Goal: Task Accomplishment & Management: Use online tool/utility

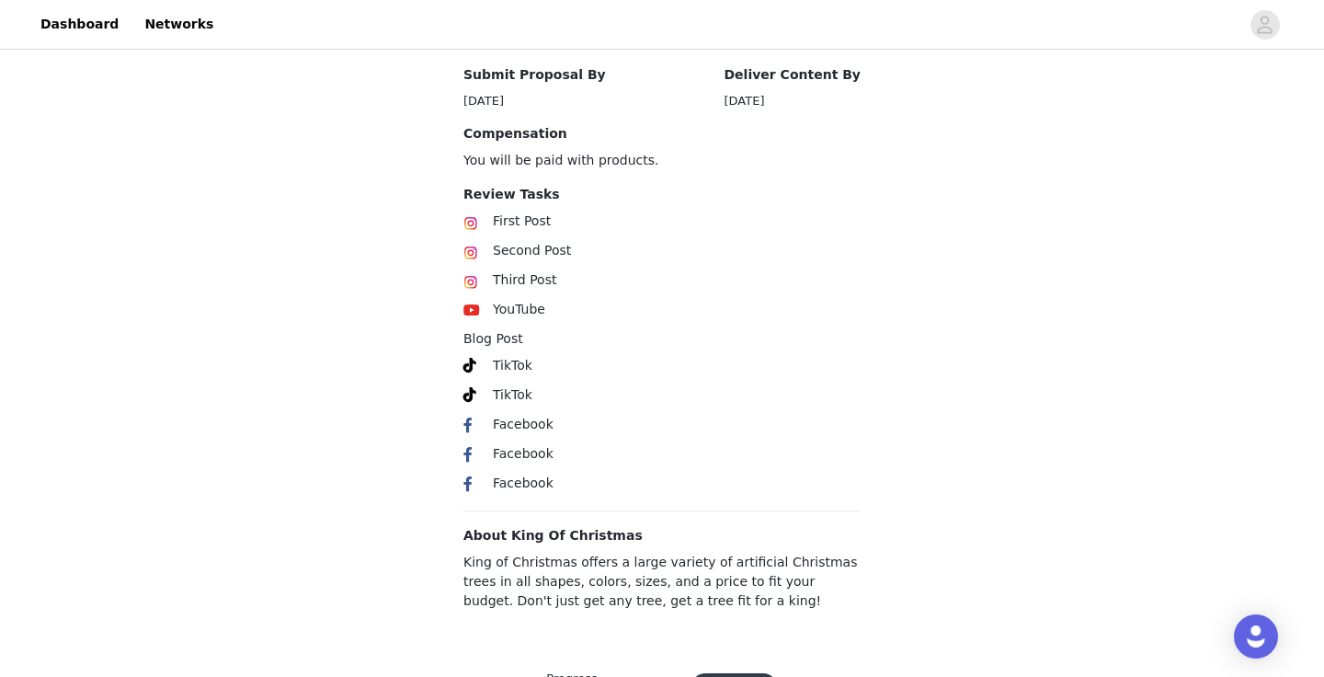
scroll to position [1039, 0]
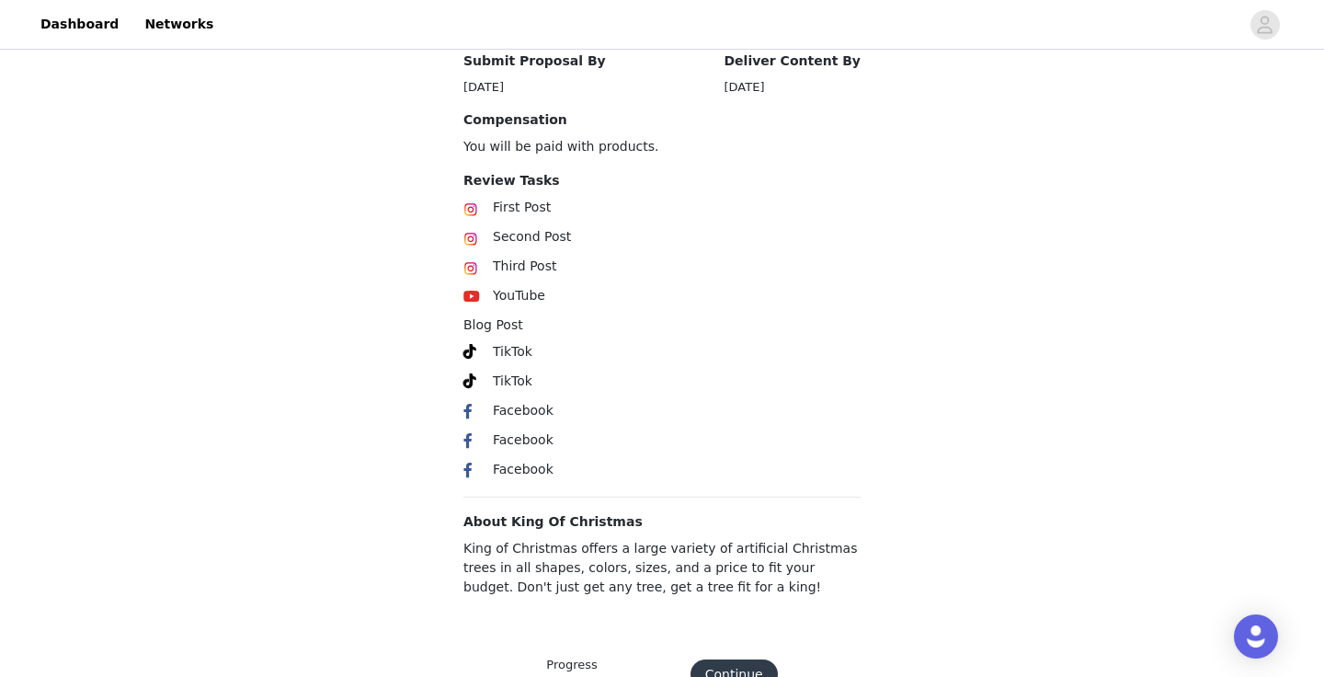
click at [722, 659] on button "Continue" at bounding box center [733, 673] width 87 height 29
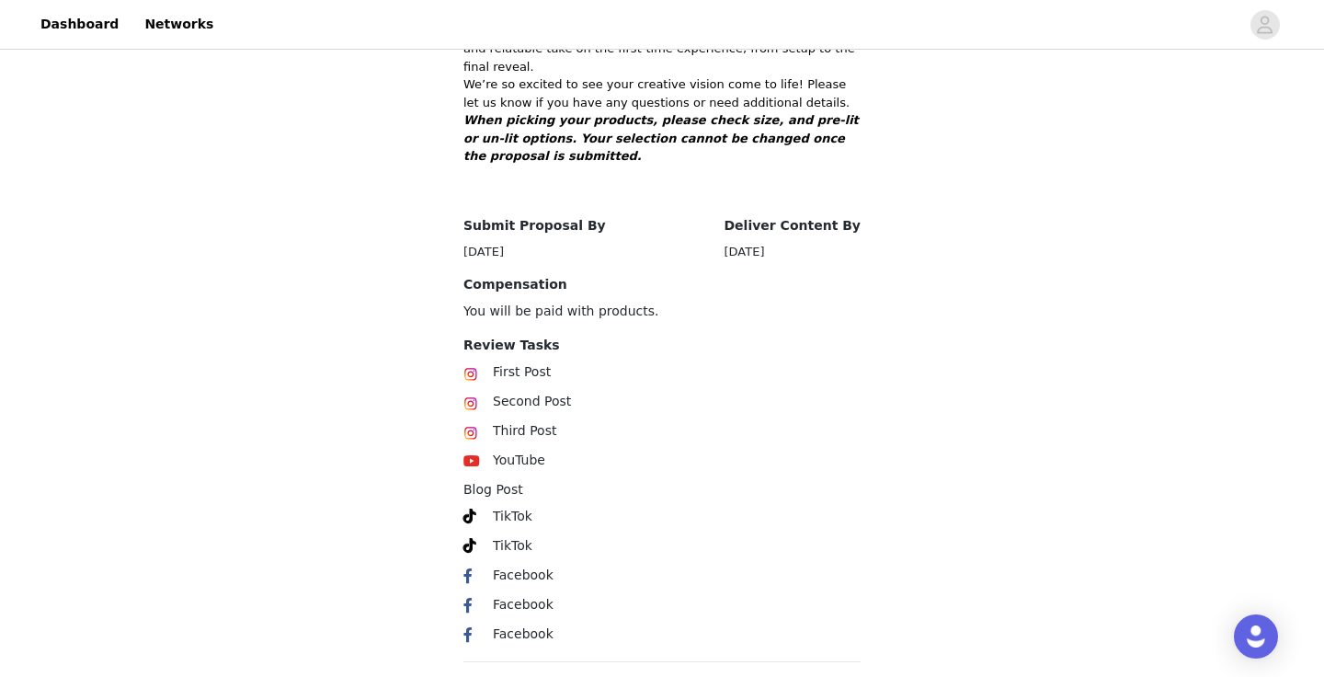
scroll to position [1039, 0]
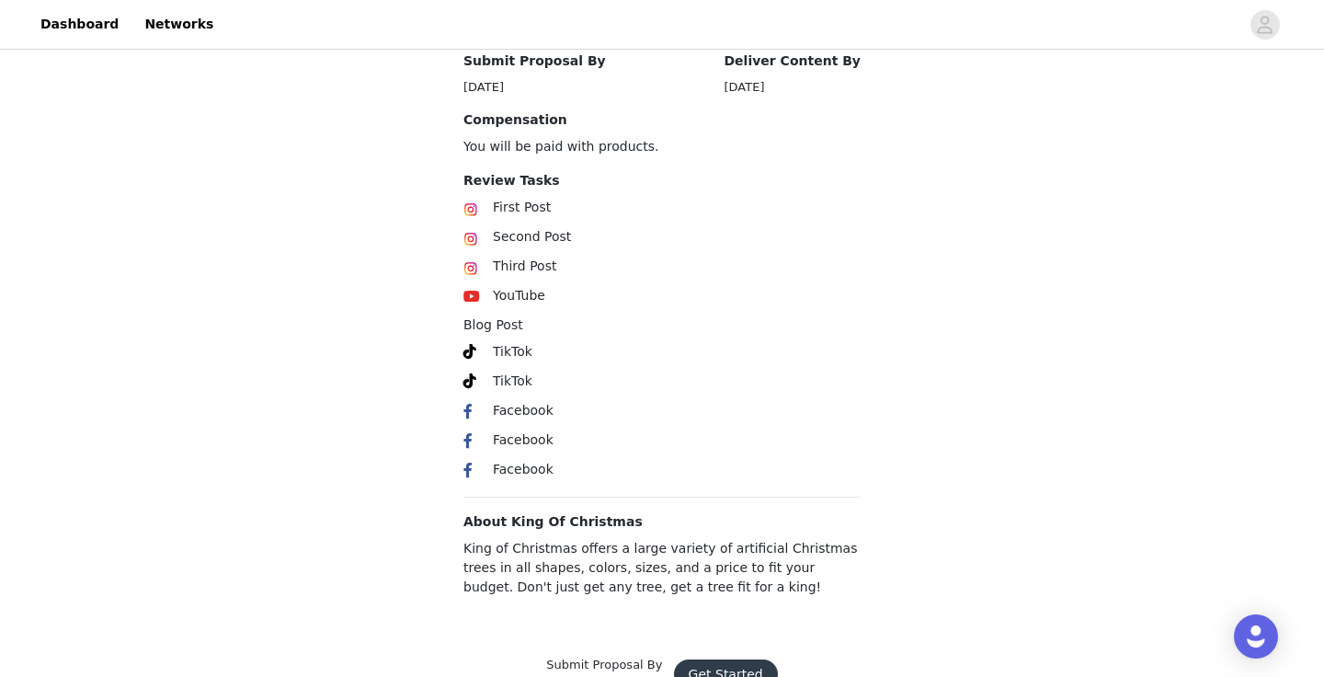
click at [718, 659] on button "Get Started" at bounding box center [726, 673] width 104 height 29
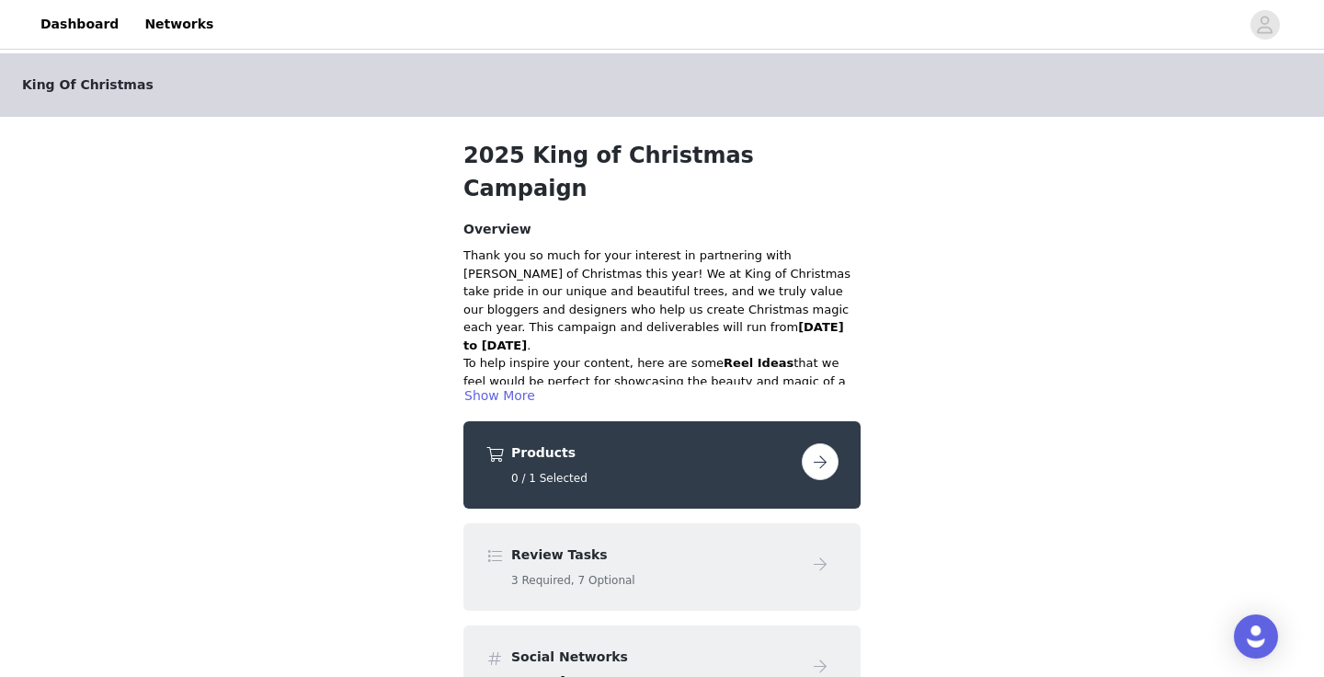
click at [834, 443] on button "button" at bounding box center [820, 461] width 37 height 37
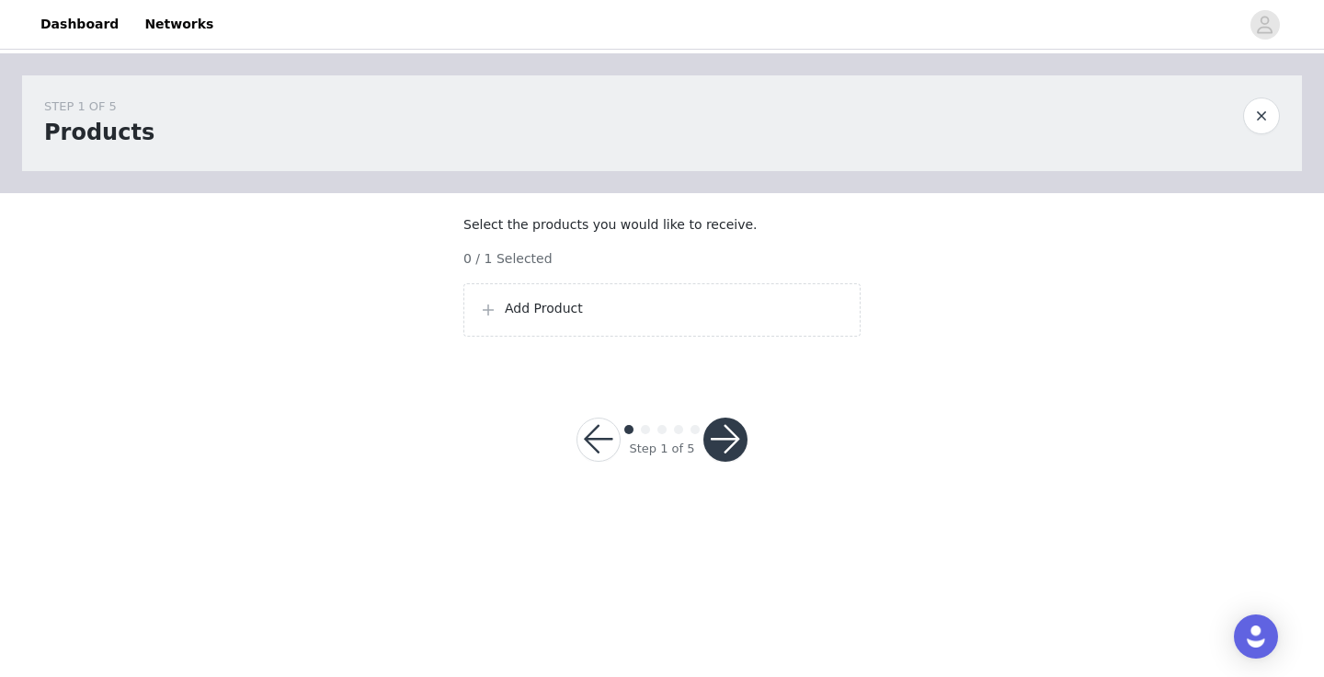
click at [757, 318] on p "Add Product" at bounding box center [675, 308] width 340 height 19
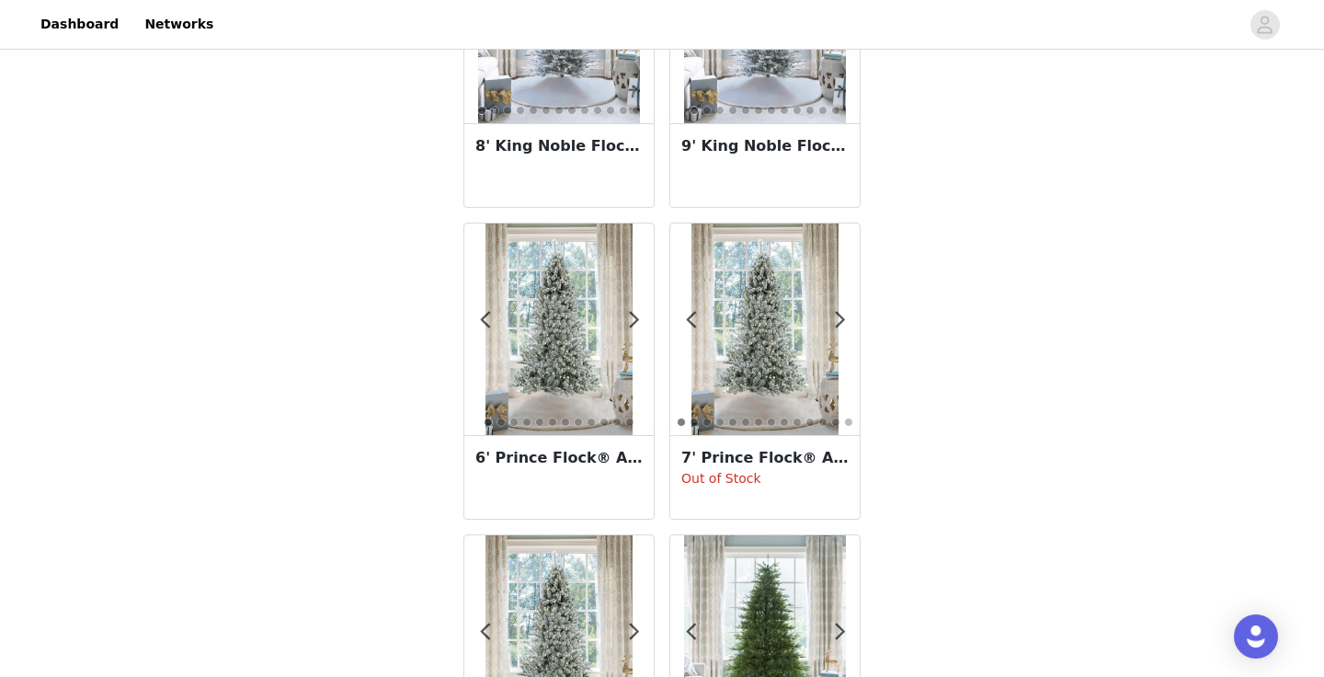
scroll to position [3241, 0]
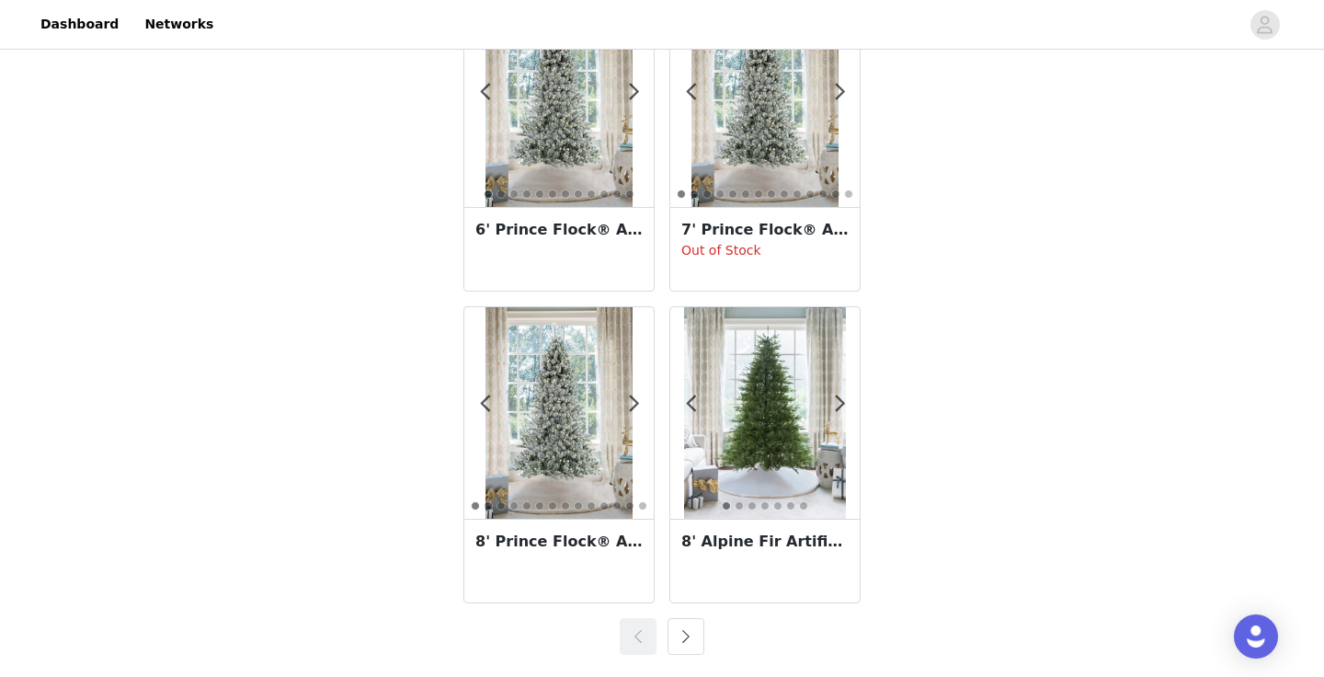
click at [688, 639] on button "button" at bounding box center [685, 636] width 37 height 37
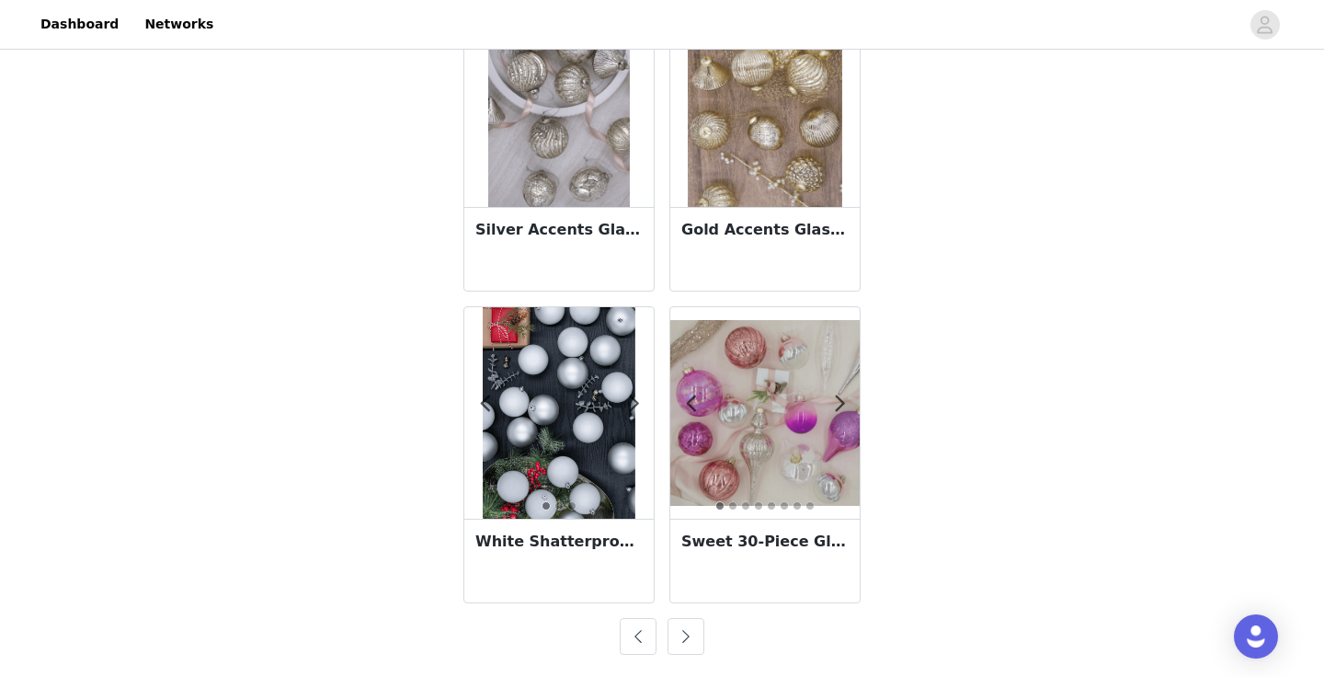
click at [689, 639] on button "button" at bounding box center [685, 636] width 37 height 37
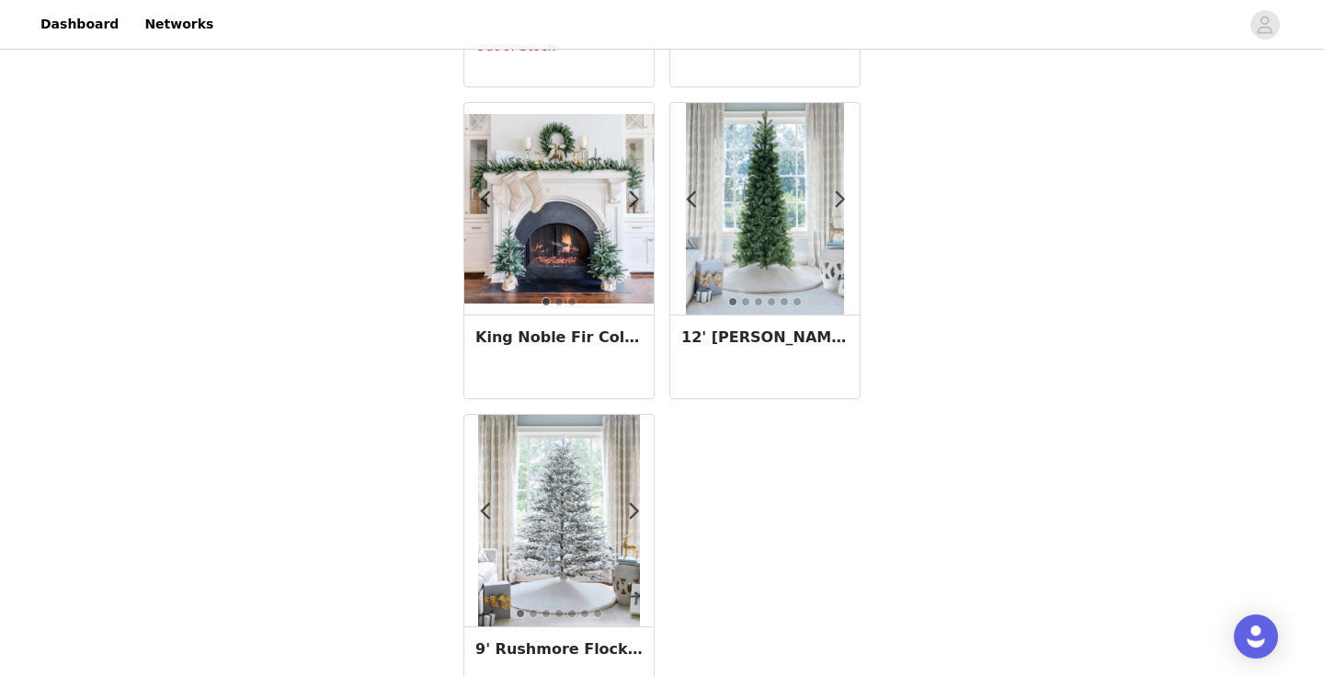
scroll to position [1995, 0]
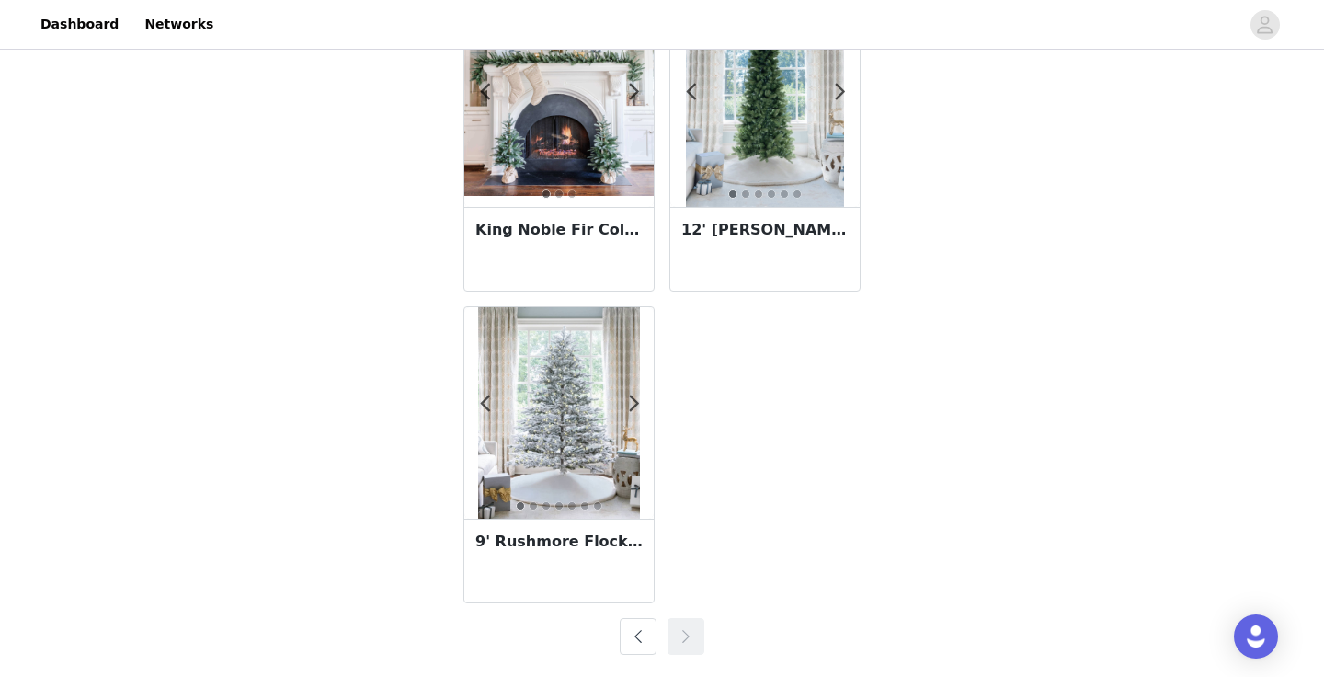
click at [647, 633] on button "button" at bounding box center [638, 636] width 37 height 37
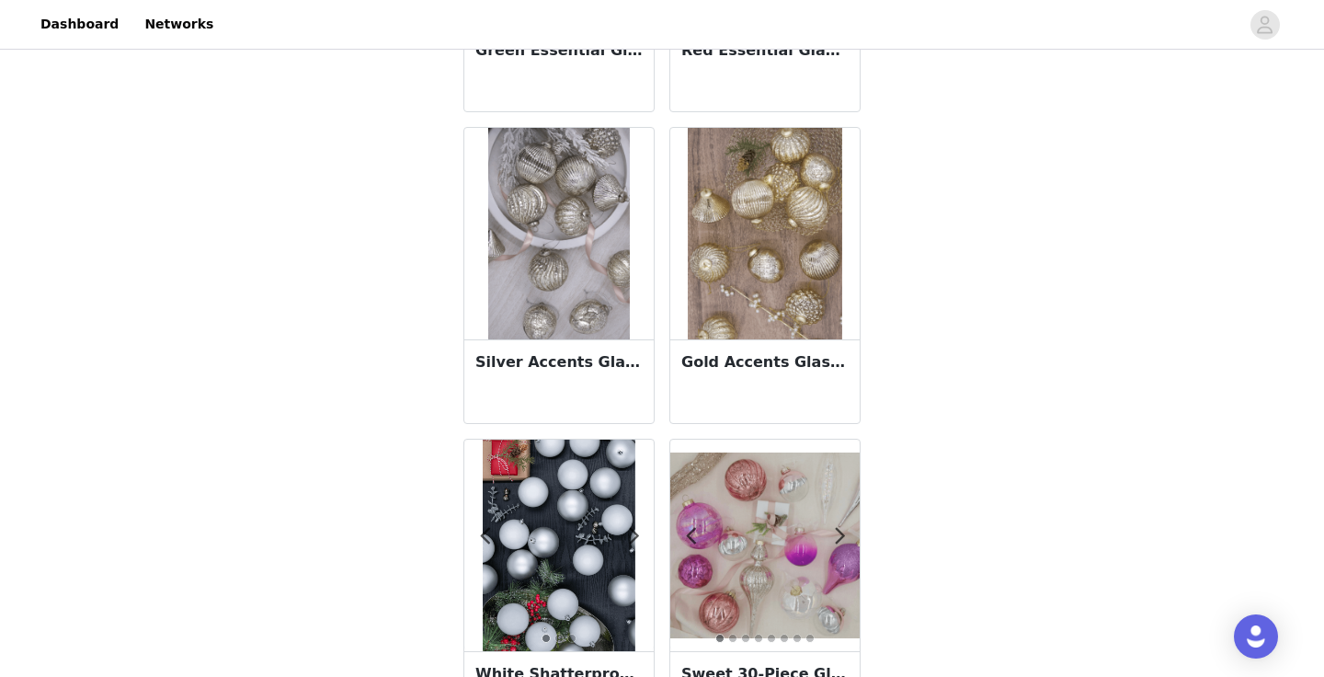
scroll to position [3241, 0]
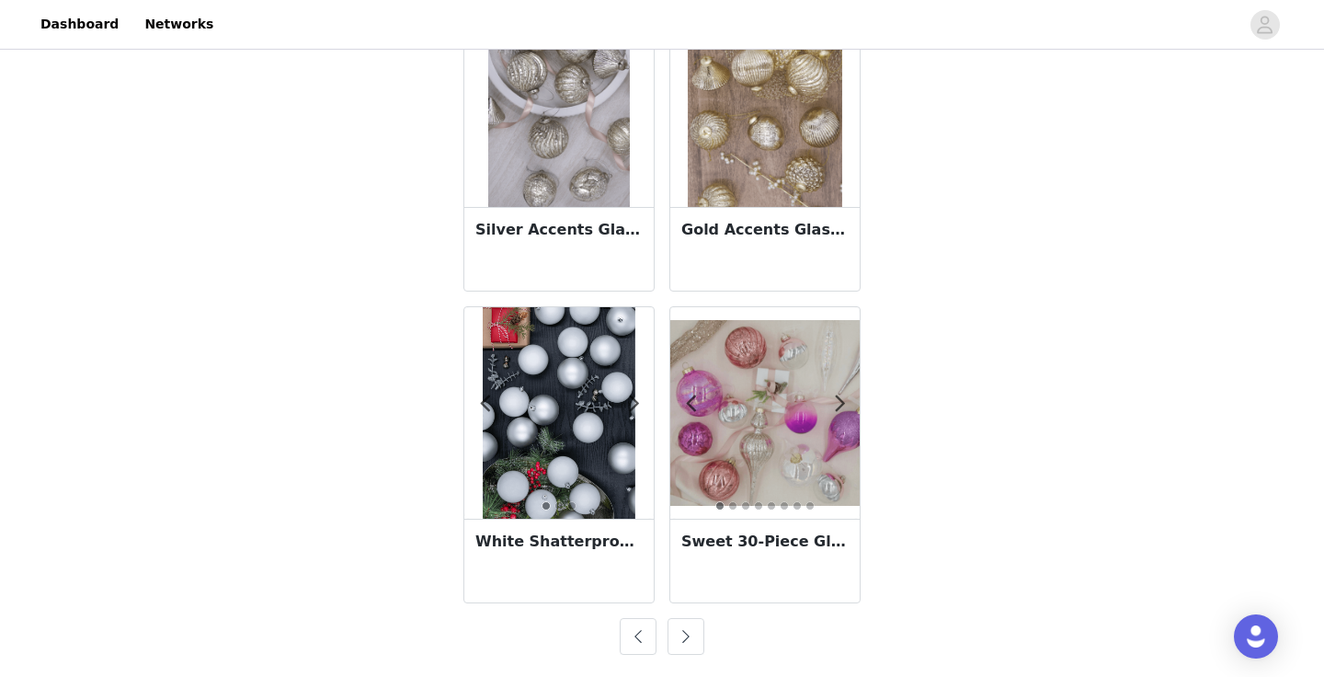
click at [646, 637] on button "button" at bounding box center [638, 636] width 37 height 37
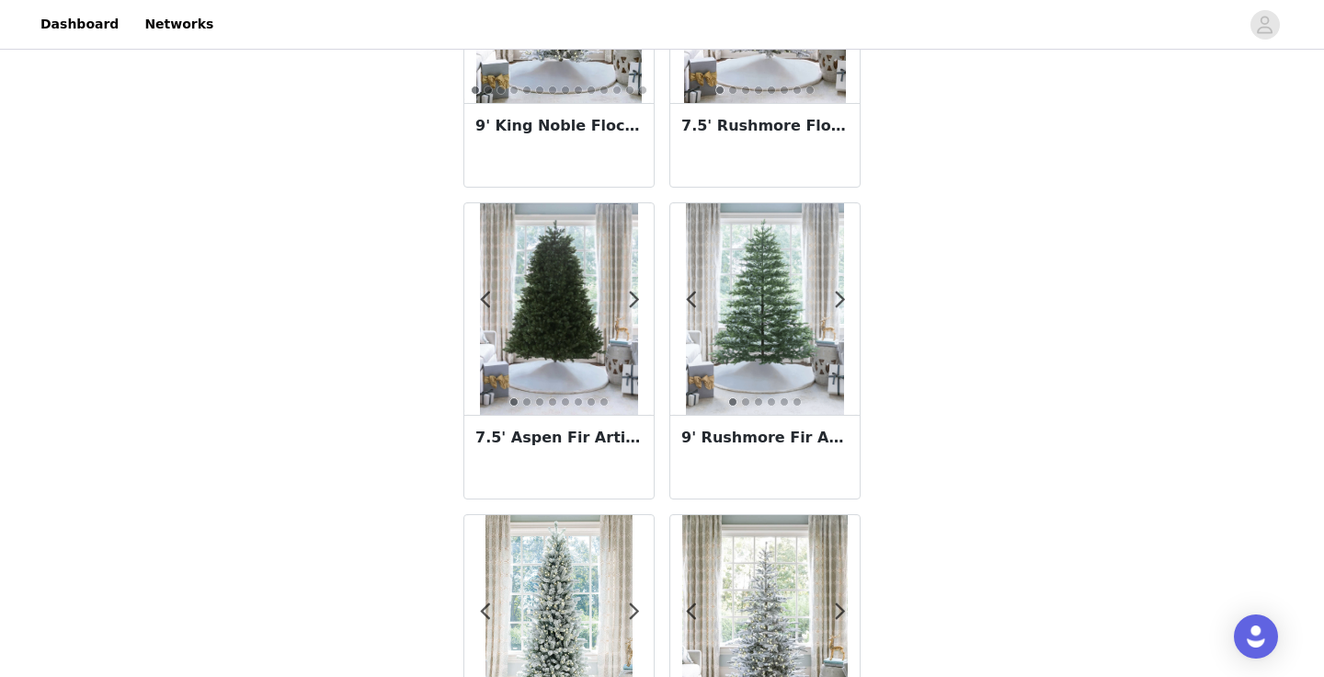
scroll to position [290, 0]
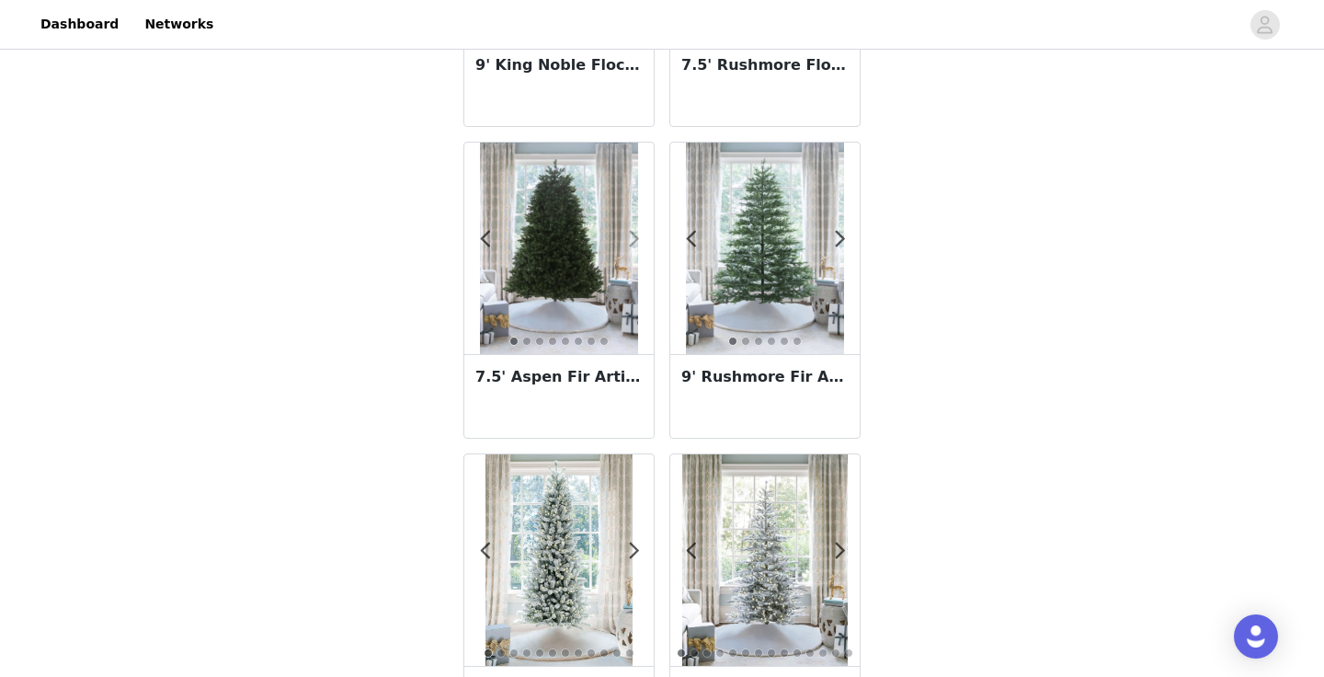
click at [627, 239] on span at bounding box center [633, 239] width 41 height 0
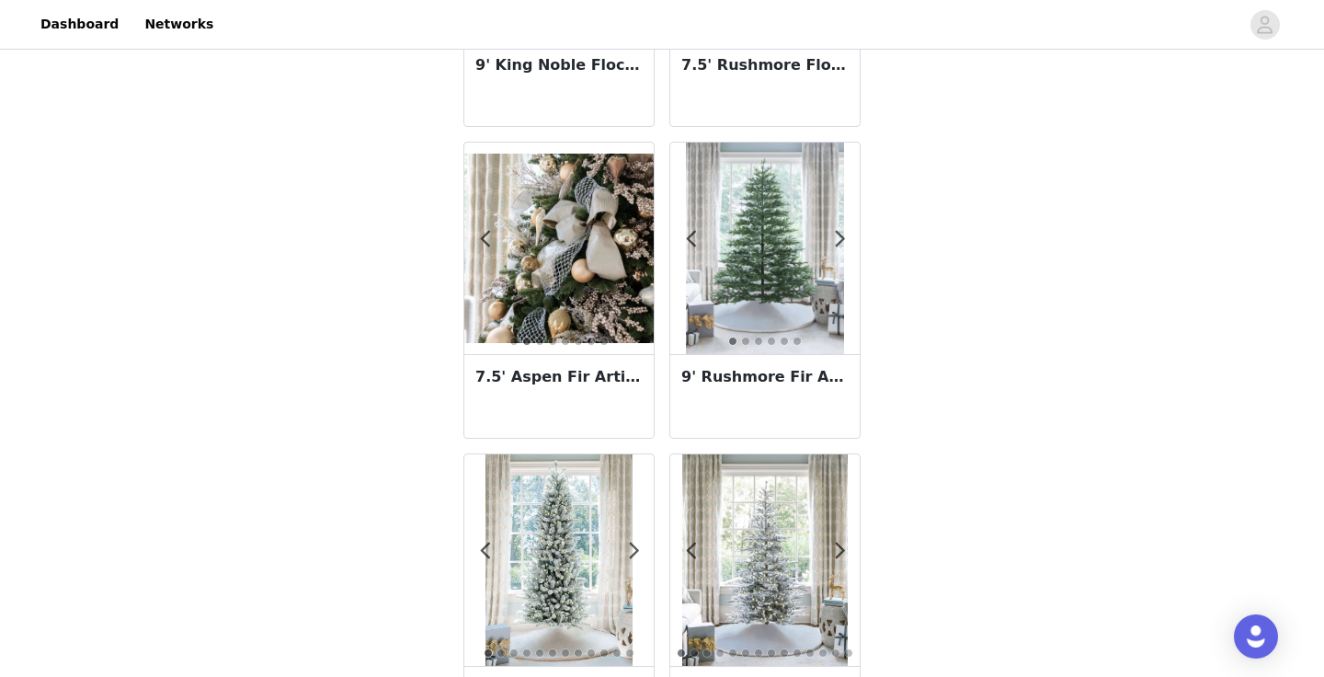
click at [627, 239] on span at bounding box center [633, 239] width 41 height 0
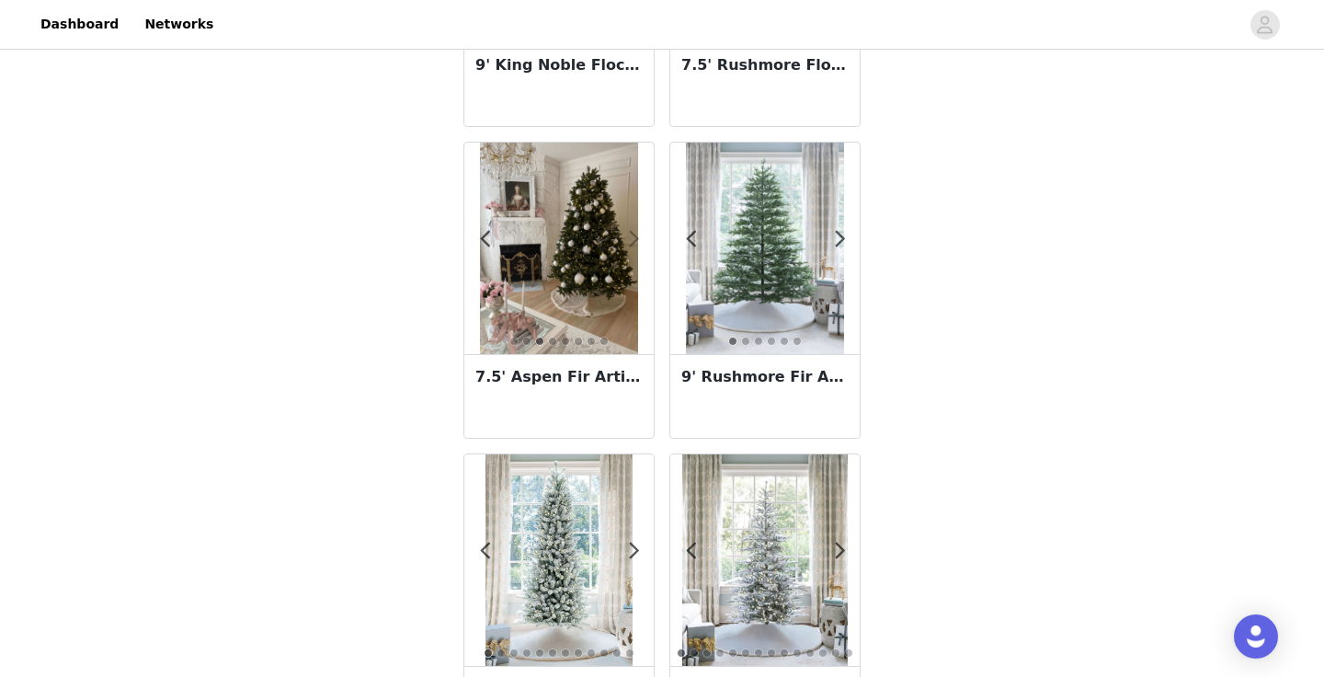
click at [627, 239] on span at bounding box center [633, 239] width 41 height 0
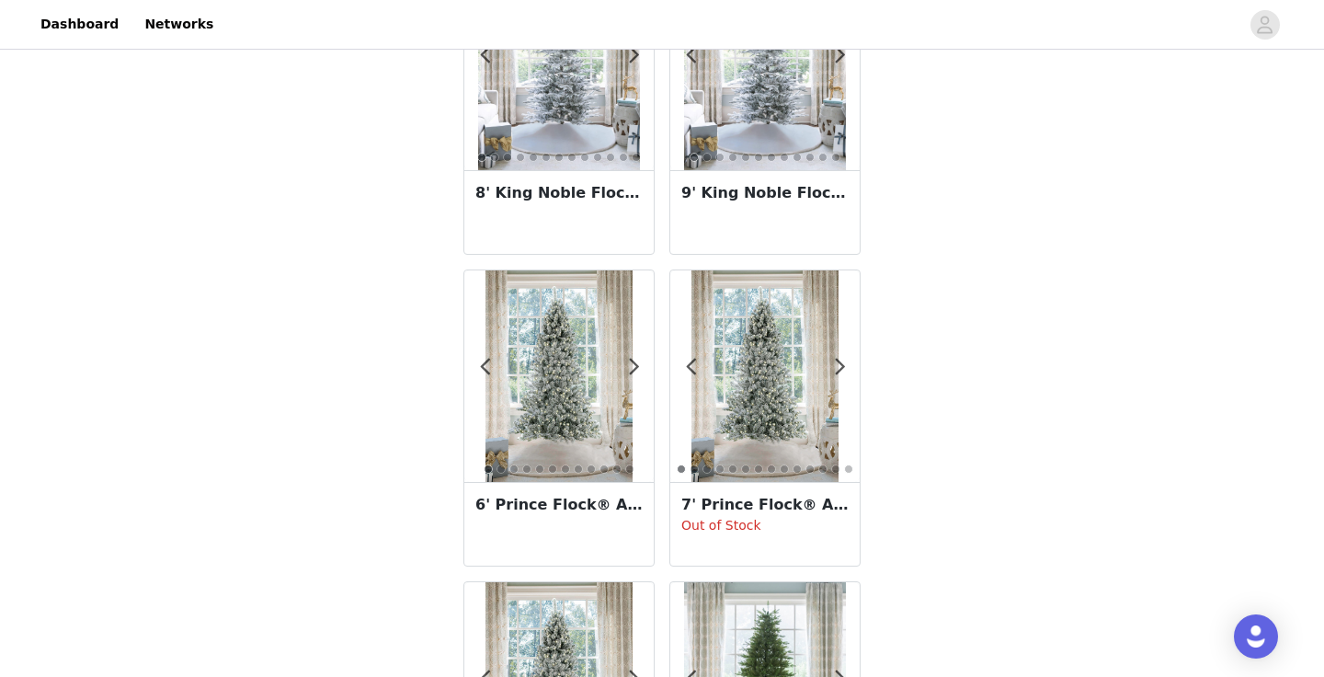
scroll to position [3241, 0]
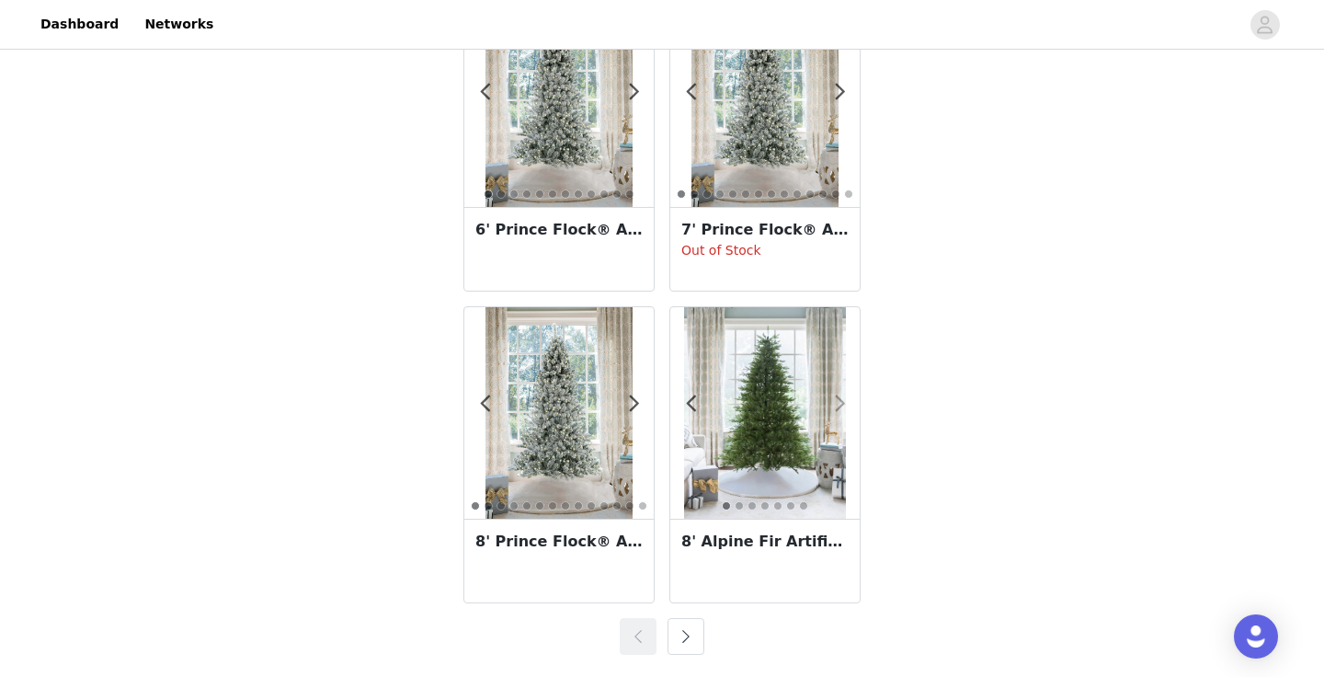
click at [837, 404] on span at bounding box center [839, 404] width 41 height 0
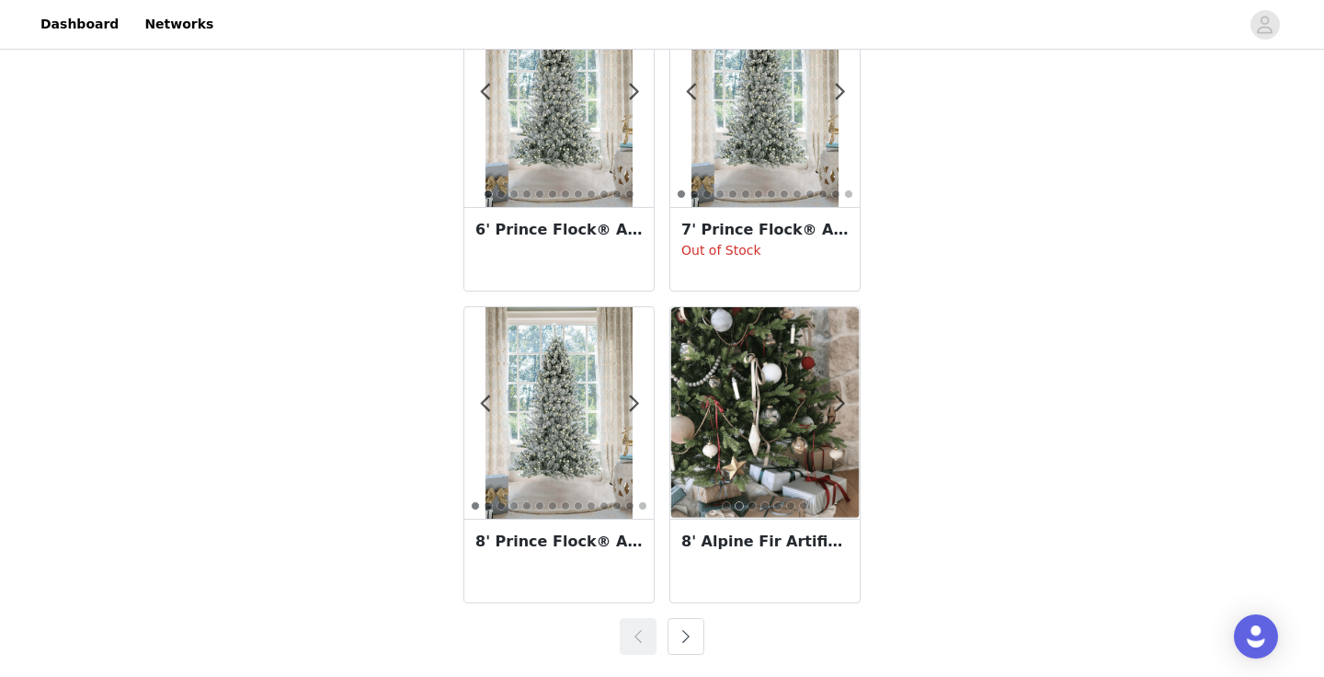
click at [777, 540] on h3 "8' Alpine Fir Artificial Christmas Tree Unlit" at bounding box center [764, 541] width 167 height 22
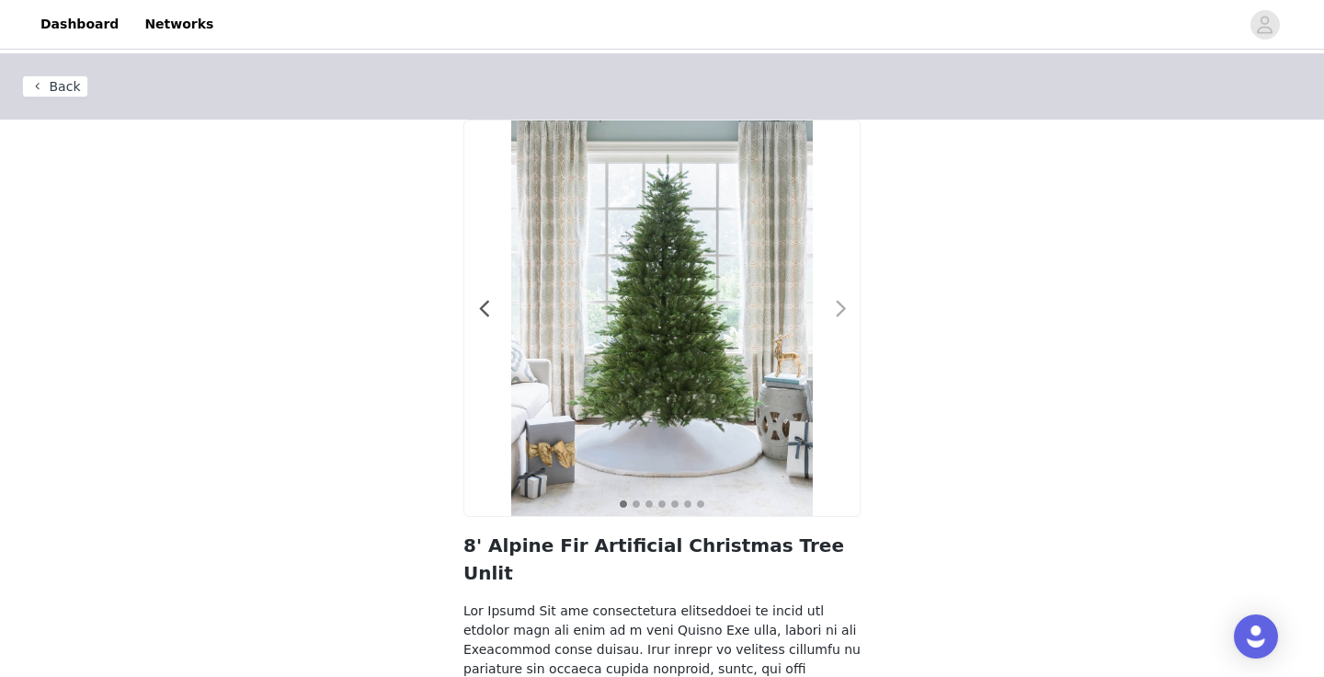
click at [839, 309] on span at bounding box center [840, 309] width 41 height 0
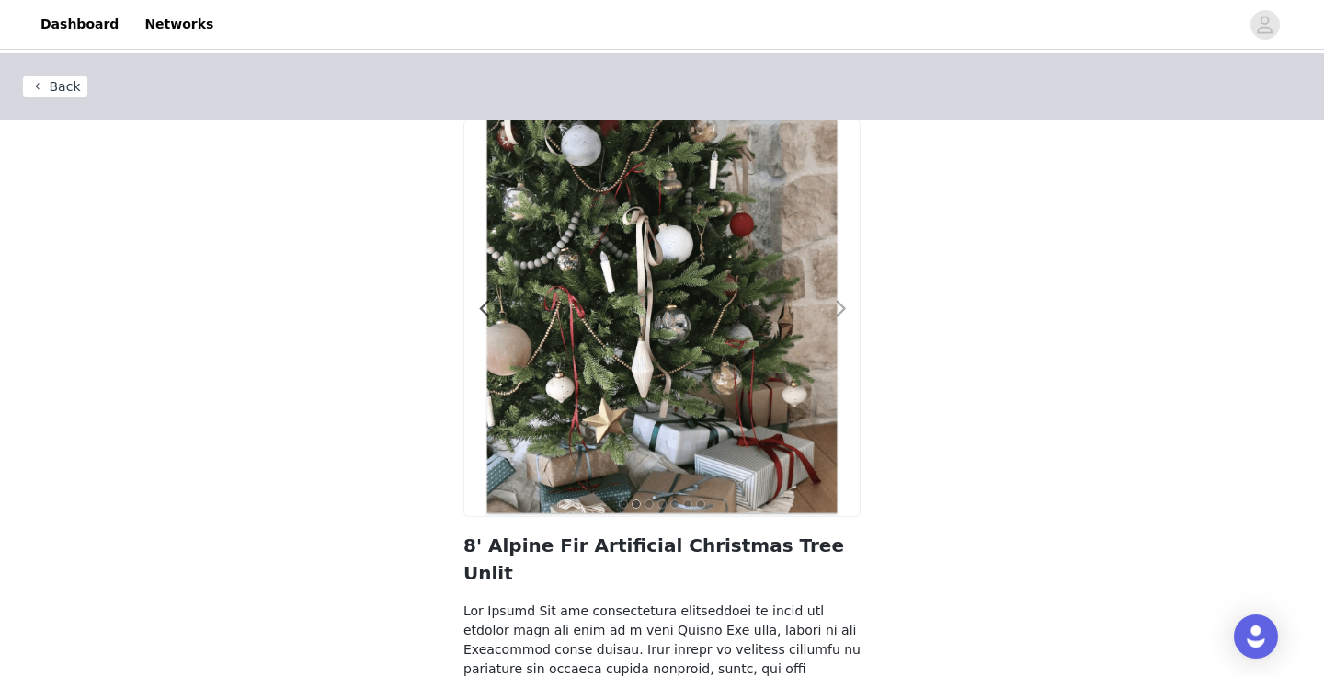
click at [839, 309] on span at bounding box center [840, 309] width 41 height 0
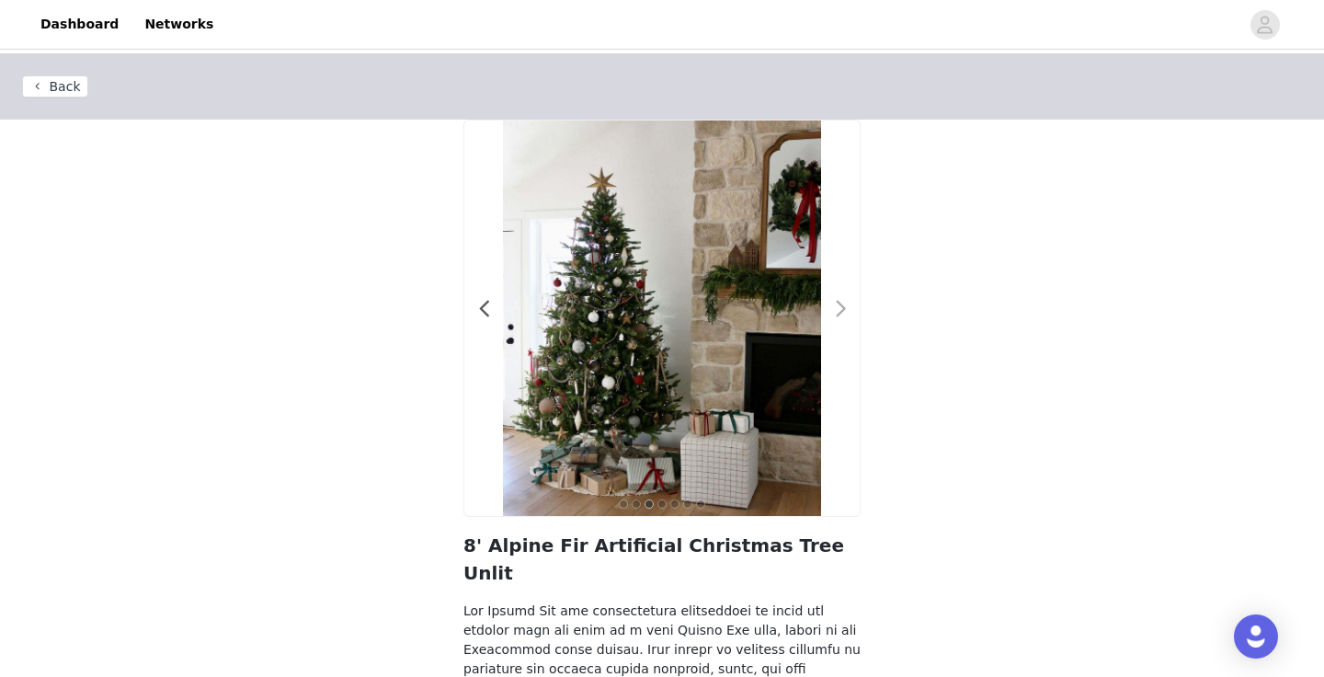
click at [836, 309] on span at bounding box center [840, 309] width 41 height 0
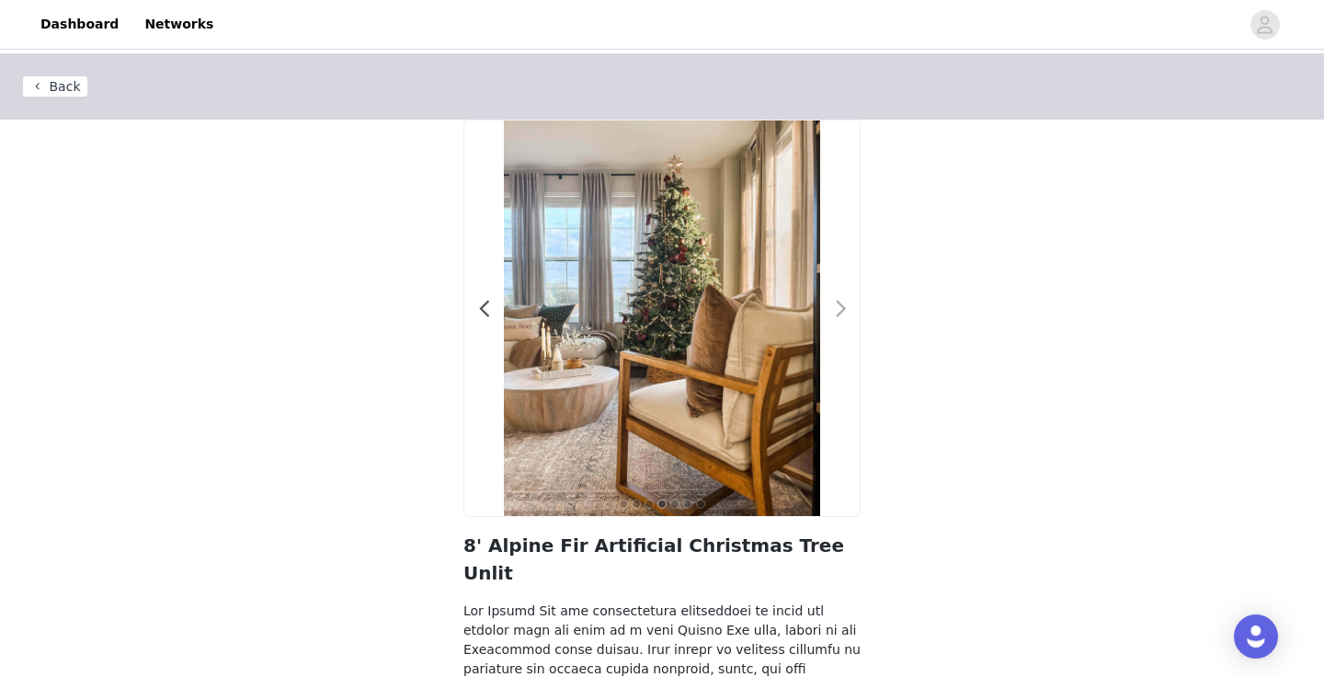
click at [839, 309] on span at bounding box center [840, 309] width 41 height 0
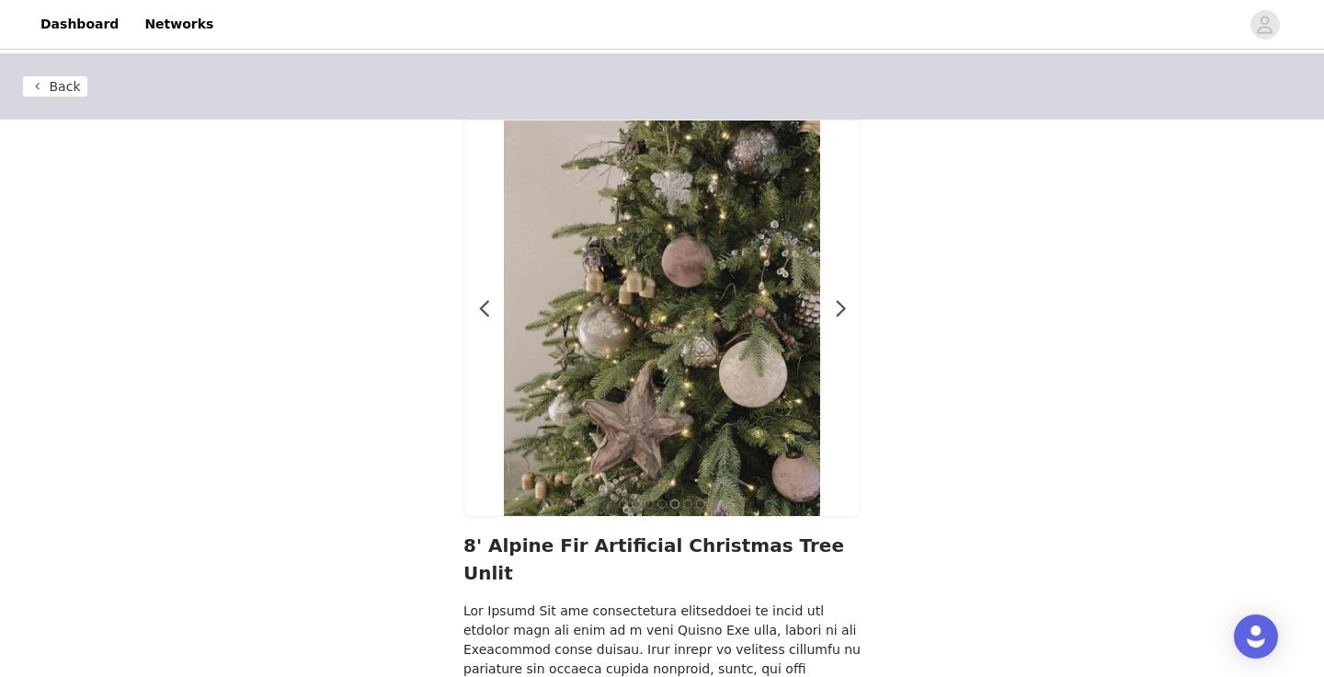
click at [57, 83] on button "Back" at bounding box center [55, 86] width 66 height 22
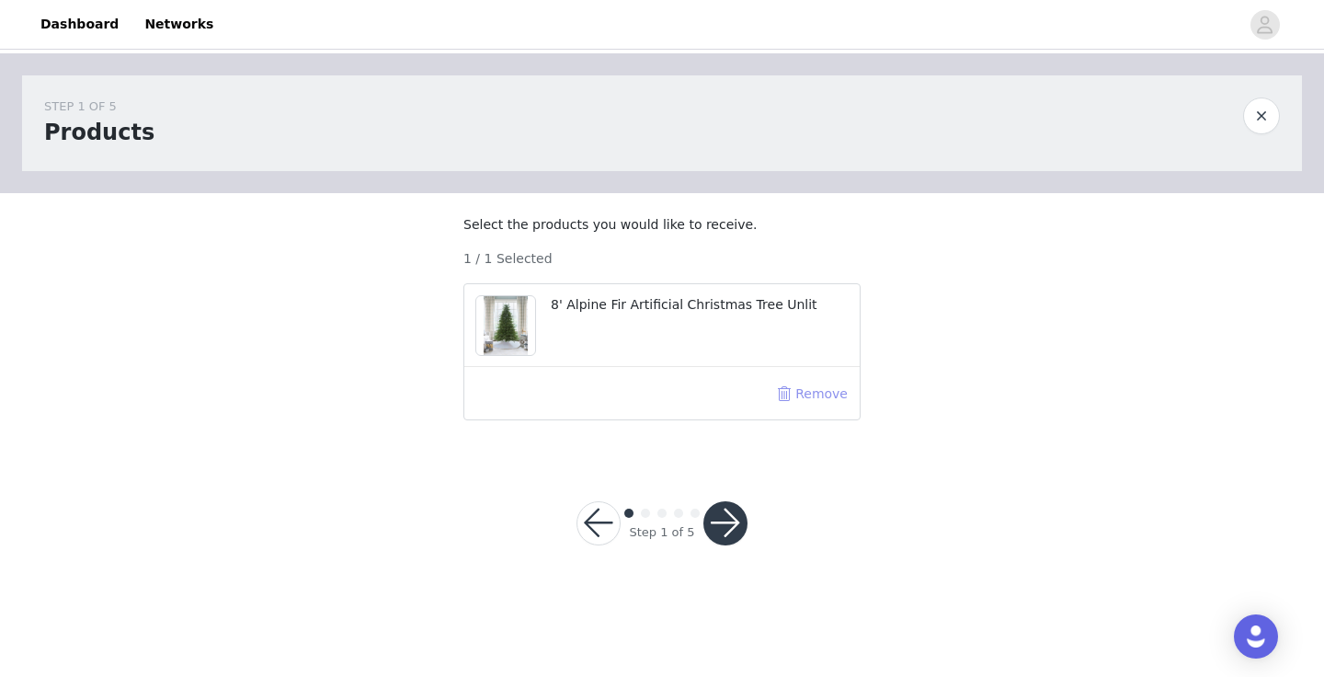
click at [807, 408] on button "Remove" at bounding box center [812, 393] width 74 height 29
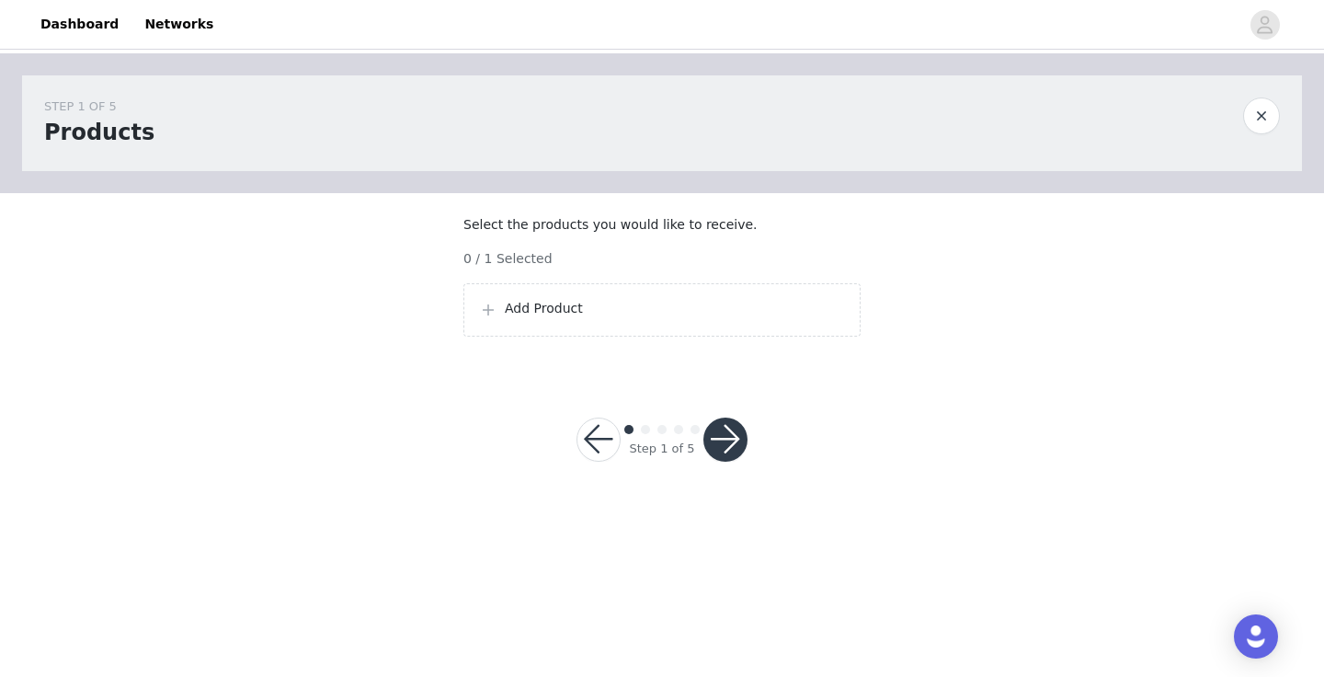
click at [681, 317] on p "Add Product" at bounding box center [675, 308] width 340 height 19
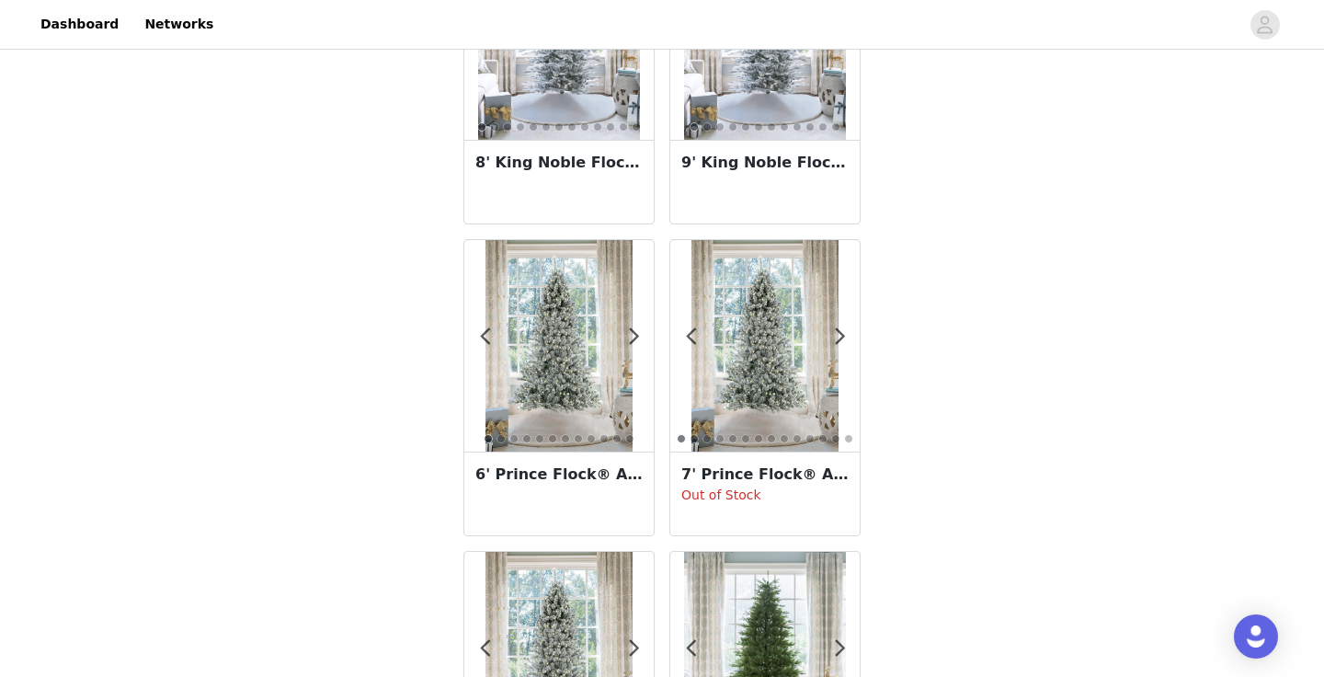
scroll to position [3241, 0]
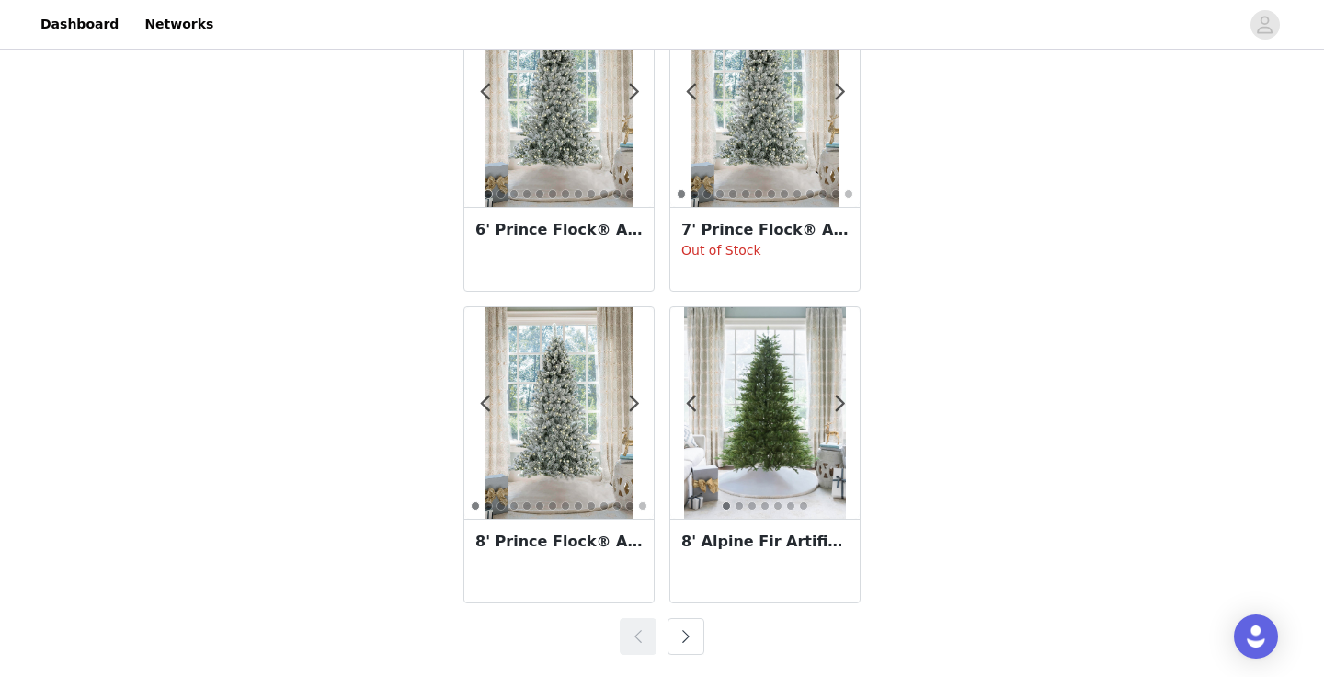
click at [694, 636] on button "button" at bounding box center [685, 636] width 37 height 37
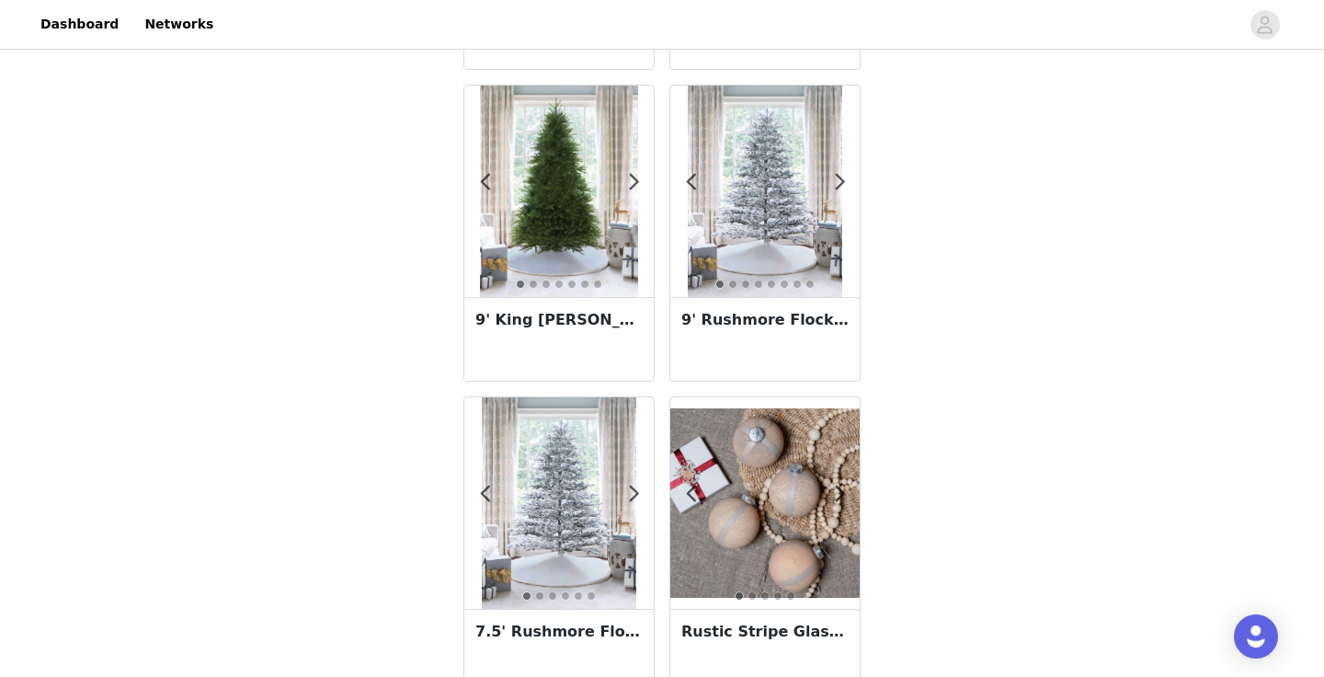
scroll to position [1587, 0]
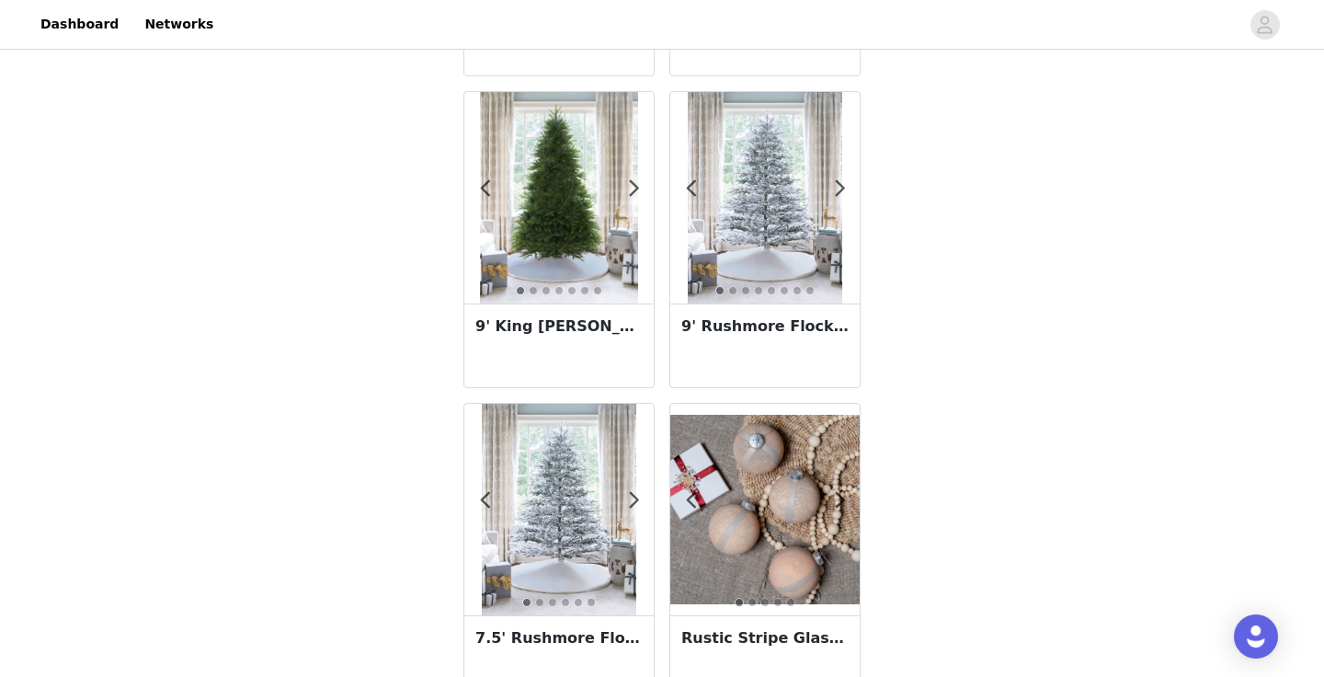
click at [640, 189] on div at bounding box center [558, 197] width 189 height 211
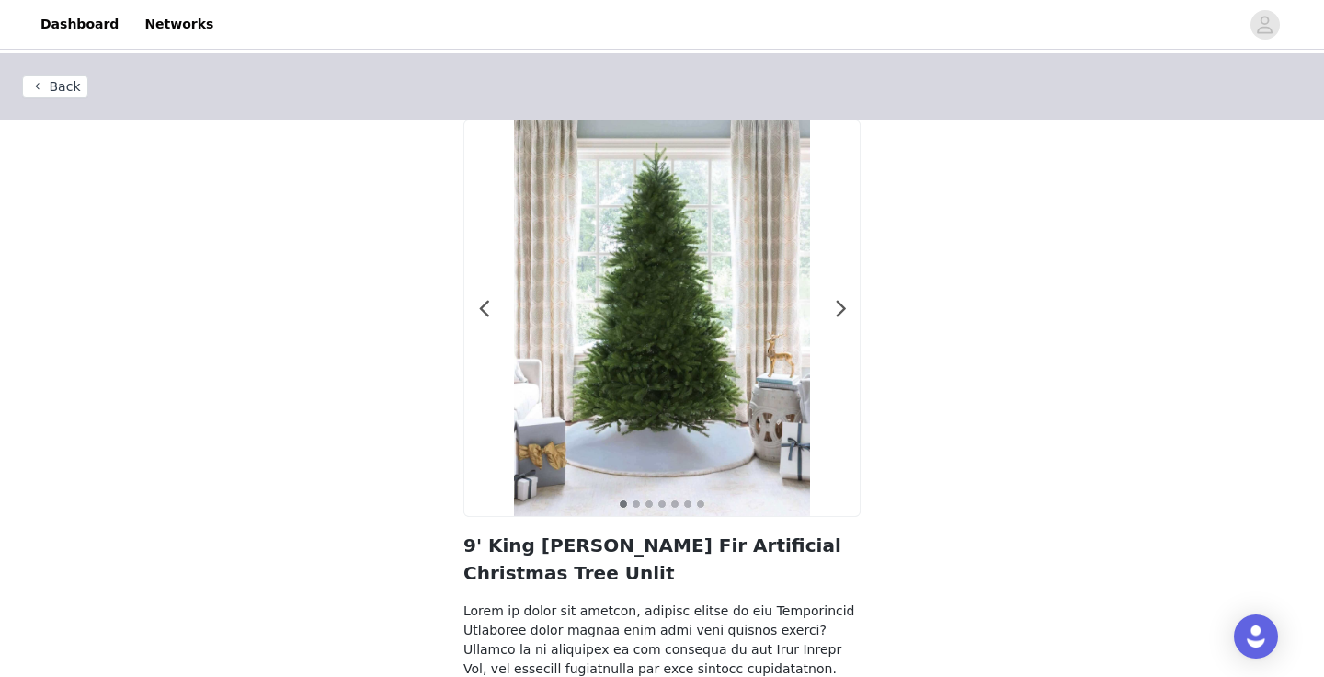
click at [833, 298] on div at bounding box center [661, 317] width 395 height 395
click at [834, 309] on span at bounding box center [840, 309] width 41 height 0
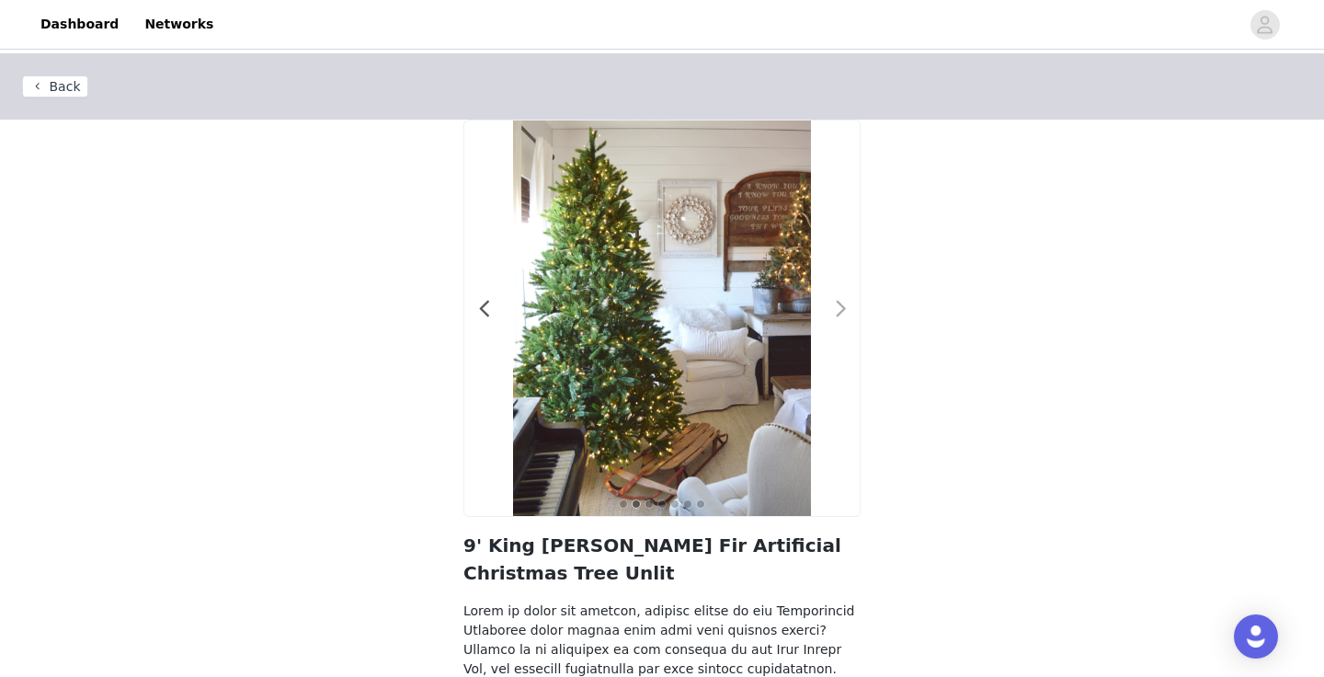
click at [841, 309] on span at bounding box center [840, 309] width 41 height 0
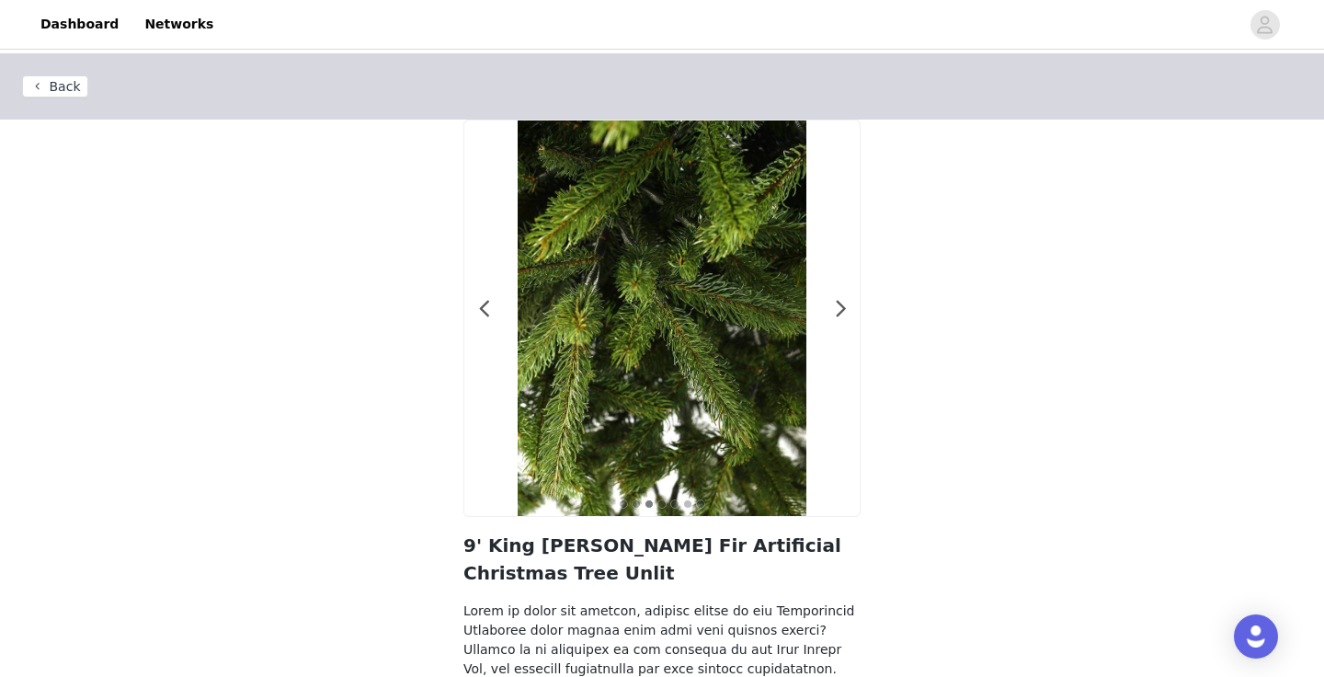
click at [79, 98] on header "Back" at bounding box center [662, 86] width 1324 height 66
click at [74, 90] on button "Back" at bounding box center [55, 86] width 66 height 22
click at [58, 88] on button "Back" at bounding box center [55, 86] width 66 height 22
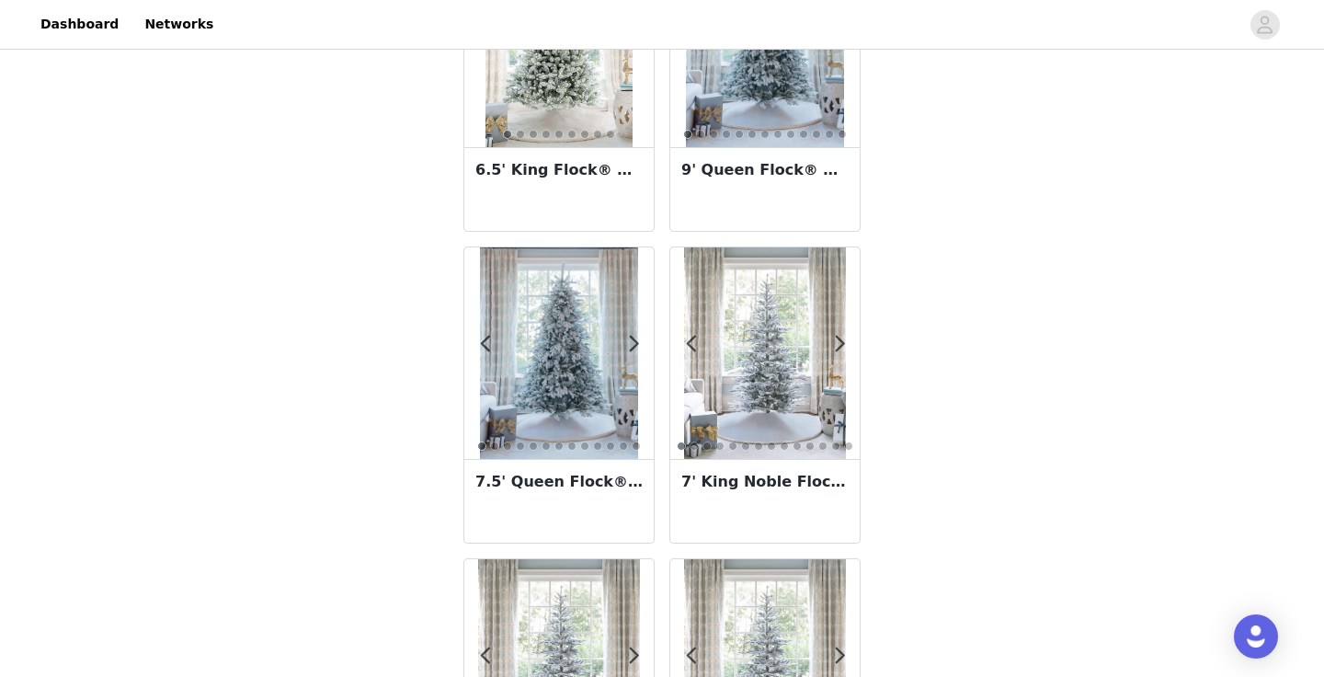
scroll to position [3241, 0]
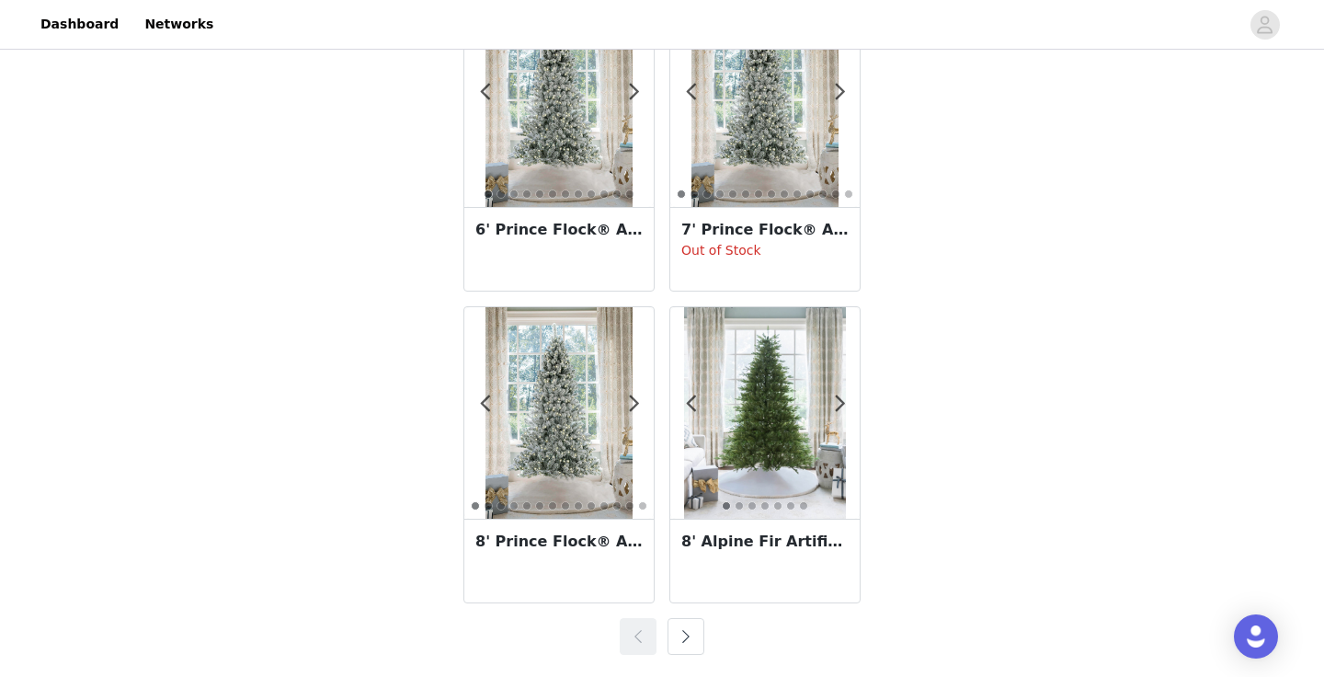
click at [688, 640] on button "button" at bounding box center [685, 636] width 37 height 37
click at [688, 638] on button "button" at bounding box center [685, 636] width 37 height 37
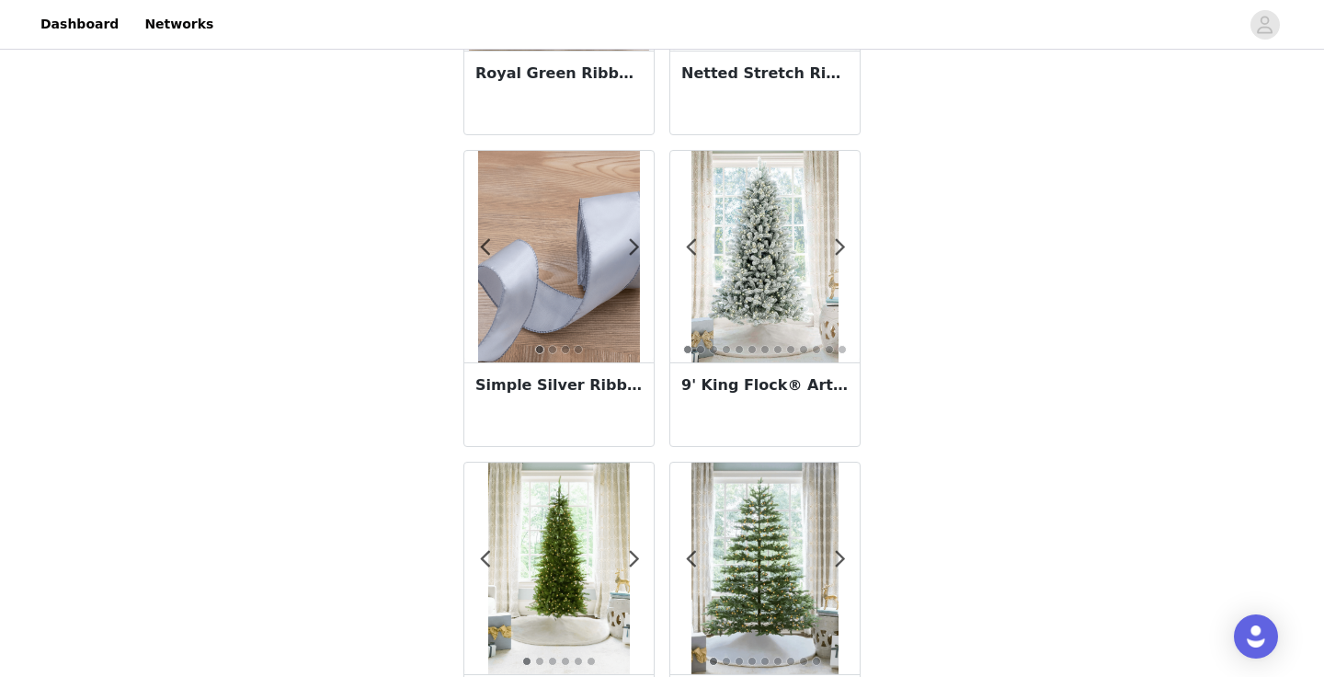
scroll to position [1995, 0]
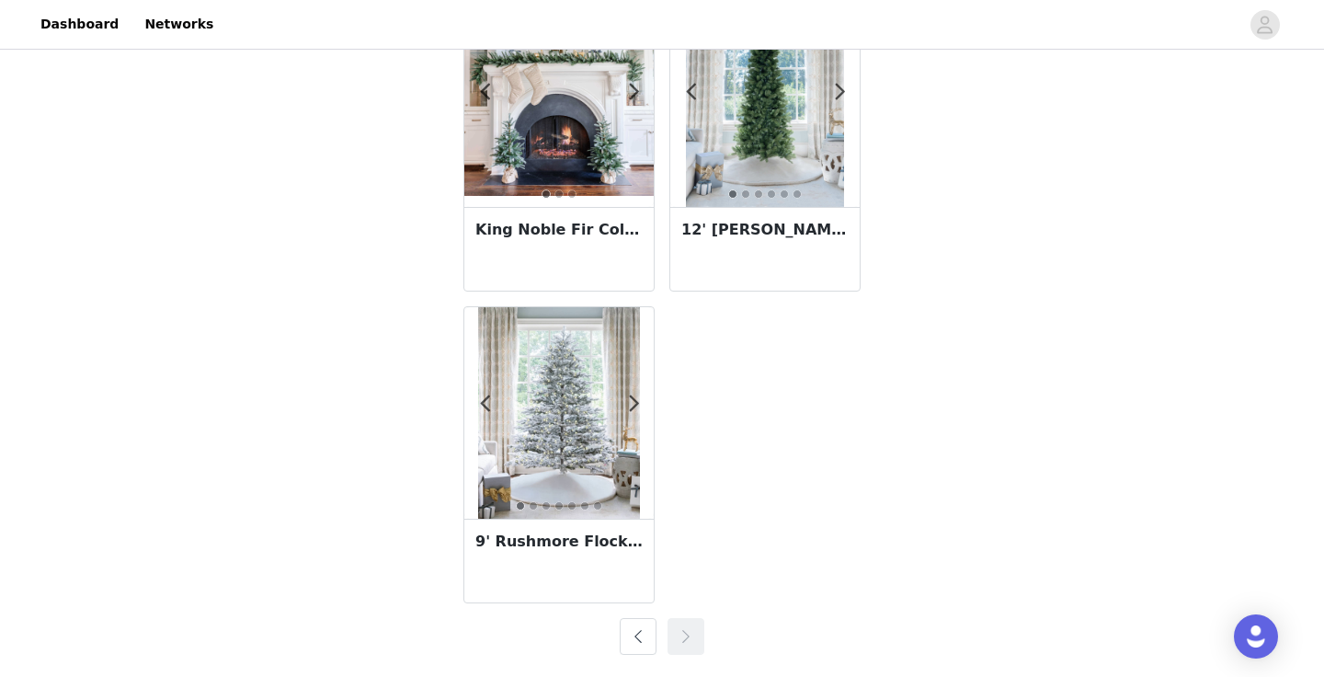
click at [642, 635] on button "button" at bounding box center [638, 636] width 37 height 37
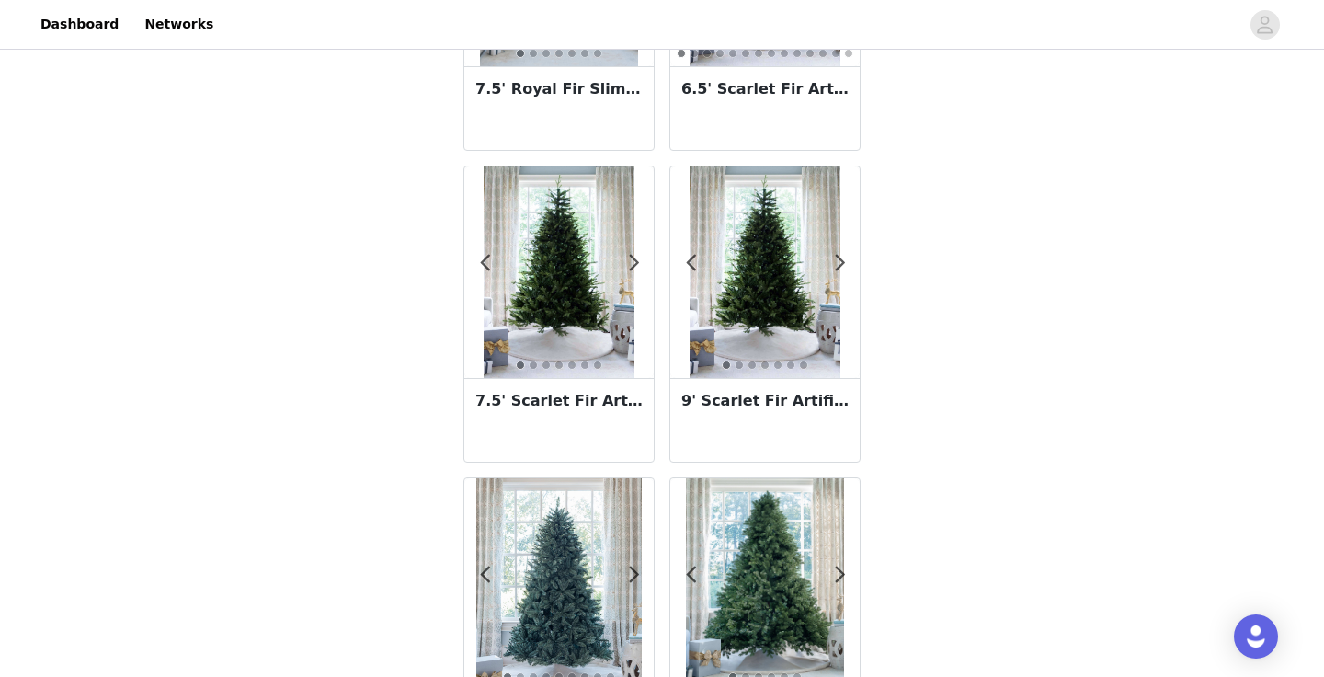
scroll to position [576, 0]
click at [841, 264] on span at bounding box center [839, 264] width 41 height 0
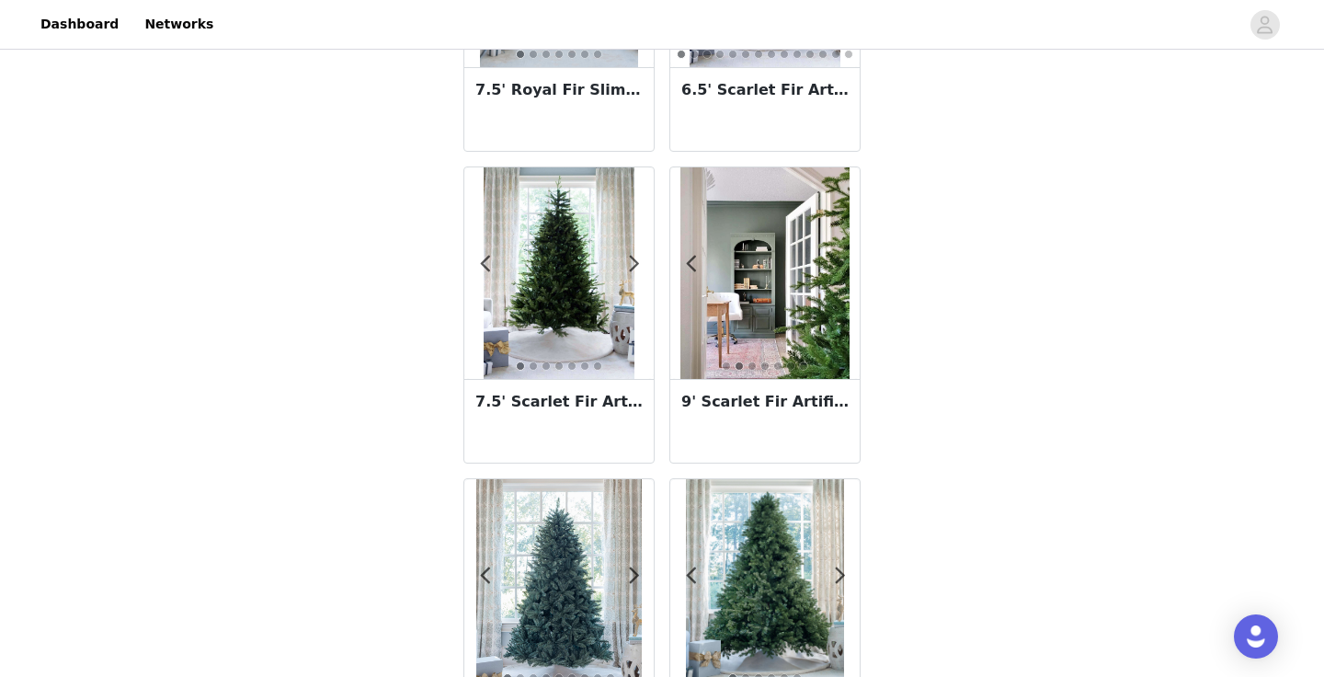
click at [842, 264] on span at bounding box center [839, 264] width 41 height 0
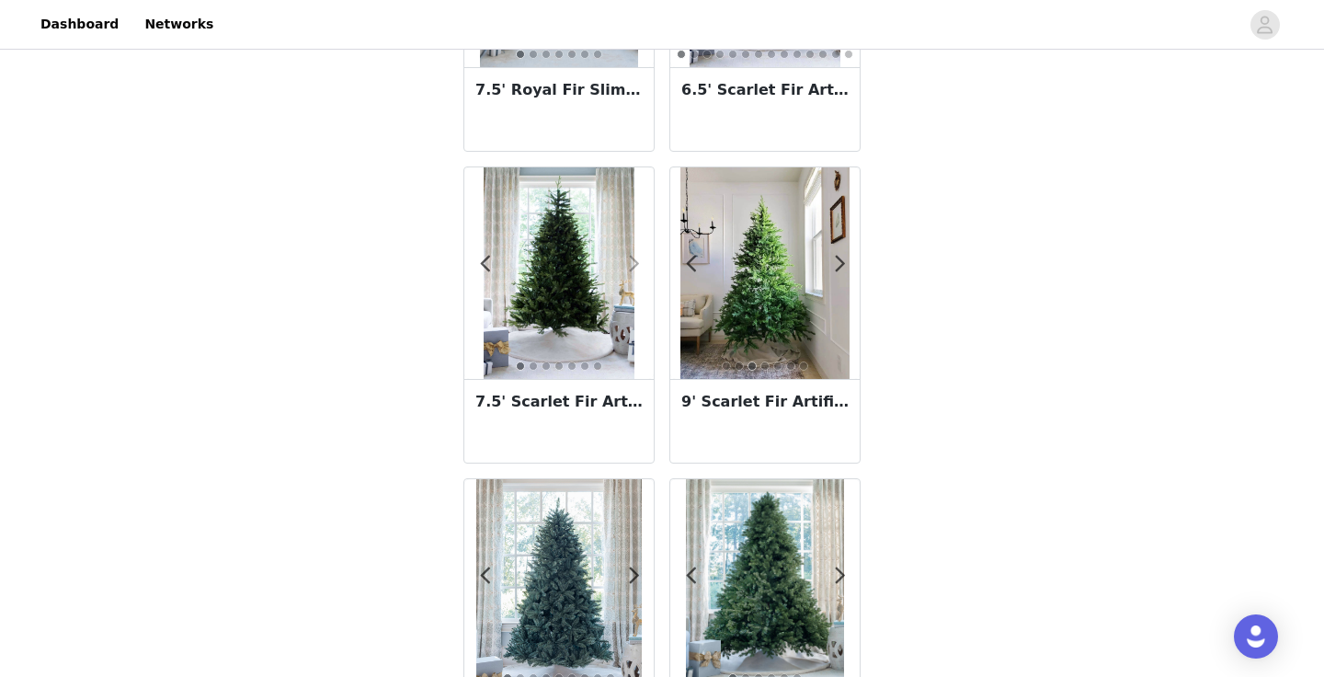
click at [636, 264] on span at bounding box center [633, 264] width 41 height 0
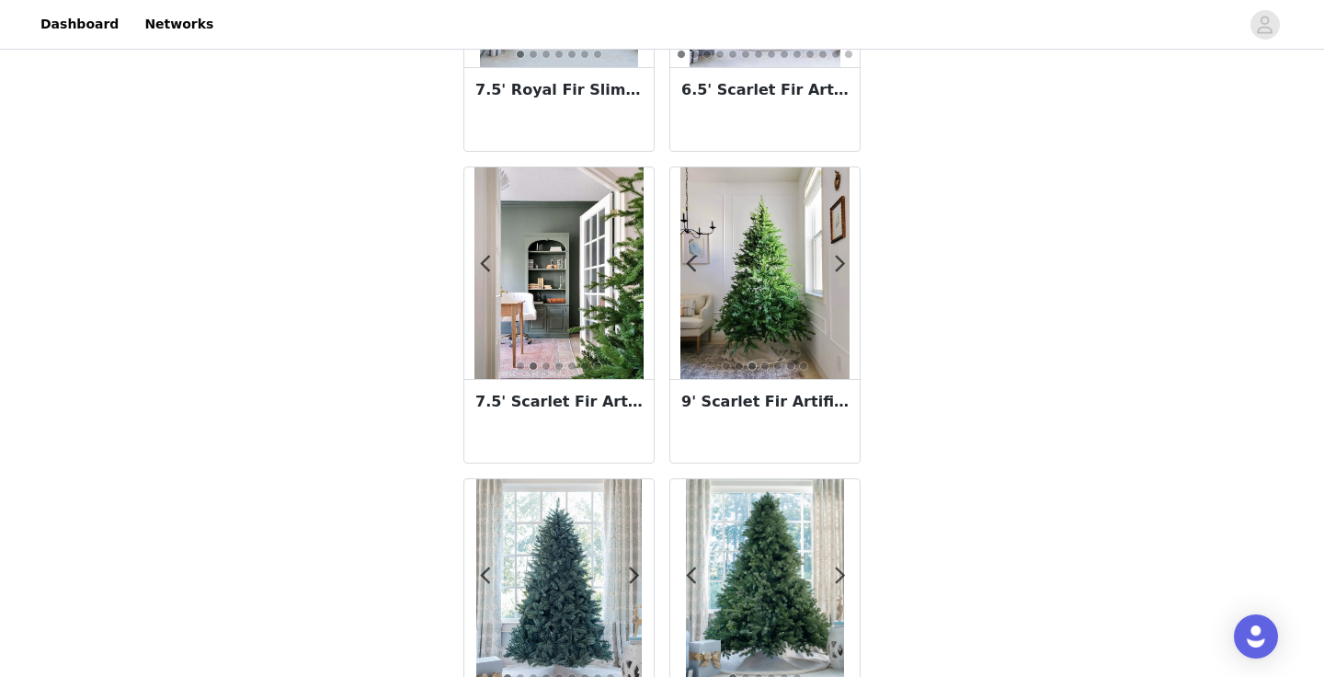
click at [636, 264] on span at bounding box center [633, 264] width 41 height 0
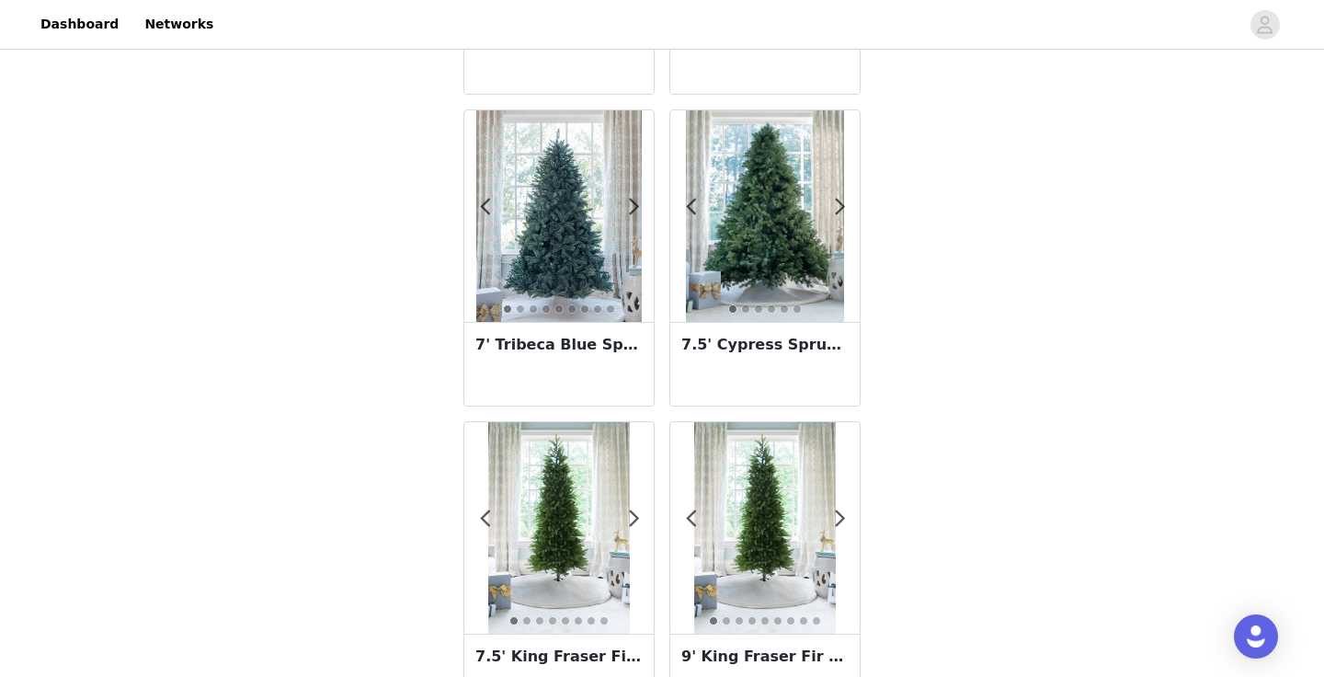
scroll to position [966, 0]
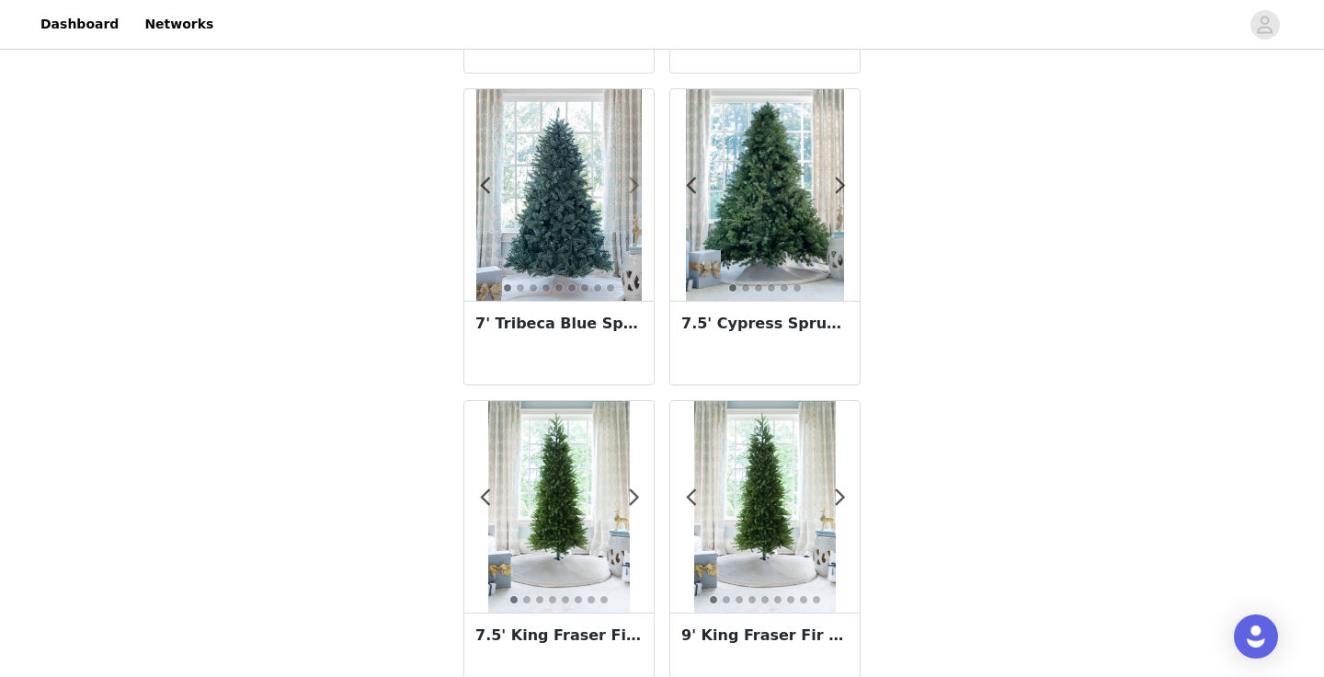
click at [629, 186] on span at bounding box center [633, 186] width 41 height 0
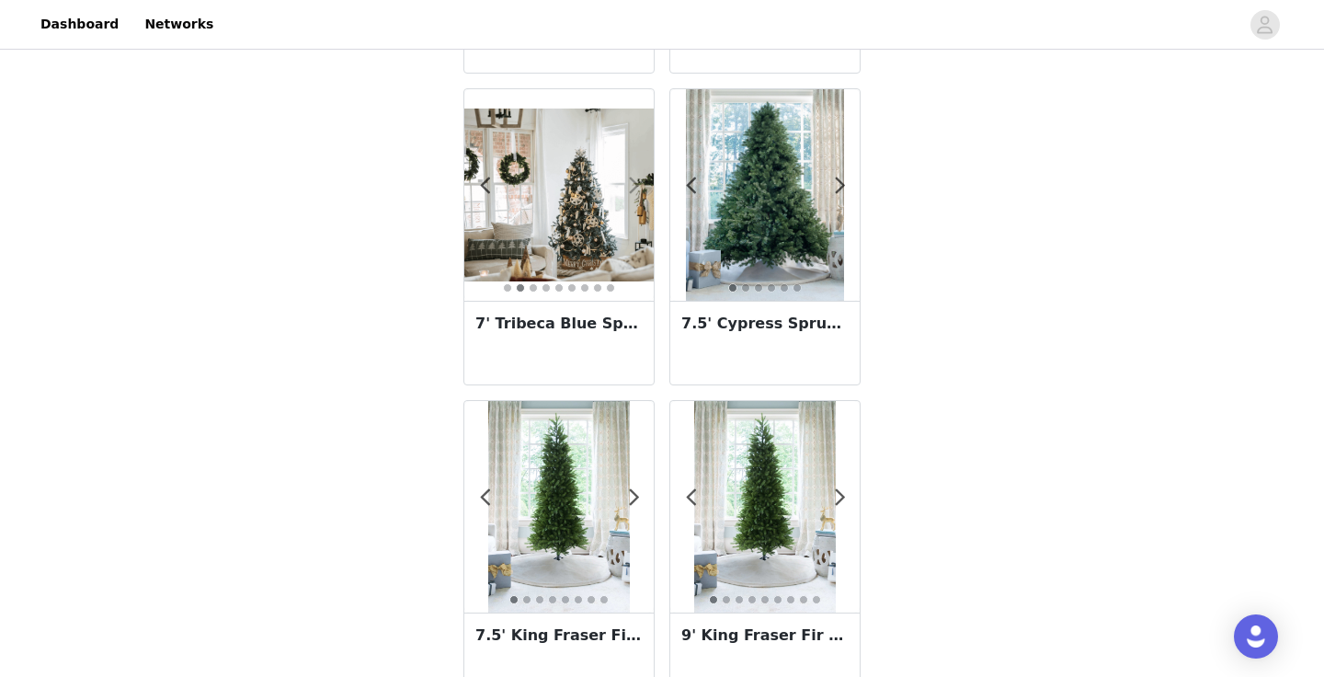
click at [634, 186] on span at bounding box center [633, 186] width 41 height 0
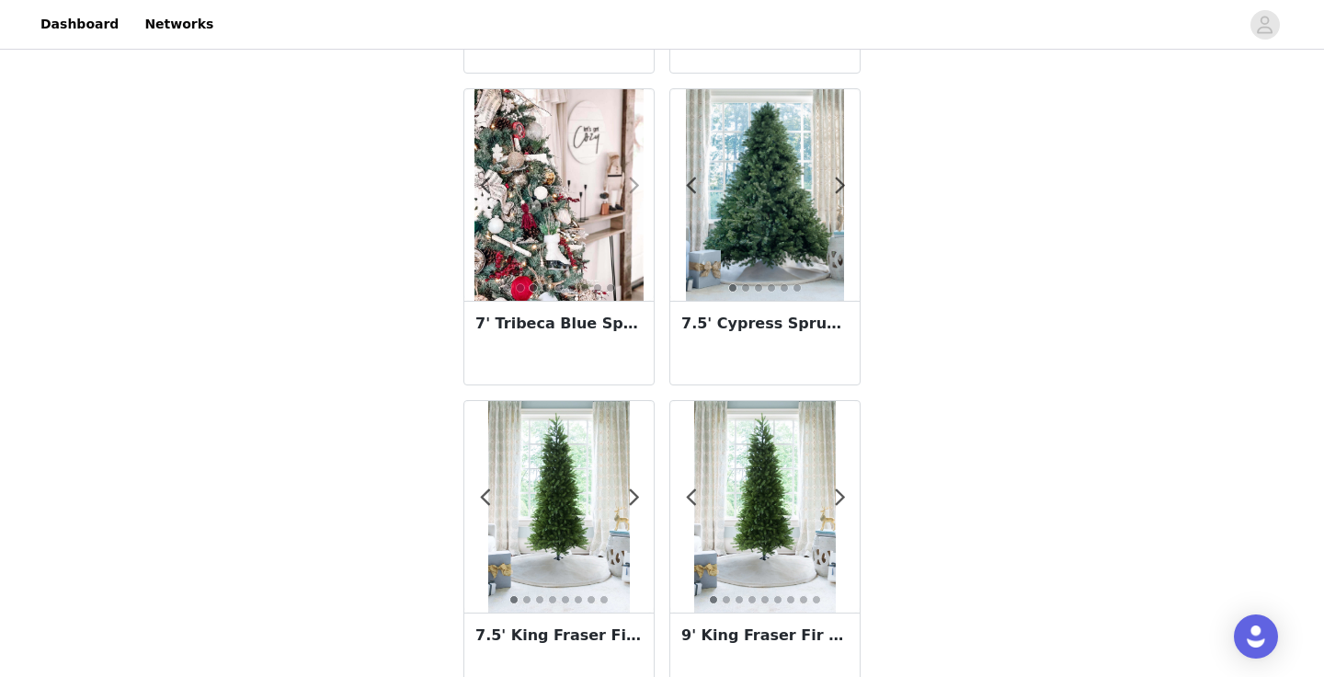
click at [632, 186] on span at bounding box center [633, 186] width 41 height 0
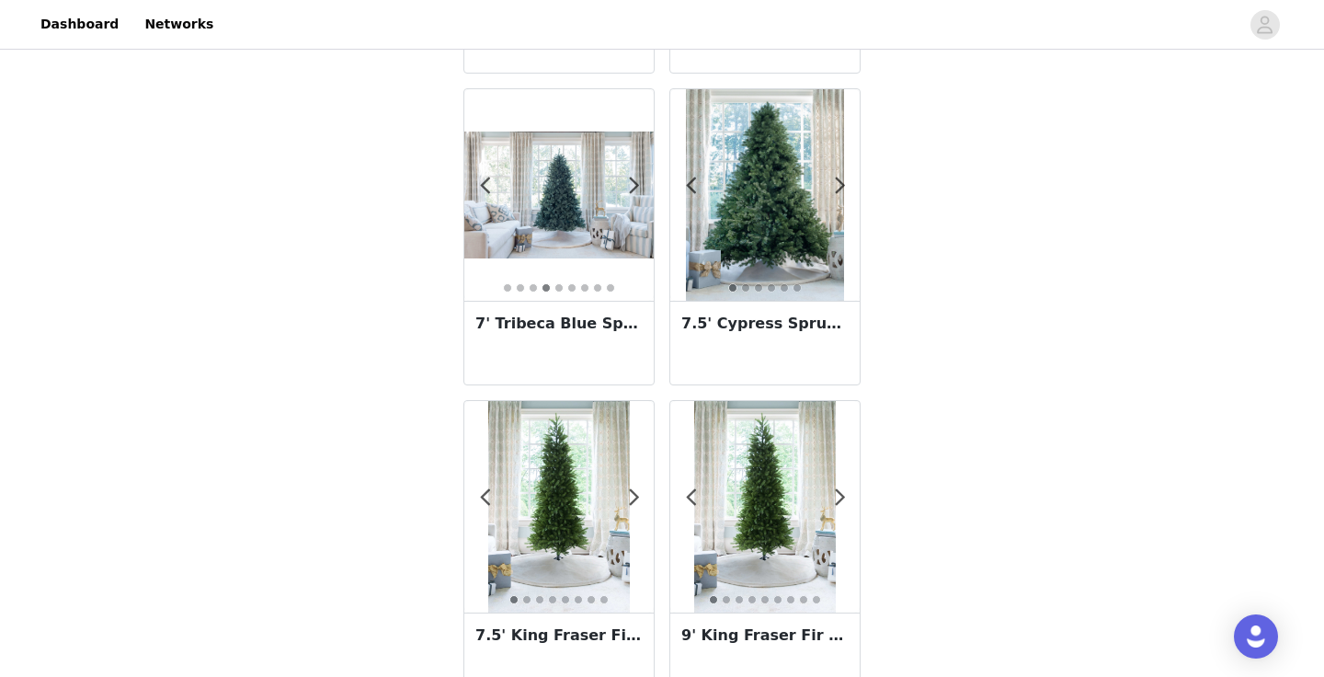
click at [598, 322] on h3 "7' Tribeca Blue Spruce Artificial Christmas Tree Unlit" at bounding box center [558, 324] width 167 height 22
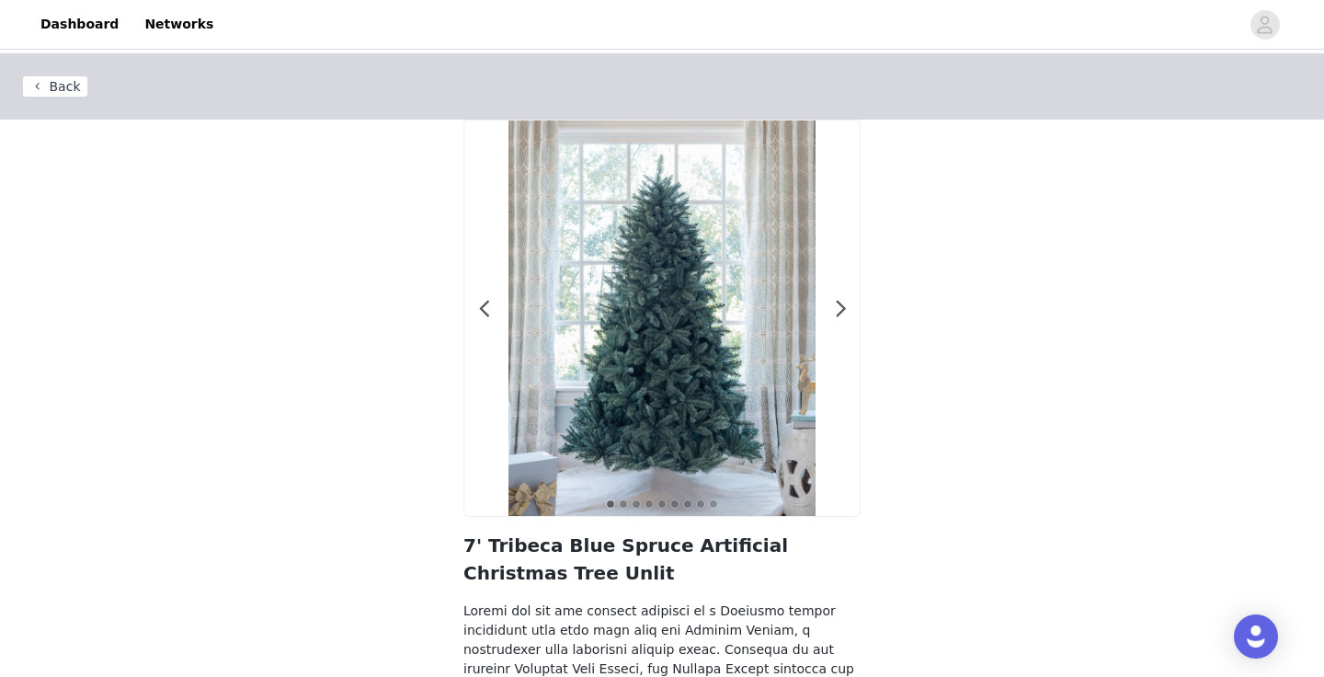
click at [41, 85] on button "Back" at bounding box center [55, 86] width 66 height 22
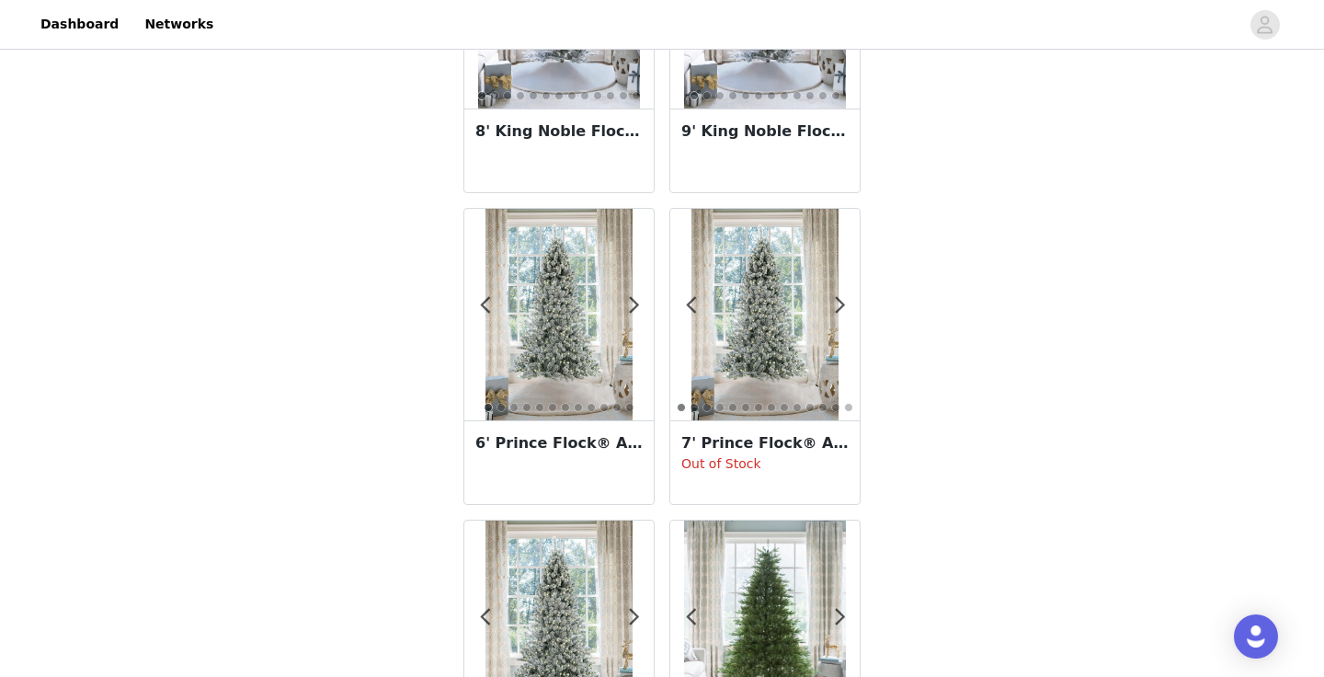
scroll to position [3241, 0]
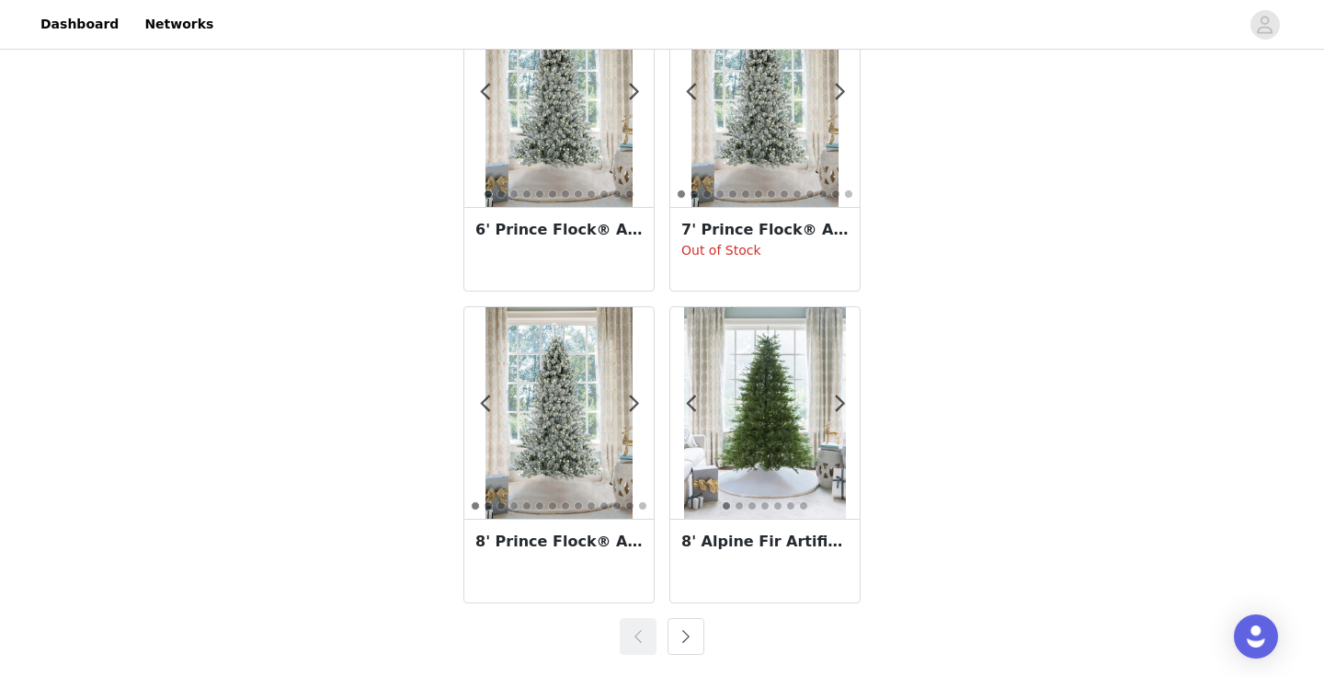
click at [807, 540] on h3 "8' Alpine Fir Artificial Christmas Tree Unlit" at bounding box center [764, 541] width 167 height 22
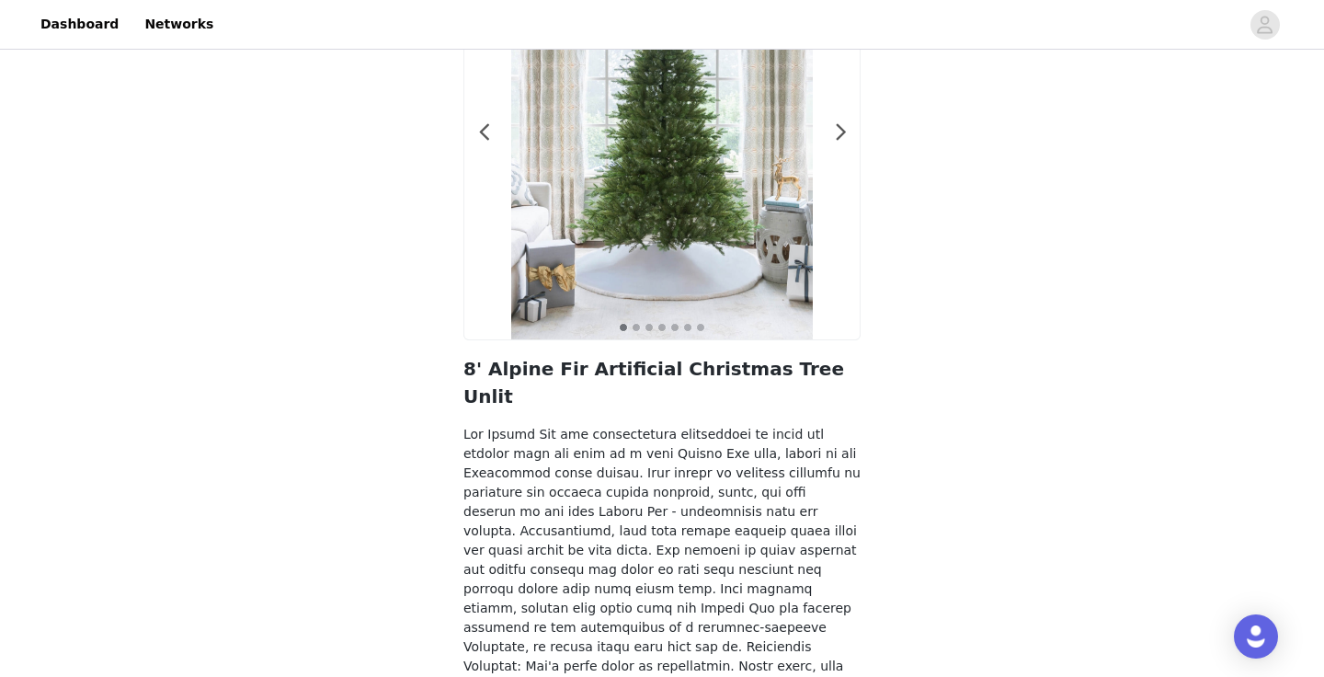
scroll to position [471, 0]
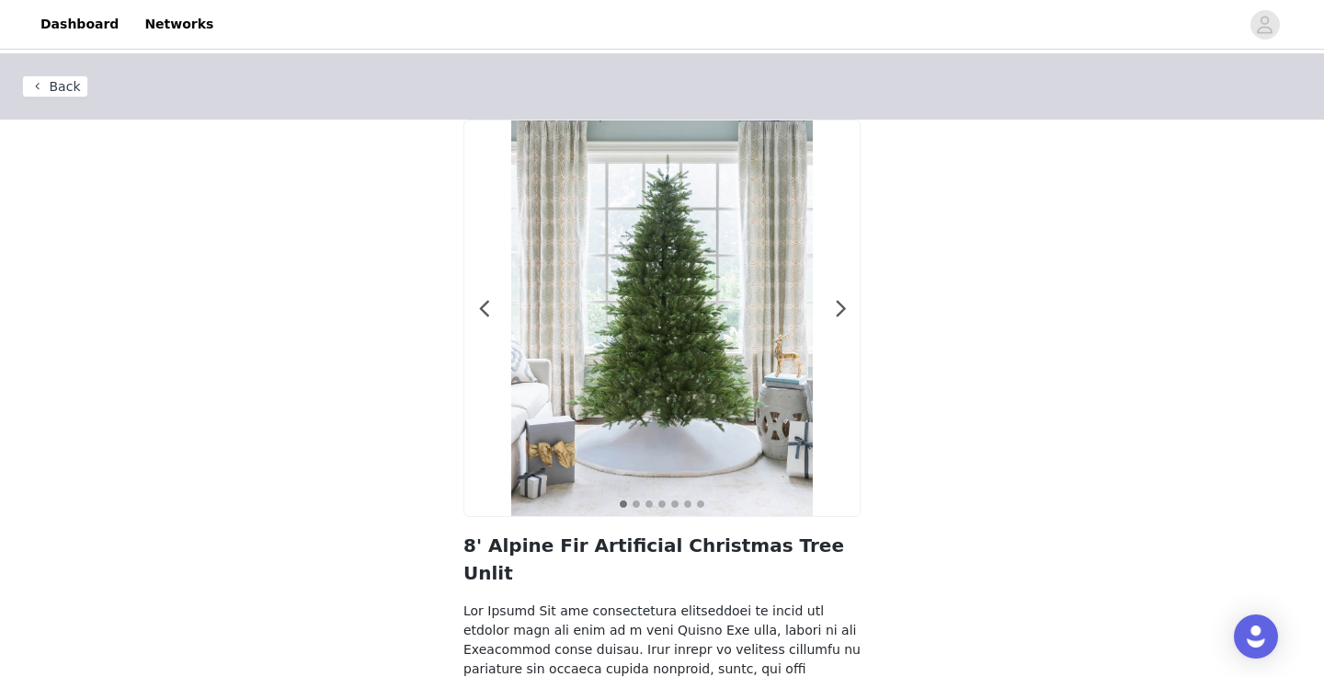
click at [69, 84] on button "Back" at bounding box center [55, 86] width 66 height 22
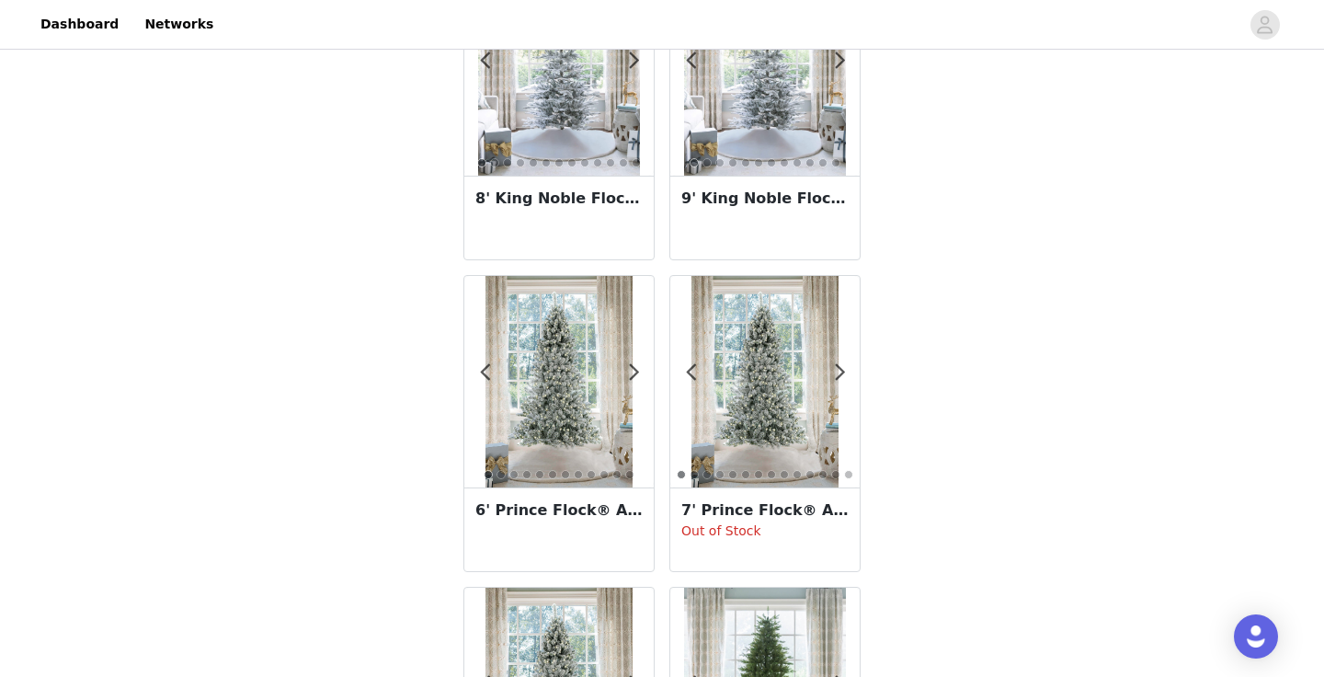
scroll to position [3241, 0]
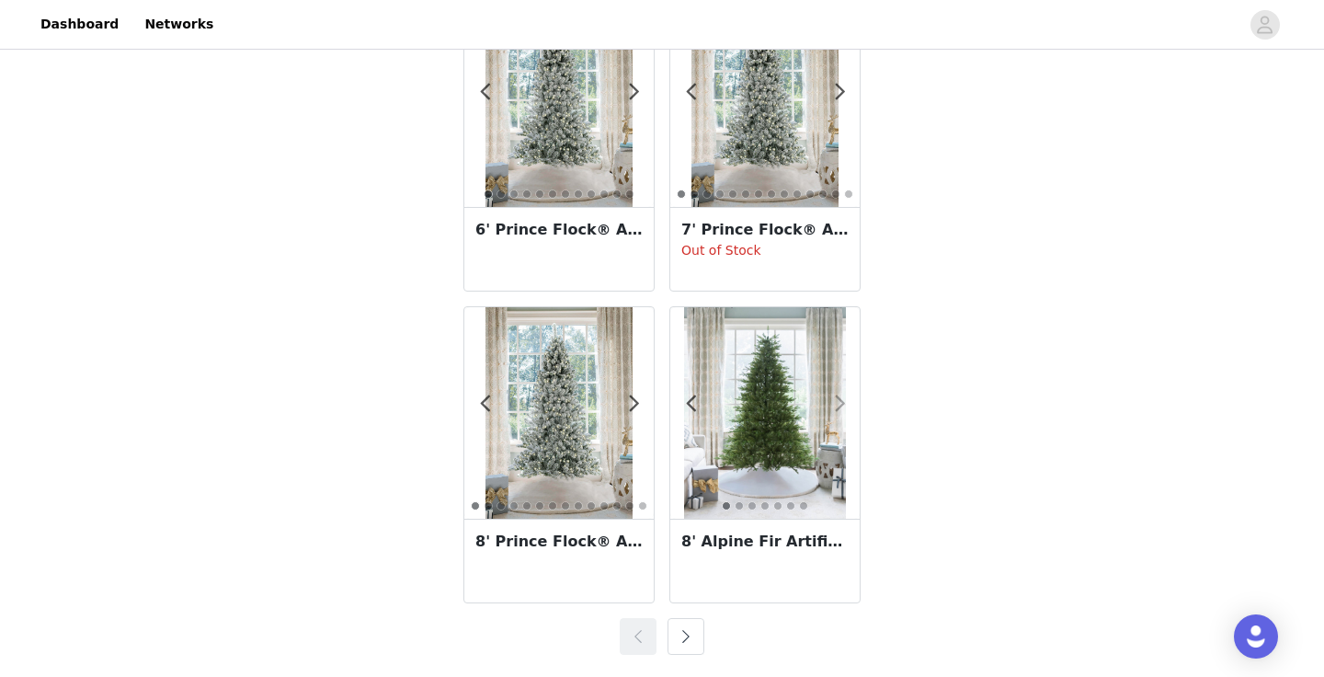
click at [842, 404] on span at bounding box center [839, 404] width 41 height 0
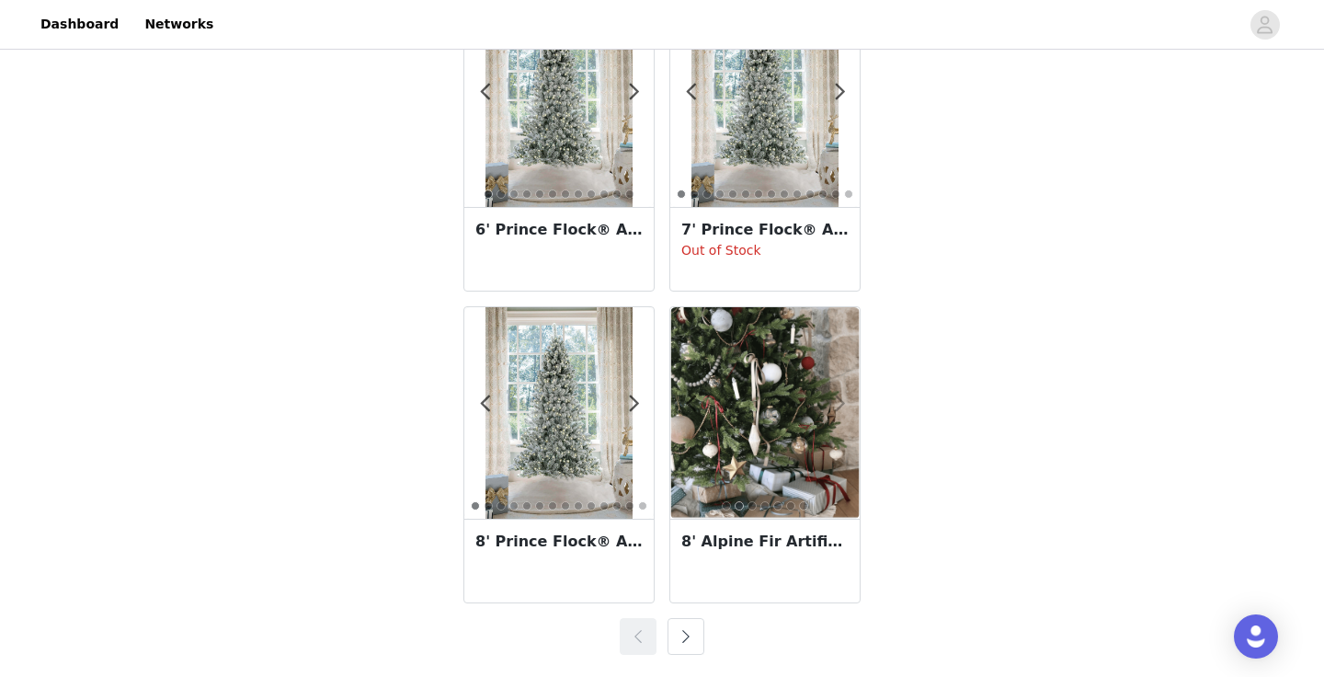
click at [836, 404] on span at bounding box center [839, 404] width 41 height 0
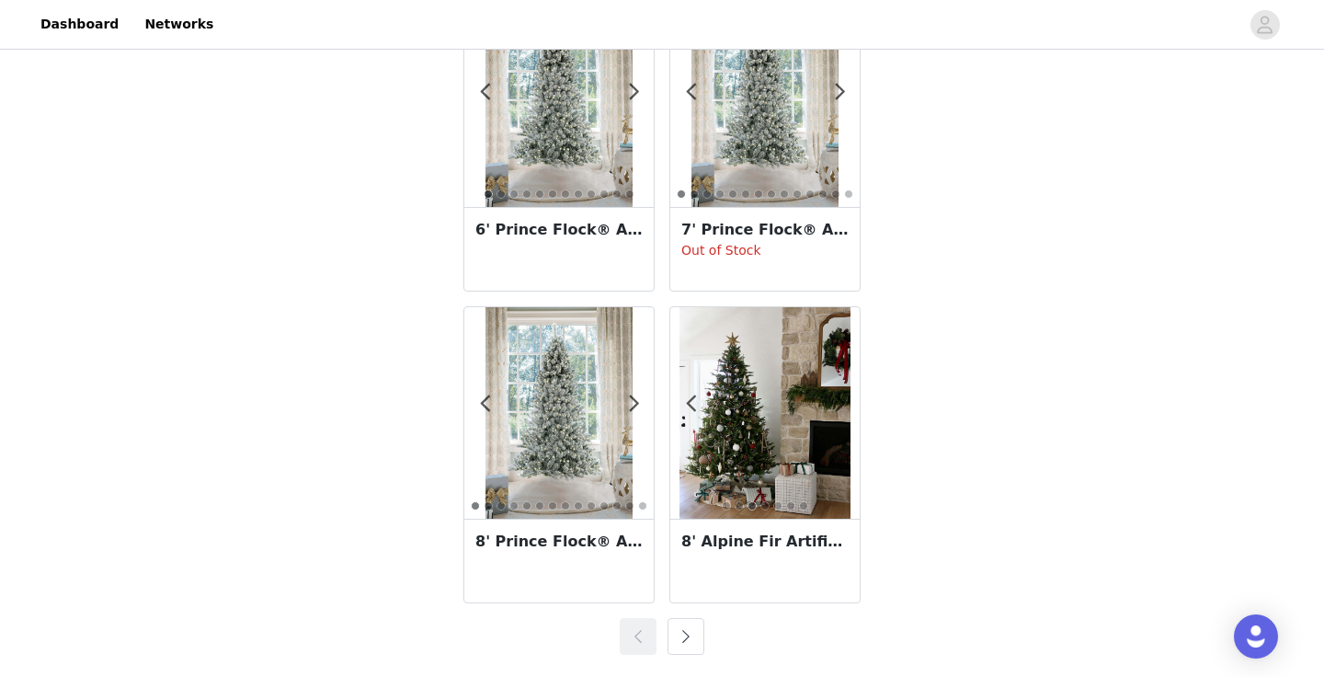
click at [685, 639] on button "button" at bounding box center [685, 636] width 37 height 37
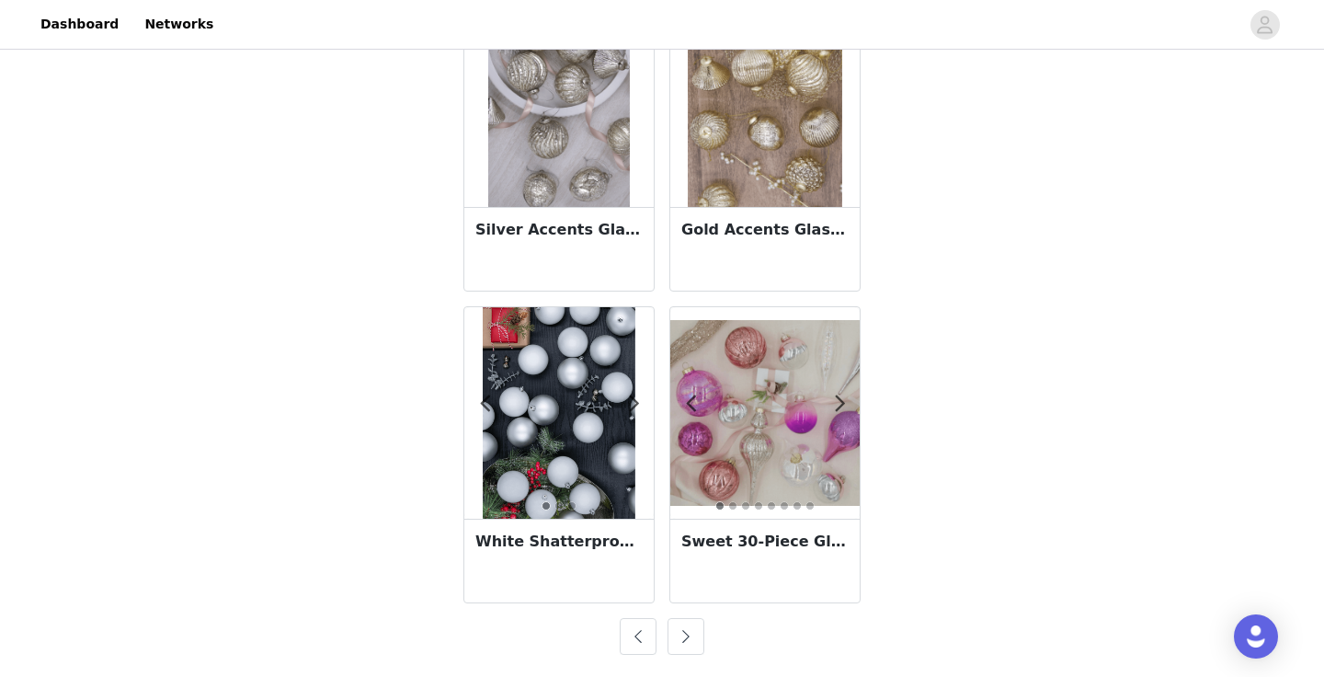
click at [636, 634] on button "button" at bounding box center [638, 636] width 37 height 37
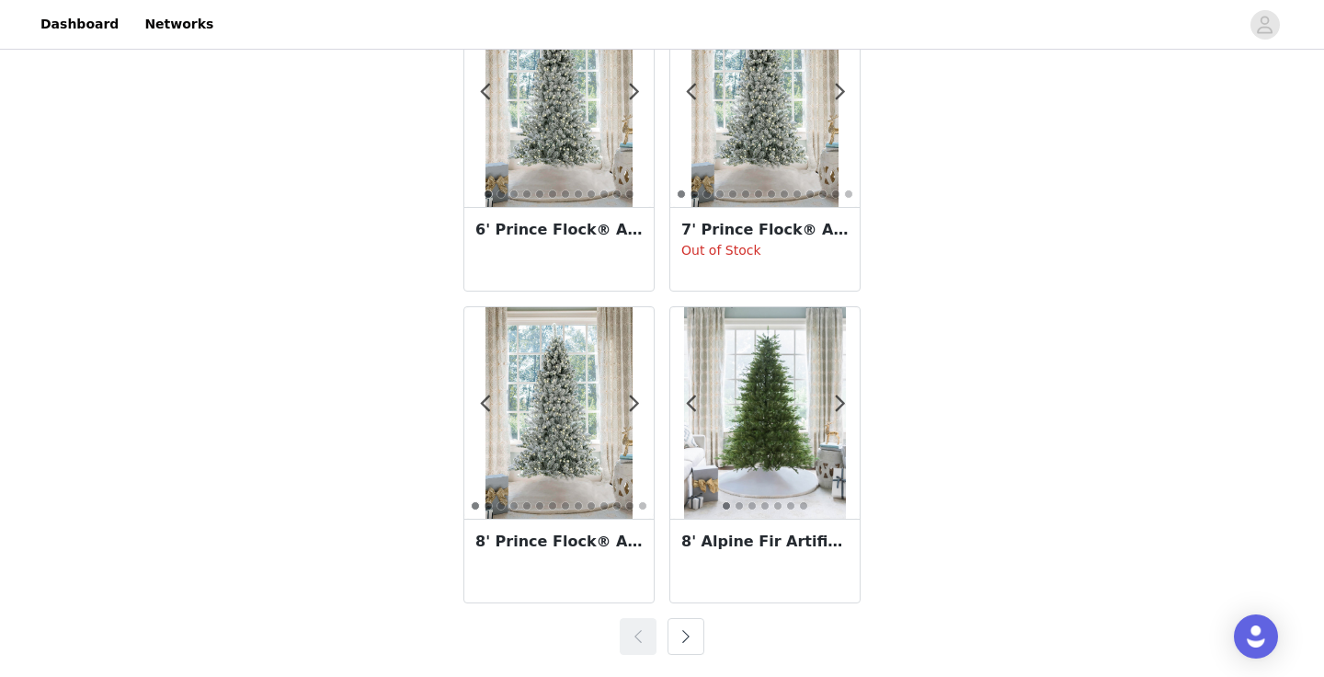
click at [756, 546] on h3 "8' Alpine Fir Artificial Christmas Tree Unlit" at bounding box center [764, 541] width 167 height 22
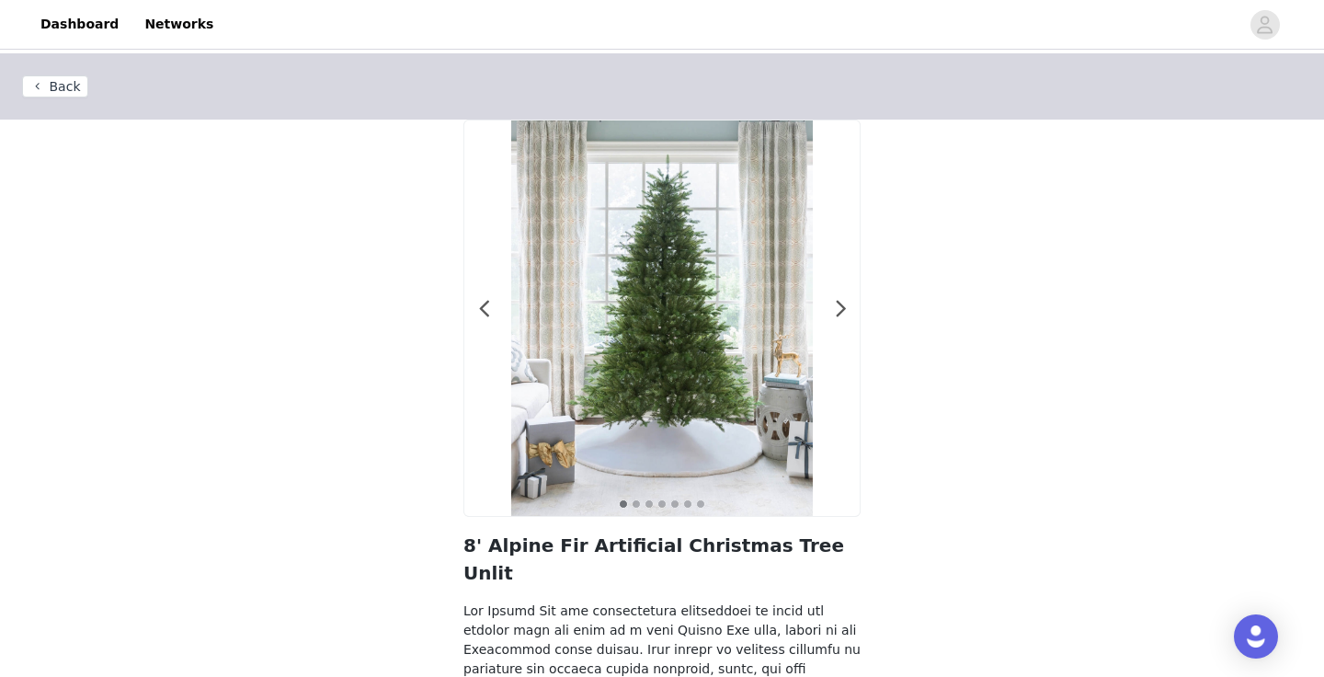
click at [52, 83] on button "Back" at bounding box center [55, 86] width 66 height 22
click at [60, 90] on button "Back" at bounding box center [55, 86] width 66 height 22
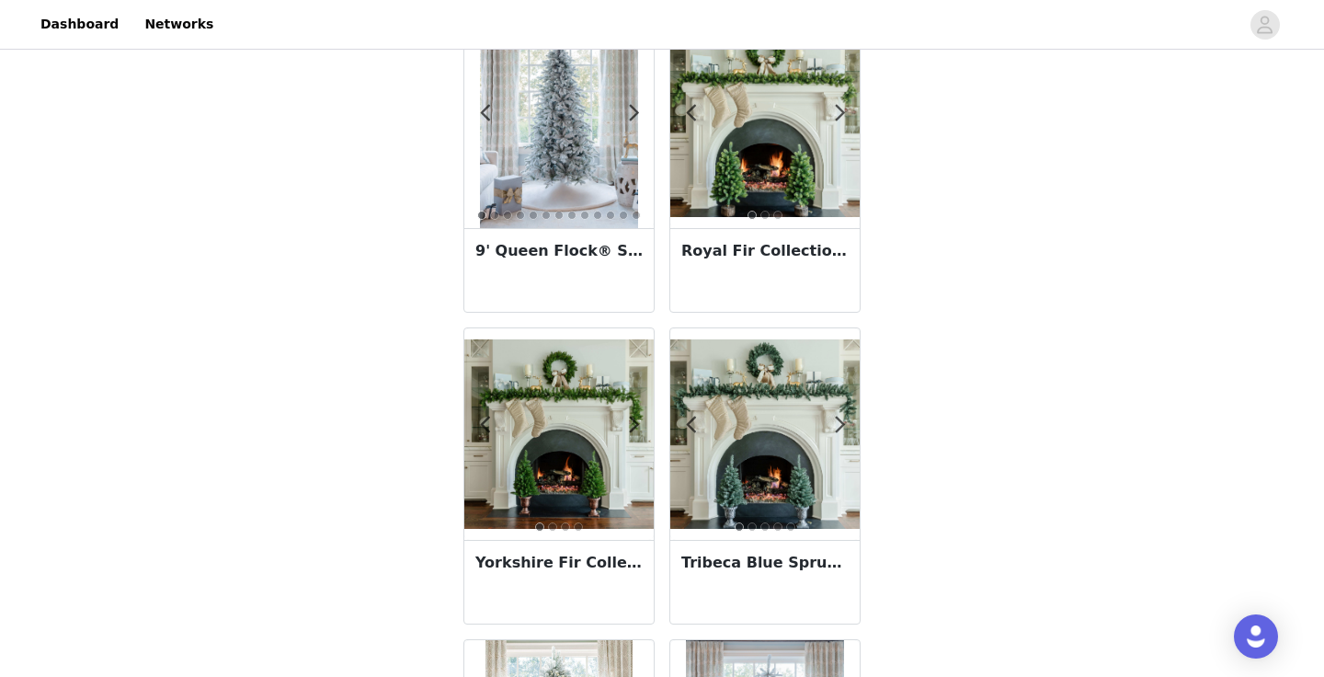
scroll to position [3241, 0]
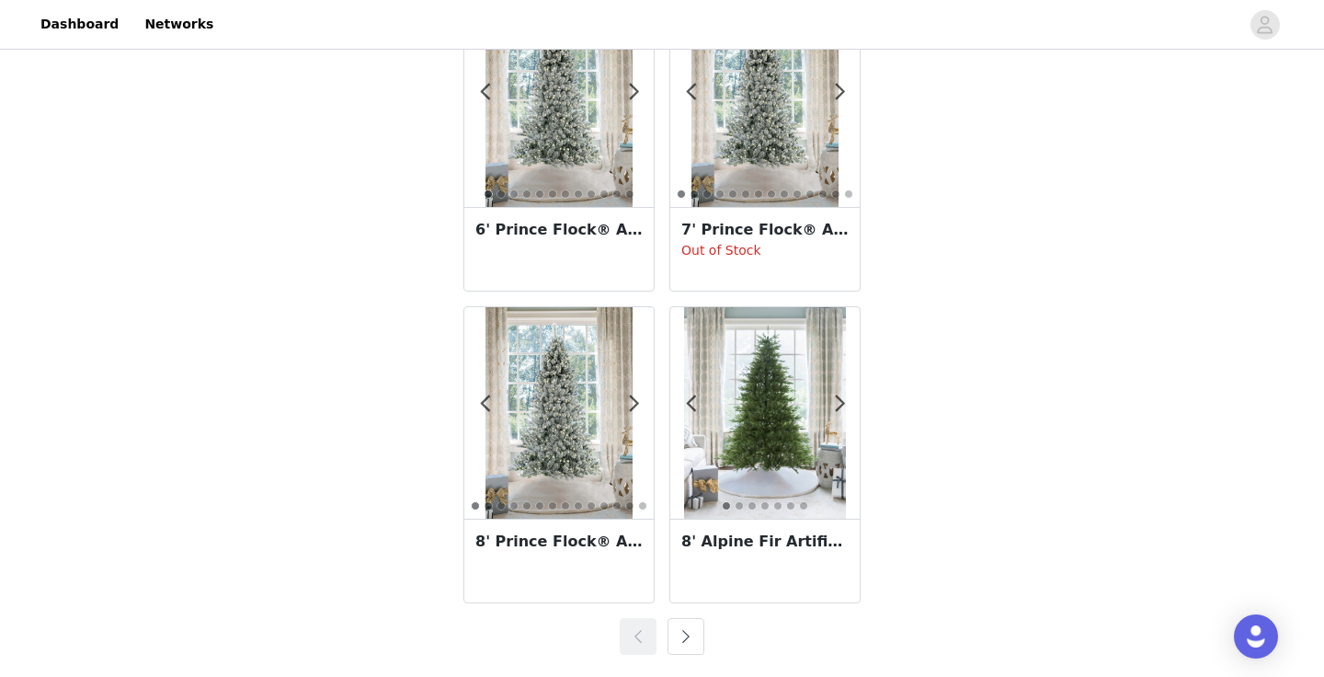
click at [684, 637] on button "button" at bounding box center [685, 636] width 37 height 37
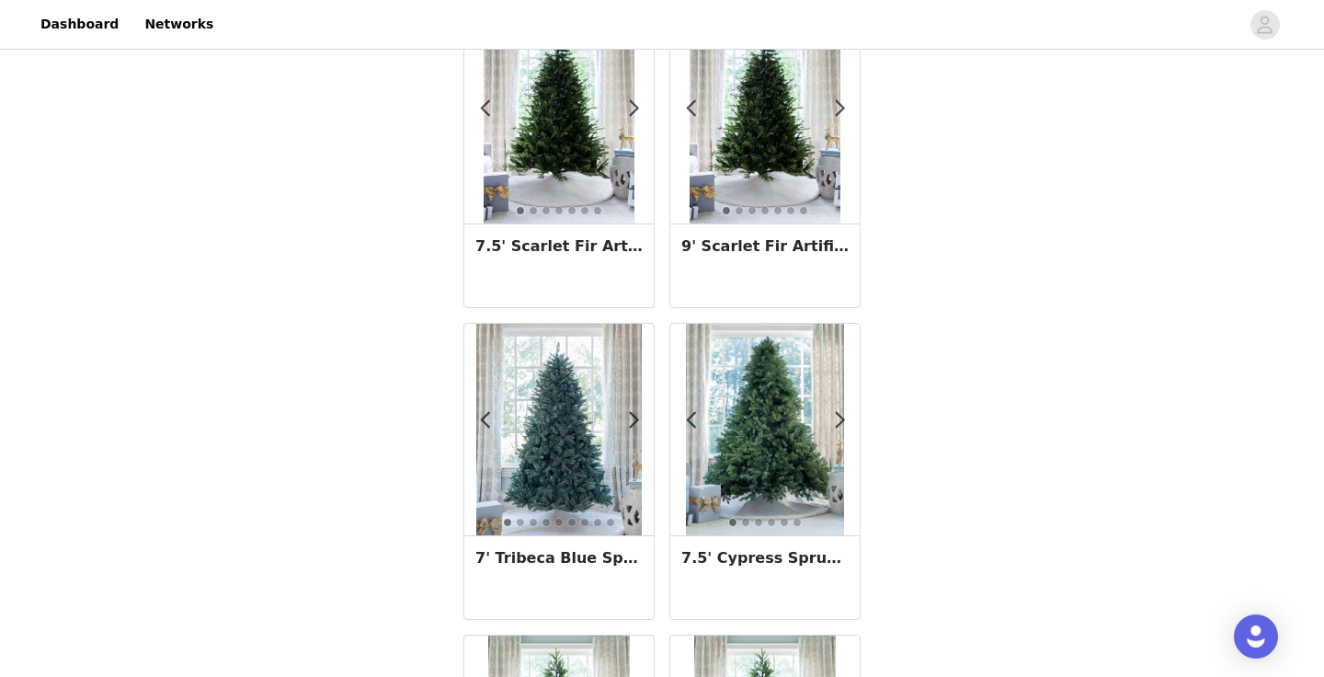
scroll to position [733, 0]
click at [765, 421] on img at bounding box center [765, 428] width 159 height 211
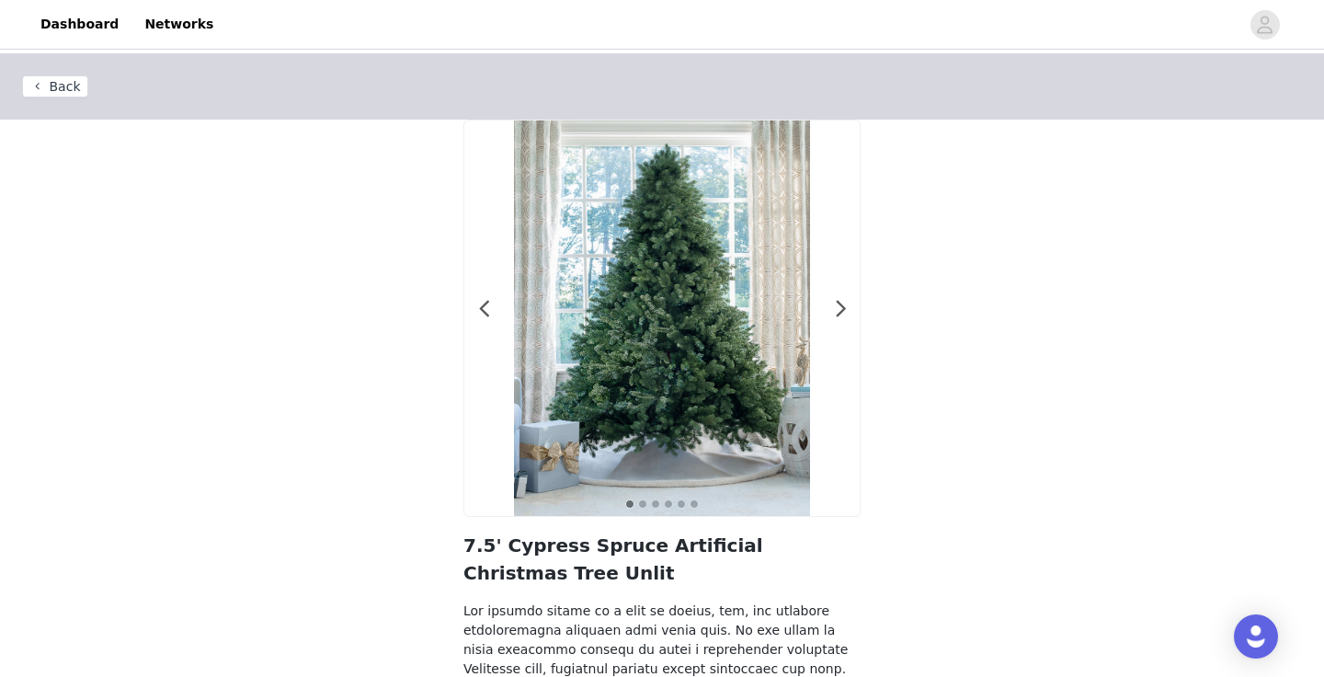
click at [63, 83] on button "Back" at bounding box center [55, 86] width 66 height 22
click at [41, 86] on button "Back" at bounding box center [55, 86] width 66 height 22
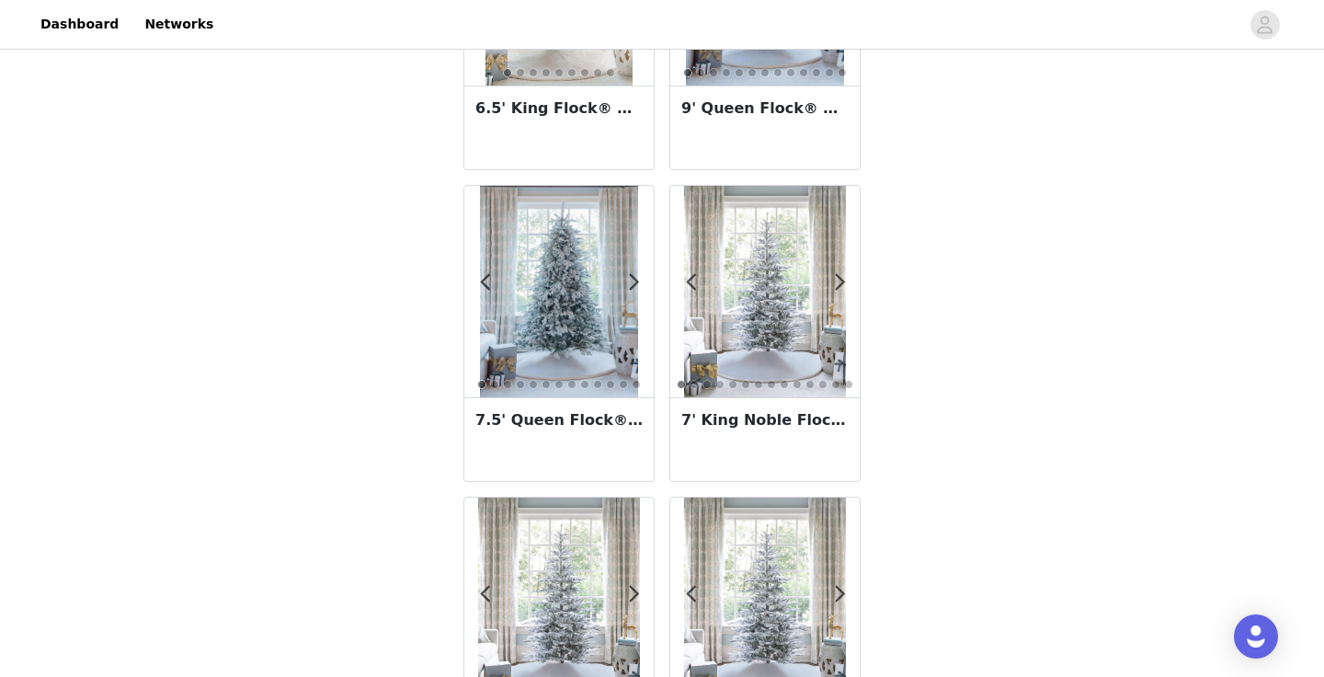
scroll to position [3241, 0]
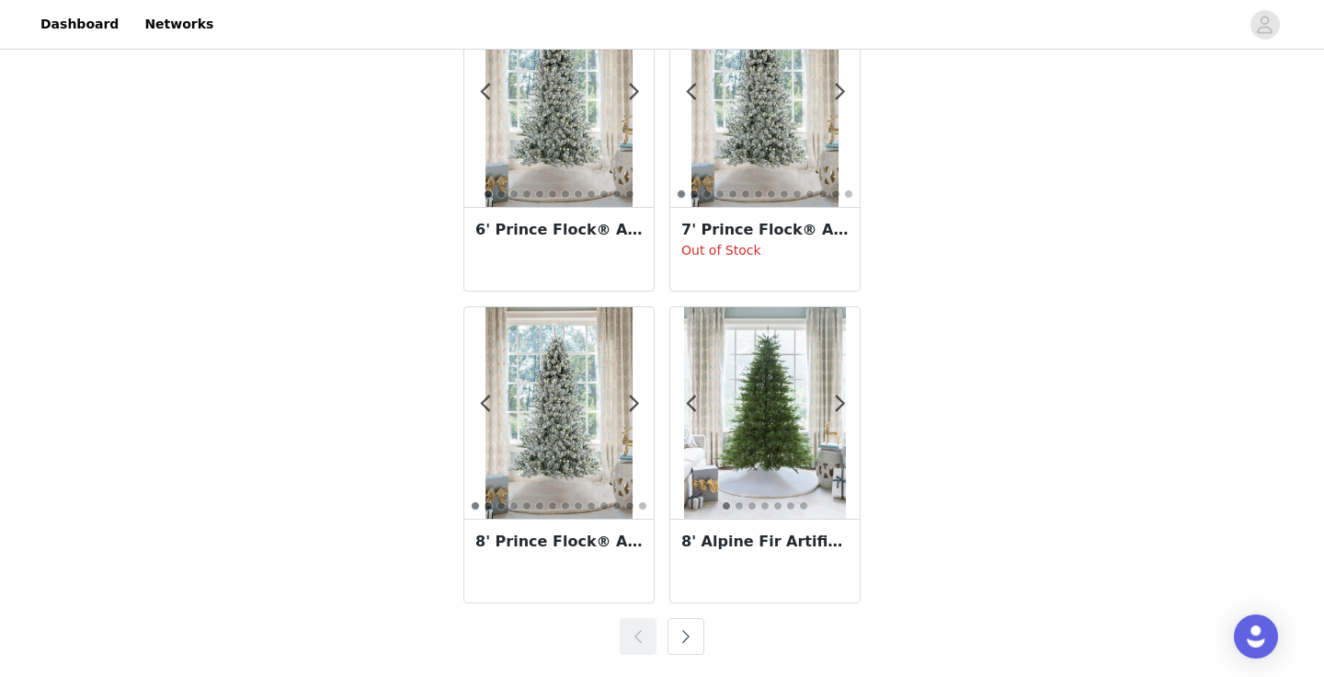
click at [690, 628] on button "button" at bounding box center [685, 636] width 37 height 37
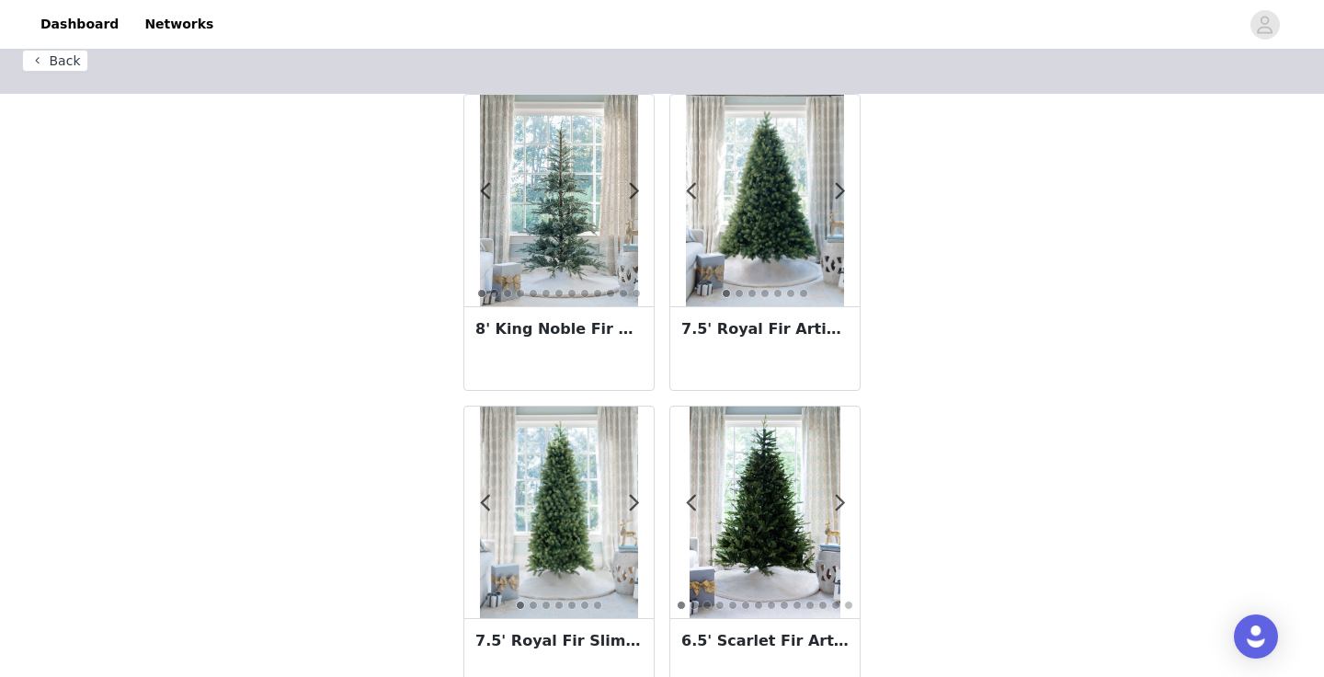
scroll to position [0, 0]
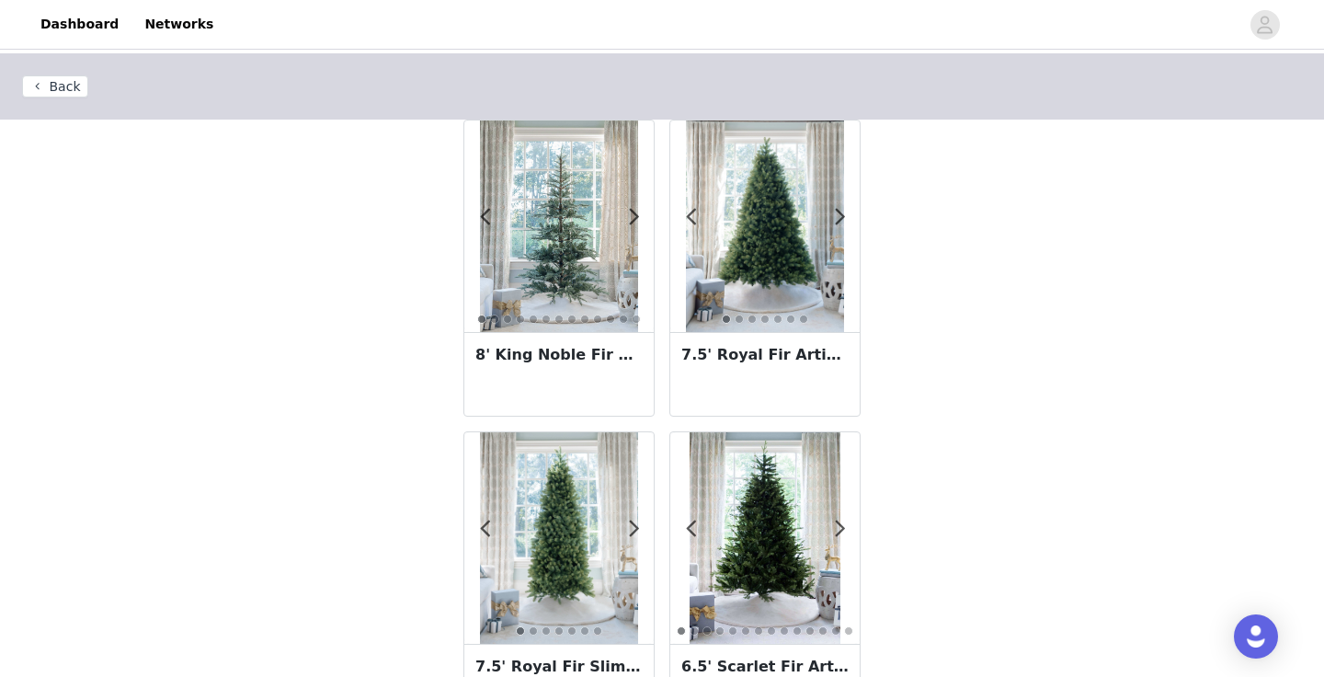
click at [791, 204] on img at bounding box center [765, 225] width 159 height 211
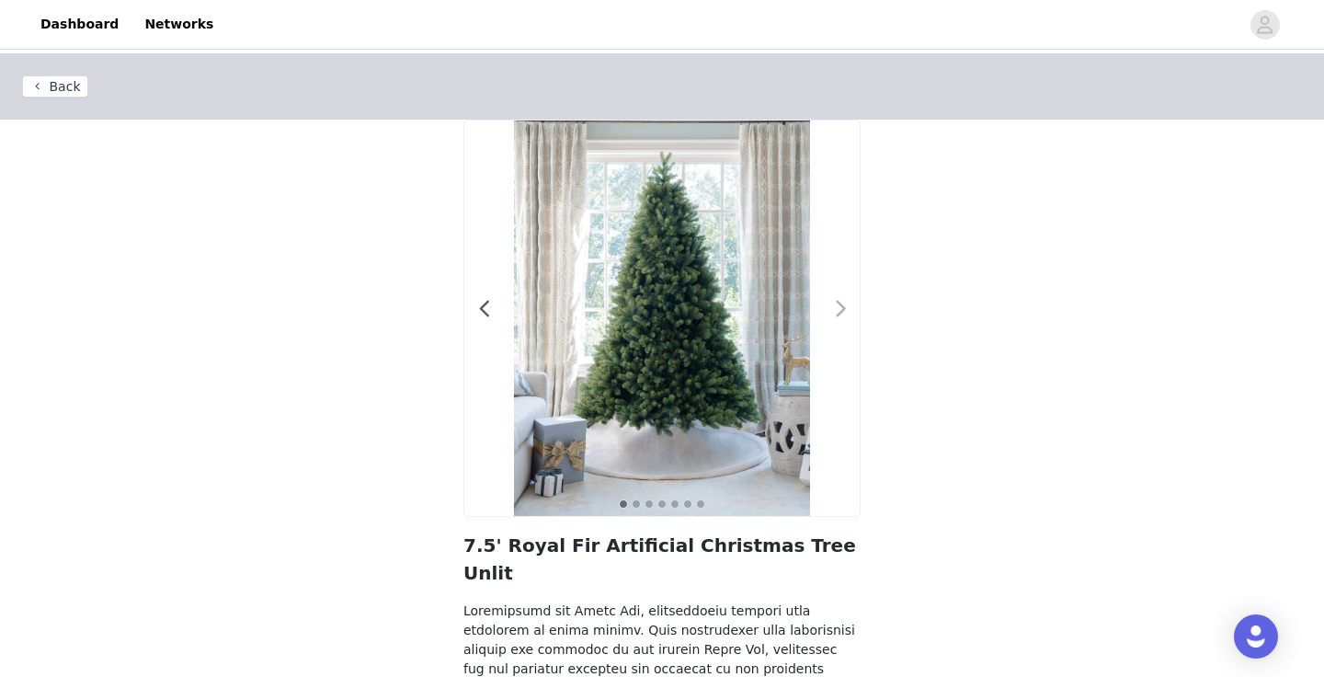
click at [839, 309] on span at bounding box center [840, 309] width 41 height 0
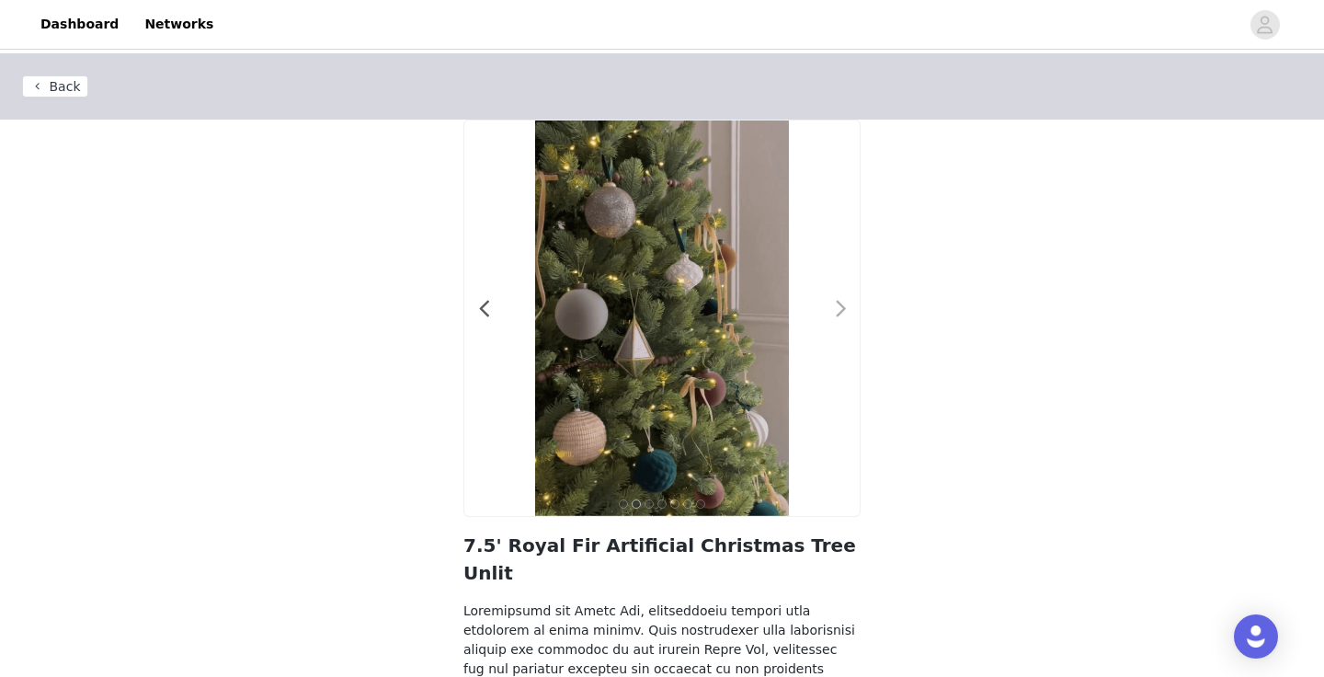
click at [839, 309] on span at bounding box center [840, 309] width 41 height 0
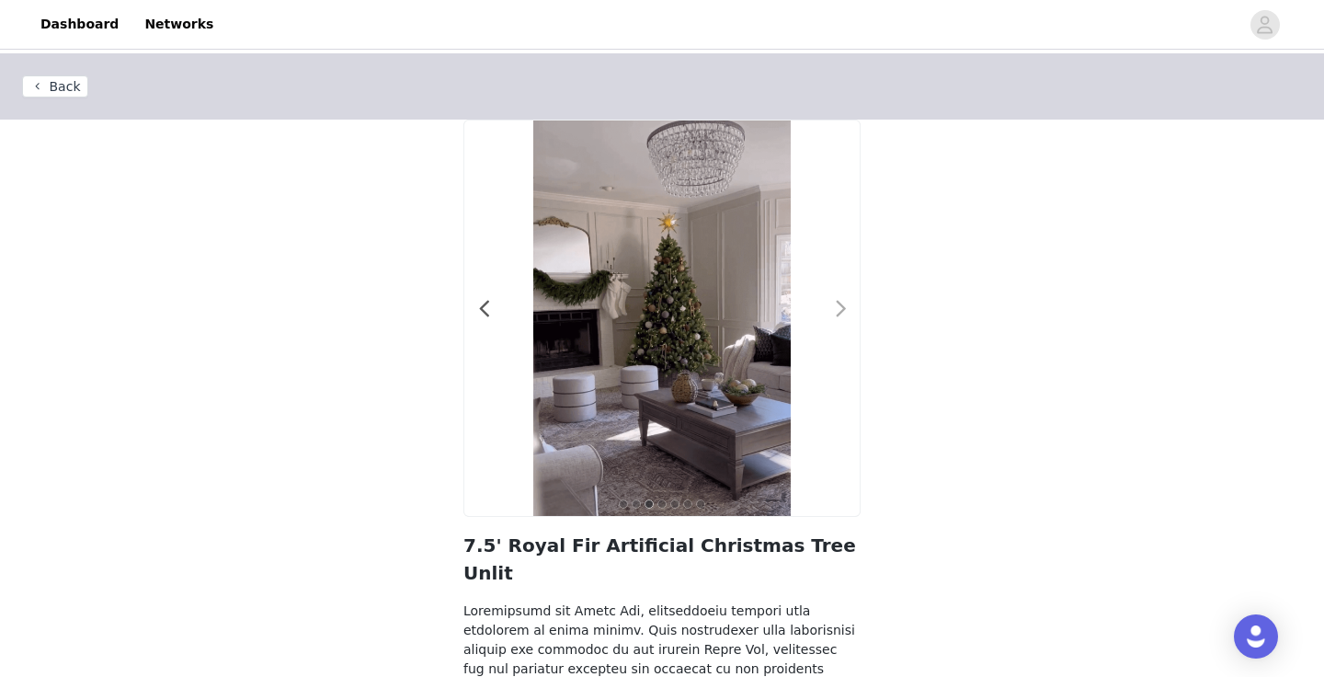
click at [839, 309] on span at bounding box center [840, 309] width 41 height 0
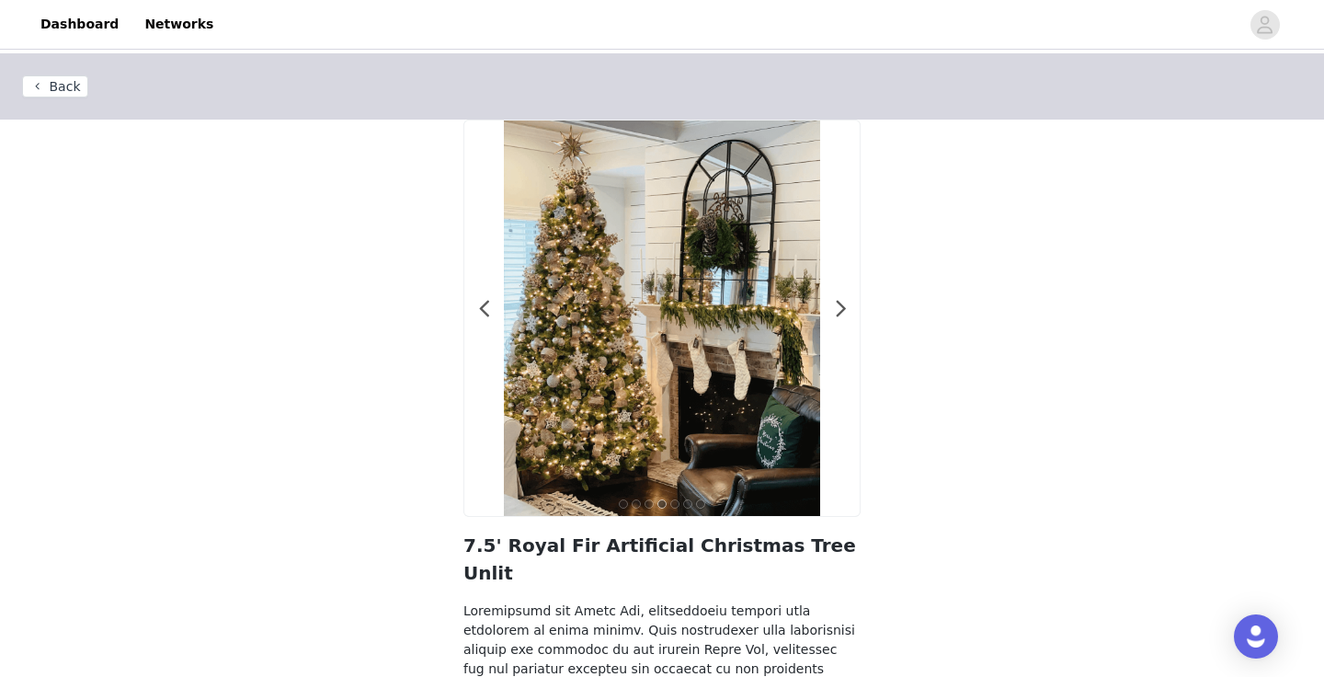
click at [61, 85] on button "Back" at bounding box center [55, 86] width 66 height 22
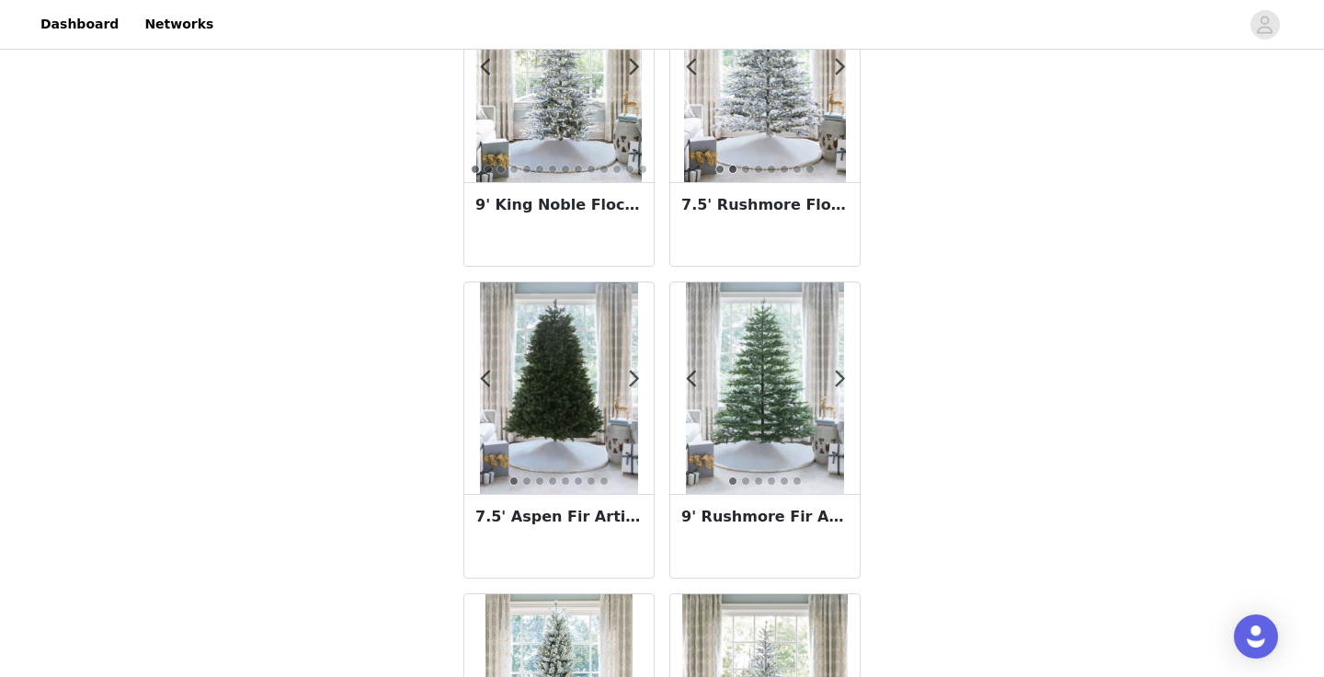
scroll to position [152, 0]
click at [586, 520] on h3 "7.5' Aspen Fir Artificial Christmas Tree Unlit" at bounding box center [558, 515] width 167 height 22
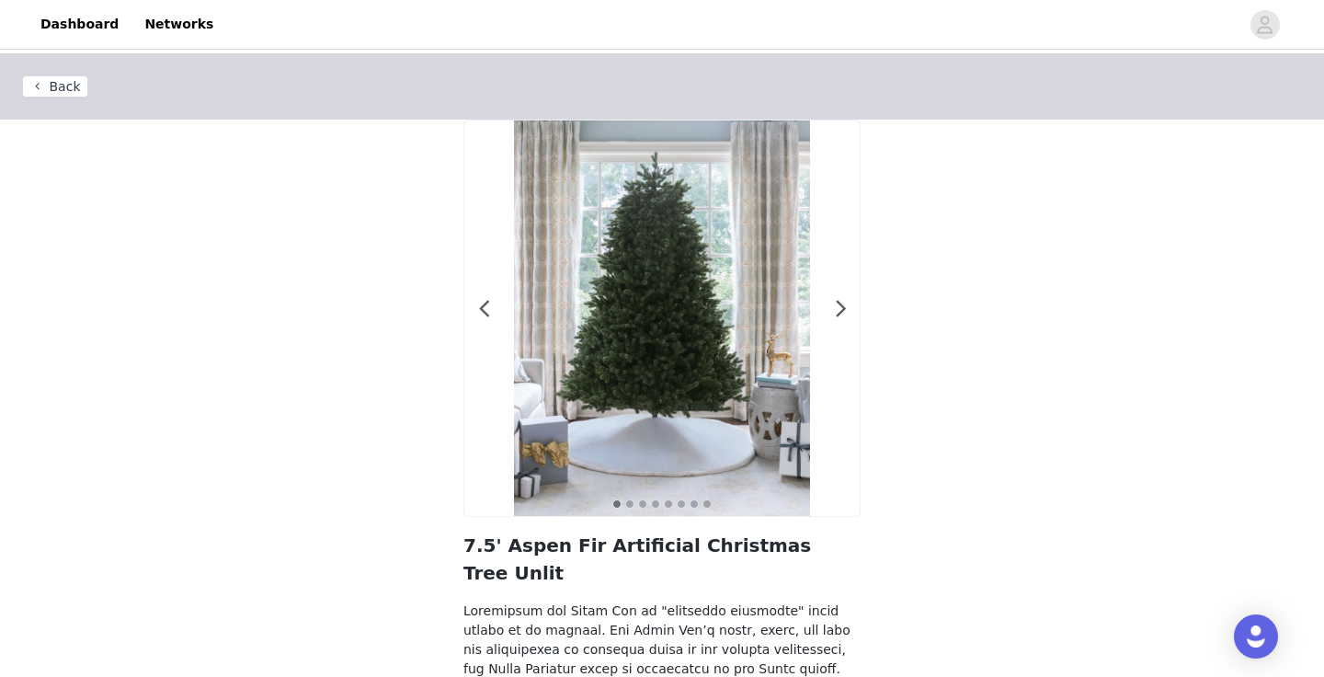
click at [63, 90] on button "Back" at bounding box center [55, 86] width 66 height 22
click at [75, 91] on button "Back" at bounding box center [55, 86] width 66 height 22
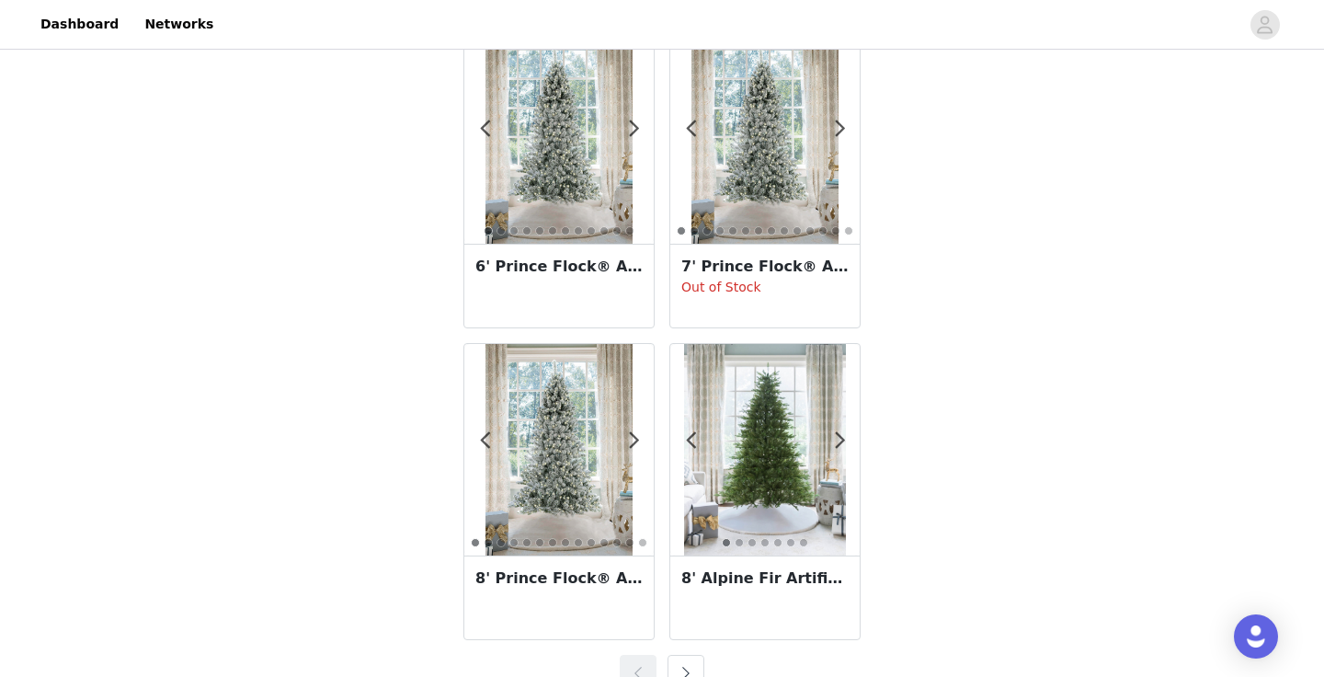
scroll to position [3224, 0]
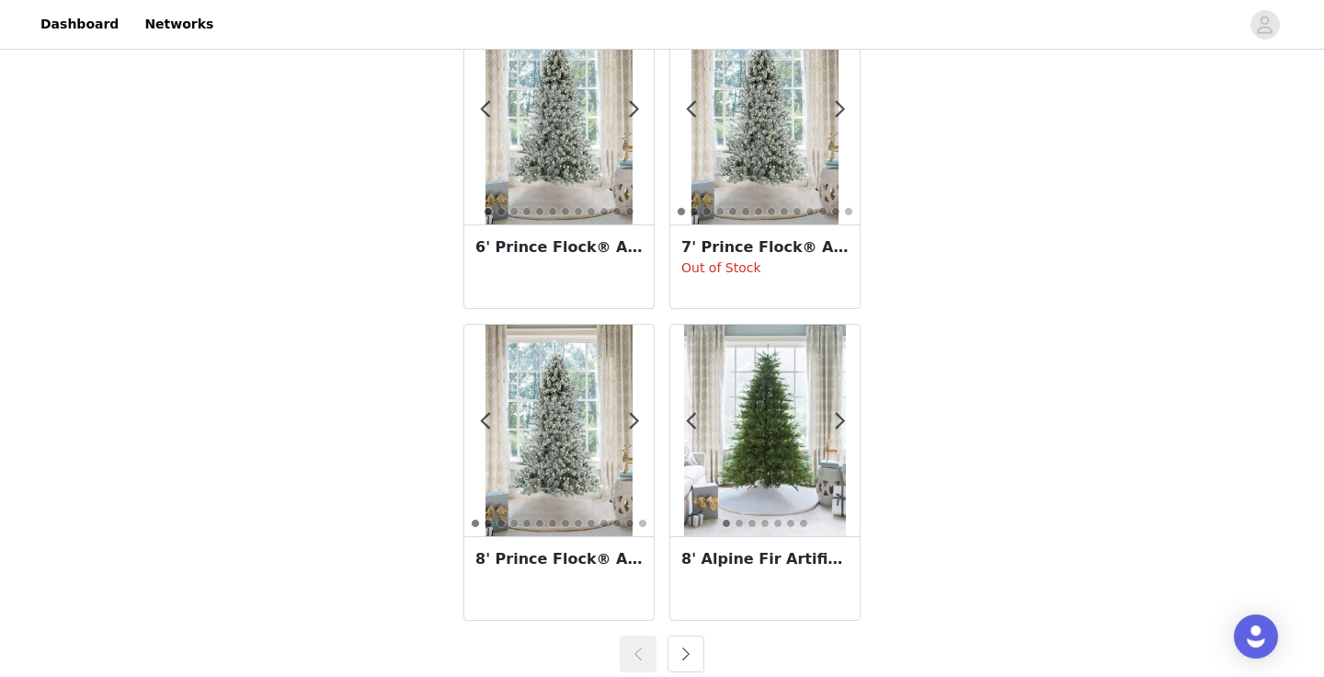
click at [756, 555] on h3 "8' Alpine Fir Artificial Christmas Tree Unlit" at bounding box center [764, 559] width 167 height 22
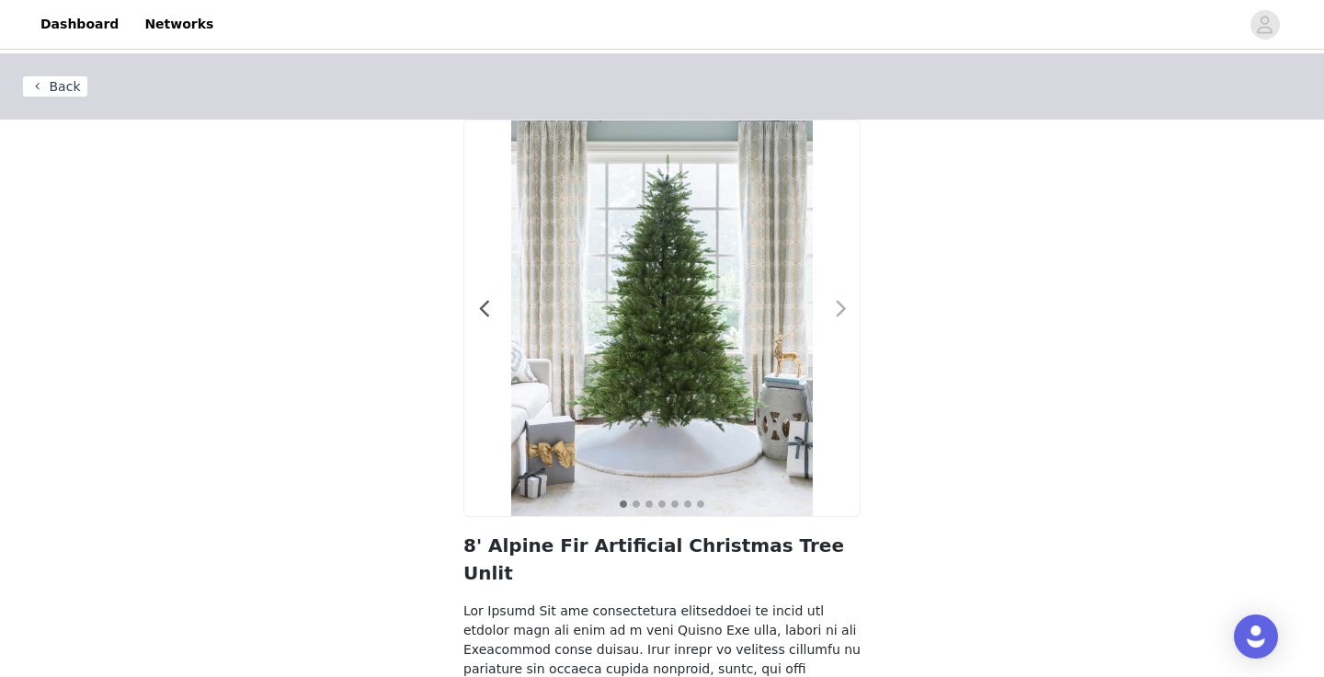
click at [834, 309] on span at bounding box center [840, 309] width 41 height 0
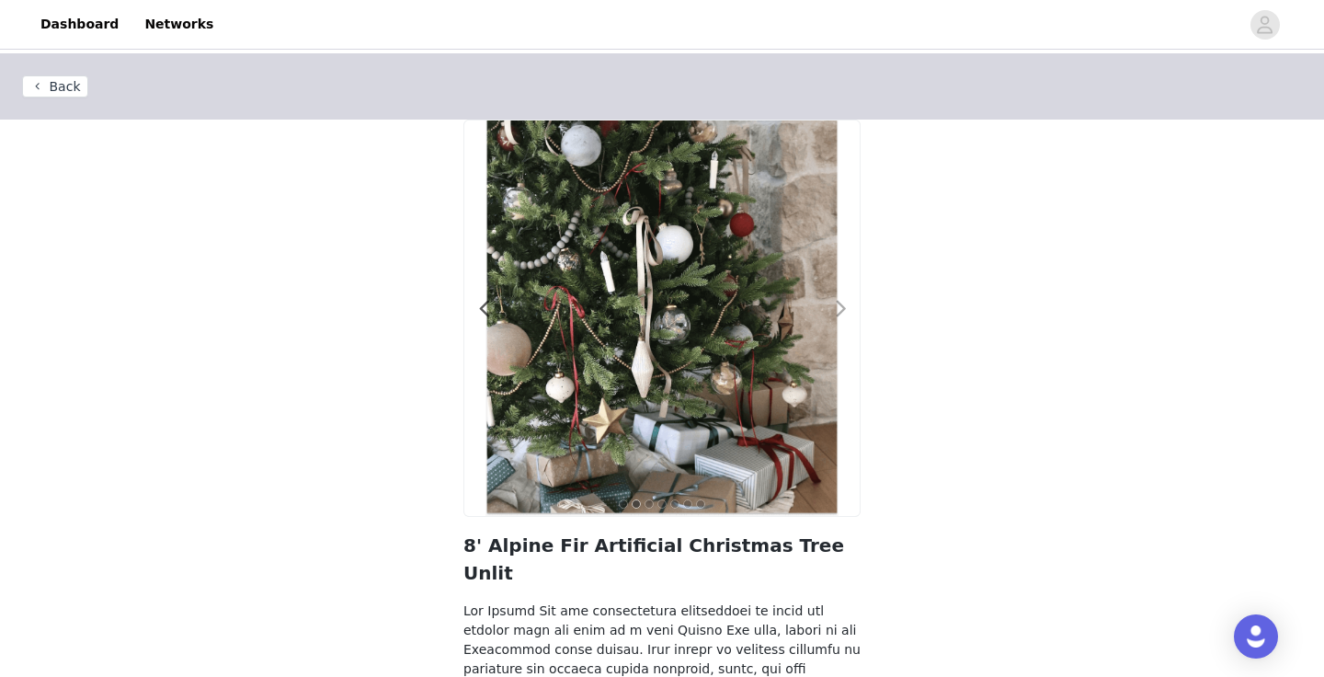
click at [834, 309] on span at bounding box center [840, 309] width 41 height 0
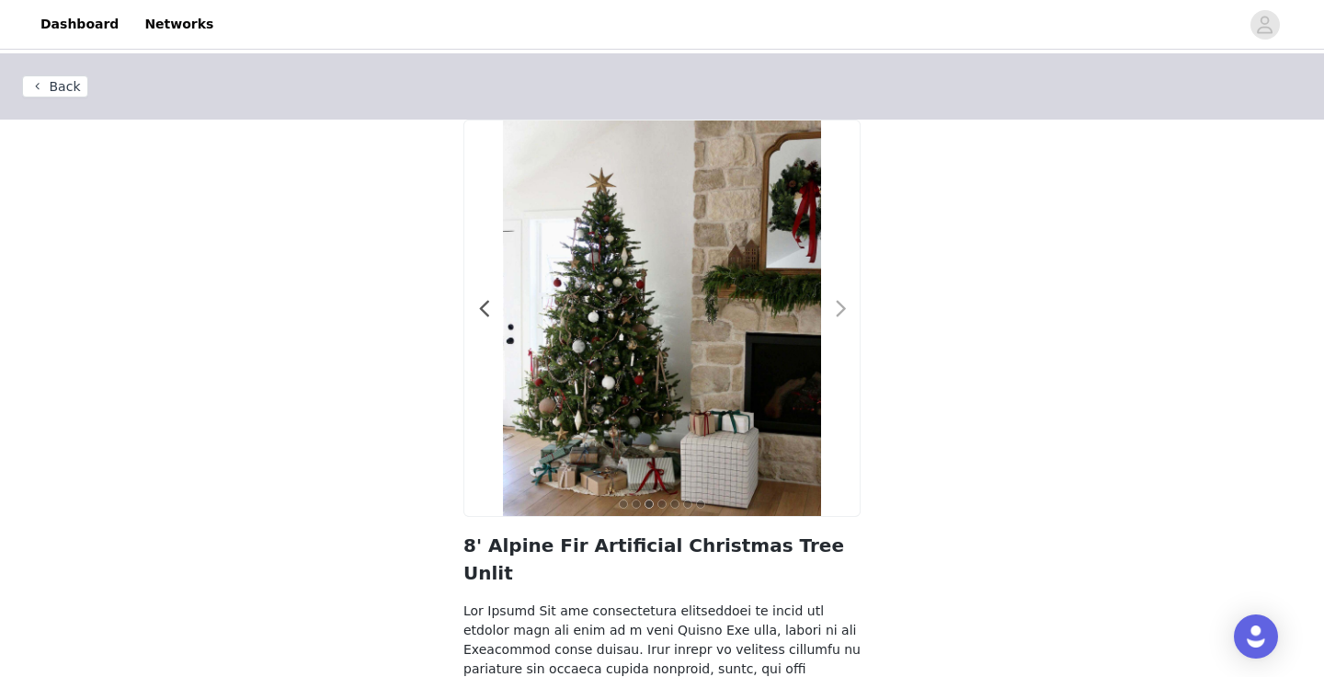
click at [834, 309] on span at bounding box center [840, 309] width 41 height 0
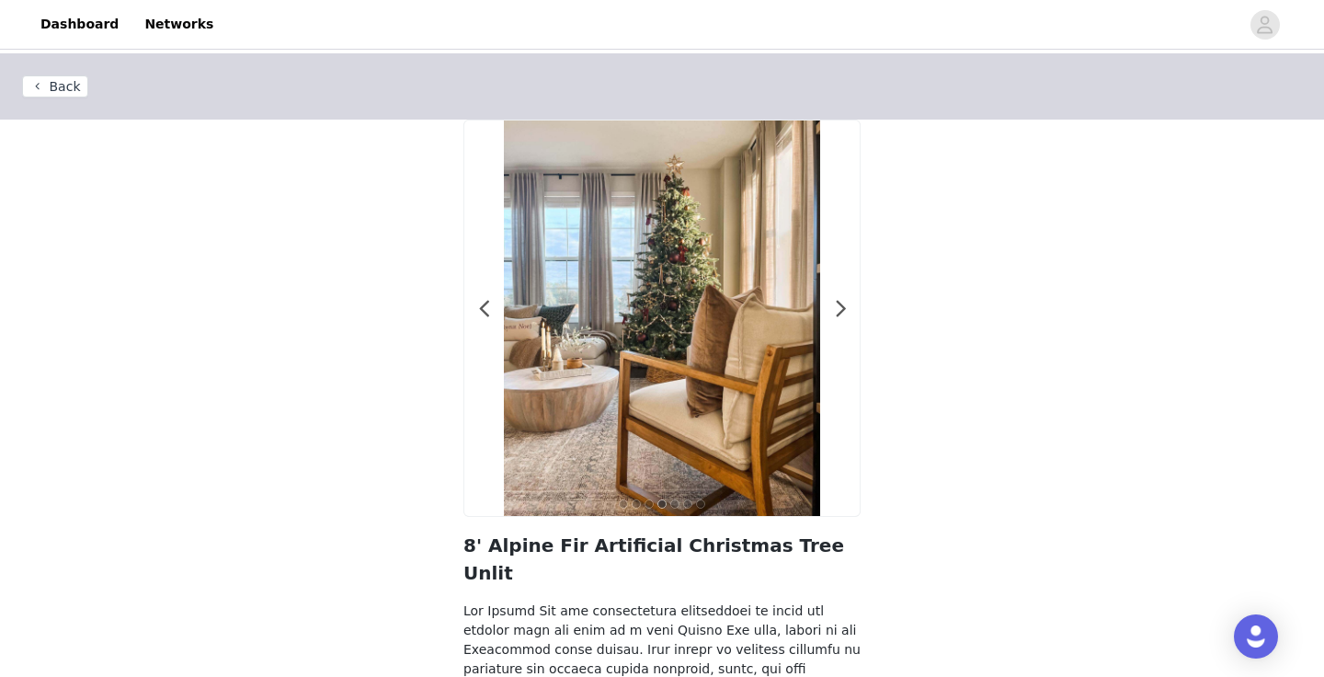
click at [58, 88] on button "Back" at bounding box center [55, 86] width 66 height 22
click at [65, 79] on button "Back" at bounding box center [55, 86] width 66 height 22
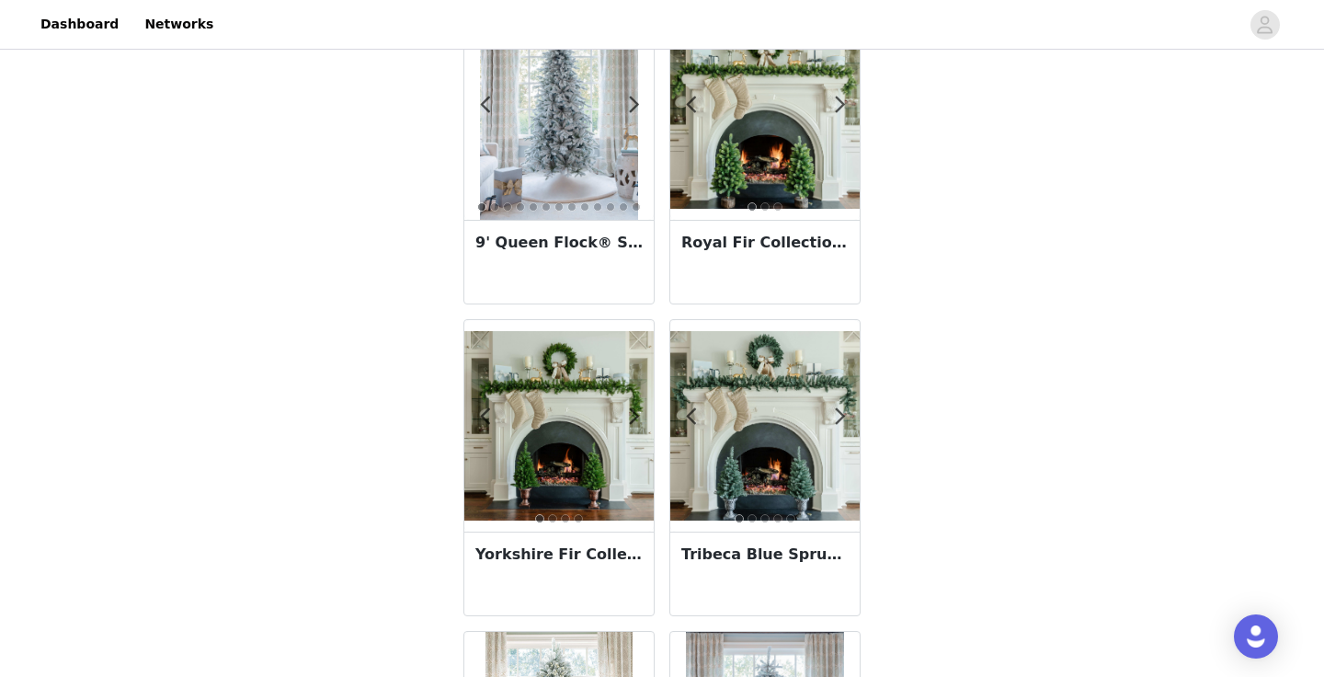
scroll to position [3241, 0]
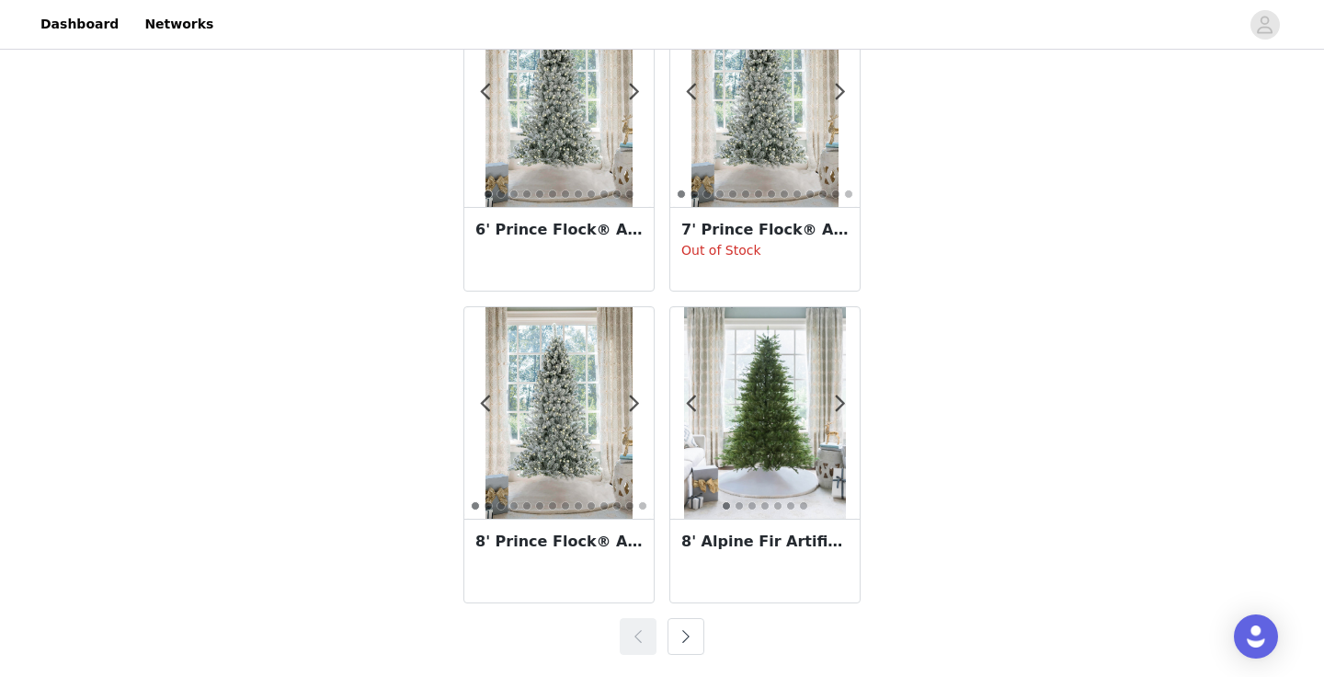
click at [685, 648] on button "button" at bounding box center [685, 636] width 37 height 37
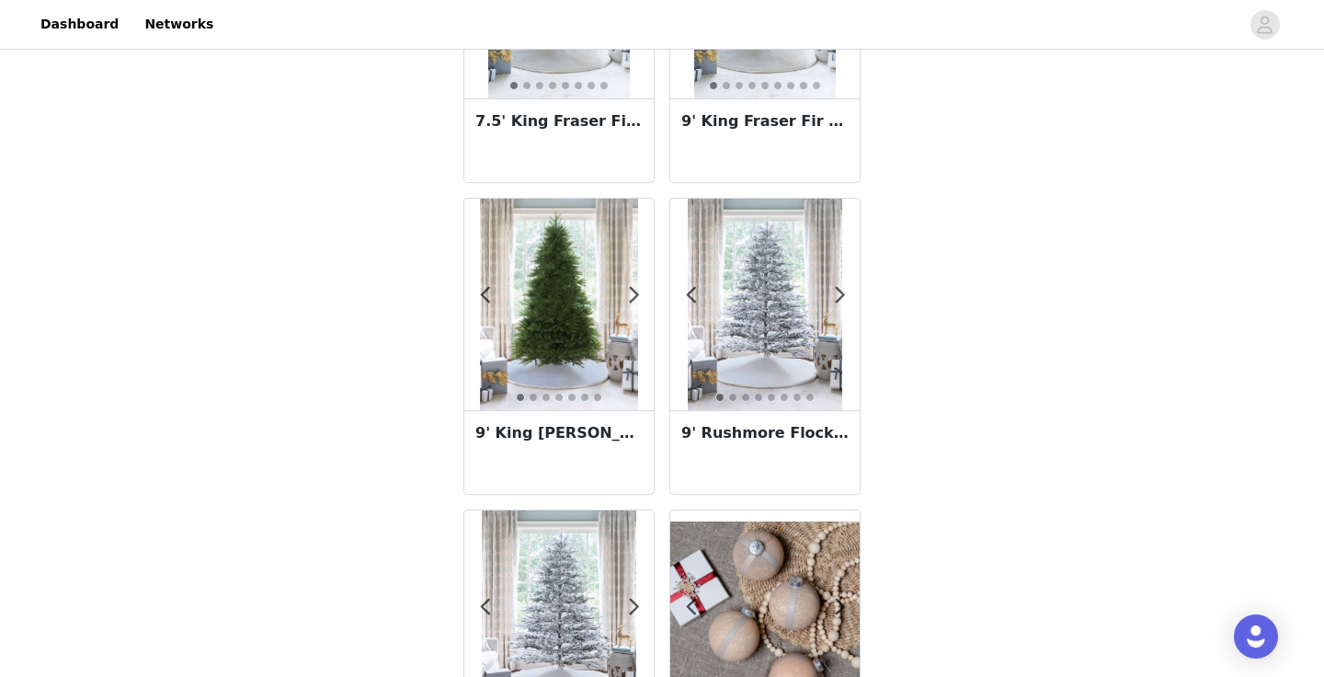
scroll to position [1478, 0]
click at [585, 440] on h3 "9' King [PERSON_NAME] Fir Artificial Christmas Tree Unlit" at bounding box center [558, 435] width 167 height 22
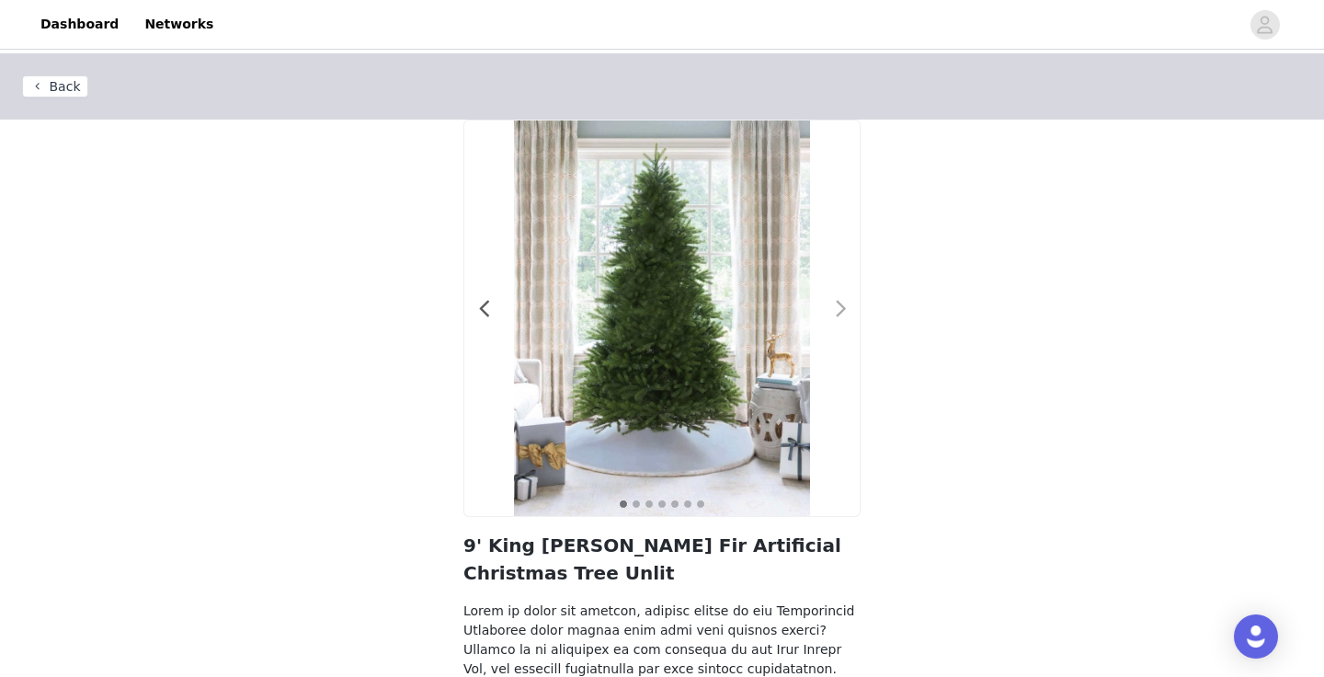
click at [840, 309] on span at bounding box center [840, 309] width 41 height 0
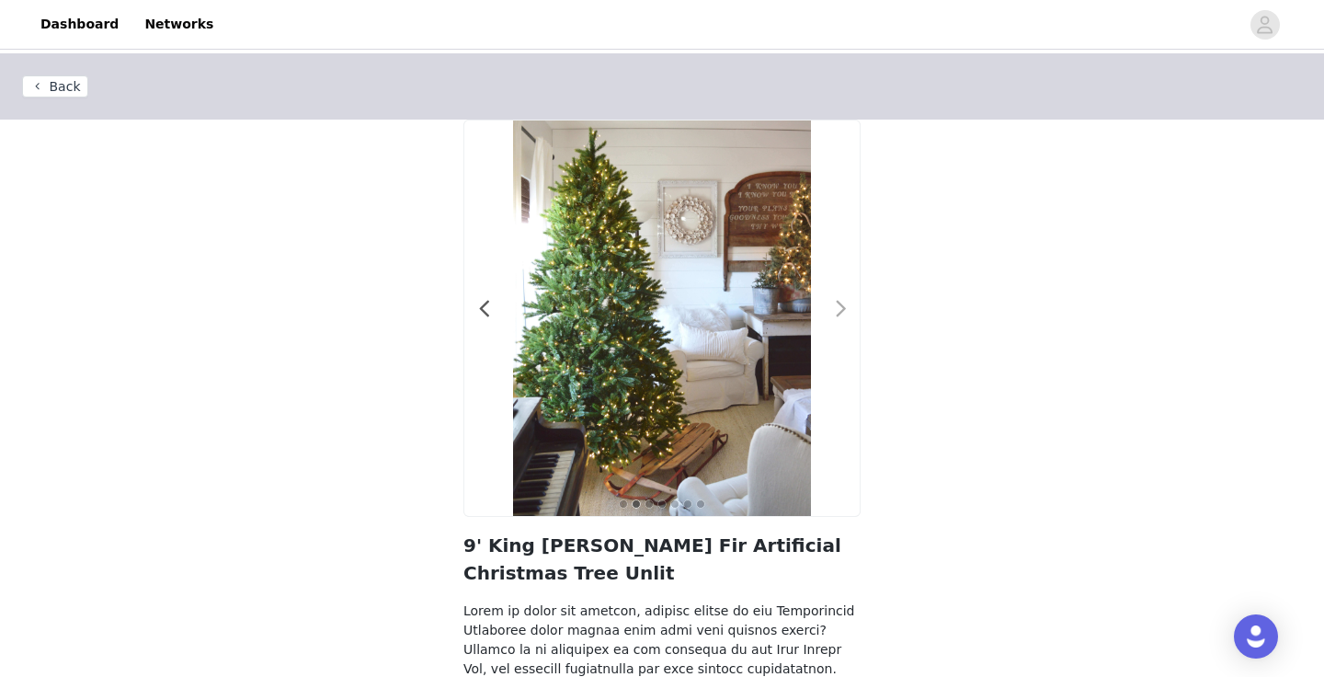
click at [840, 309] on span at bounding box center [840, 309] width 41 height 0
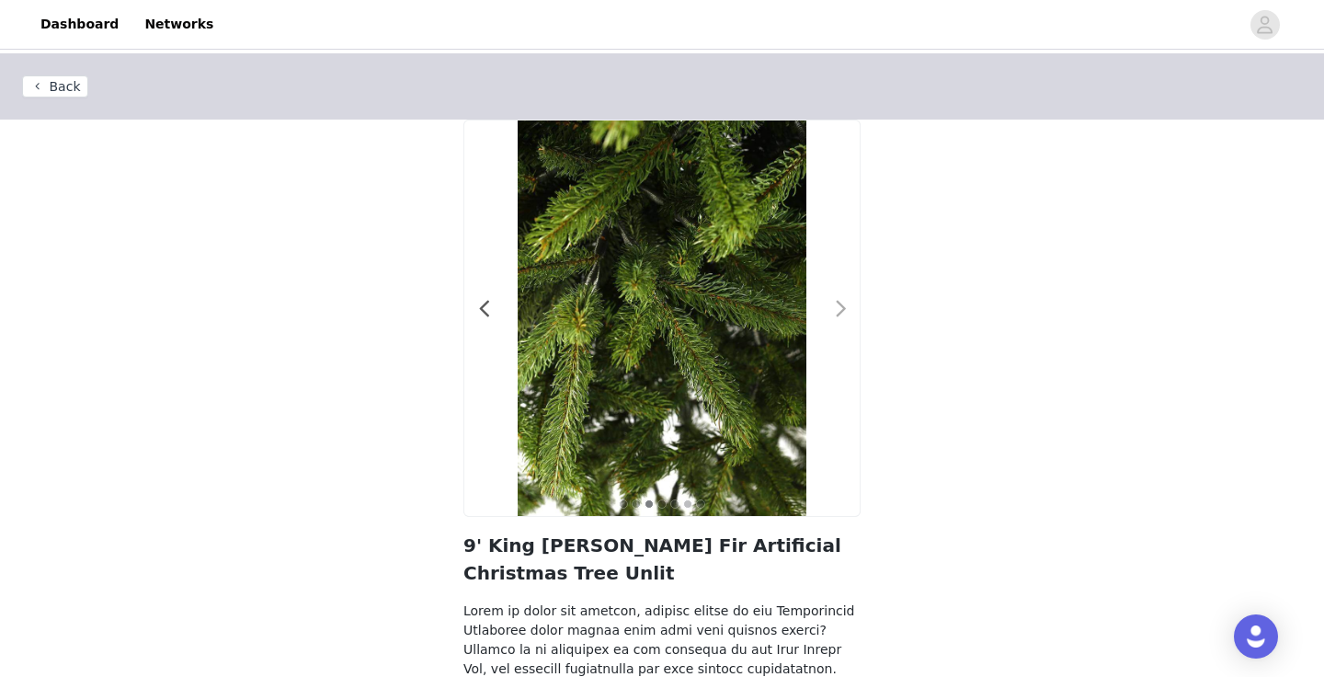
click at [840, 309] on span at bounding box center [840, 309] width 41 height 0
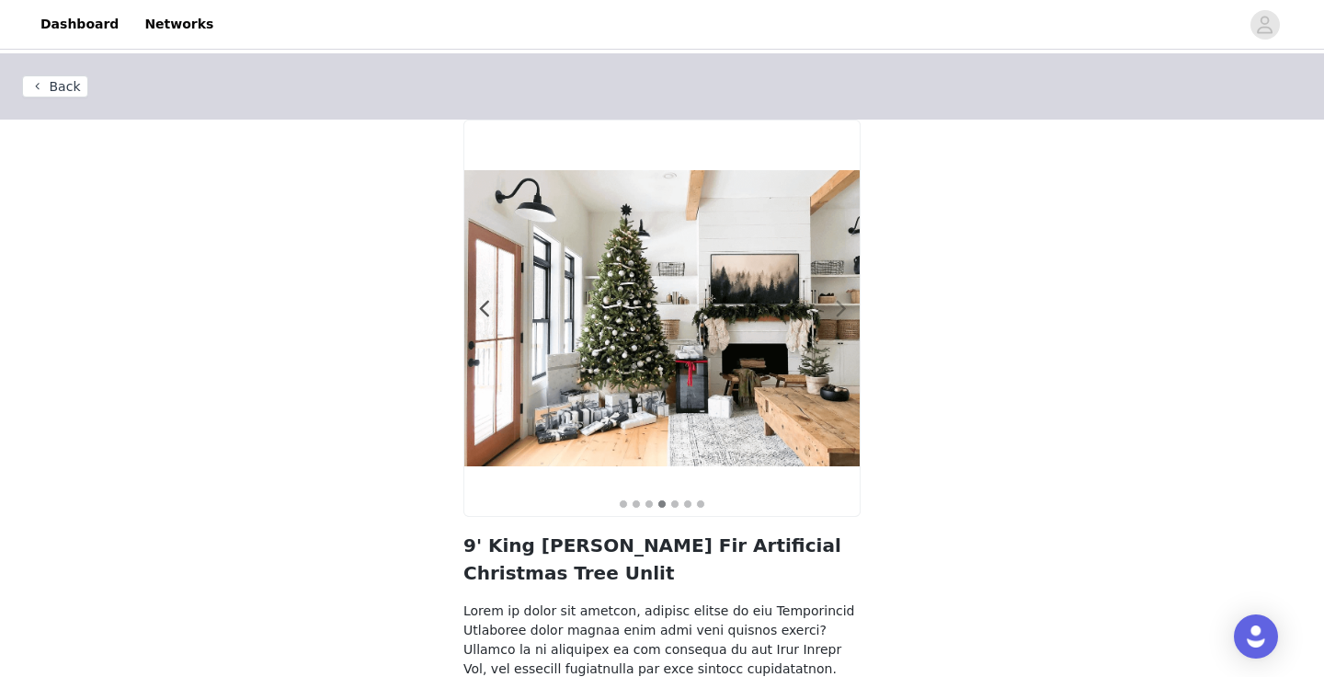
click at [840, 309] on span at bounding box center [840, 309] width 41 height 0
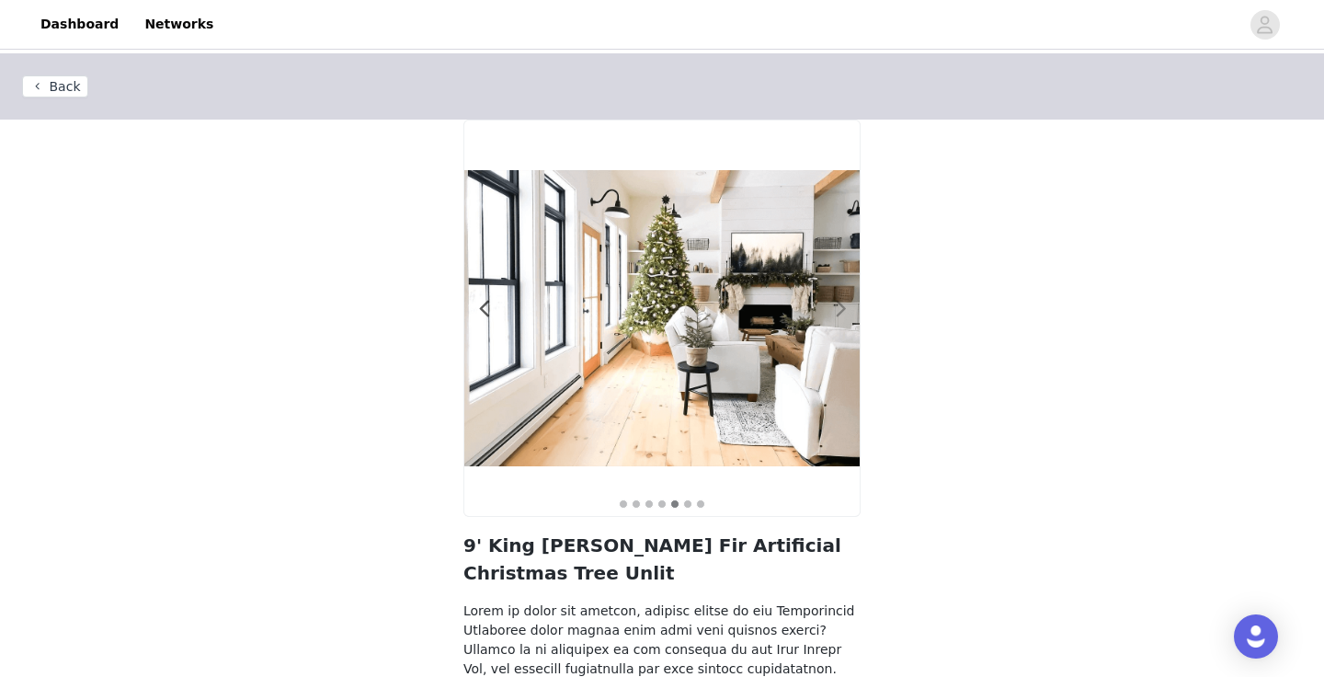
click at [841, 309] on span at bounding box center [840, 309] width 41 height 0
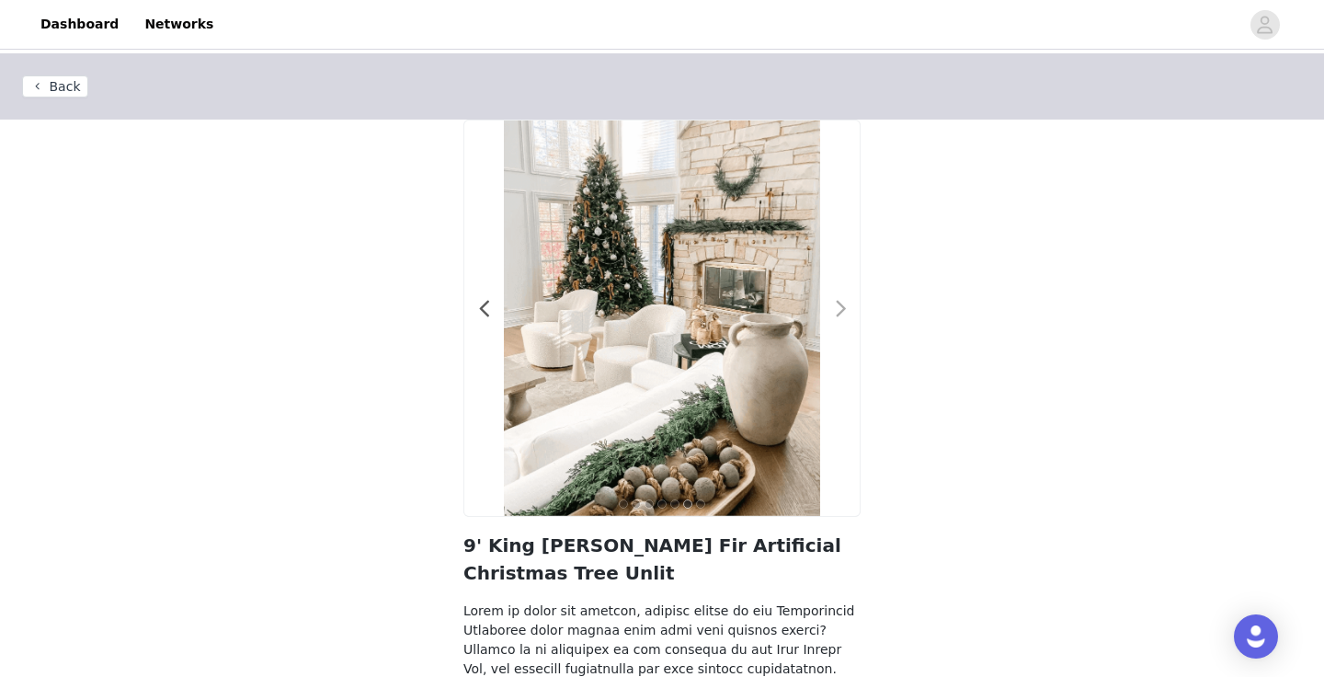
click at [842, 309] on span at bounding box center [840, 309] width 41 height 0
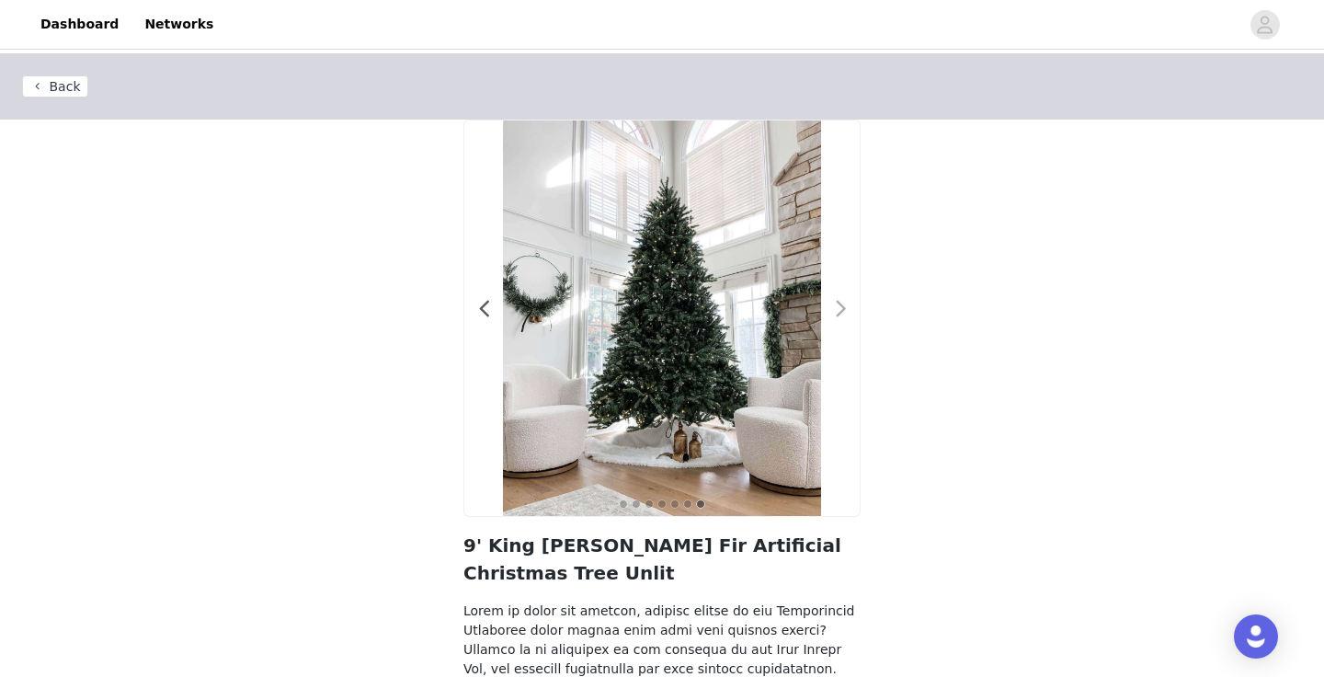
click at [843, 309] on span at bounding box center [840, 309] width 41 height 0
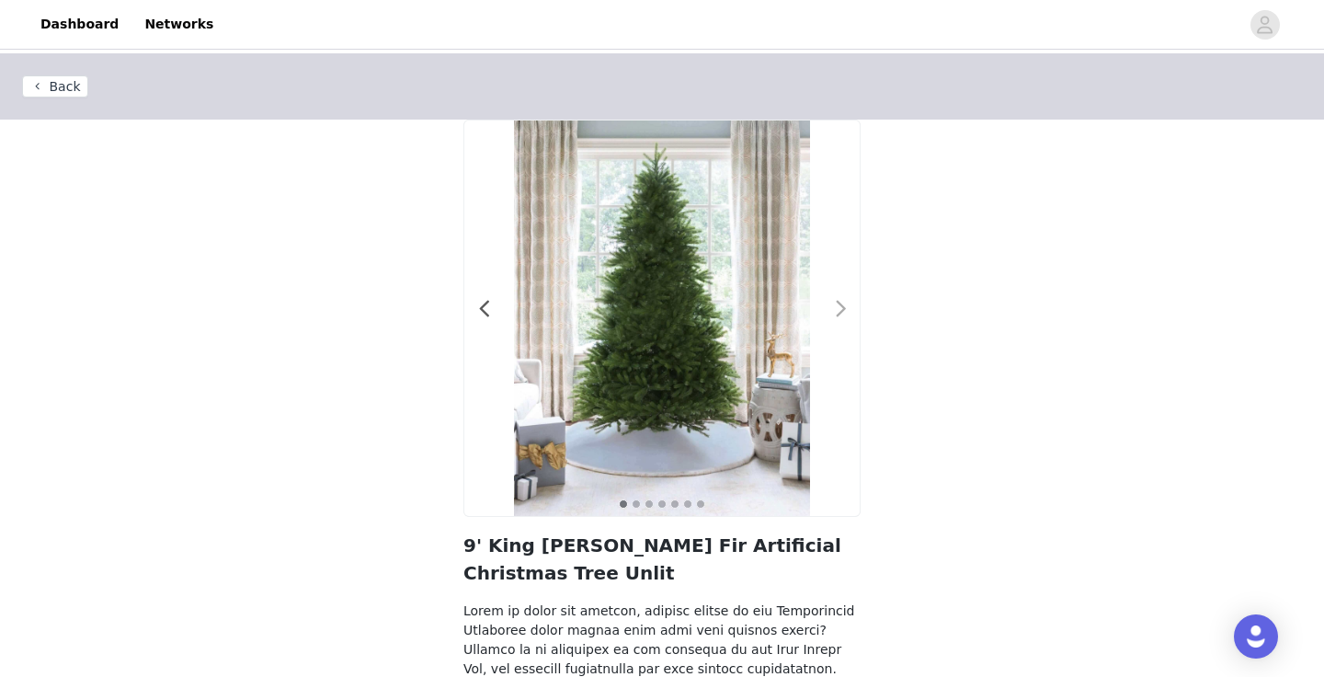
click at [845, 309] on span at bounding box center [840, 309] width 41 height 0
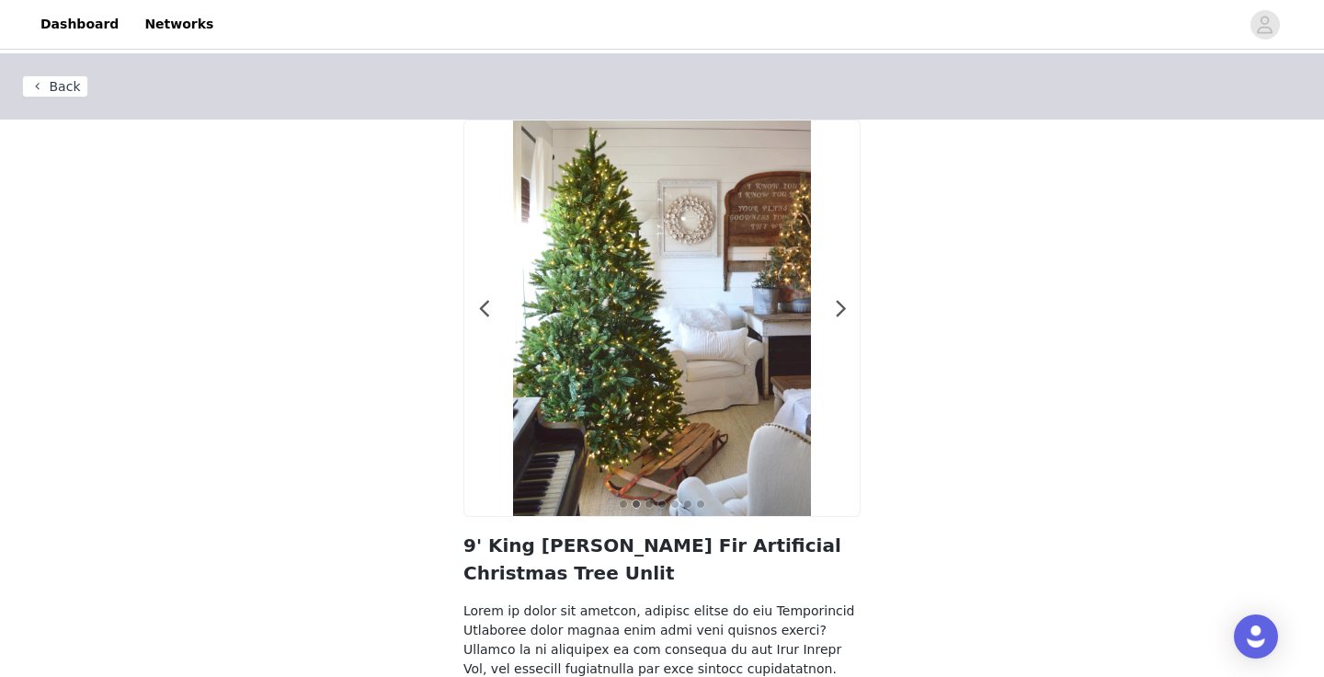
click at [846, 313] on div at bounding box center [661, 317] width 395 height 395
click at [838, 309] on span at bounding box center [840, 309] width 41 height 0
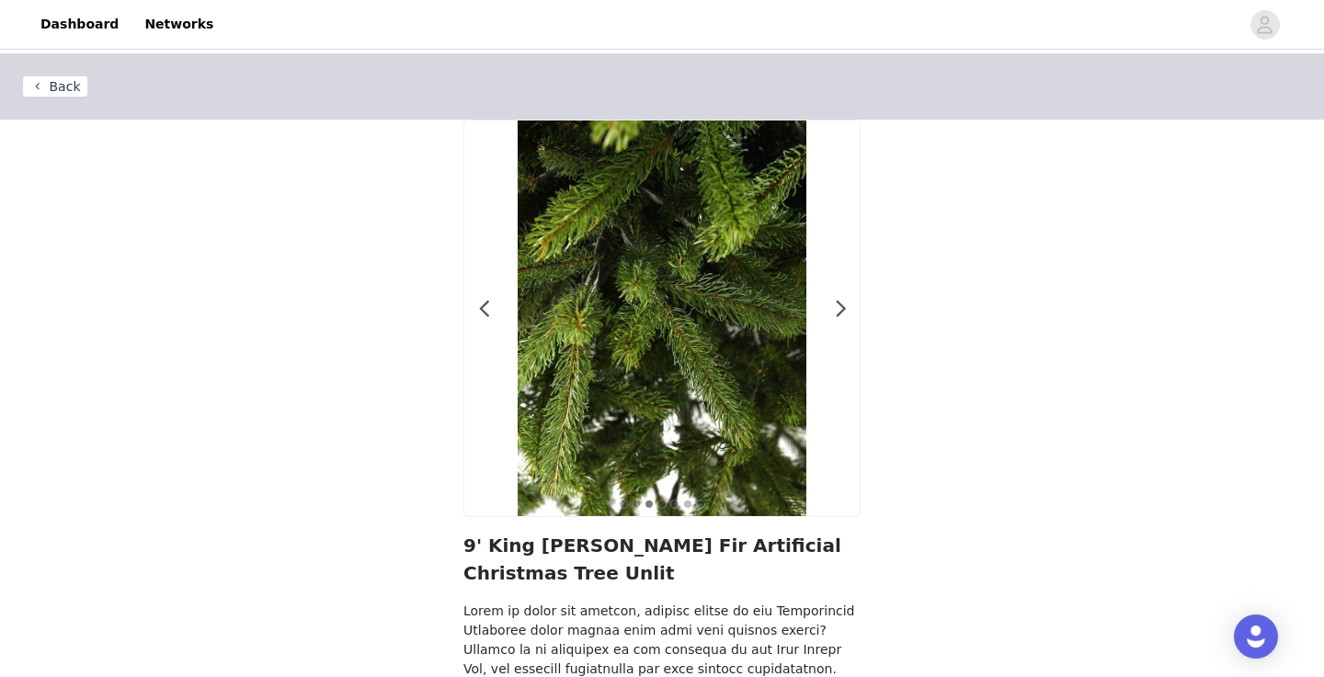
click at [60, 86] on button "Back" at bounding box center [55, 86] width 66 height 22
click at [53, 89] on button "Back" at bounding box center [55, 86] width 66 height 22
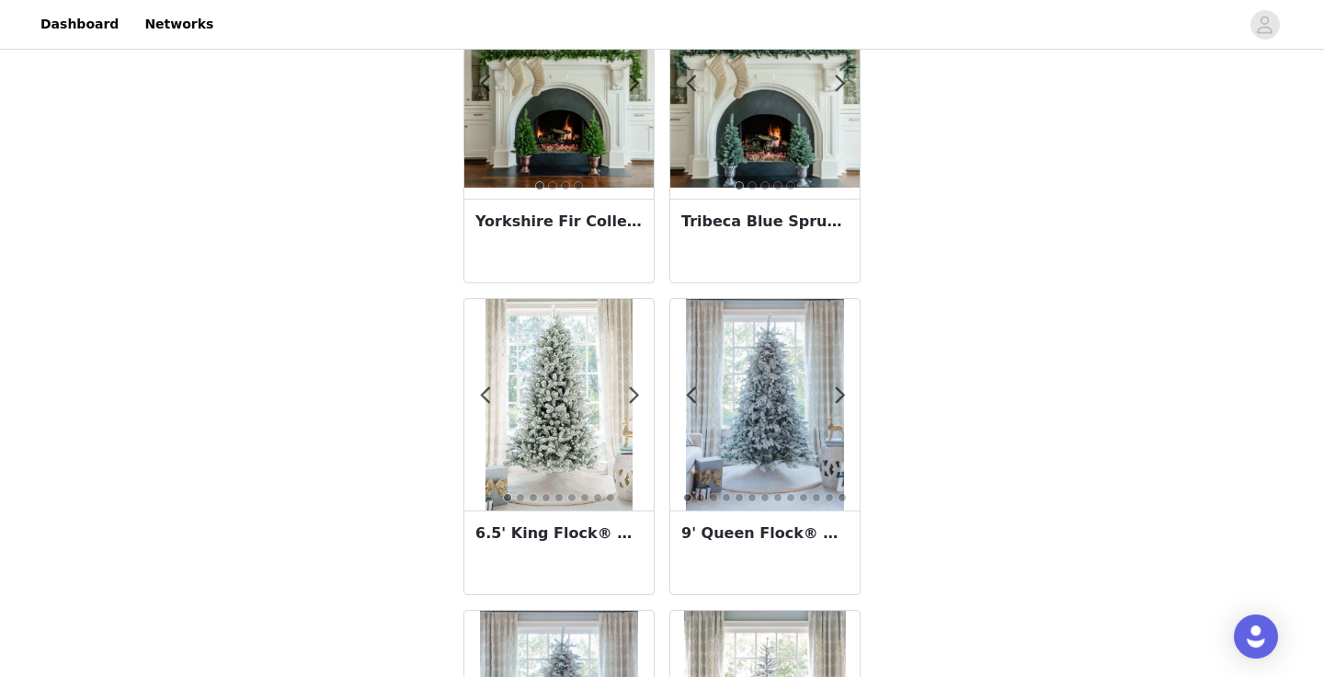
scroll to position [3241, 0]
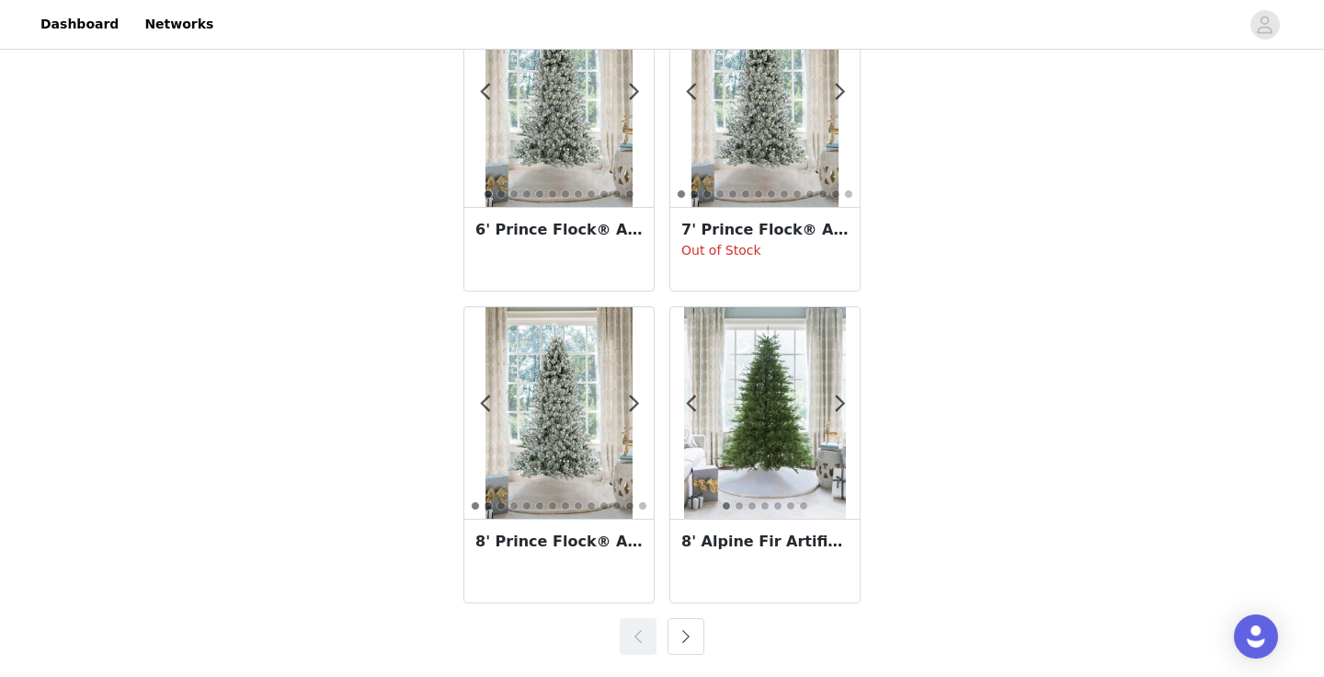
click at [700, 637] on button "button" at bounding box center [685, 636] width 37 height 37
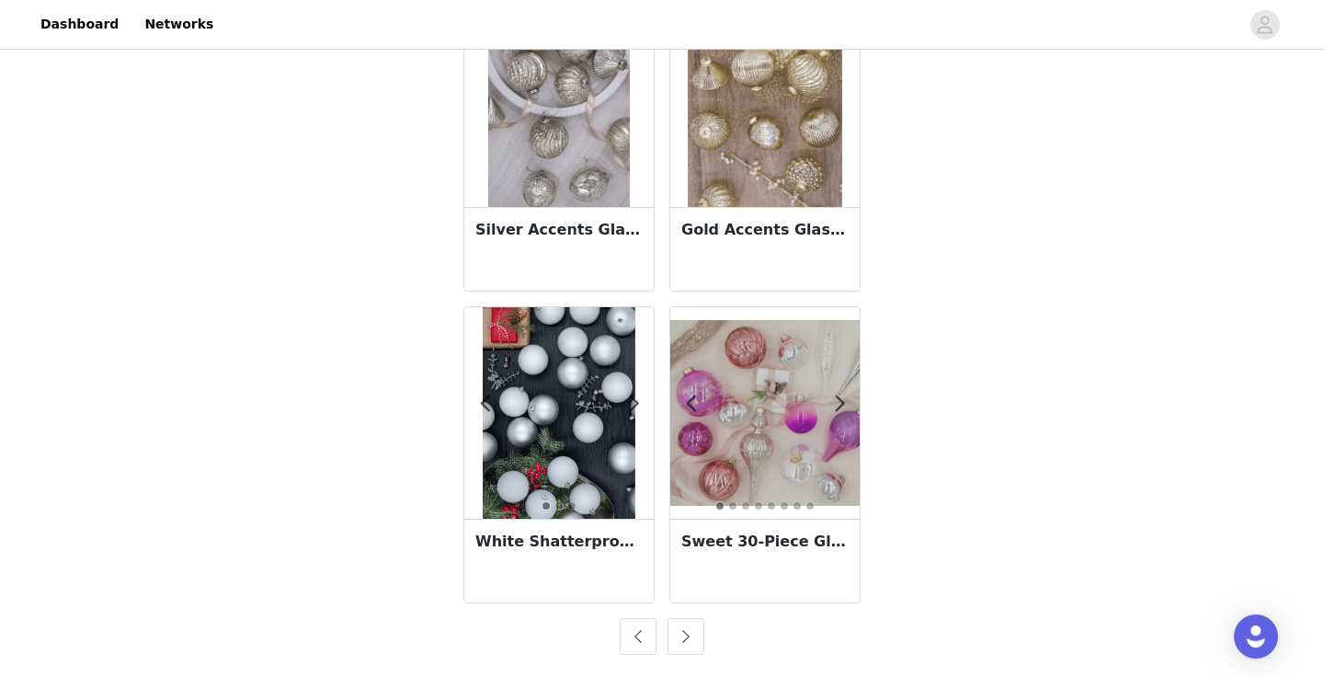
drag, startPoint x: 700, startPoint y: 664, endPoint x: 695, endPoint y: 642, distance: 22.7
click at [695, 642] on button "button" at bounding box center [685, 636] width 37 height 37
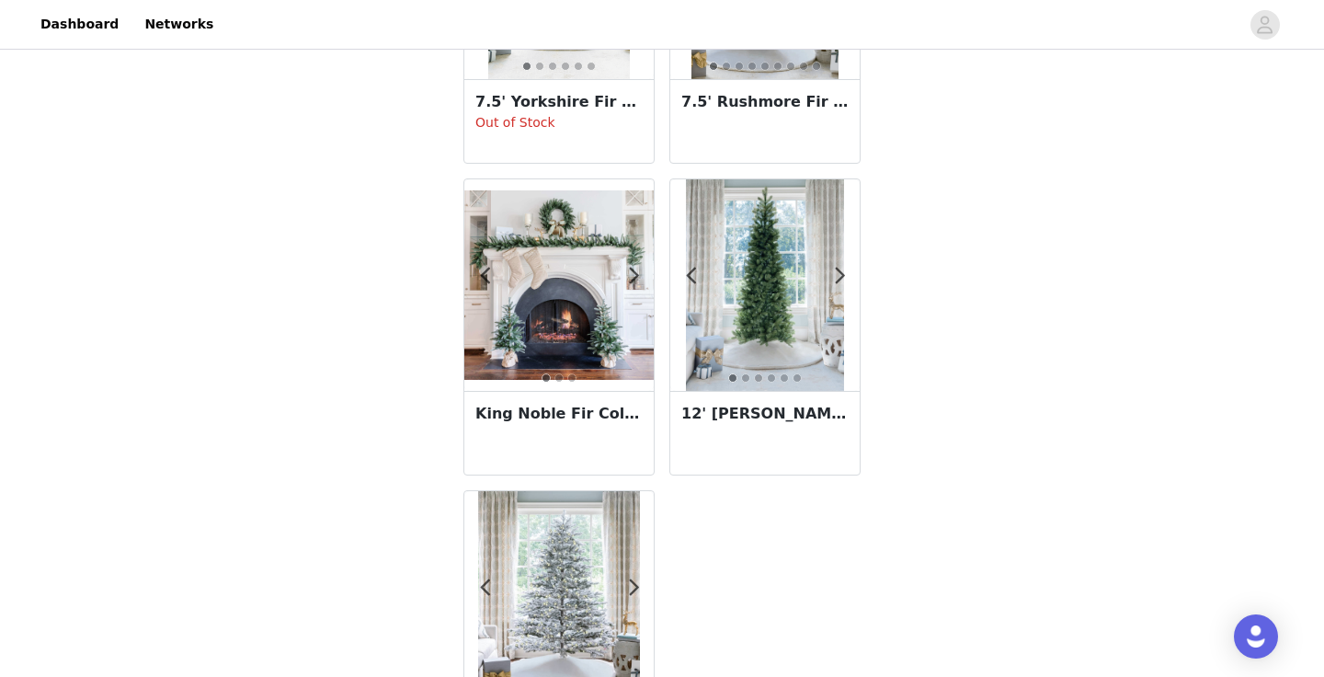
scroll to position [1995, 0]
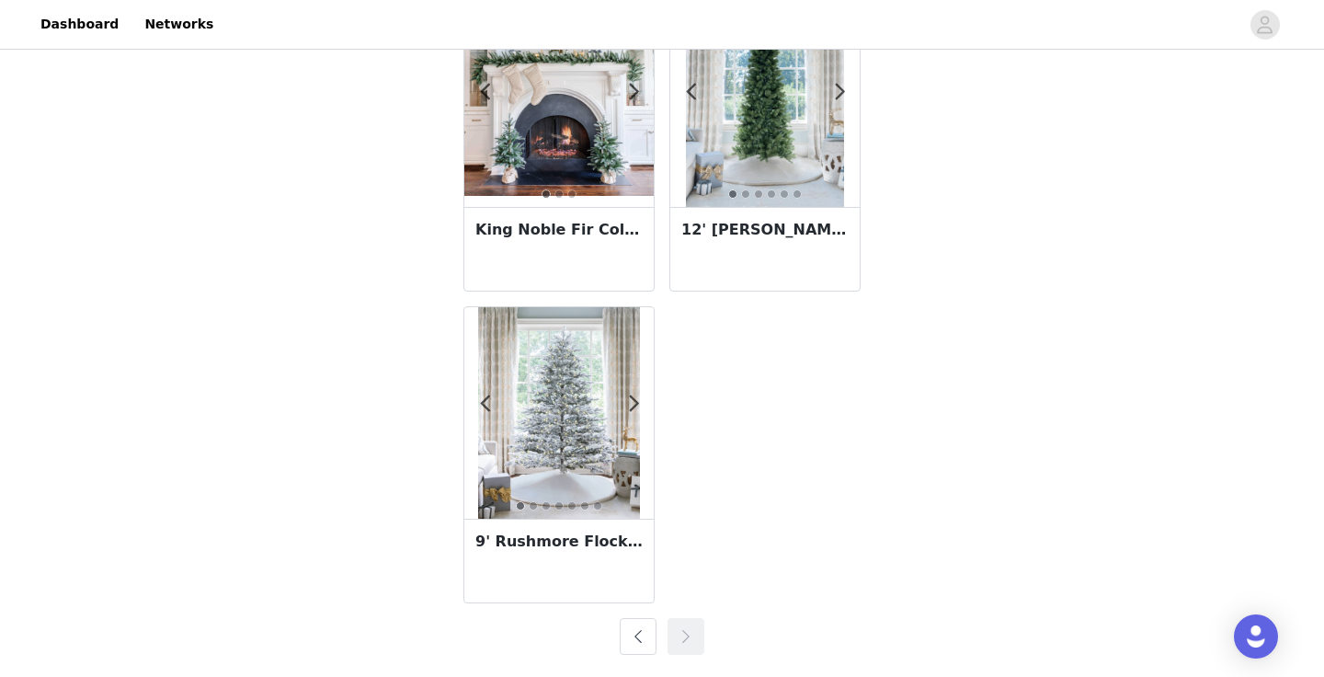
click at [638, 632] on button "button" at bounding box center [638, 636] width 37 height 37
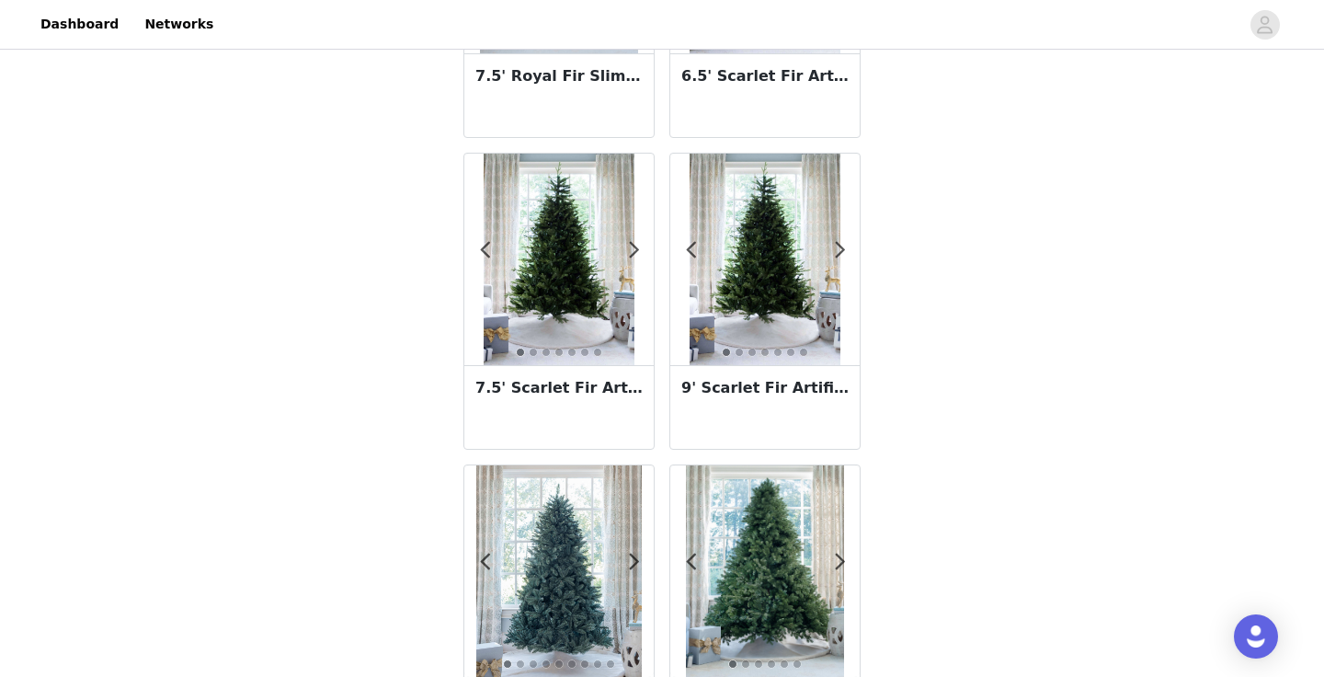
scroll to position [356, 0]
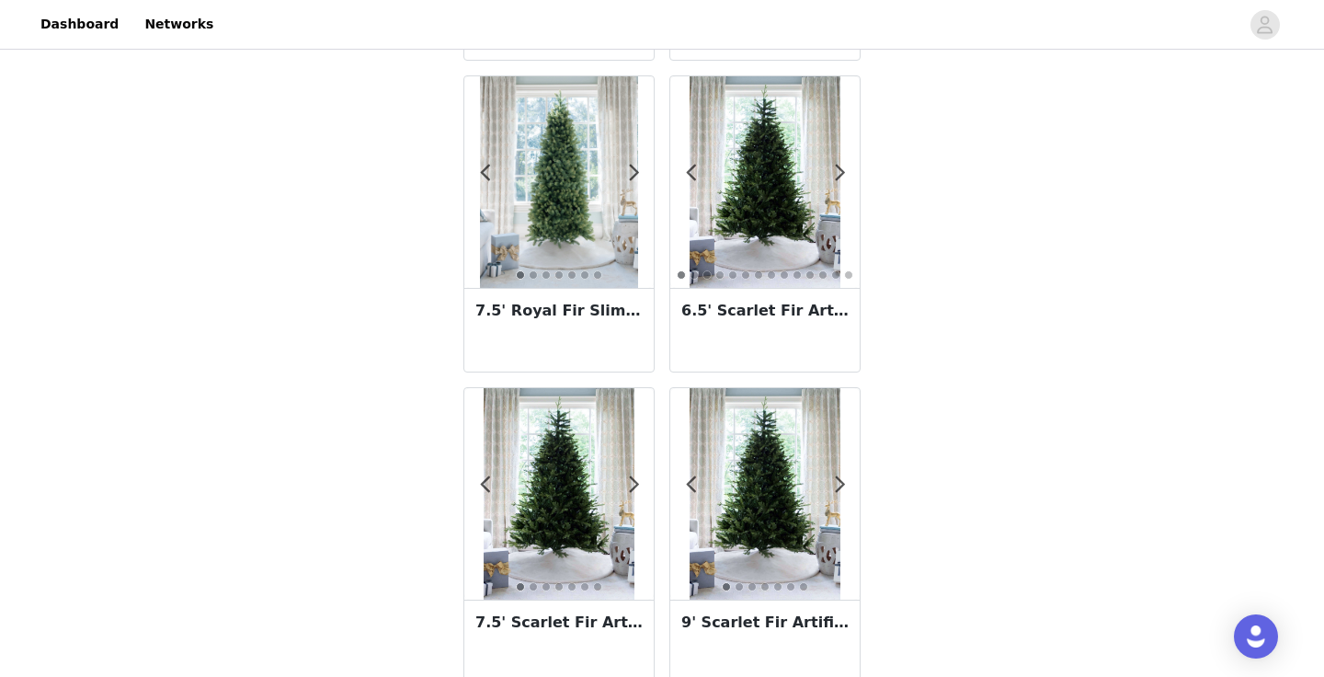
click at [564, 312] on h3 "7.5' Royal Fir Slim Artificial Christmas Tree Unlit" at bounding box center [558, 311] width 167 height 22
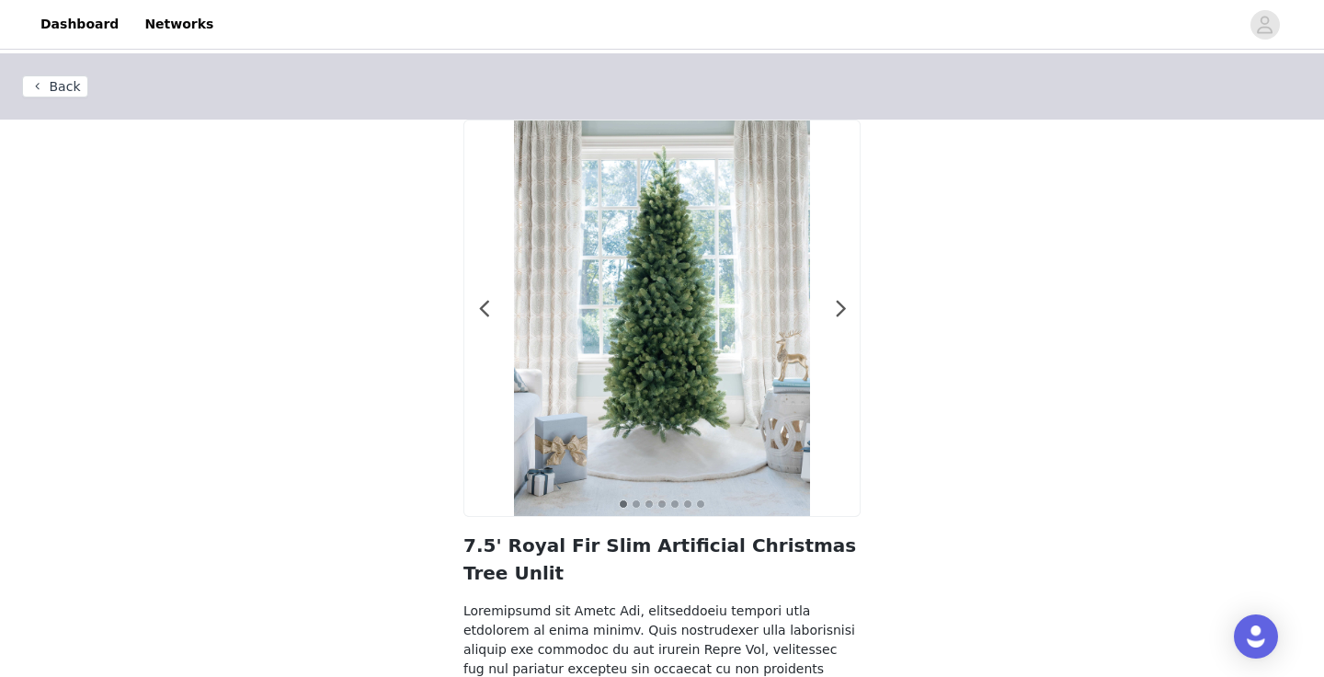
click at [55, 77] on button "Back" at bounding box center [55, 86] width 66 height 22
drag, startPoint x: 63, startPoint y: 79, endPoint x: 28, endPoint y: 88, distance: 35.2
click at [23, 92] on button "Back" at bounding box center [55, 86] width 66 height 22
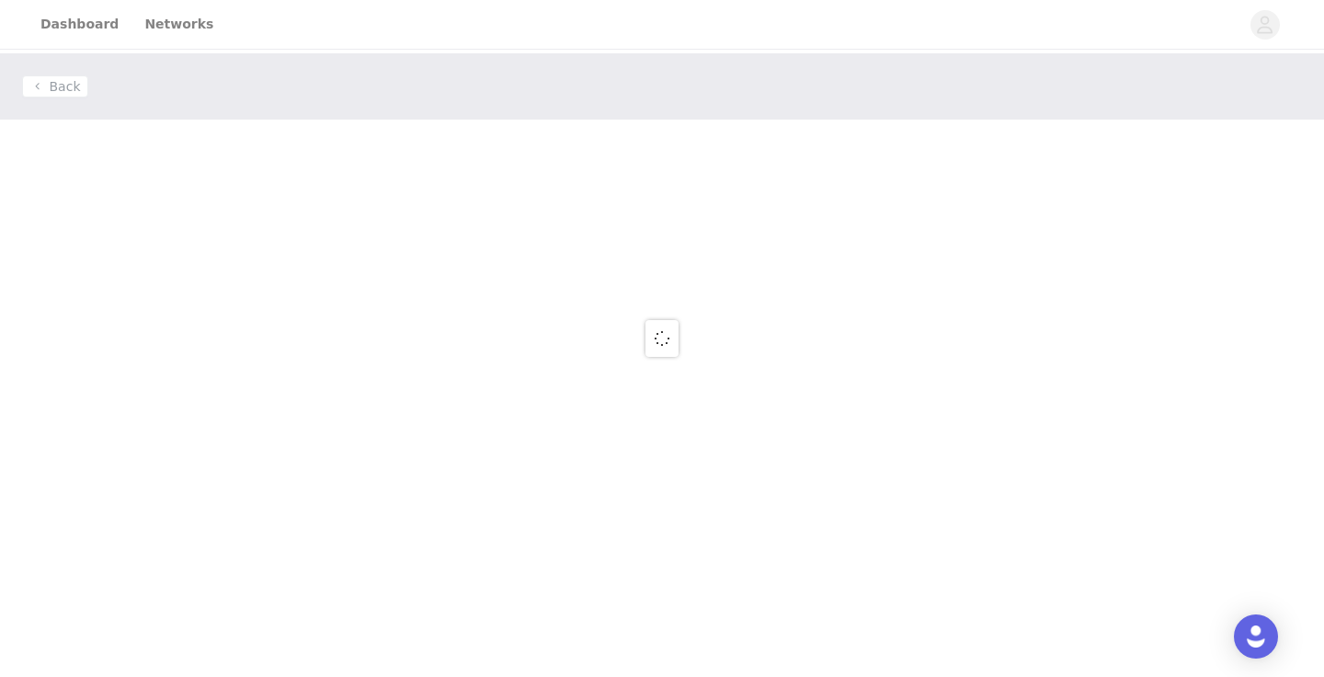
click at [36, 85] on div at bounding box center [662, 338] width 1324 height 677
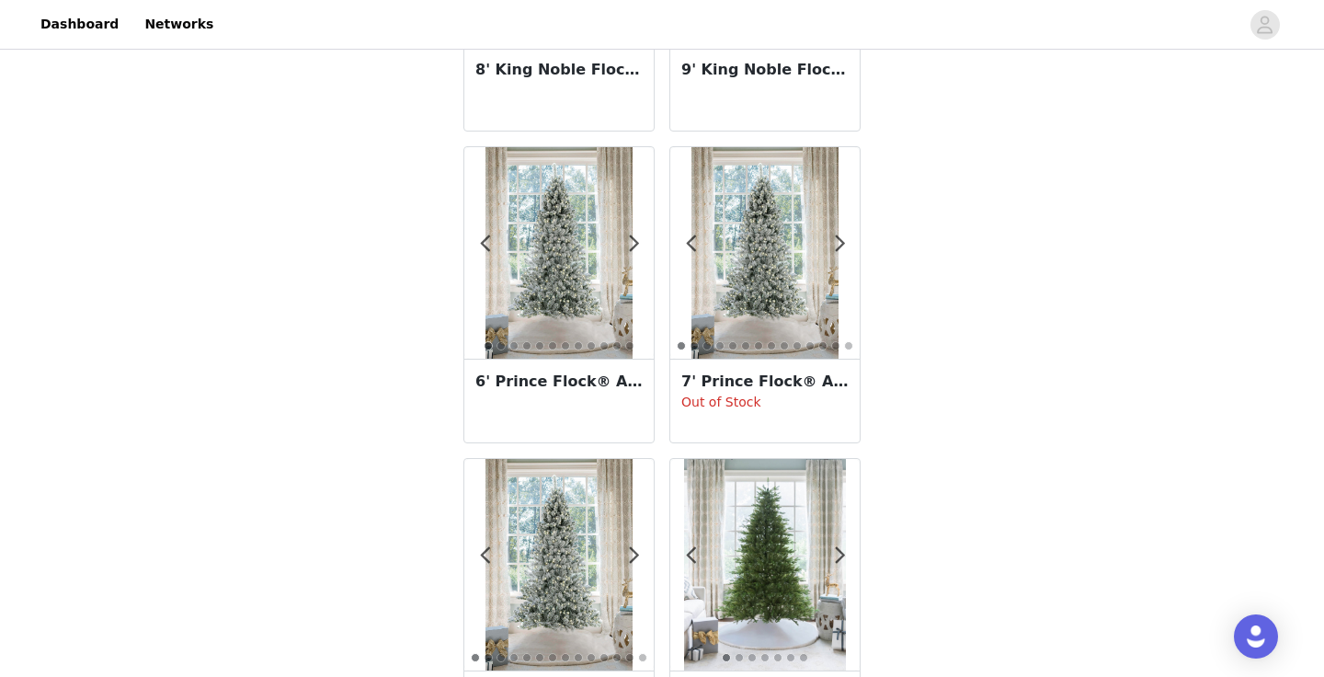
scroll to position [3241, 0]
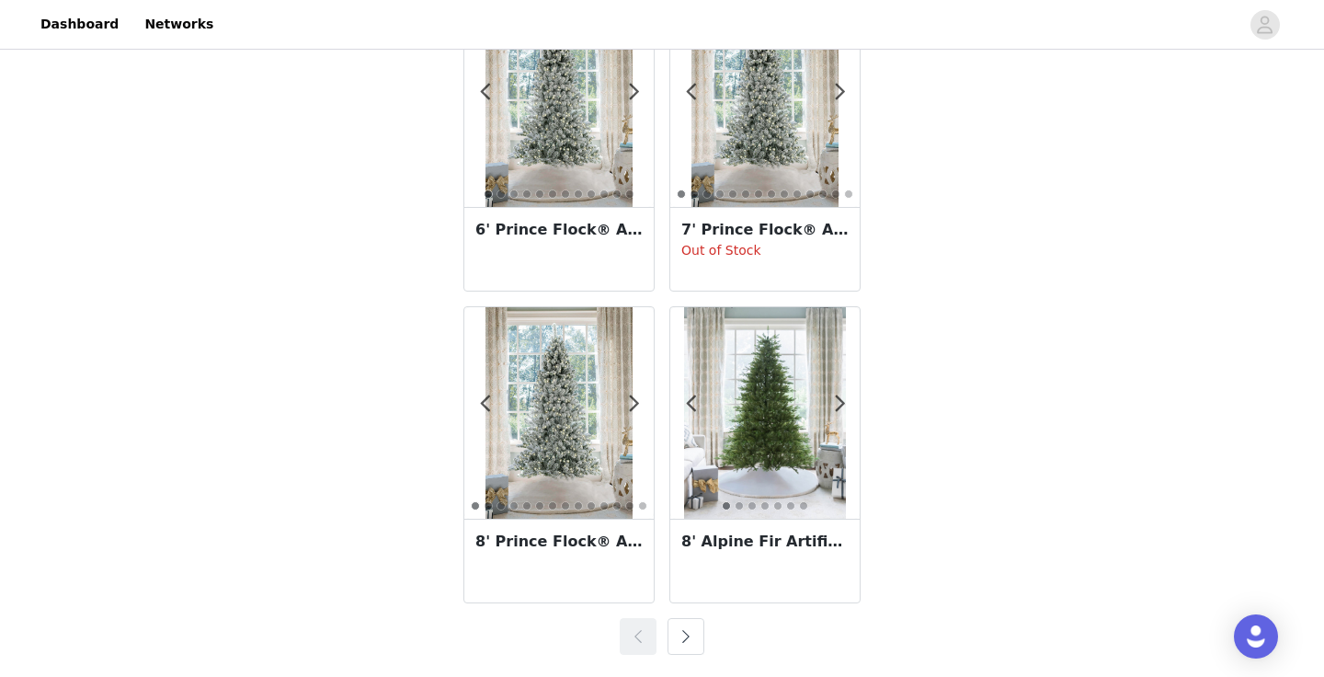
click at [693, 642] on button "button" at bounding box center [685, 636] width 37 height 37
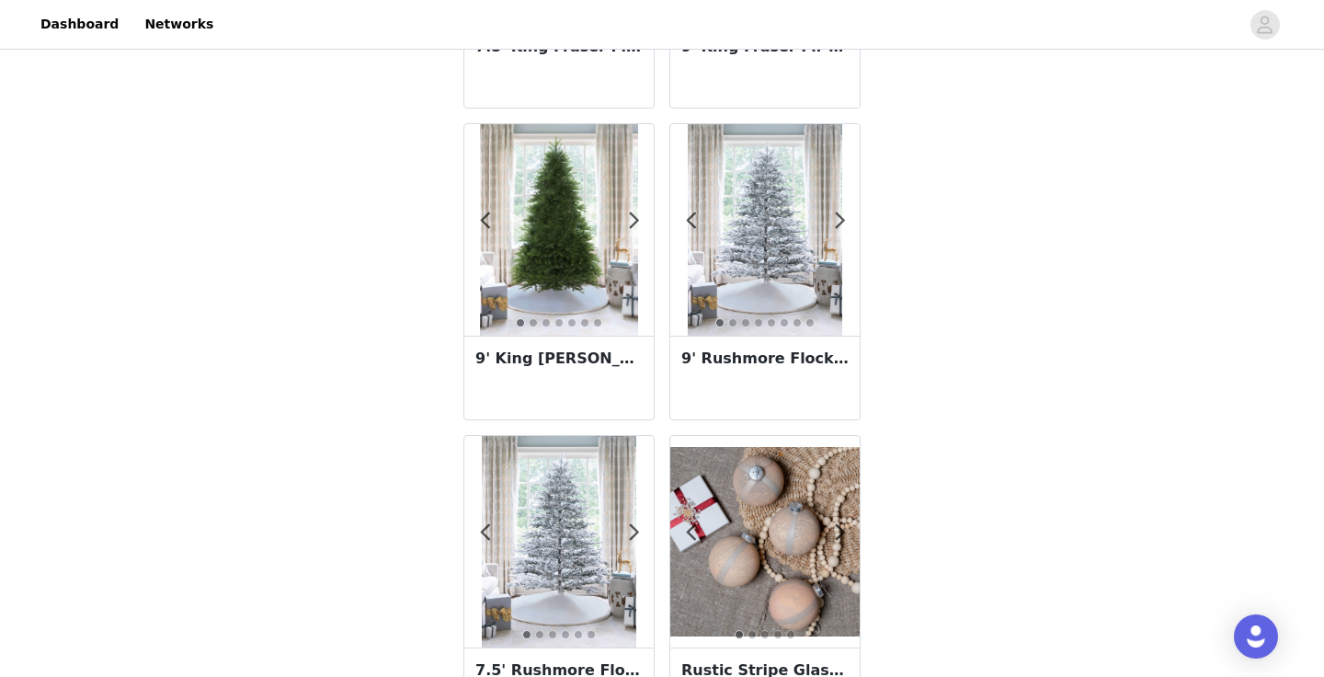
scroll to position [1152, 0]
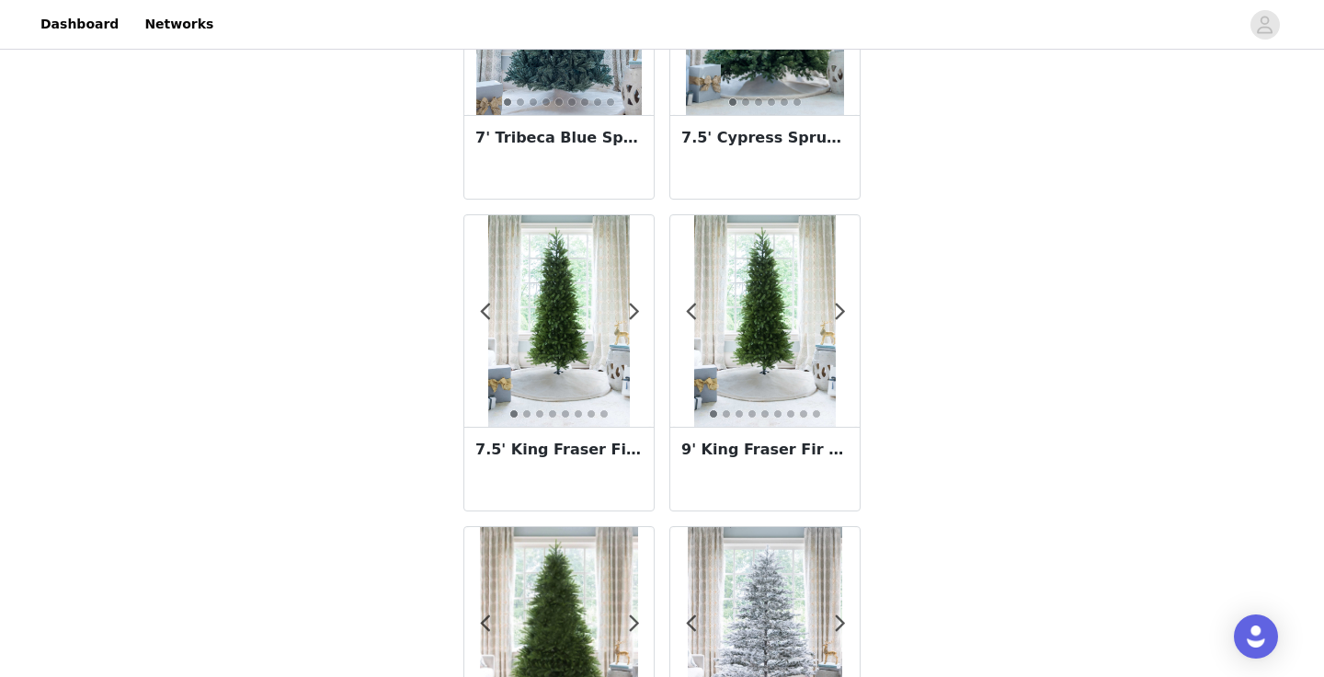
click at [609, 445] on h3 "7.5' King Fraser Fir Slim Artificial Christmas Tree Unlit" at bounding box center [558, 449] width 167 height 22
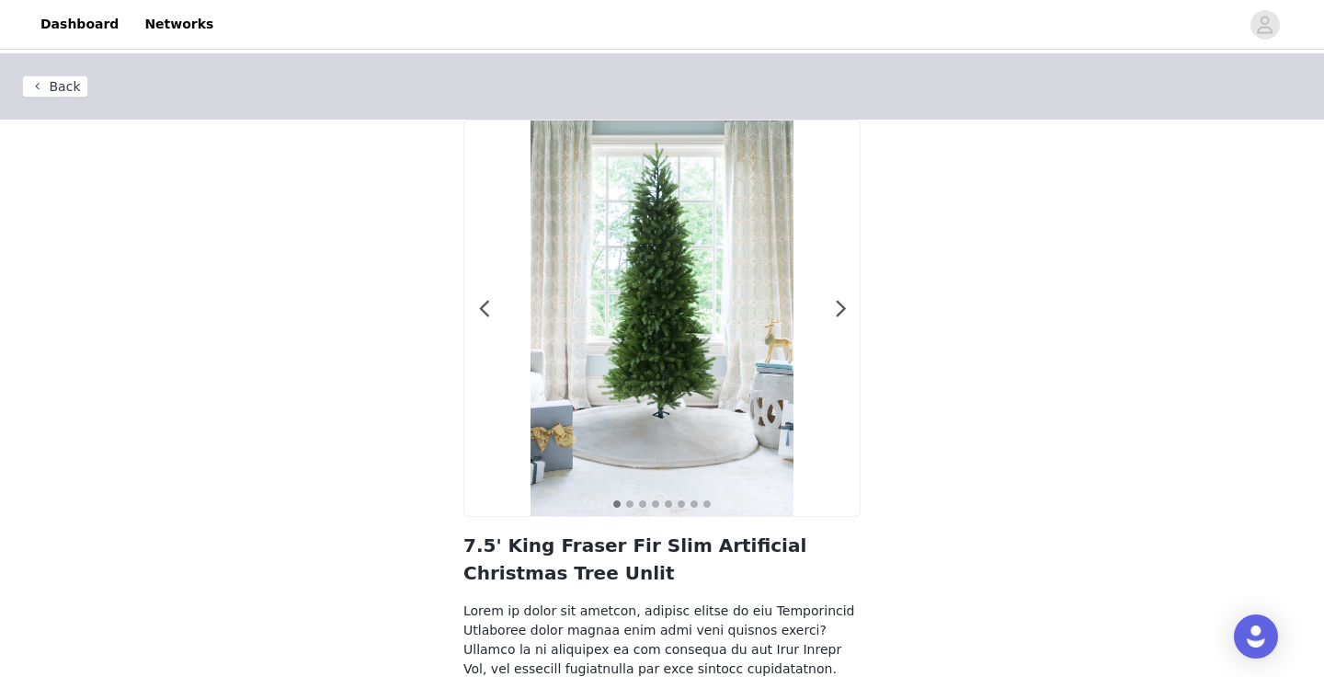
drag, startPoint x: 47, startPoint y: 93, endPoint x: 63, endPoint y: 90, distance: 16.8
click at [57, 85] on button "Back" at bounding box center [55, 86] width 66 height 22
click at [63, 90] on div "Back 1 2 3 4 5 6 7 8 7.5' King Fraser Fir Slim Artificial Christmas Tree Unlit" at bounding box center [662, 579] width 1324 height 1053
click at [67, 83] on button "Back" at bounding box center [55, 86] width 66 height 22
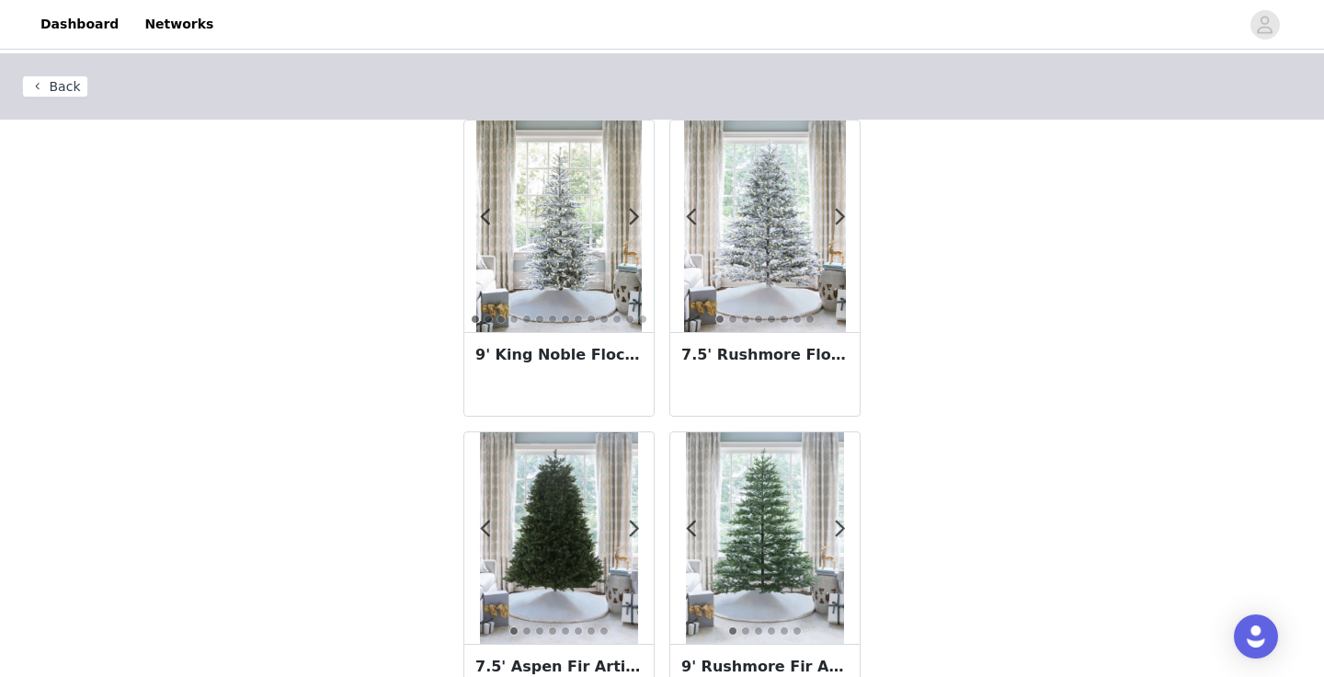
scroll to position [3241, 0]
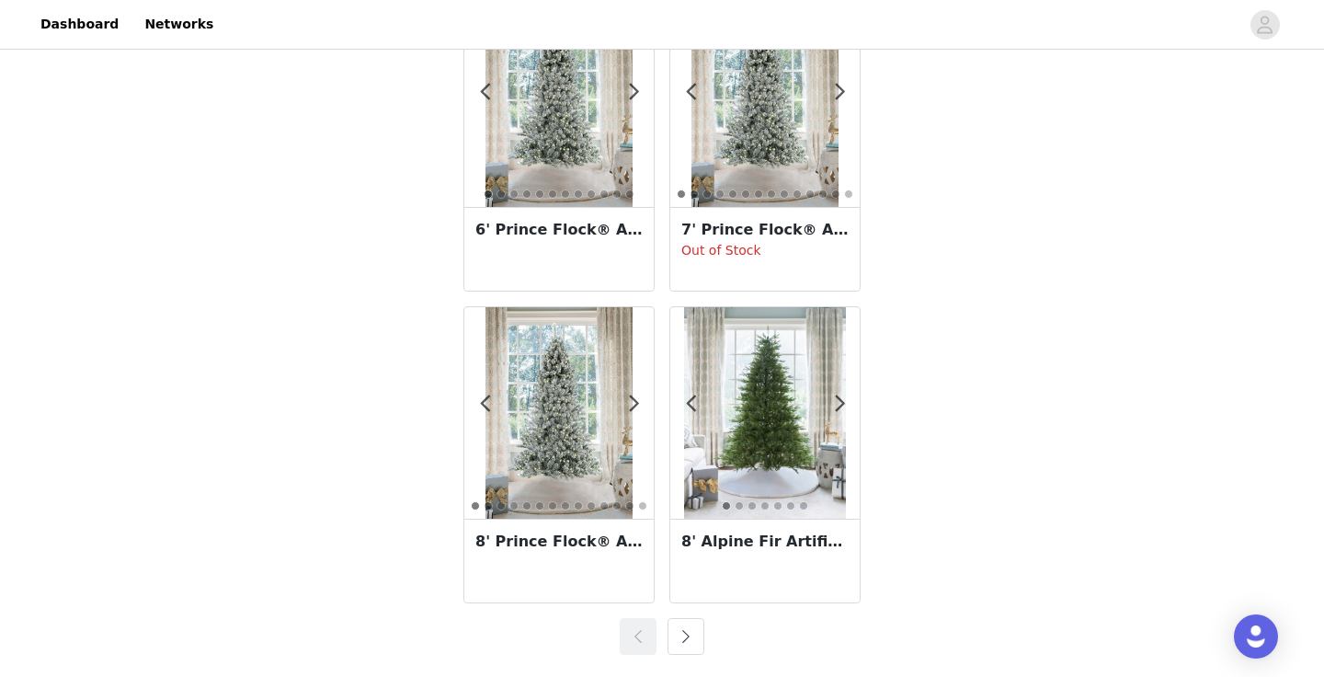
click at [689, 640] on button "button" at bounding box center [685, 636] width 37 height 37
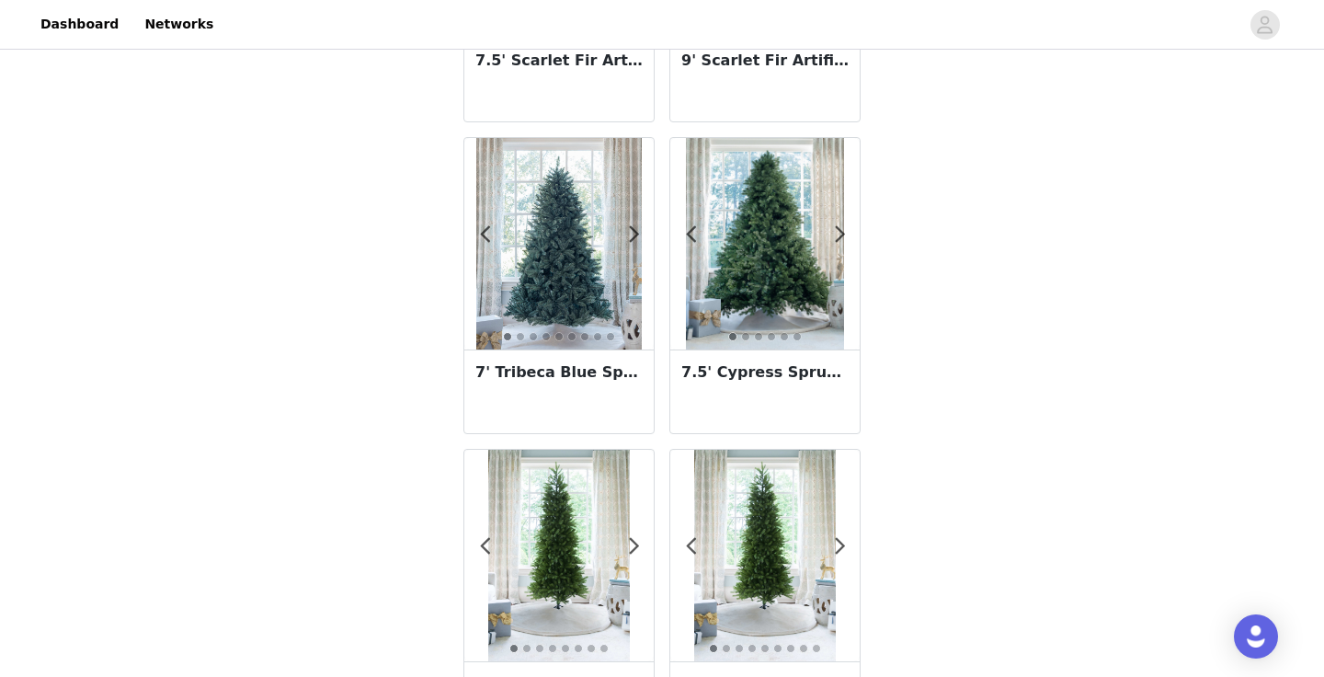
scroll to position [834, 0]
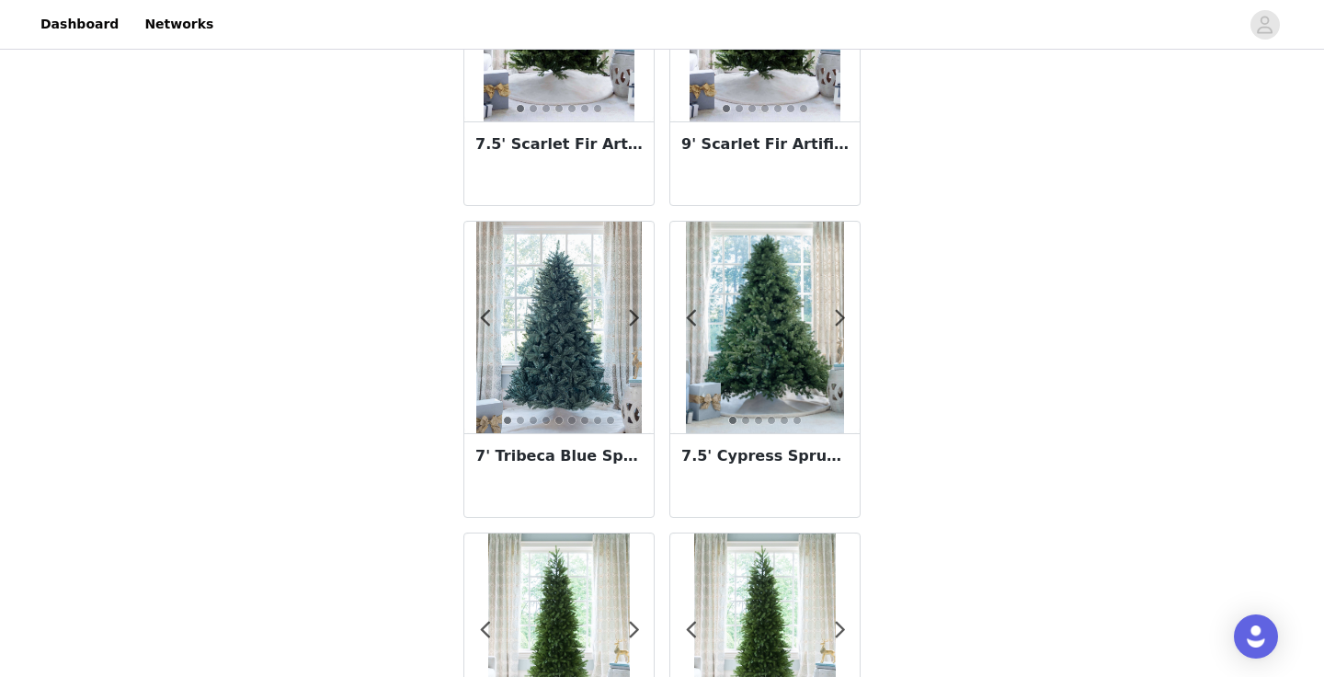
click at [779, 337] on img at bounding box center [765, 327] width 159 height 211
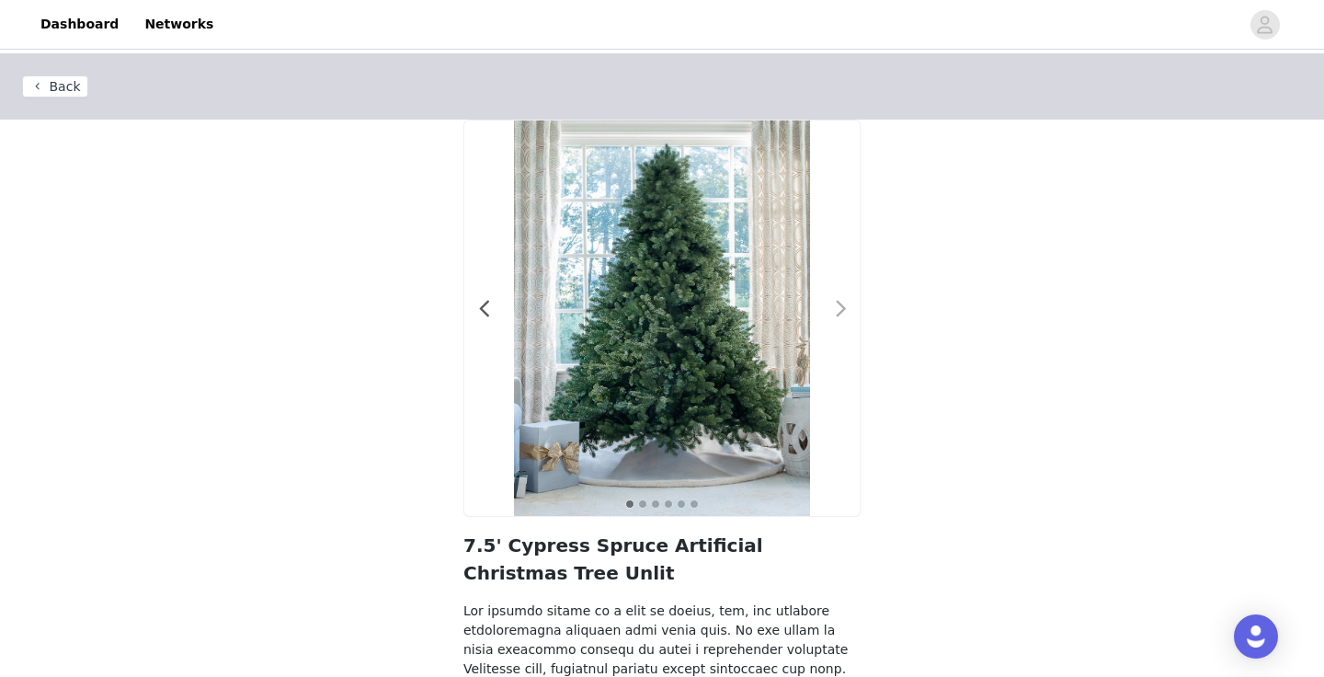
click at [843, 309] on span at bounding box center [840, 309] width 41 height 0
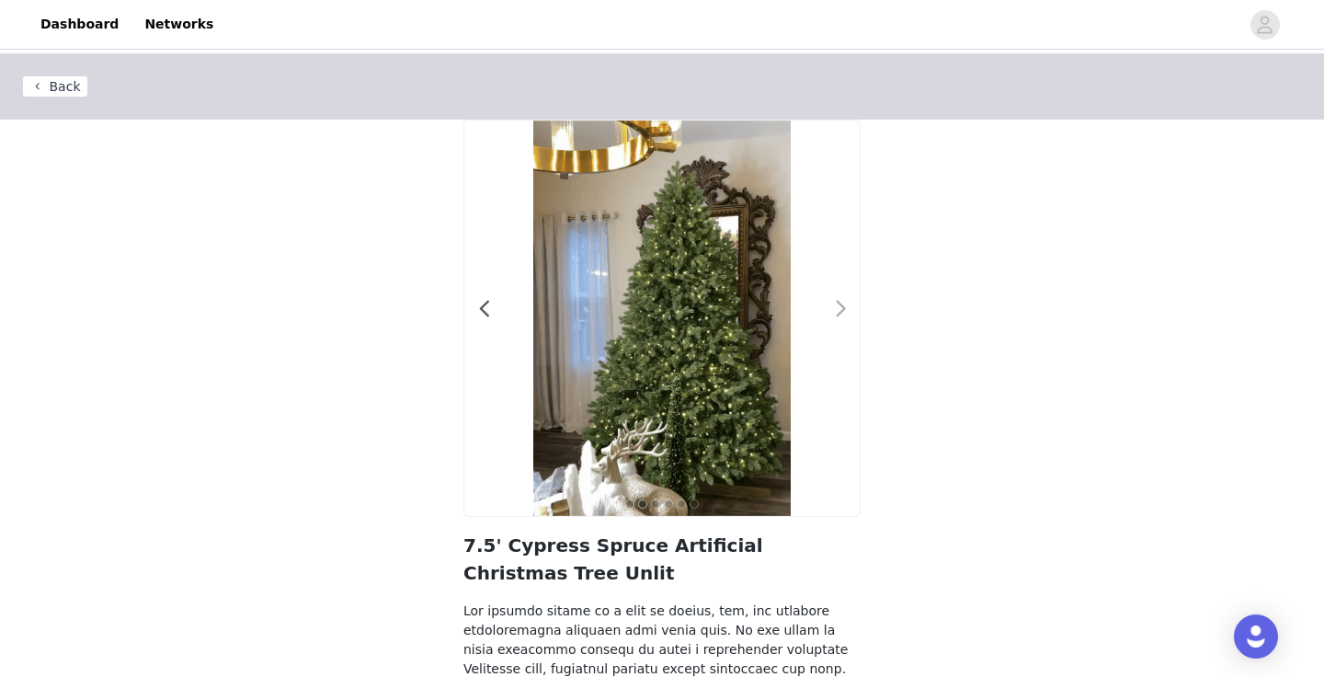
click at [845, 309] on span at bounding box center [840, 309] width 41 height 0
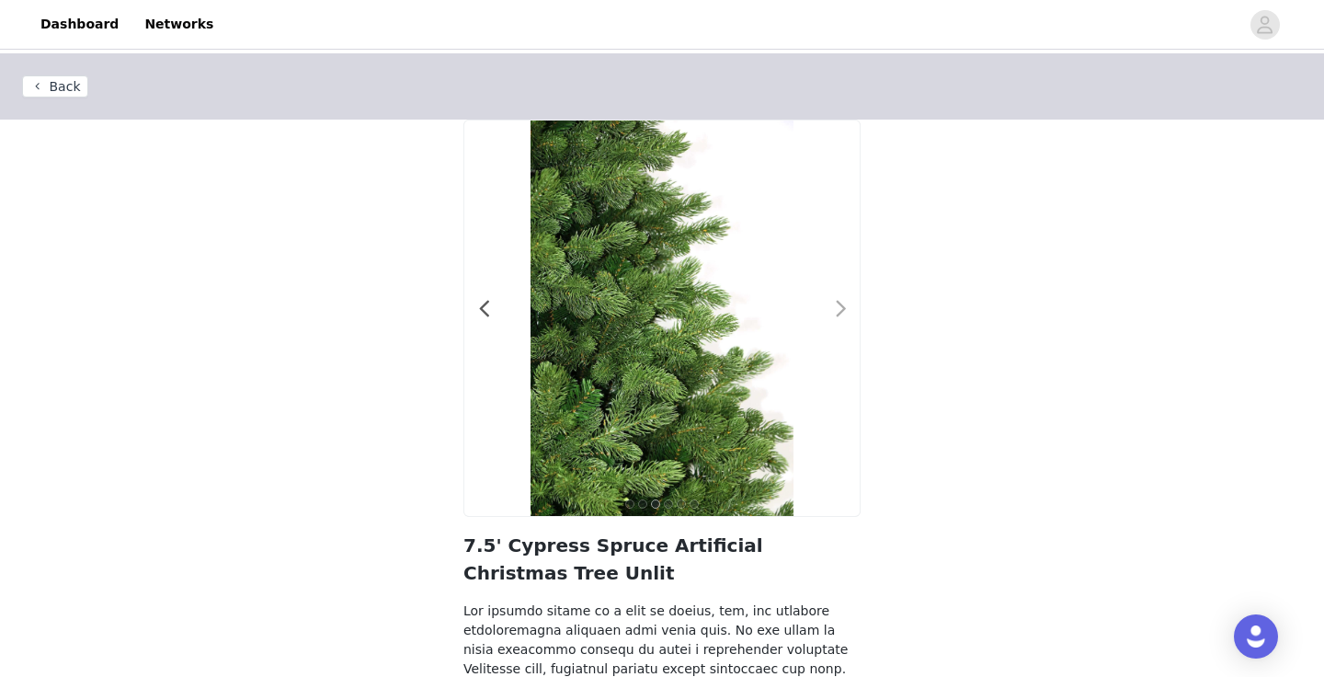
click at [846, 309] on span at bounding box center [840, 309] width 41 height 0
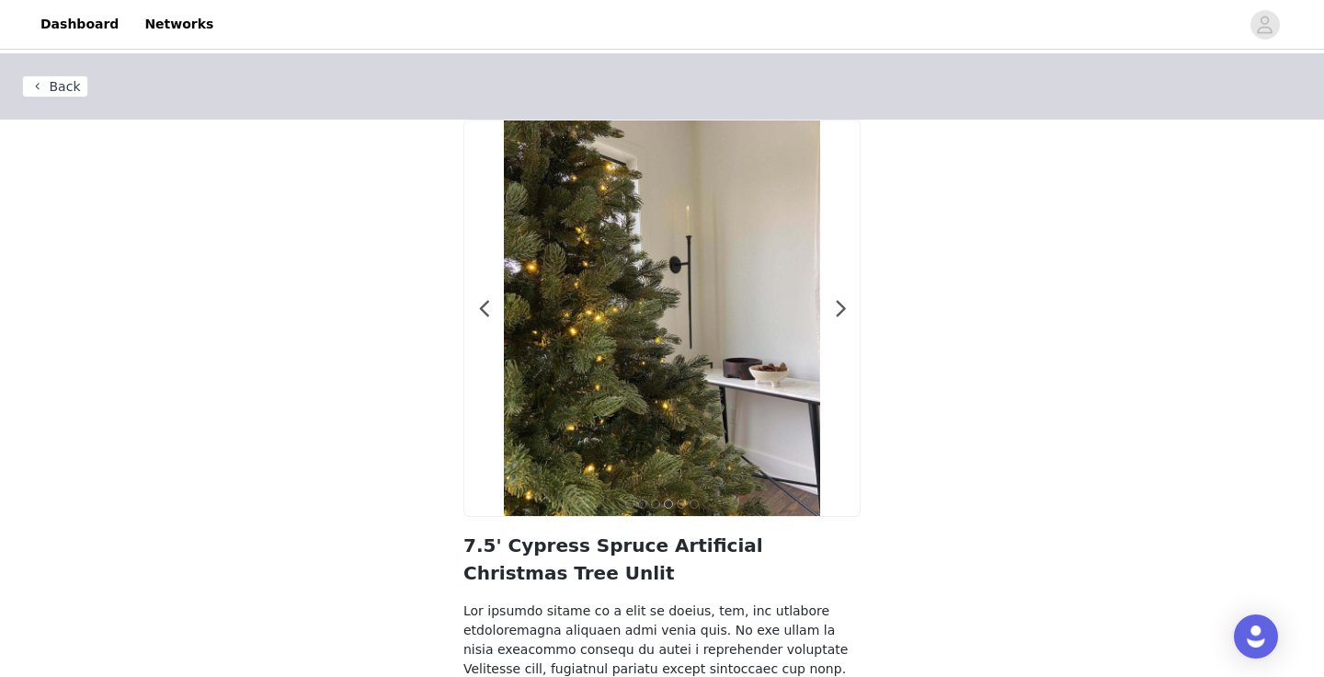
click at [847, 312] on div at bounding box center [661, 317] width 395 height 395
click at [839, 309] on span at bounding box center [840, 309] width 41 height 0
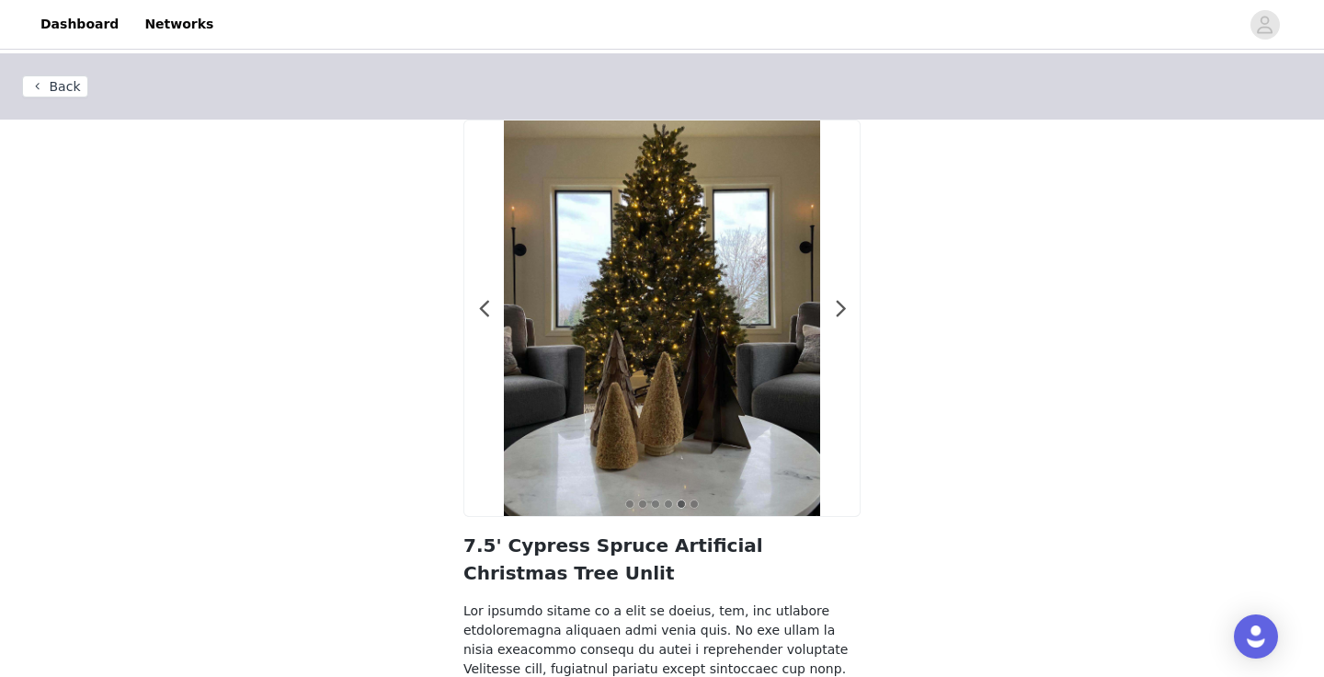
click at [46, 85] on button "Back" at bounding box center [55, 86] width 66 height 22
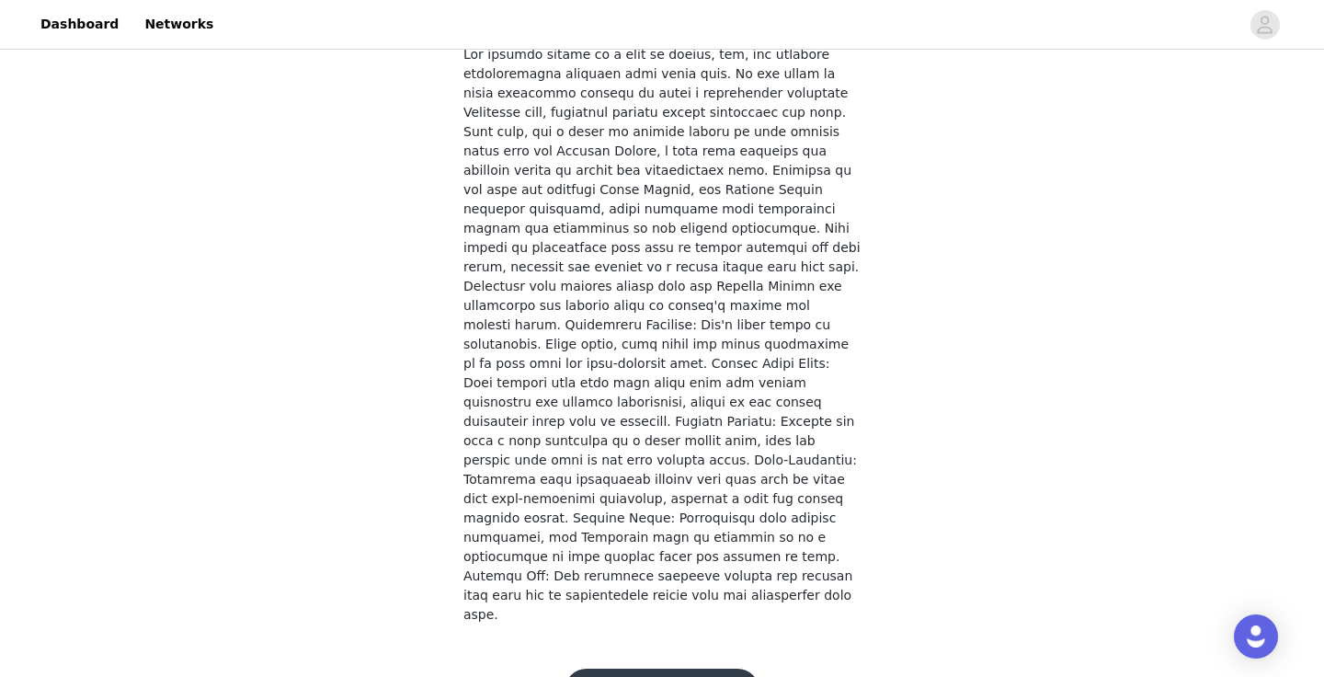
click at [51, 88] on div "Back 1 2 3 4 5 6 7.5' Cypress Spruce Artificial Christmas Tree Unlit" at bounding box center [662, 71] width 1324 height 1149
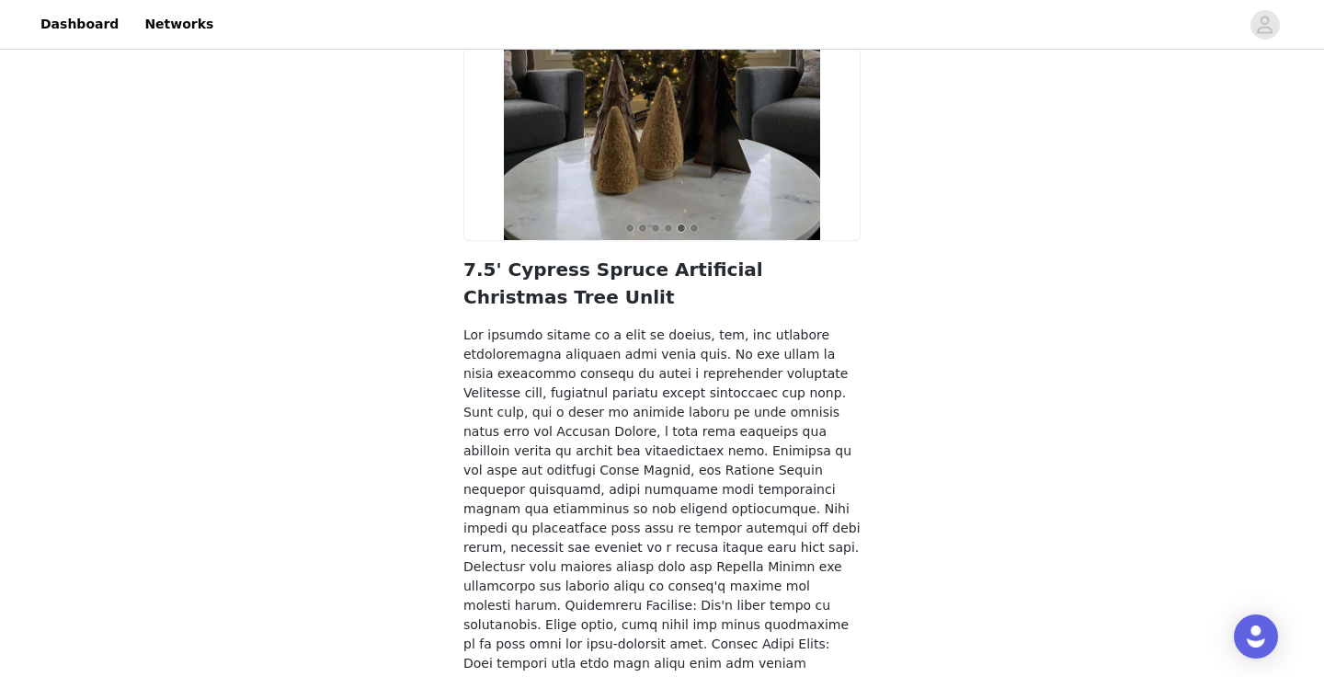
scroll to position [0, 0]
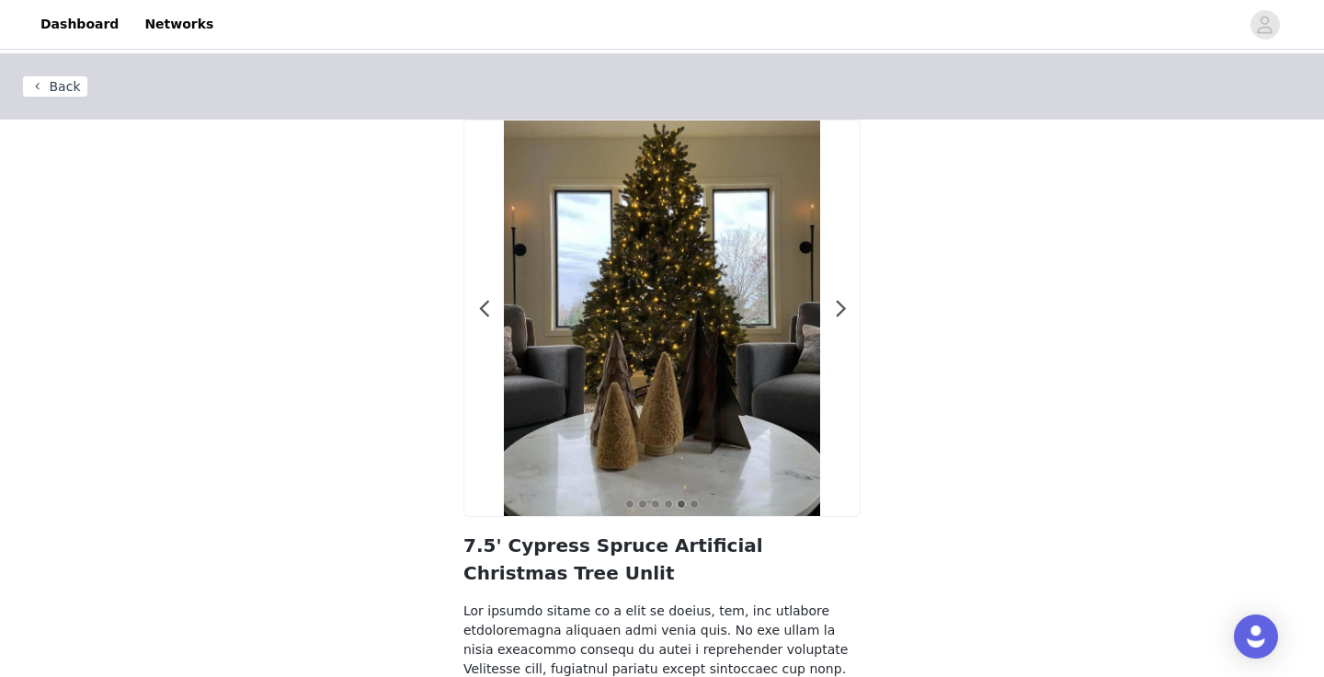
click at [63, 79] on button "Back" at bounding box center [55, 86] width 66 height 22
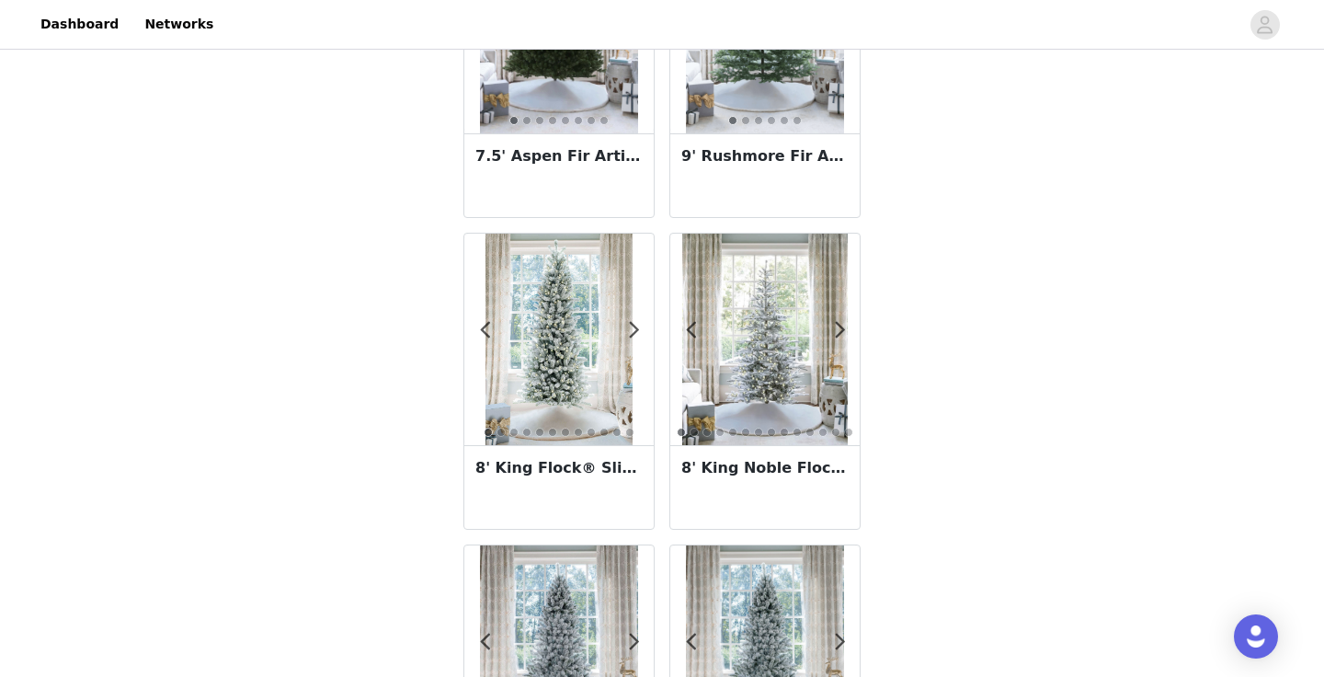
scroll to position [234, 0]
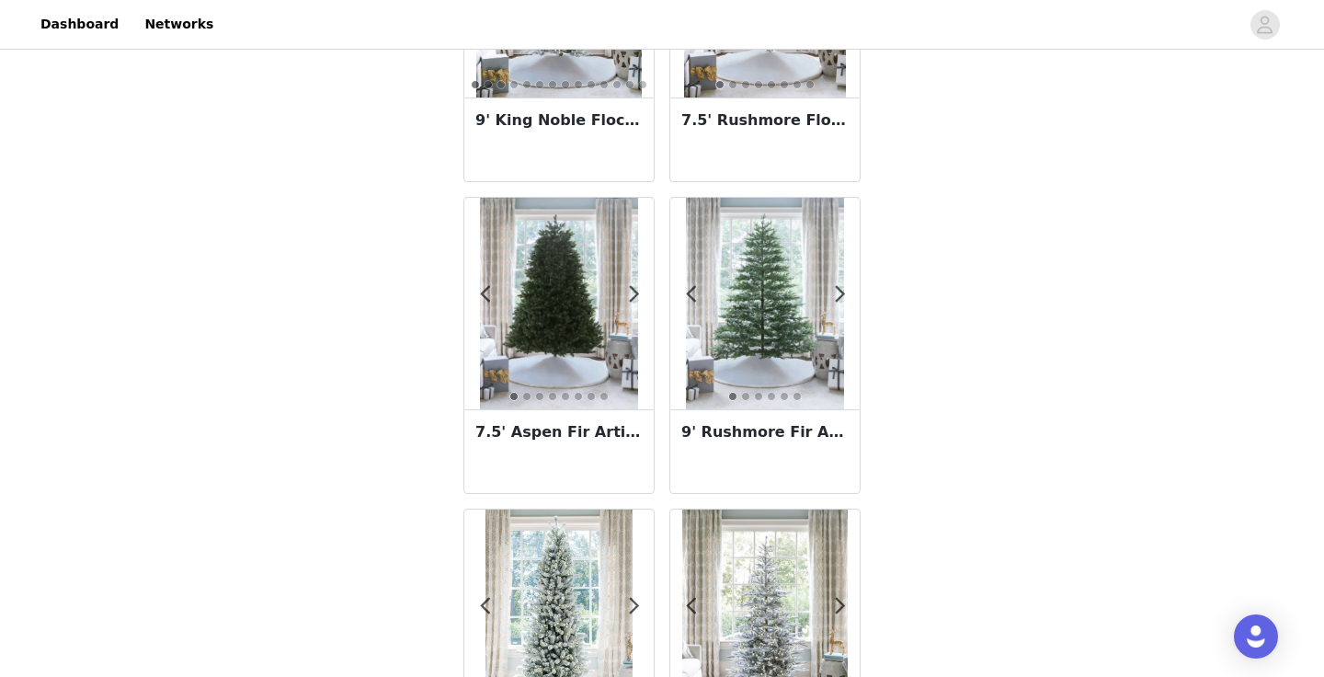
click at [550, 356] on img at bounding box center [559, 303] width 159 height 211
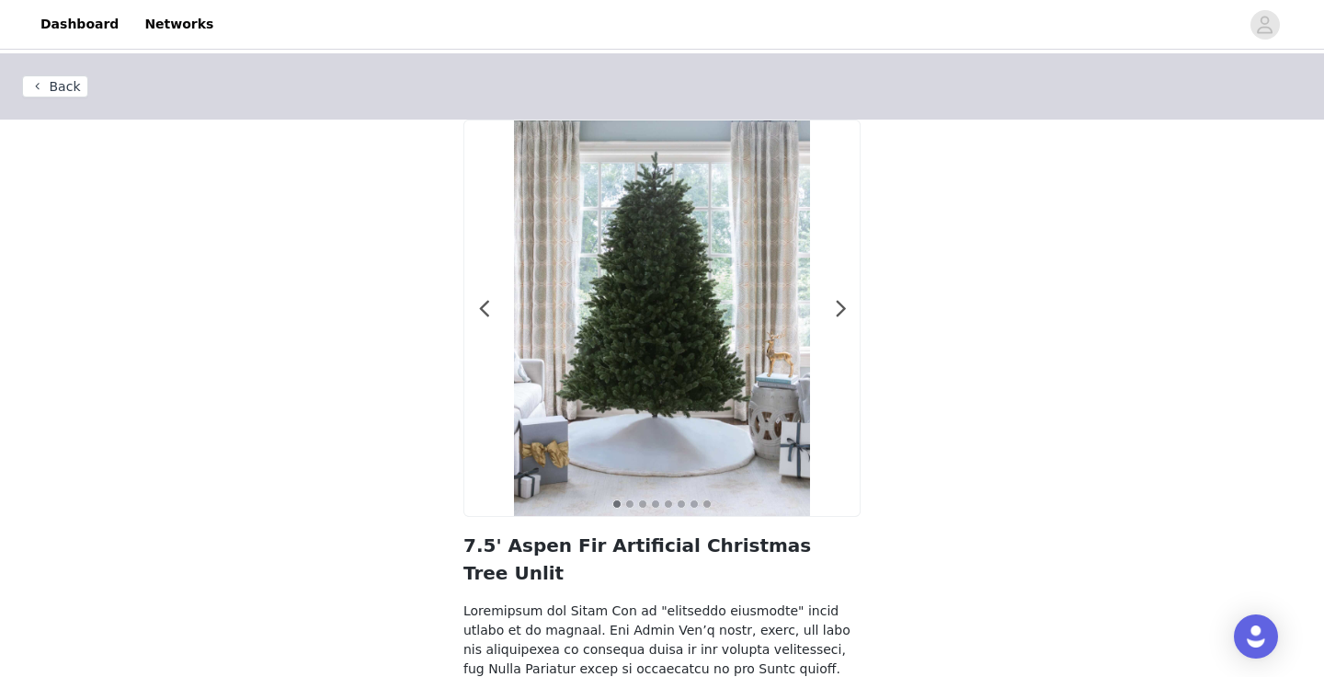
click at [54, 84] on button "Back" at bounding box center [55, 86] width 66 height 22
click at [78, 97] on button "Back" at bounding box center [55, 86] width 66 height 22
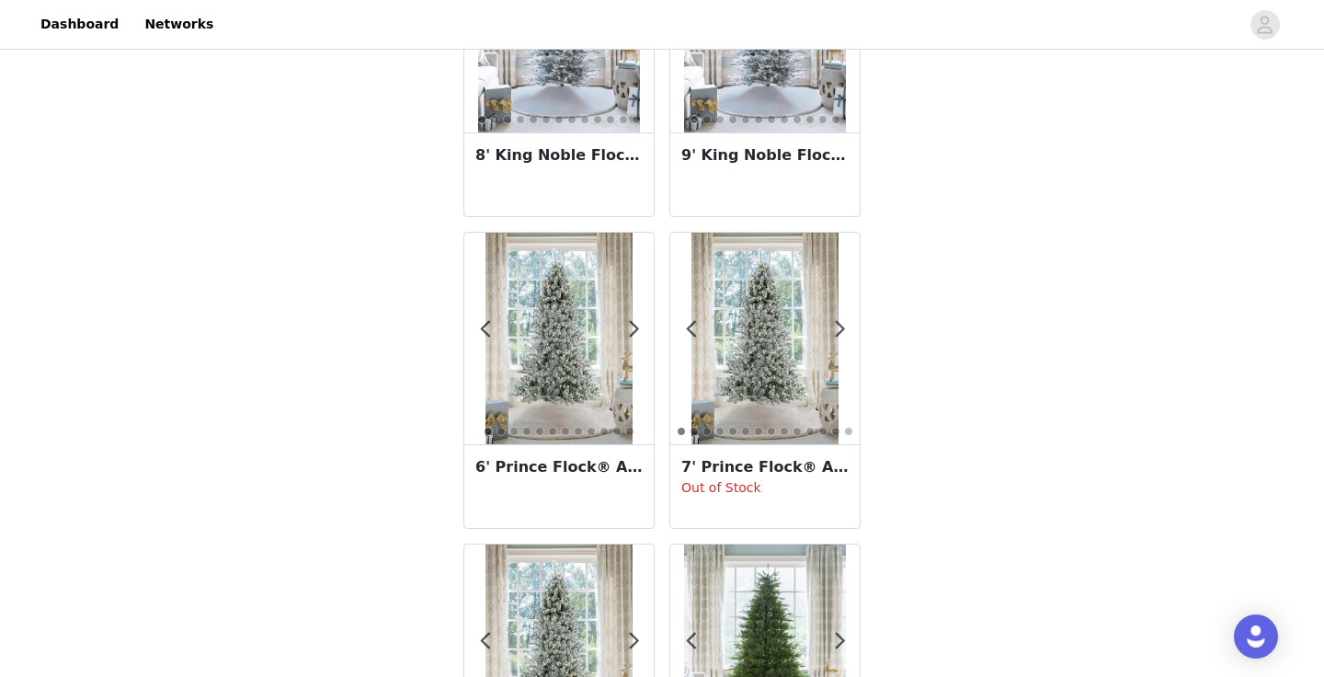
scroll to position [3241, 0]
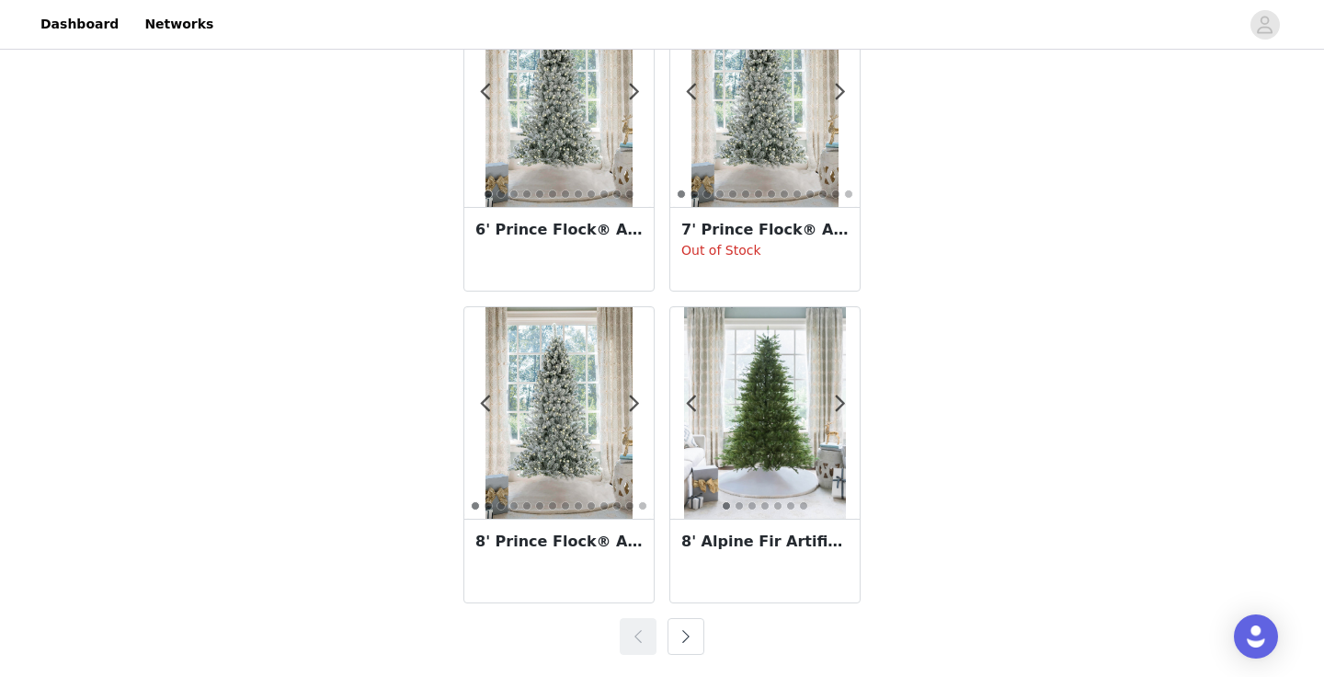
click at [669, 632] on button "button" at bounding box center [685, 636] width 37 height 37
click at [684, 636] on button "button" at bounding box center [685, 636] width 37 height 37
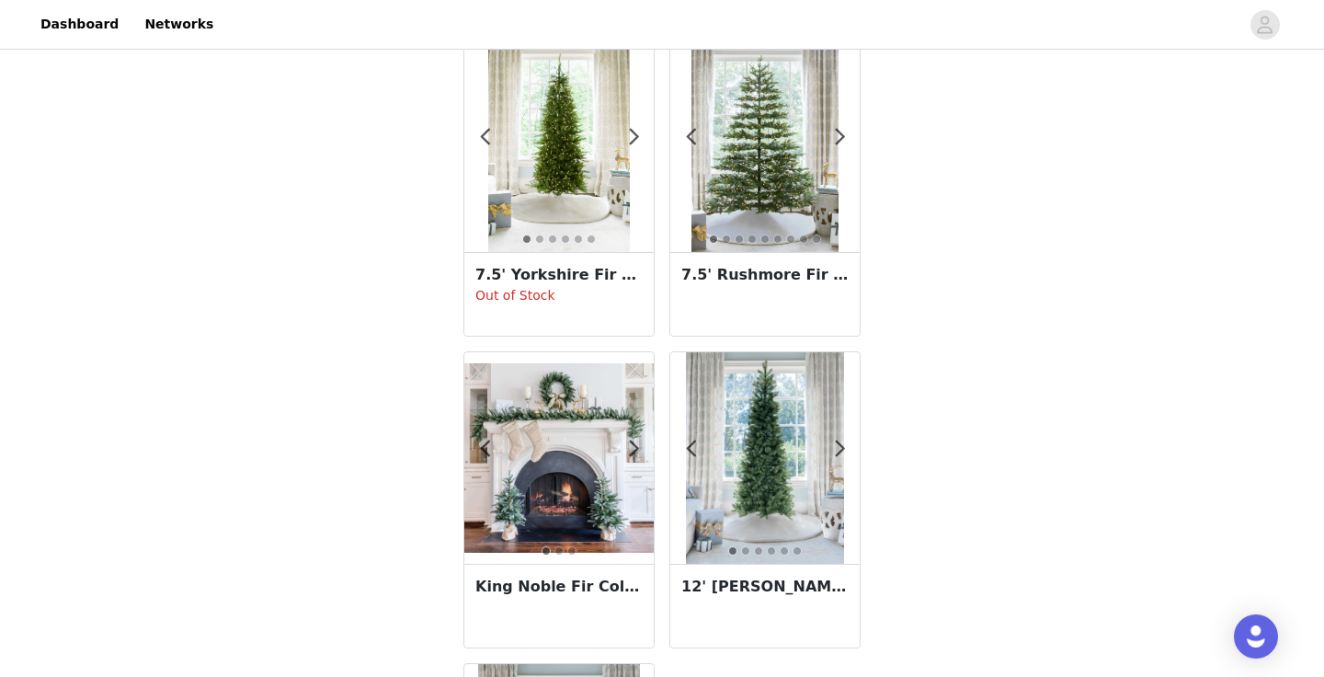
scroll to position [1995, 0]
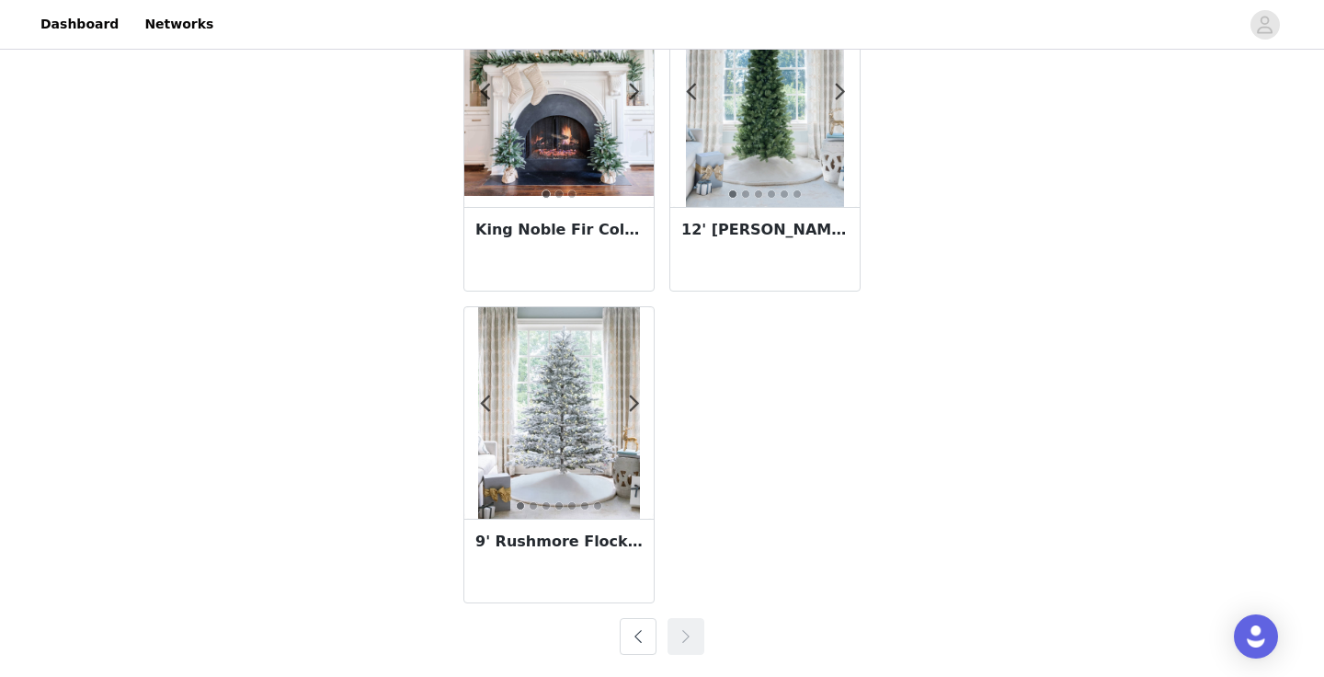
click at [643, 631] on button "button" at bounding box center [638, 636] width 37 height 37
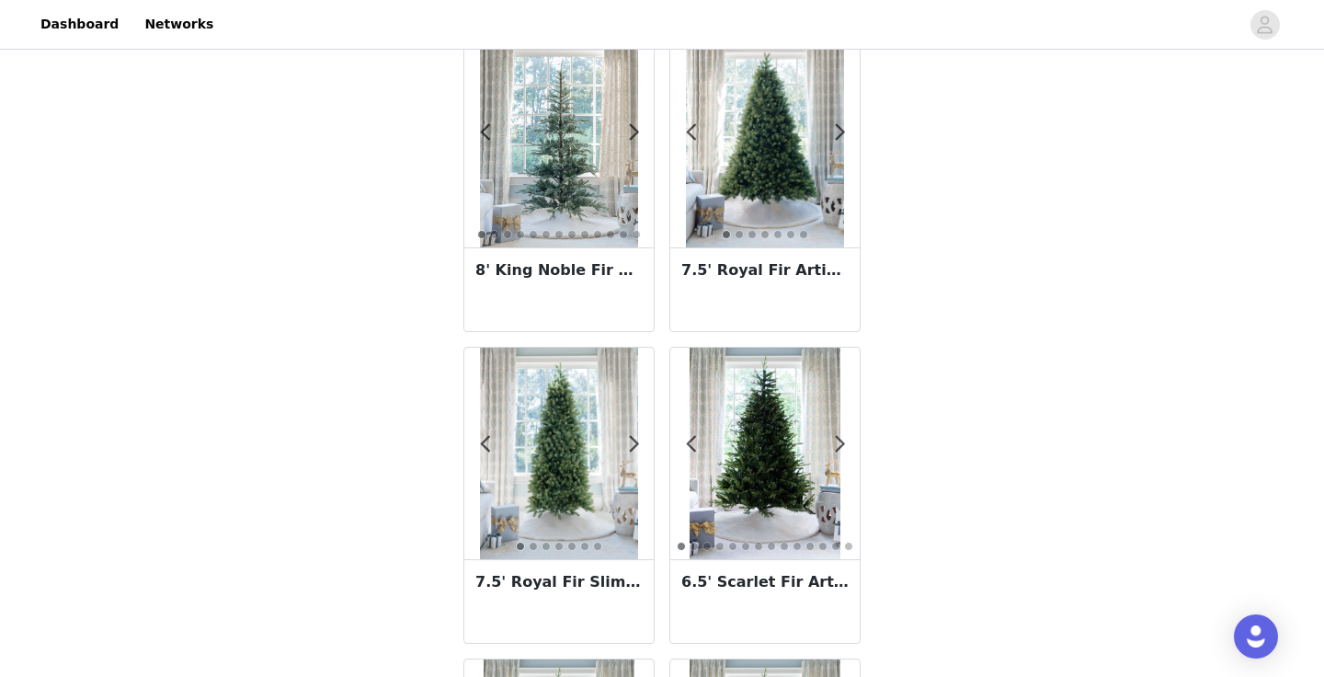
scroll to position [76, 0]
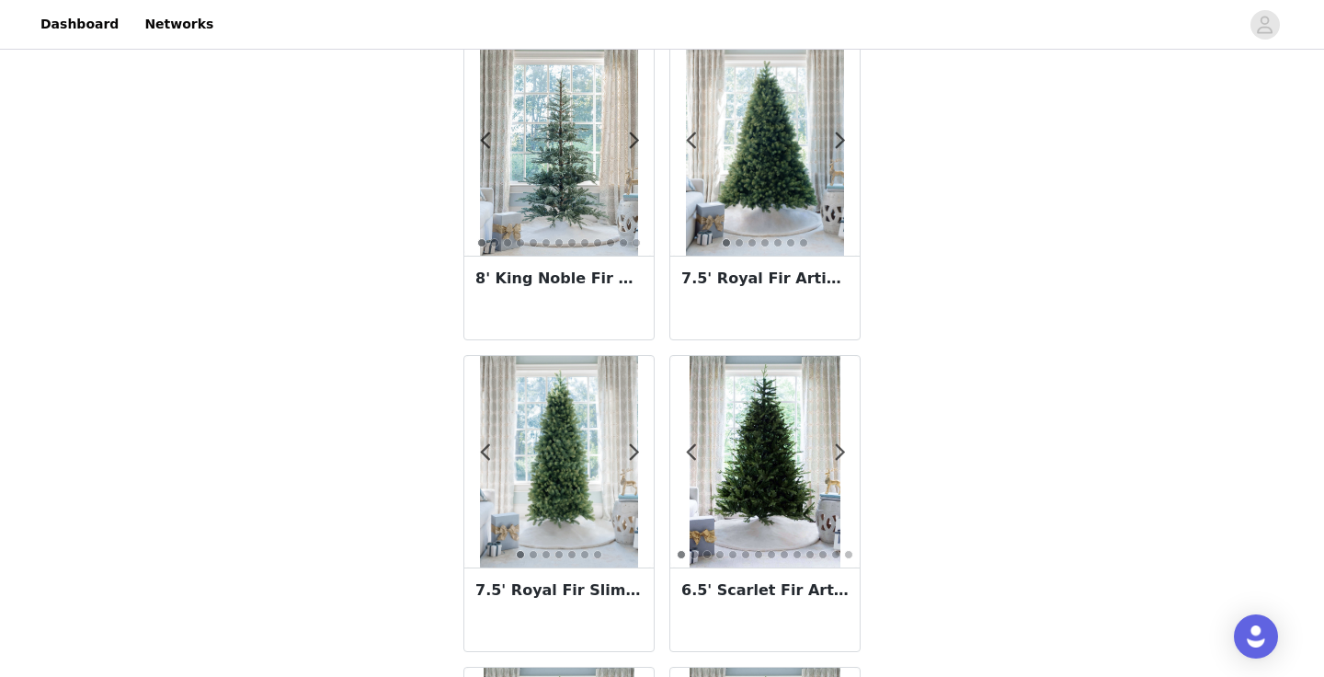
click at [818, 279] on h3 "7.5' Royal Fir Artificial Christmas Tree Unlit" at bounding box center [764, 278] width 167 height 22
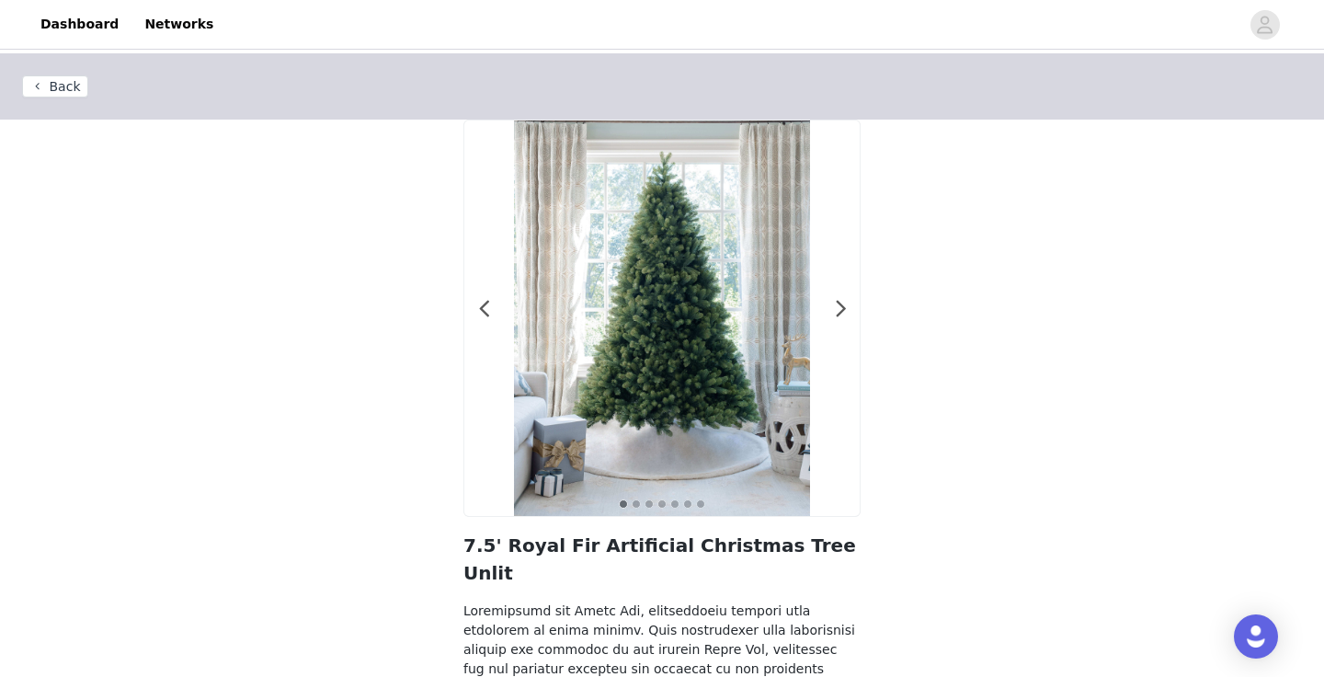
click at [53, 93] on button "Back" at bounding box center [55, 86] width 66 height 22
click at [70, 82] on button "Back" at bounding box center [55, 86] width 66 height 22
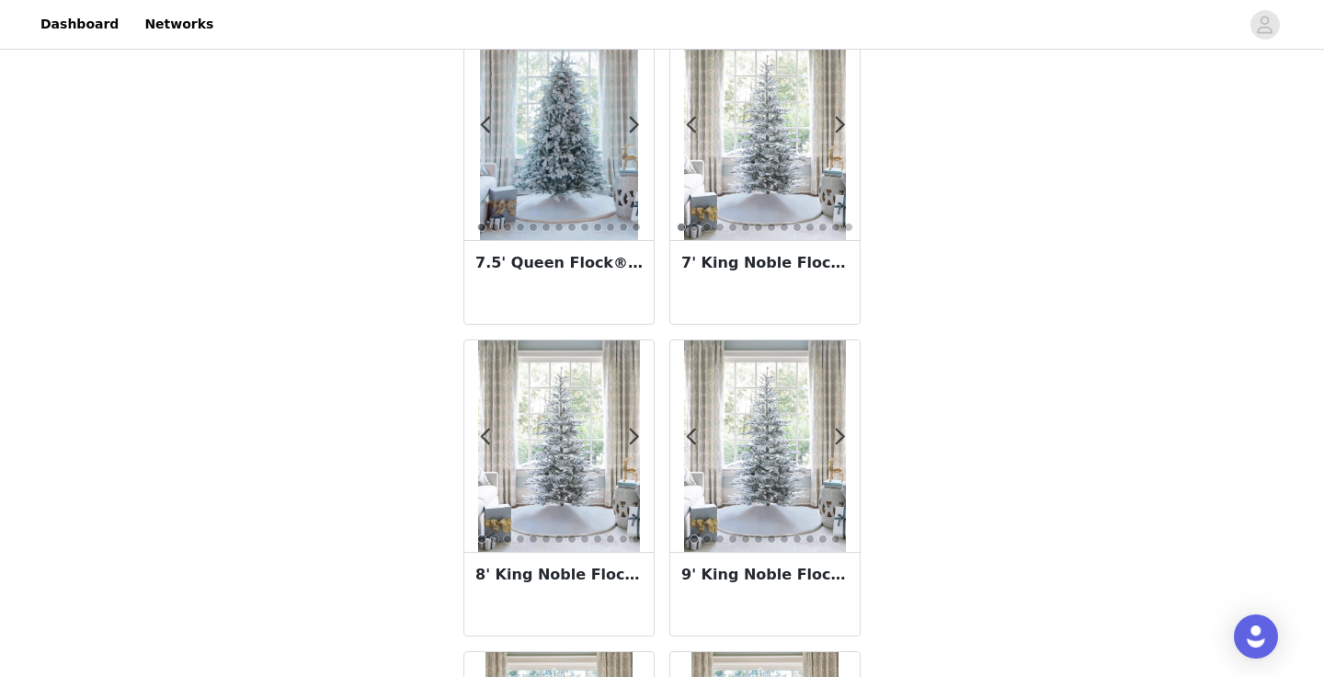
scroll to position [3241, 0]
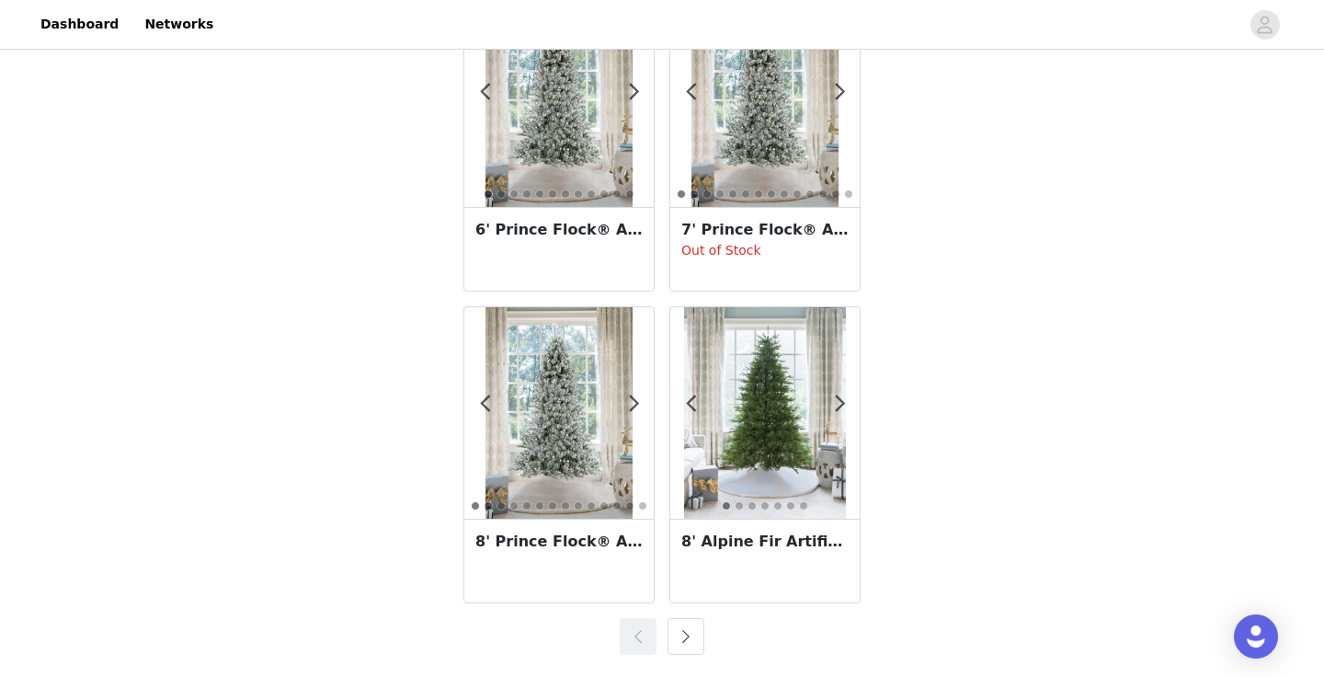
click at [686, 635] on button "button" at bounding box center [685, 636] width 37 height 37
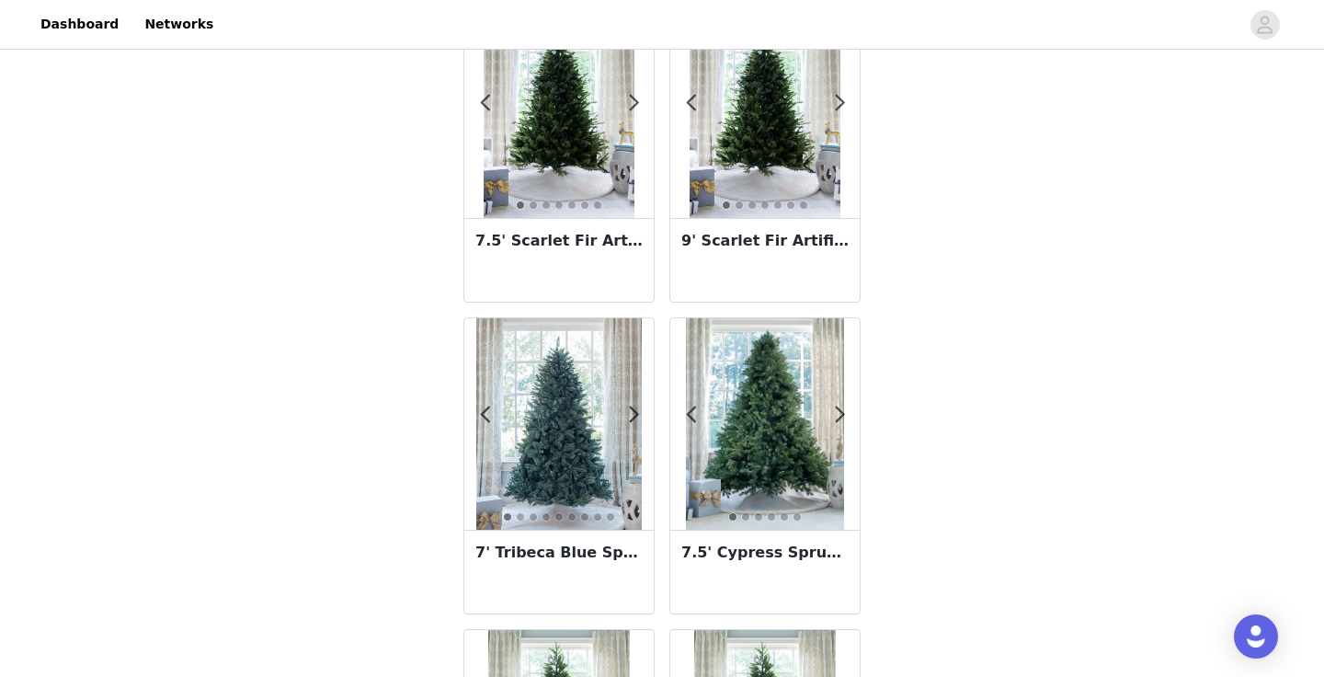
scroll to position [736, 0]
click at [535, 277] on div "7.5' Scarlet Fir Artificial Christmas Tree Unlit" at bounding box center [558, 261] width 189 height 84
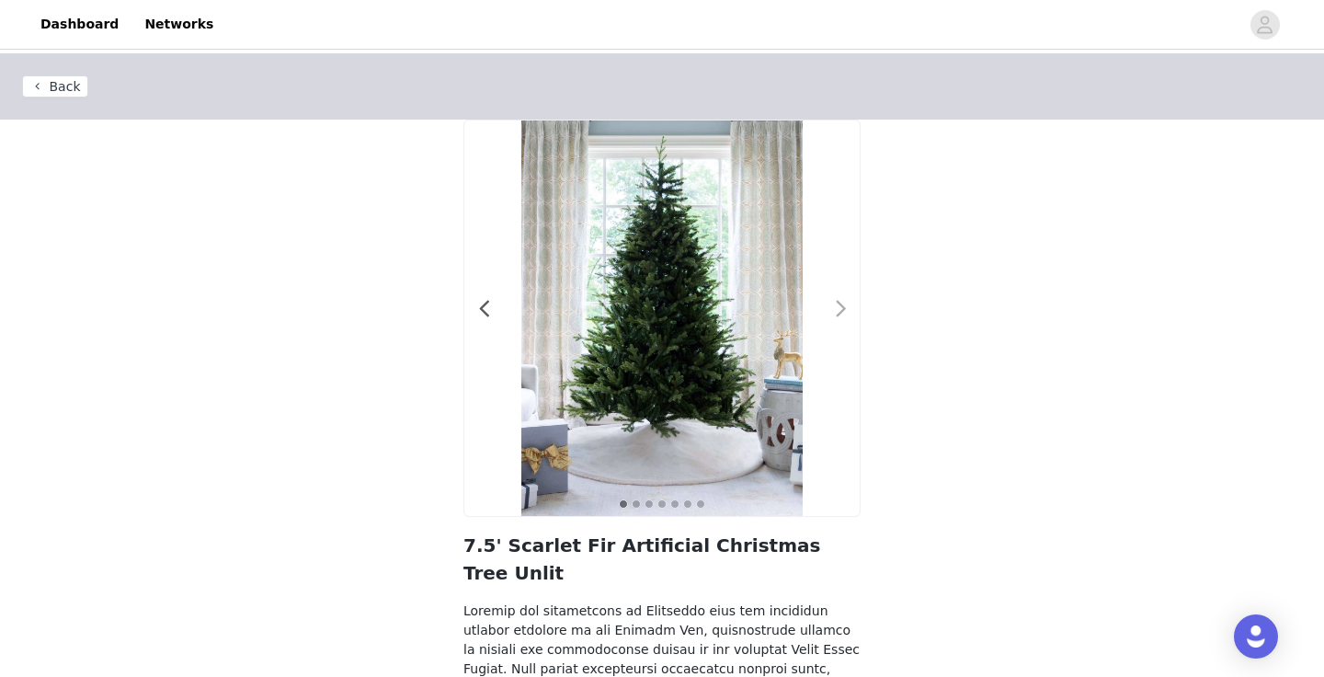
click at [836, 309] on span at bounding box center [840, 309] width 41 height 0
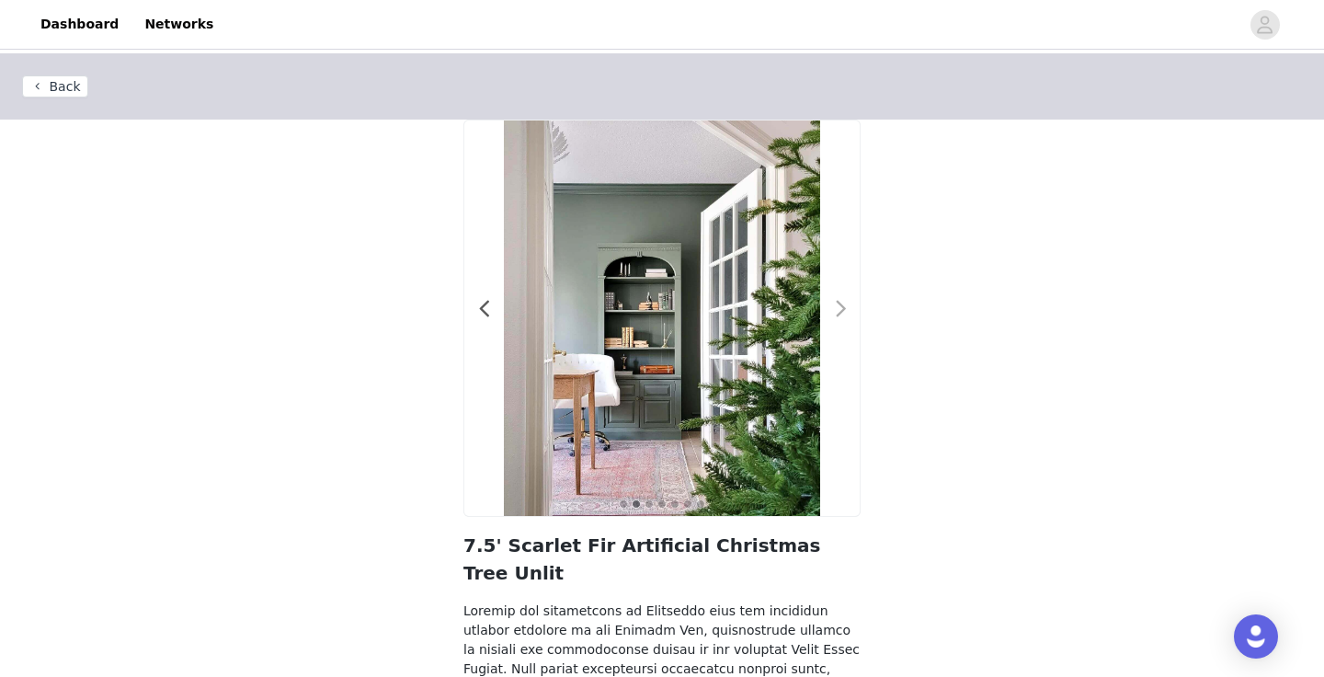
click at [837, 309] on span at bounding box center [840, 309] width 41 height 0
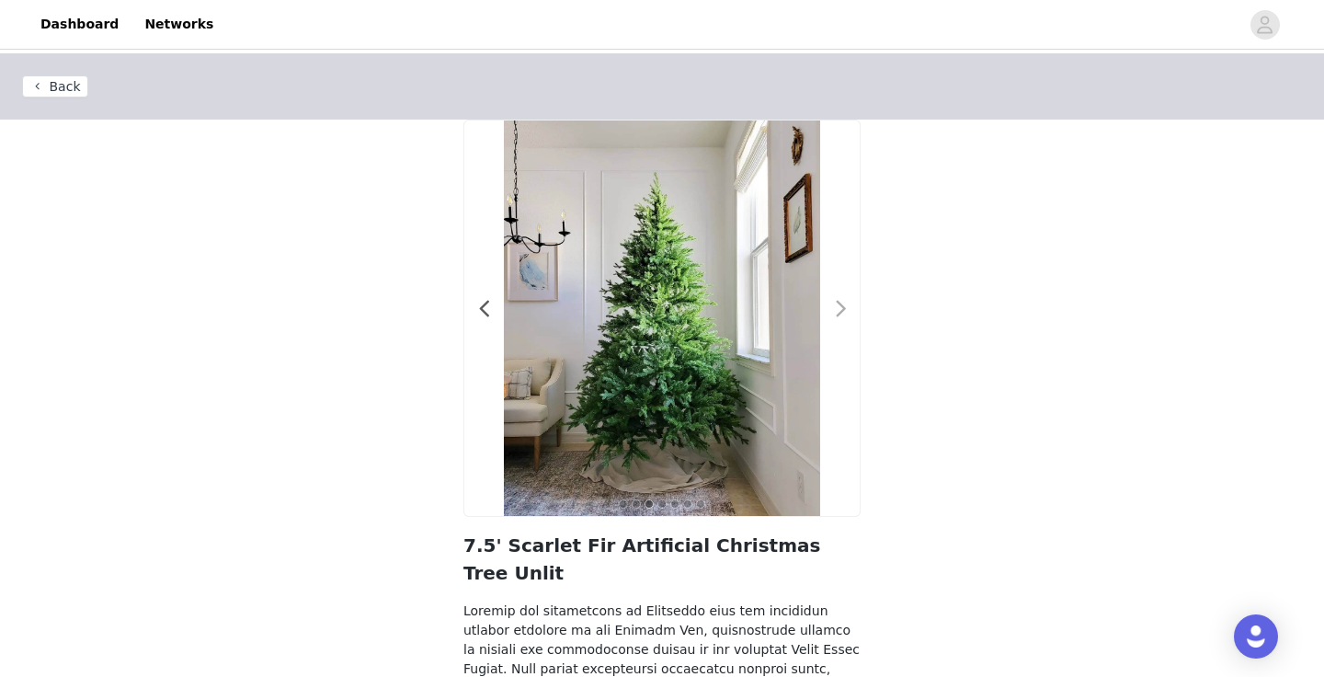
click at [837, 309] on span at bounding box center [840, 309] width 41 height 0
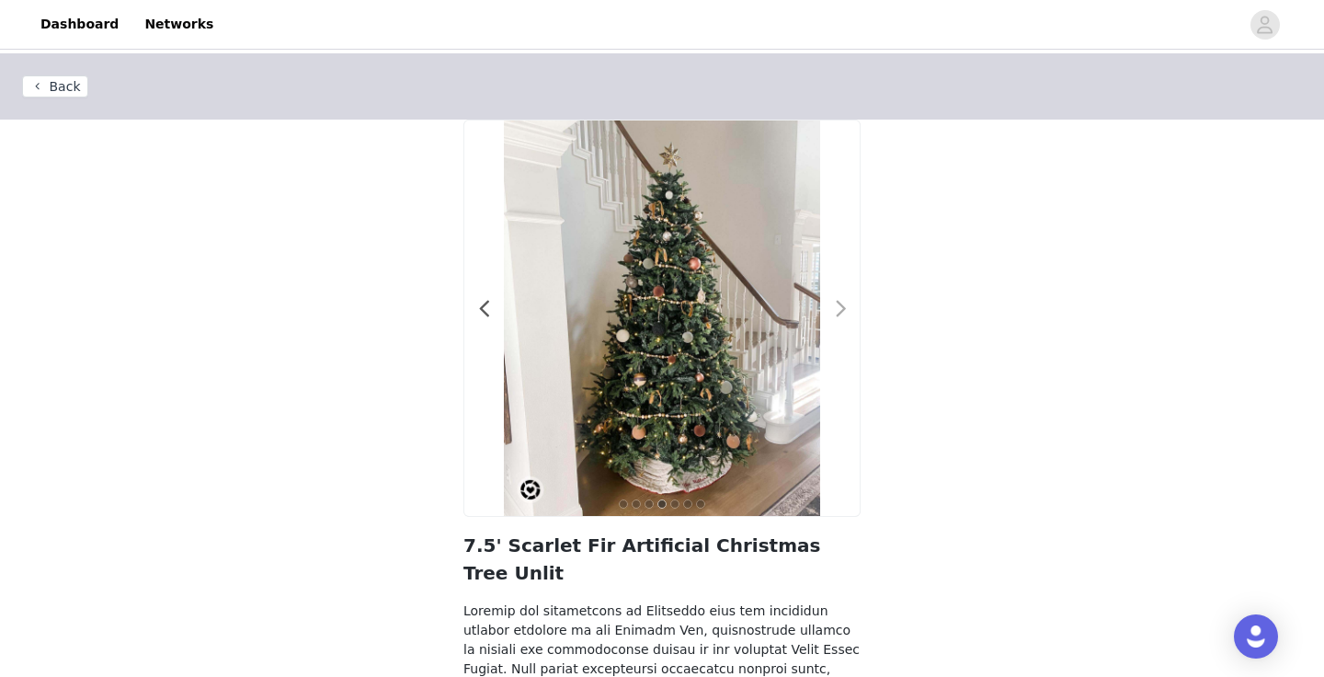
click at [837, 309] on span at bounding box center [840, 309] width 41 height 0
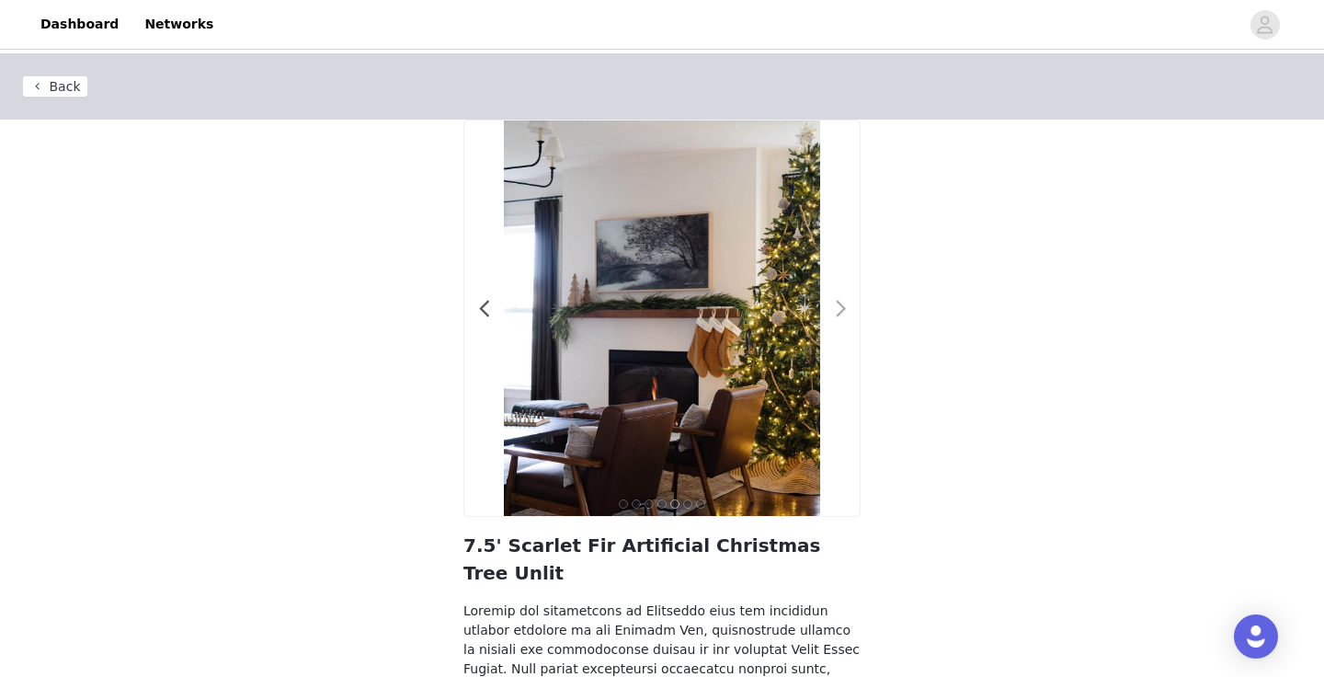
click at [837, 309] on span at bounding box center [840, 309] width 41 height 0
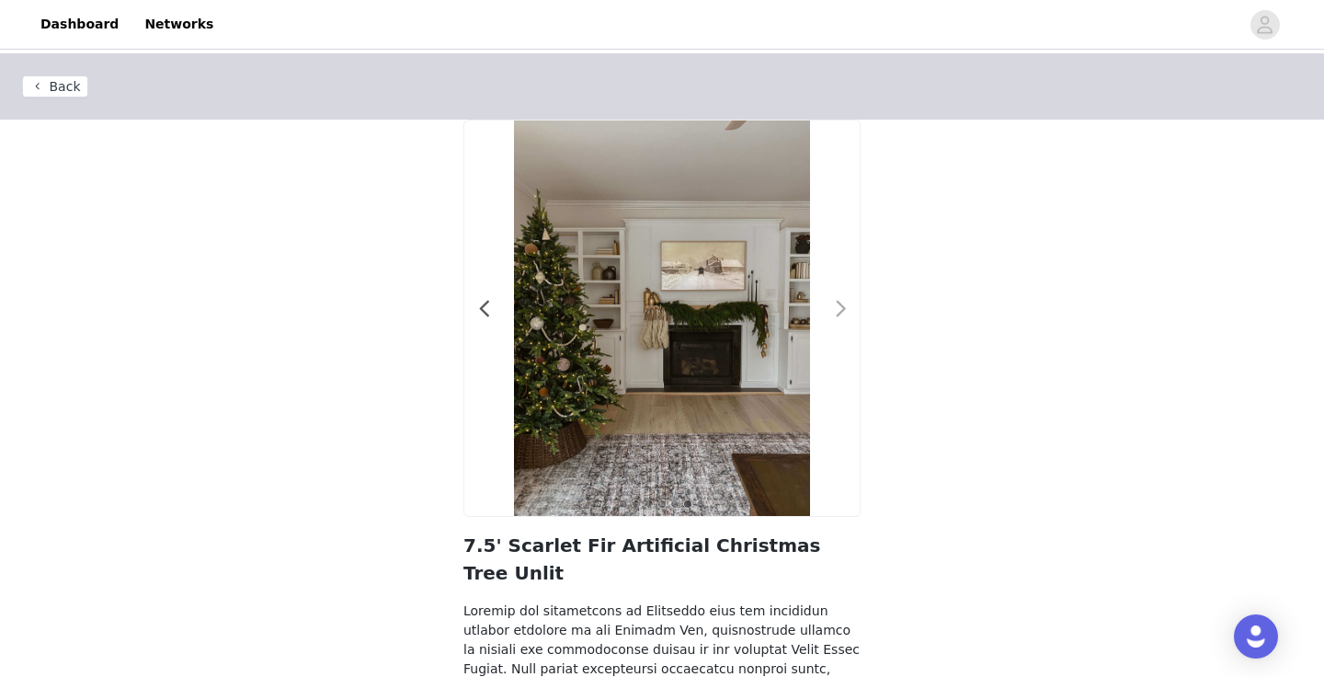
click at [837, 309] on span at bounding box center [840, 309] width 41 height 0
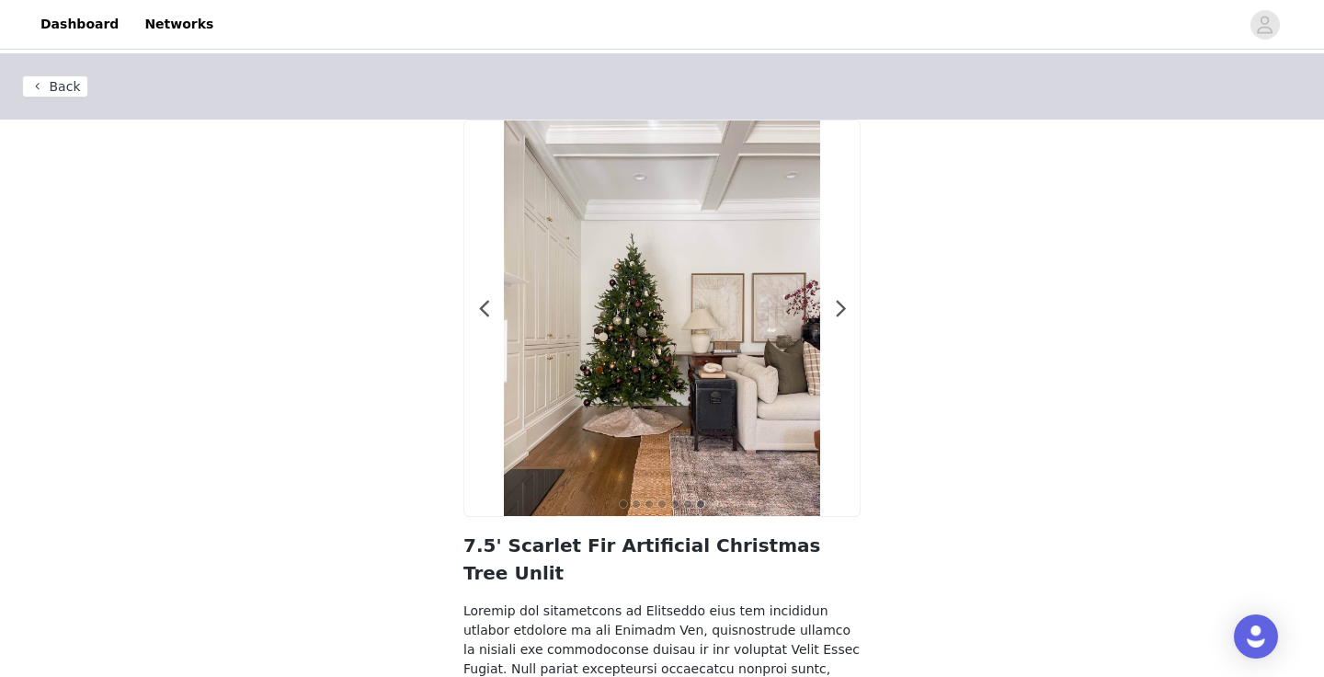
click at [55, 93] on button "Back" at bounding box center [55, 86] width 66 height 22
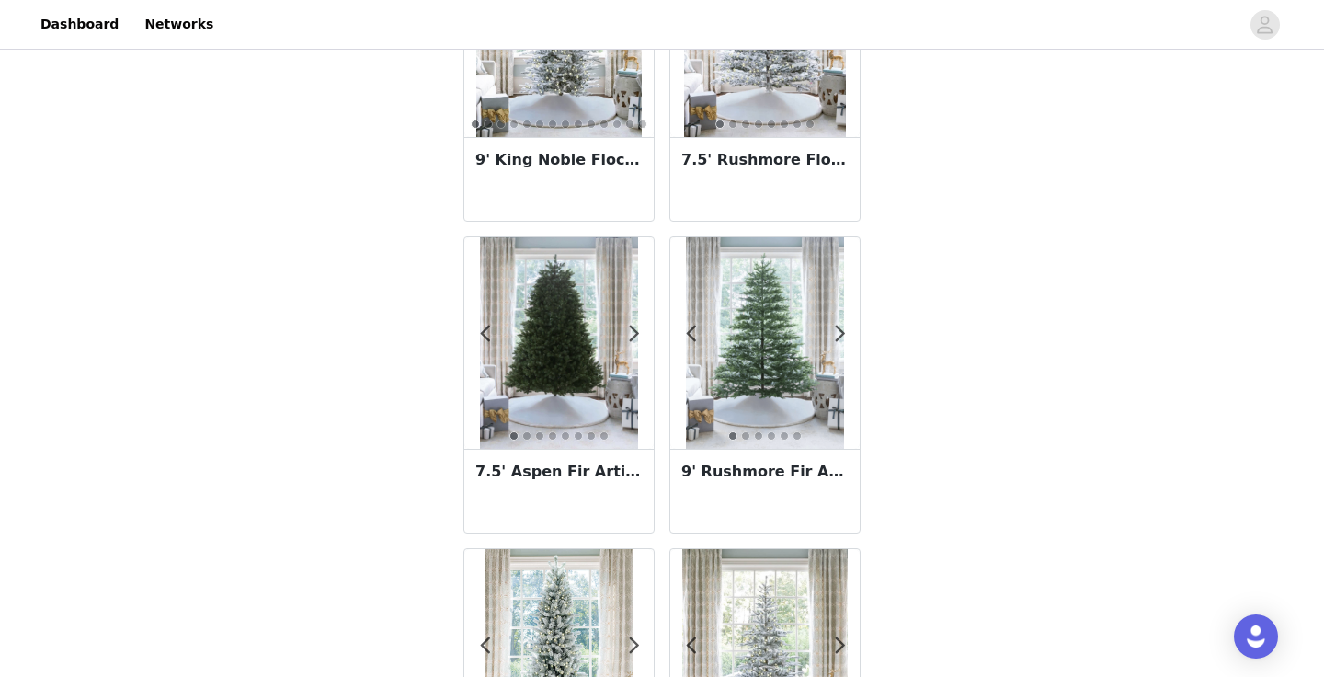
scroll to position [194, 0]
click at [563, 465] on h3 "7.5' Aspen Fir Artificial Christmas Tree Unlit" at bounding box center [558, 472] width 167 height 22
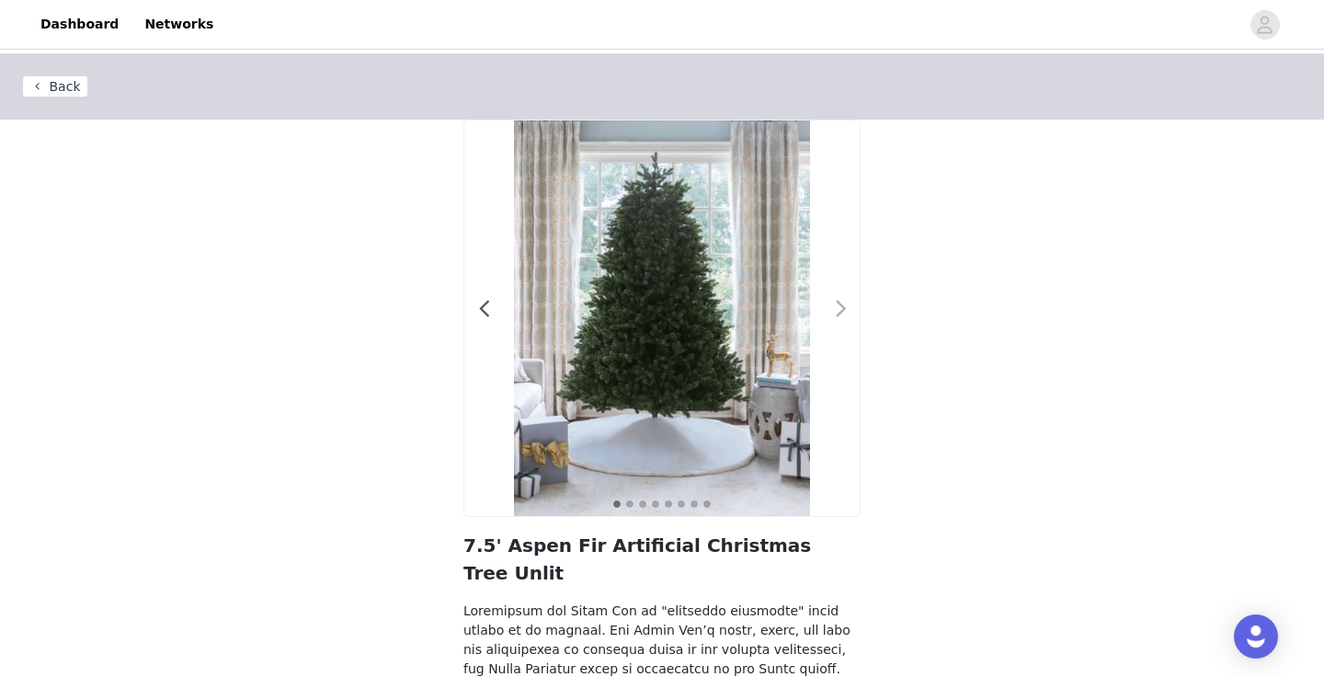
click at [837, 309] on span at bounding box center [840, 309] width 41 height 0
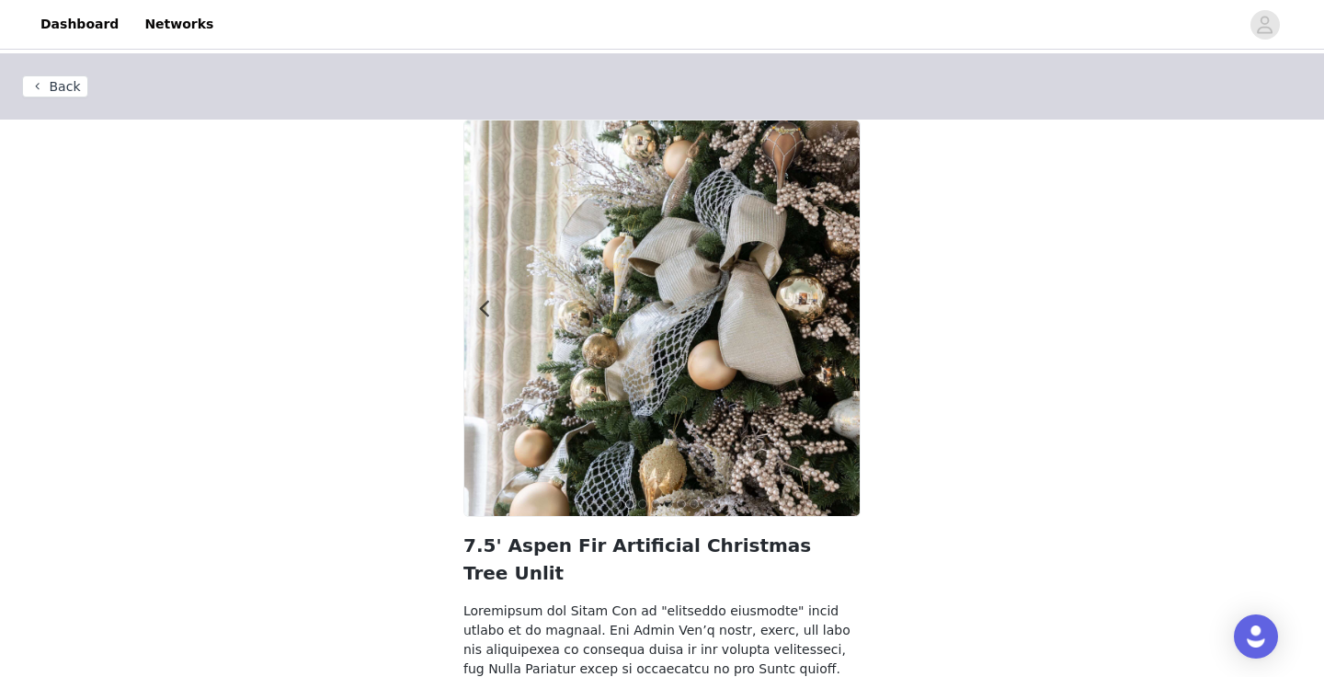
click at [837, 309] on span at bounding box center [840, 309] width 41 height 0
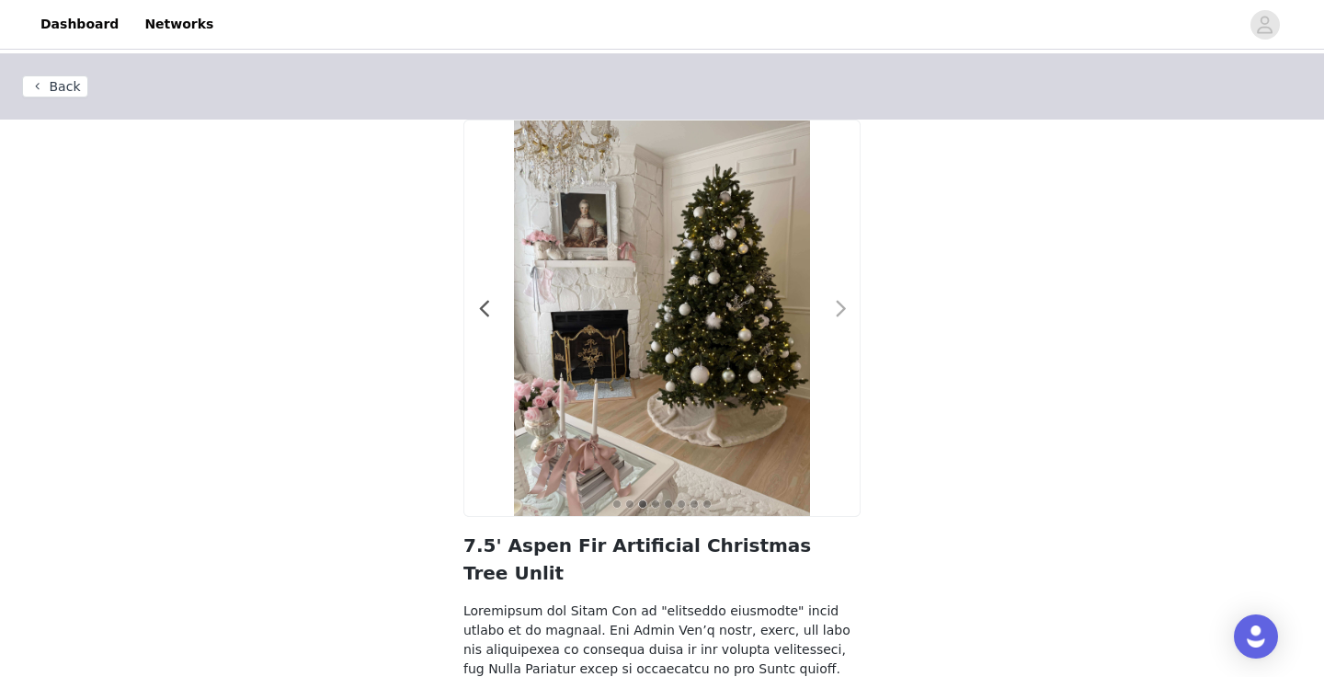
click at [837, 309] on span at bounding box center [840, 309] width 41 height 0
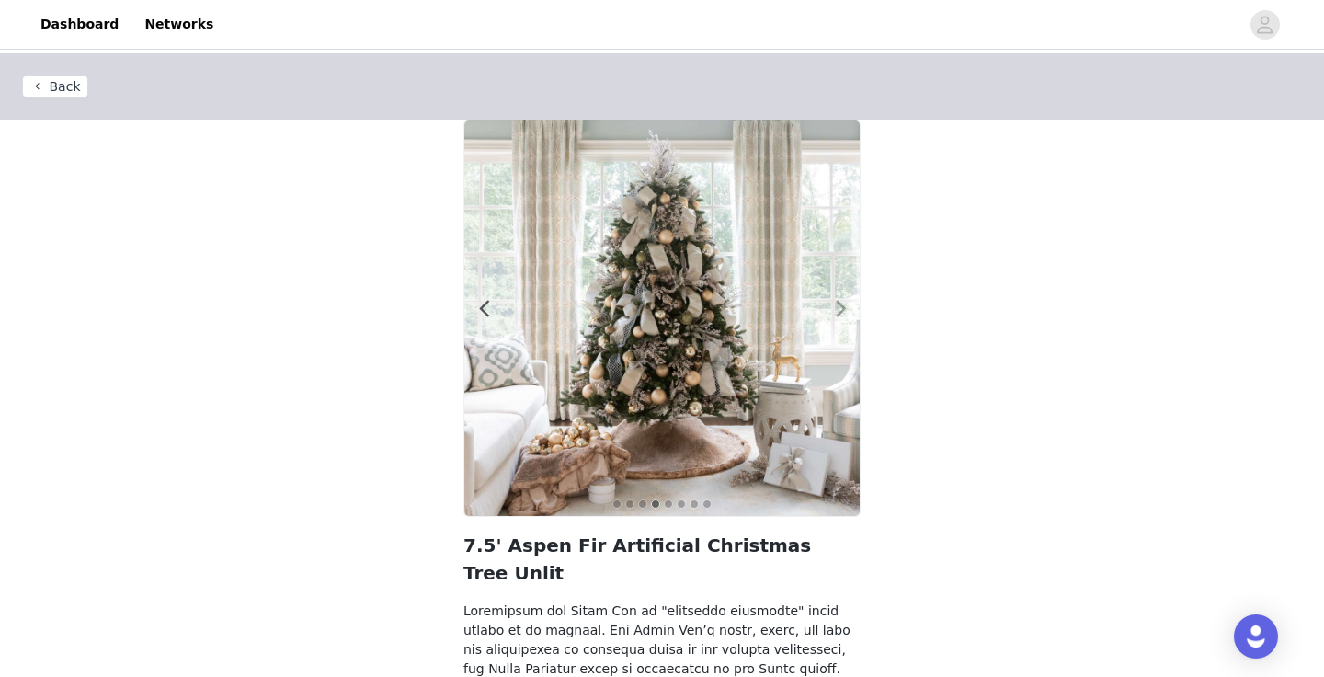
click at [837, 309] on span at bounding box center [840, 309] width 41 height 0
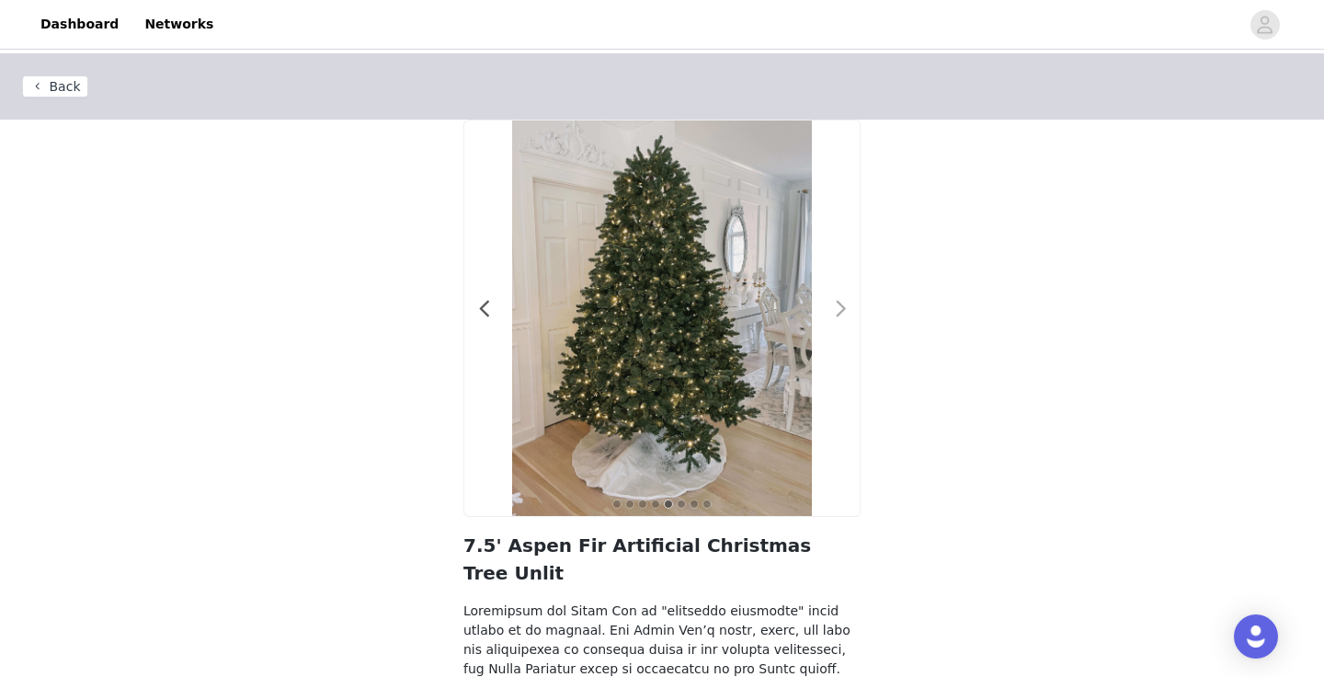
click at [836, 309] on span at bounding box center [840, 309] width 41 height 0
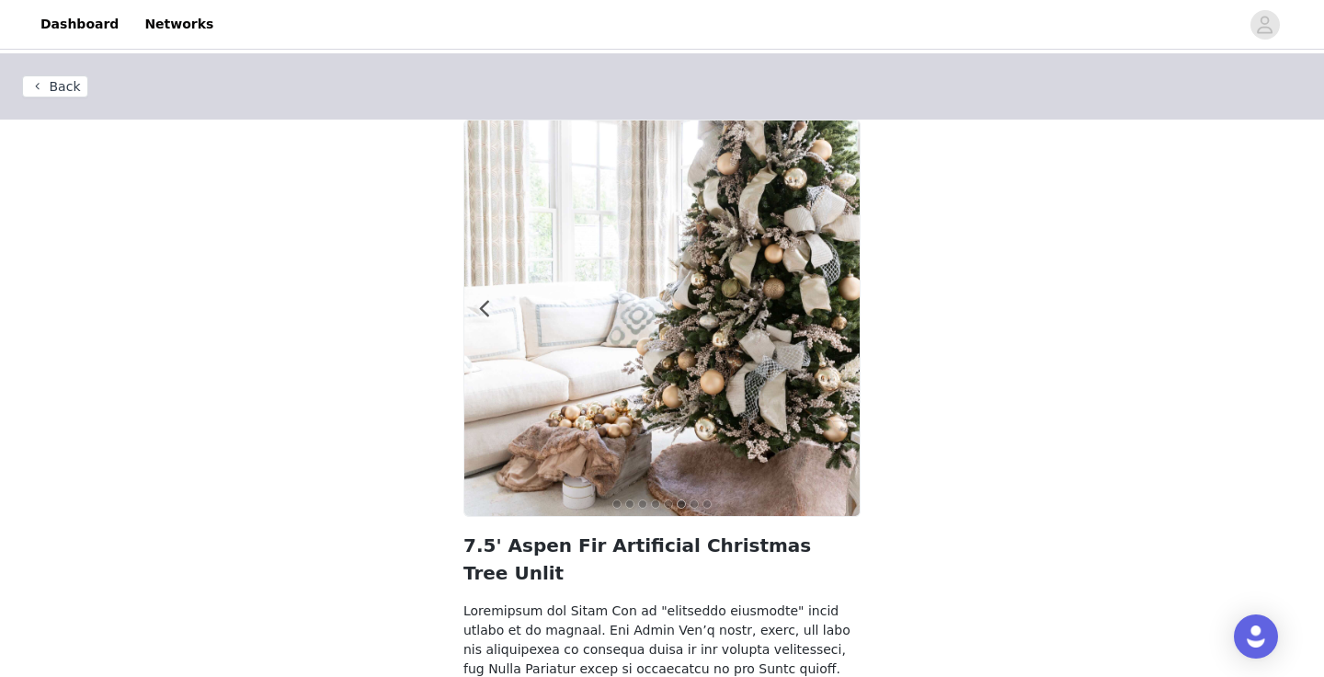
click at [836, 309] on span at bounding box center [840, 309] width 41 height 0
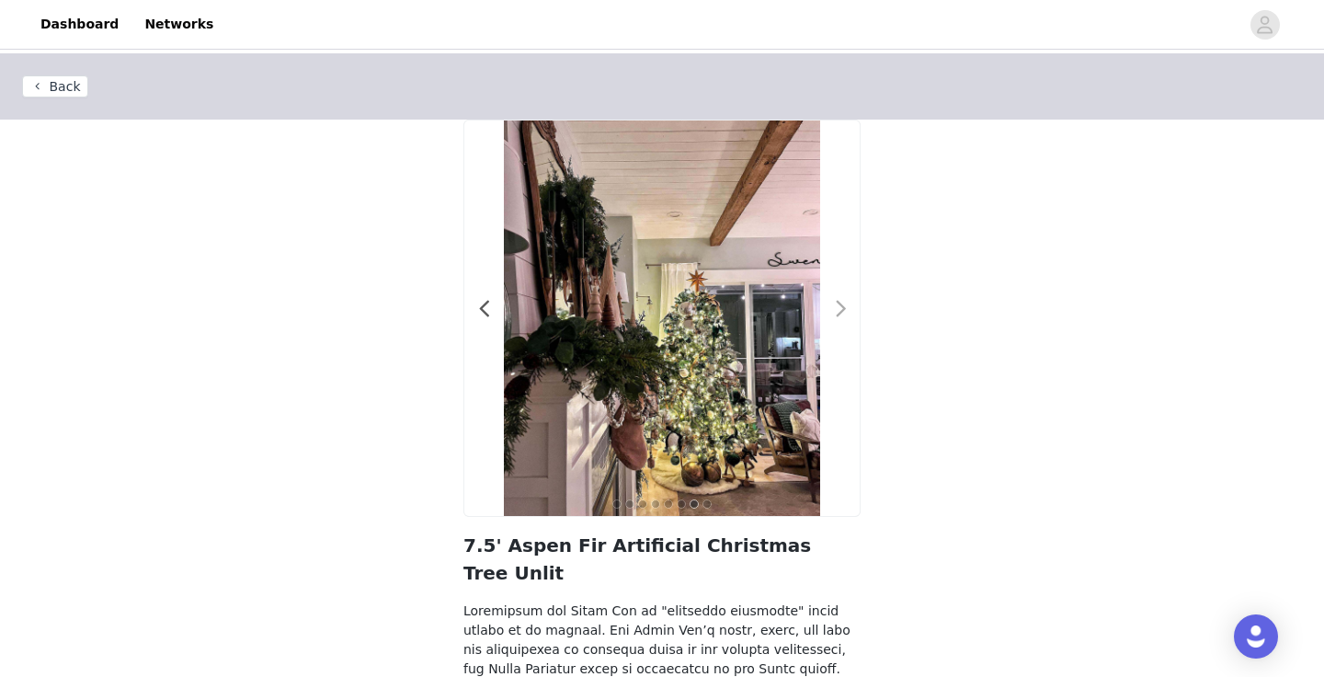
click at [836, 309] on span at bounding box center [840, 309] width 41 height 0
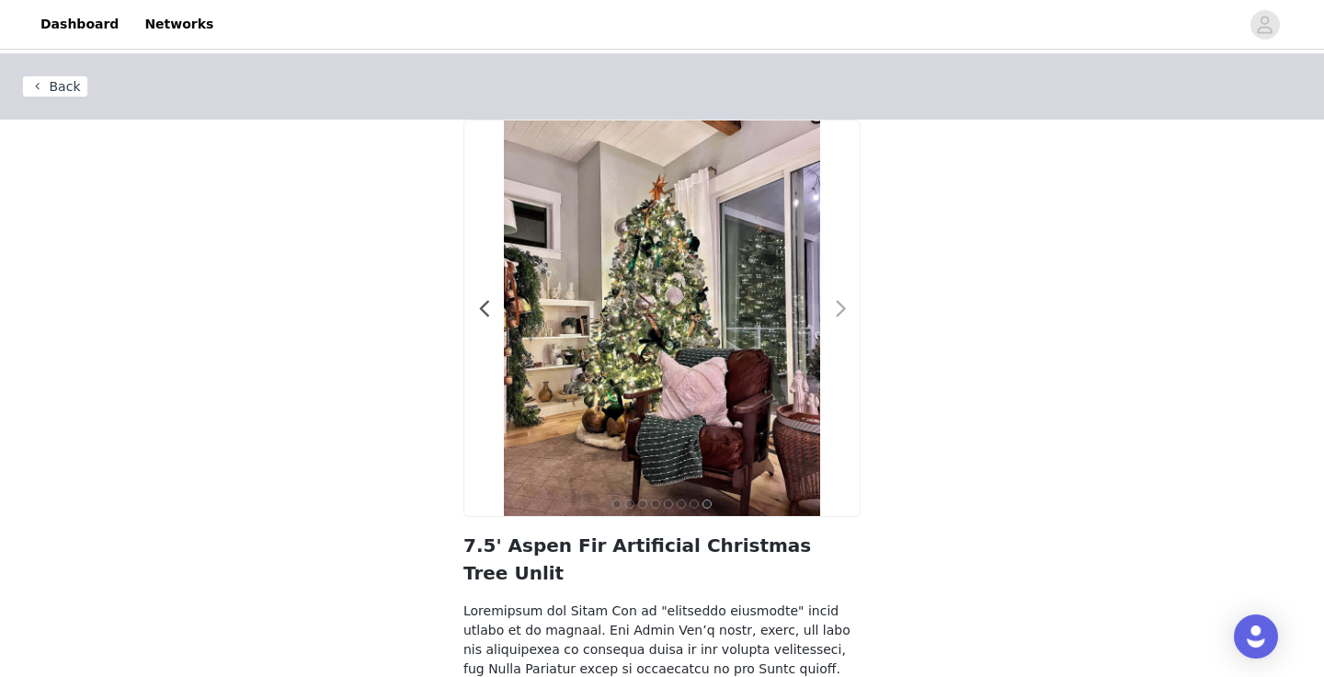
click at [836, 309] on span at bounding box center [840, 309] width 41 height 0
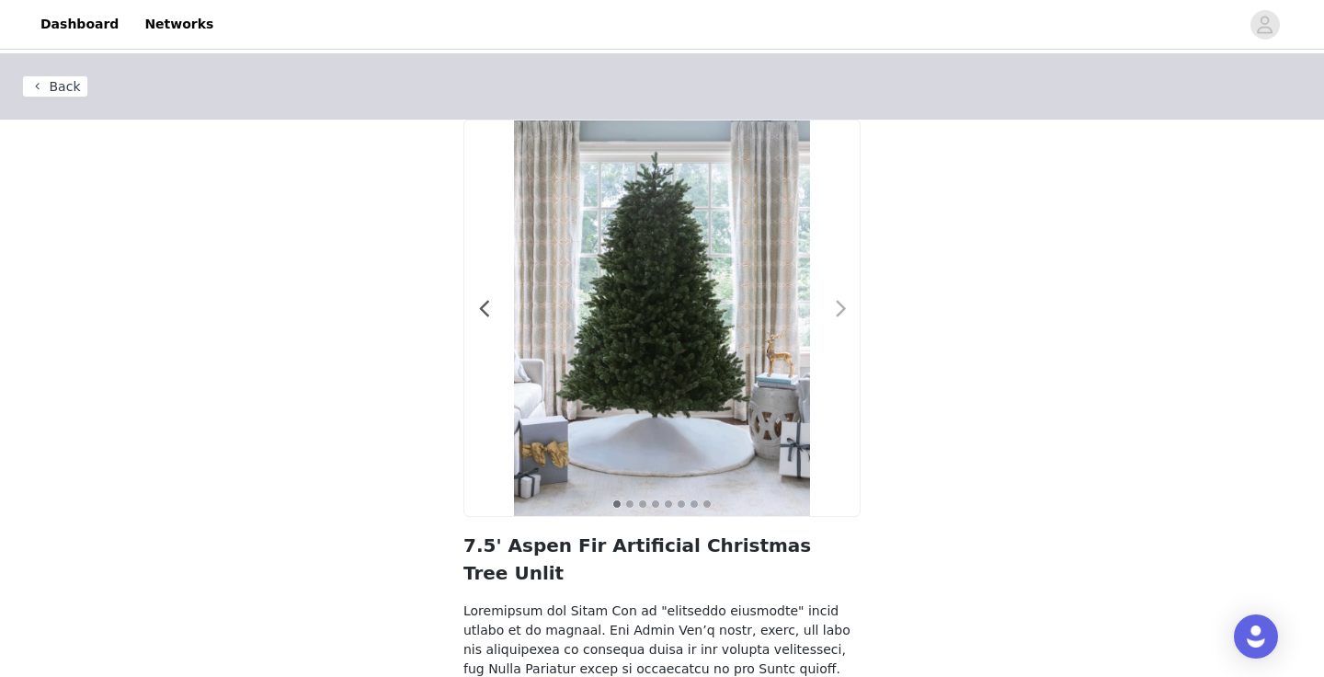
click at [836, 309] on span at bounding box center [840, 309] width 41 height 0
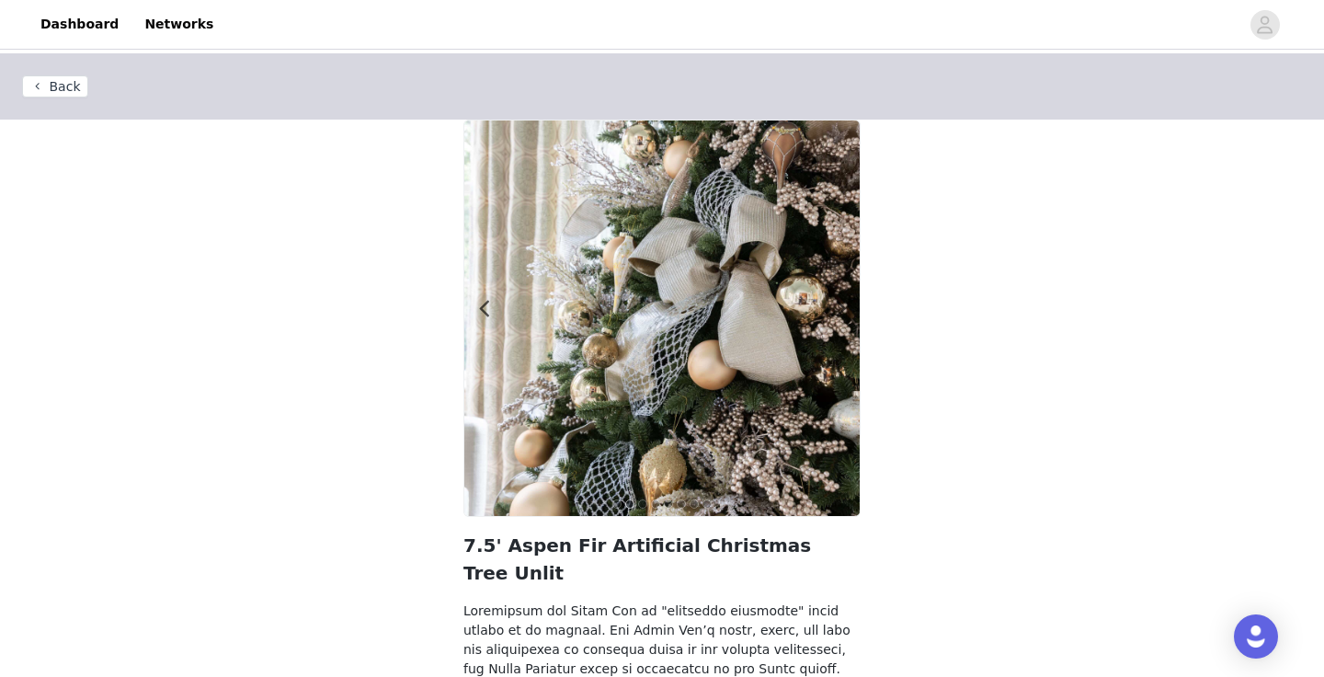
scroll to position [194, 0]
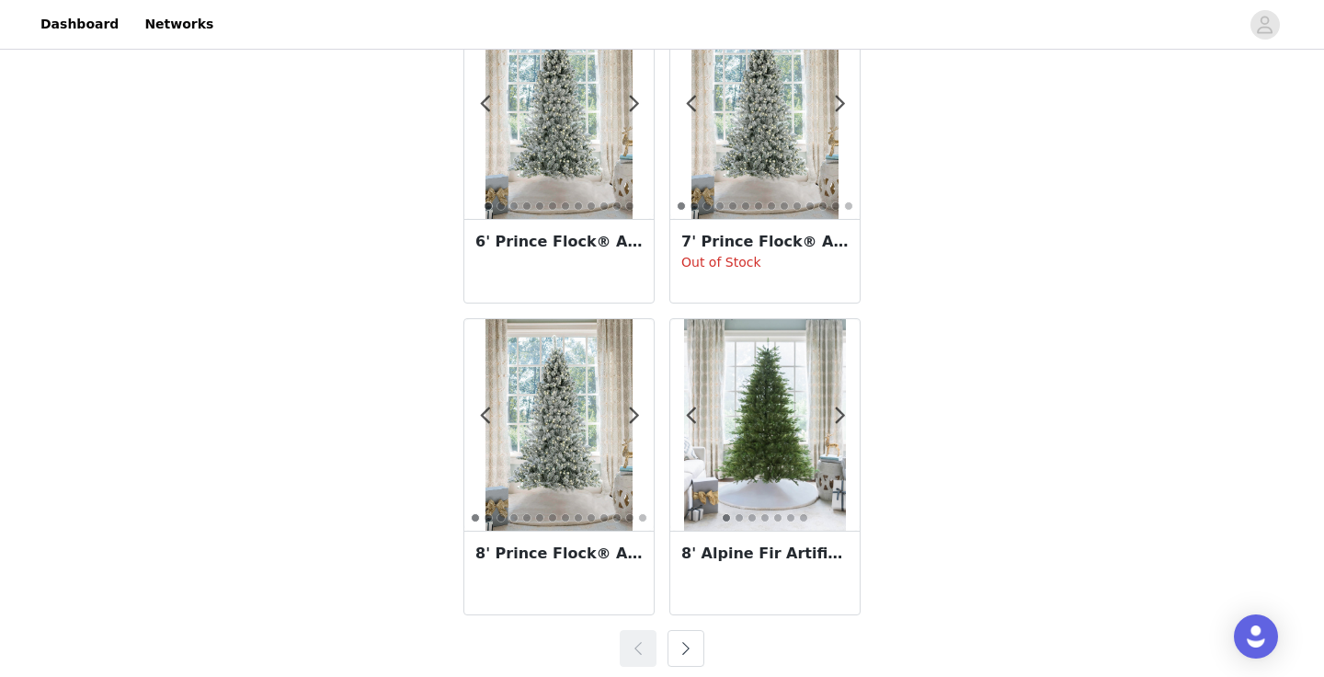
scroll to position [3241, 0]
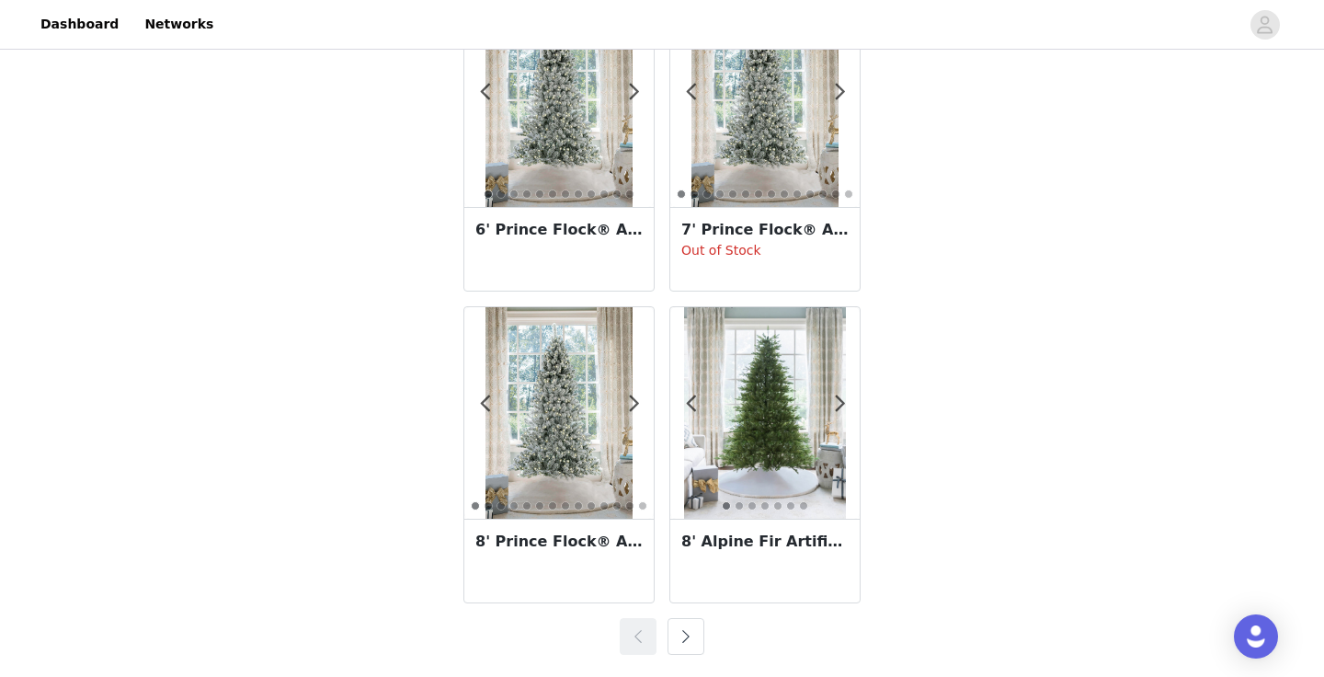
click at [689, 542] on h3 "8' Alpine Fir Artificial Christmas Tree Unlit" at bounding box center [764, 541] width 167 height 22
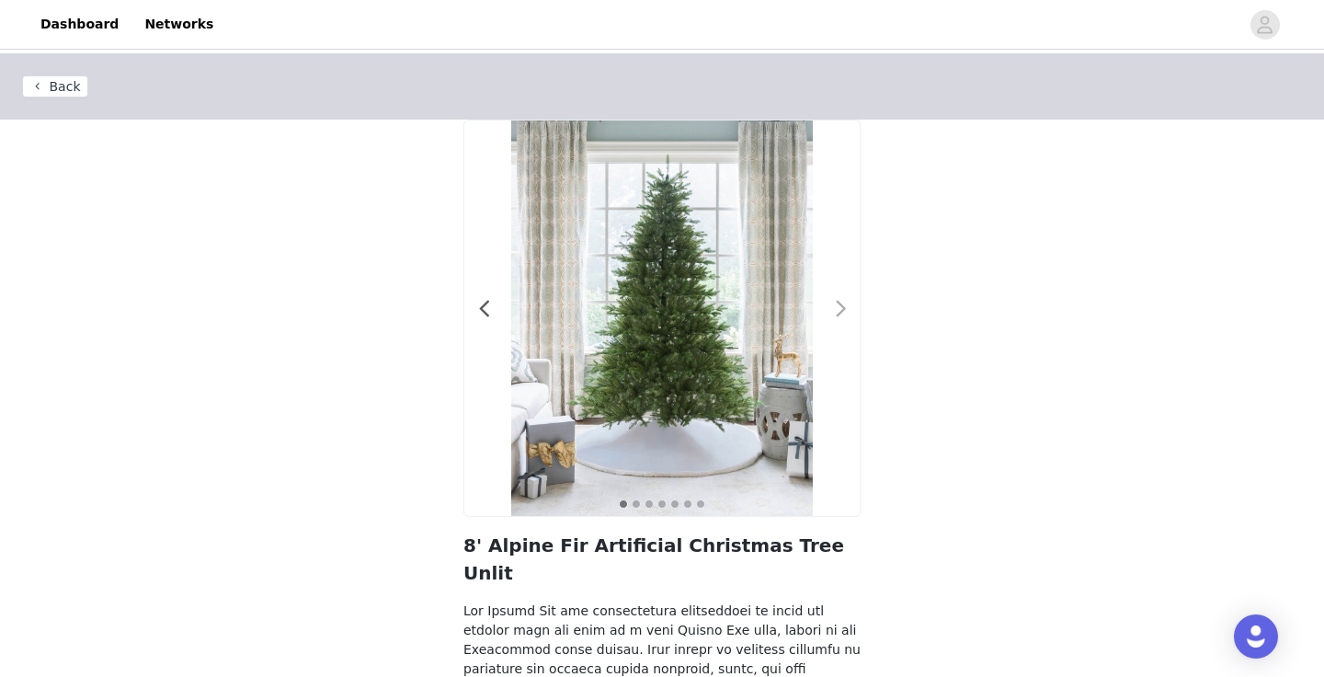
click at [839, 309] on span at bounding box center [840, 309] width 41 height 0
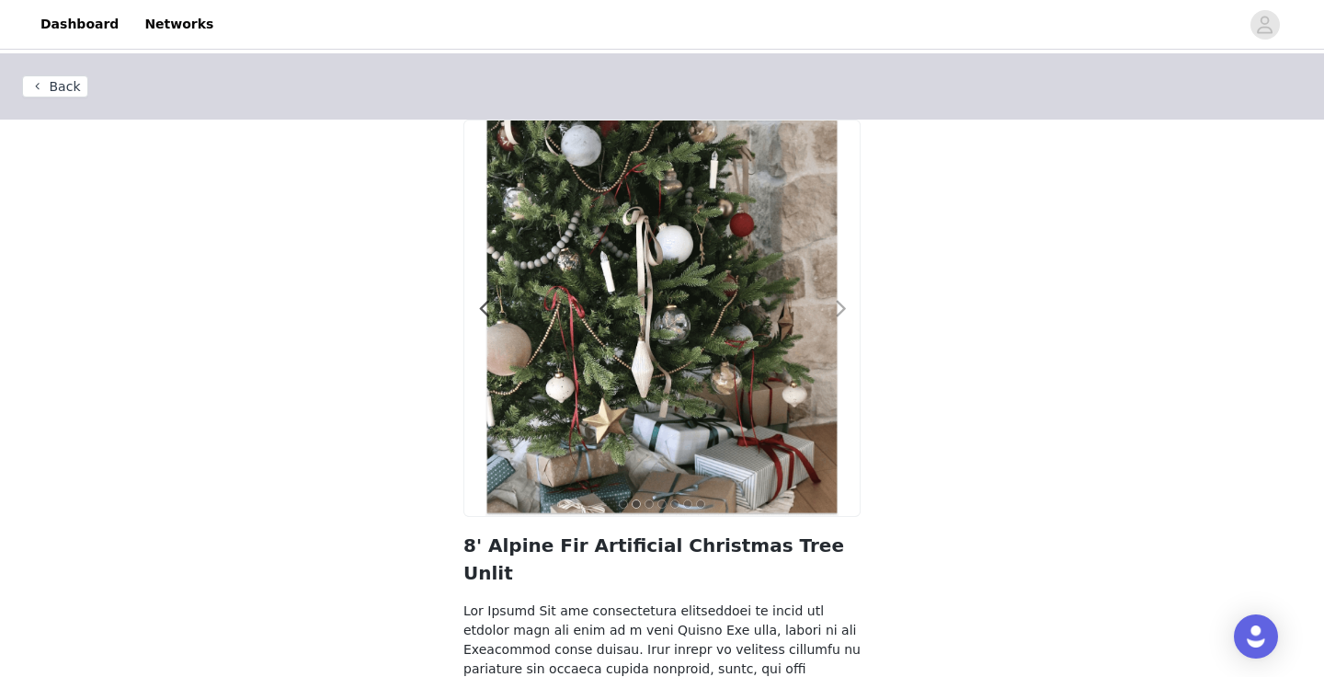
click at [839, 309] on span at bounding box center [840, 309] width 41 height 0
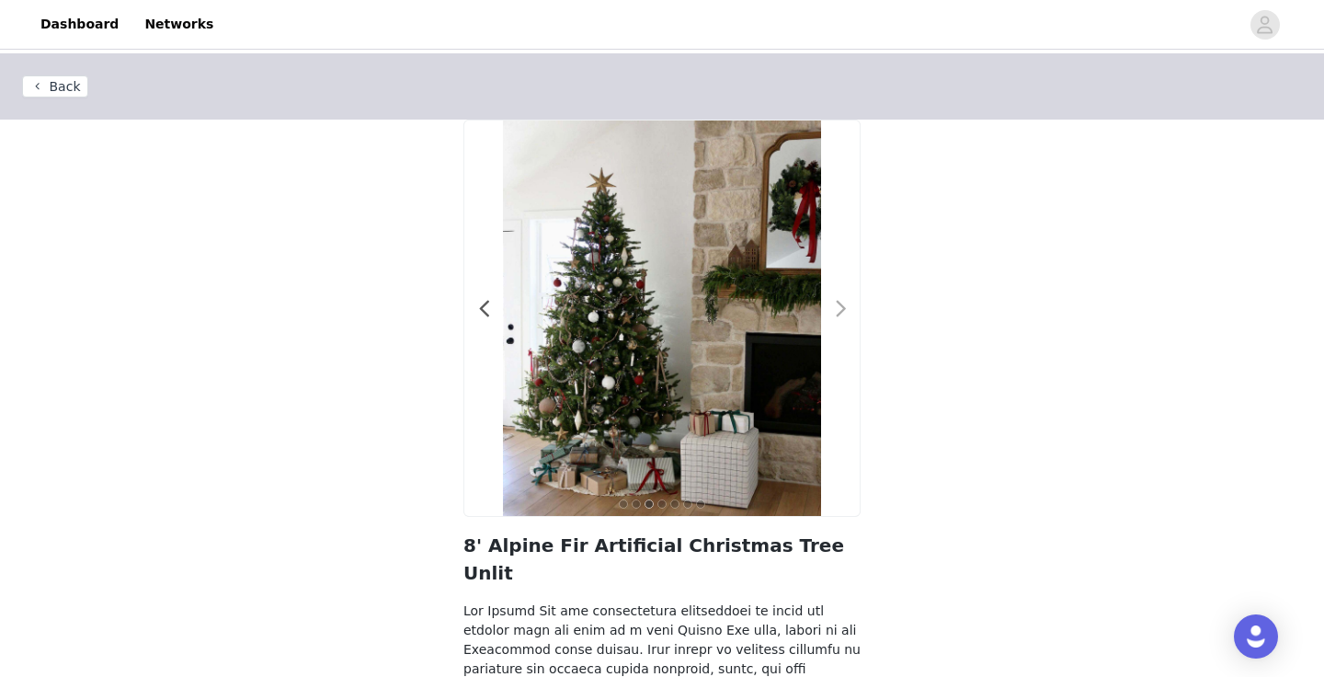
click at [839, 309] on span at bounding box center [840, 309] width 41 height 0
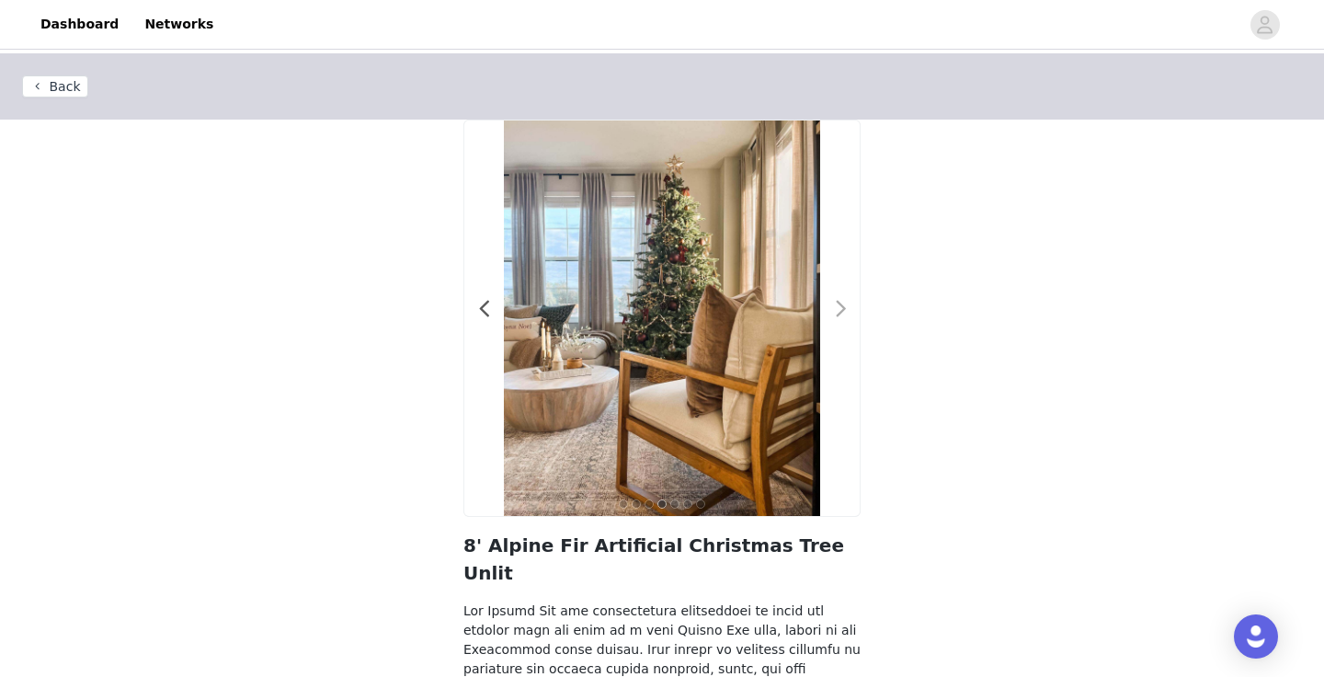
click at [839, 309] on span at bounding box center [840, 309] width 41 height 0
